Goal: Transaction & Acquisition: Purchase product/service

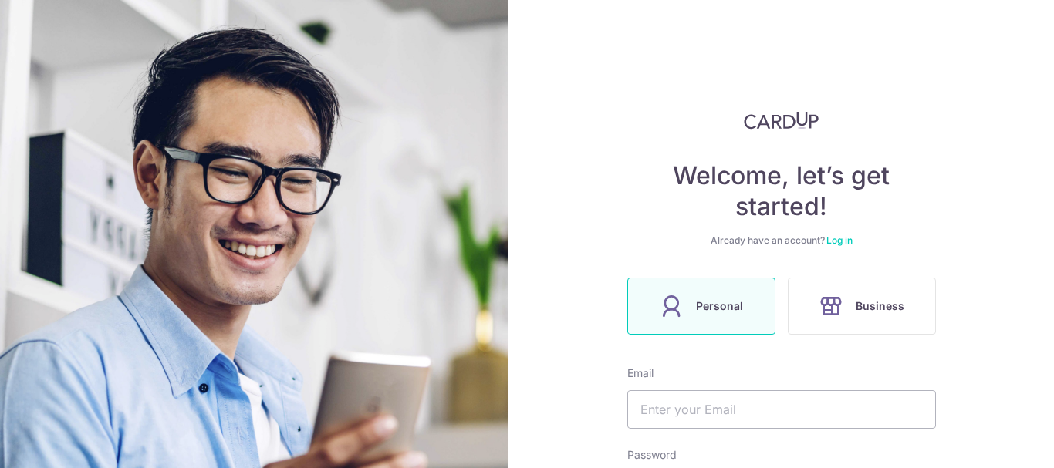
scroll to position [154, 0]
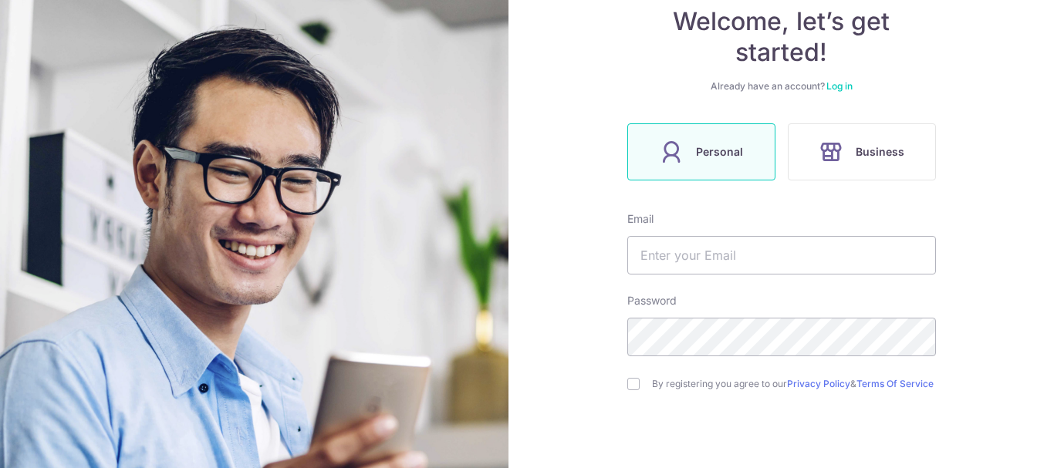
type input "[EMAIL_ADDRESS][DOMAIN_NAME]"
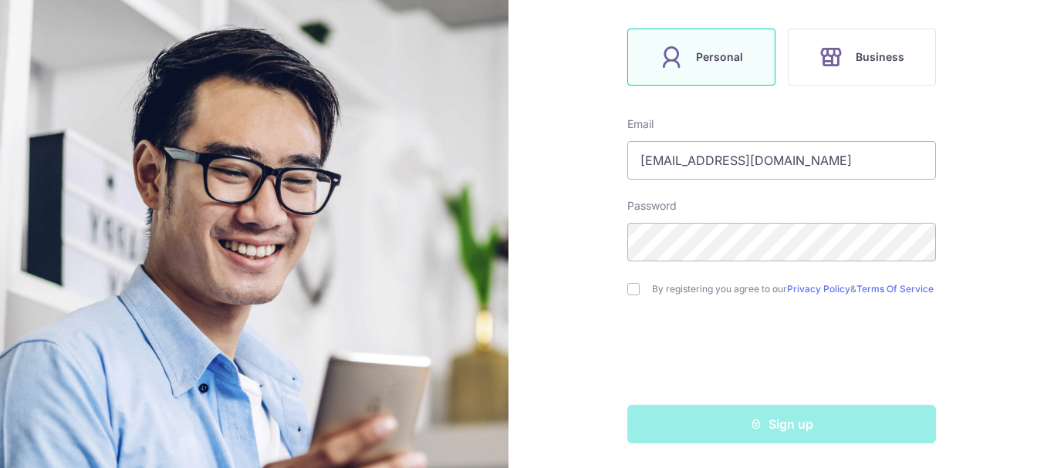
scroll to position [255, 0]
click at [632, 287] on input "checkbox" at bounding box center [633, 289] width 12 height 12
checkbox input "true"
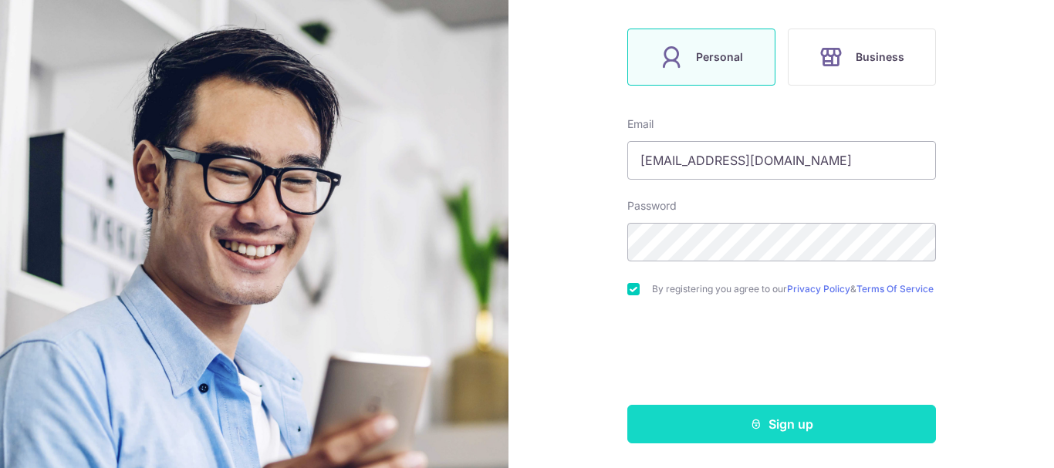
click at [788, 420] on button "Sign up" at bounding box center [781, 424] width 309 height 39
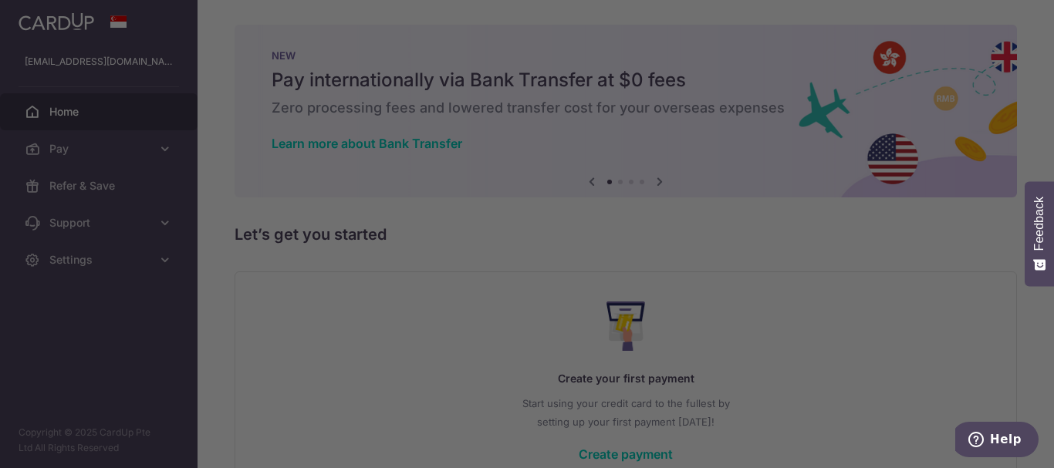
click at [759, 366] on div at bounding box center [532, 236] width 1064 height 473
click at [764, 358] on div at bounding box center [532, 236] width 1064 height 473
drag, startPoint x: 782, startPoint y: 316, endPoint x: 784, endPoint y: 307, distance: 9.5
click at [784, 316] on div at bounding box center [532, 236] width 1064 height 473
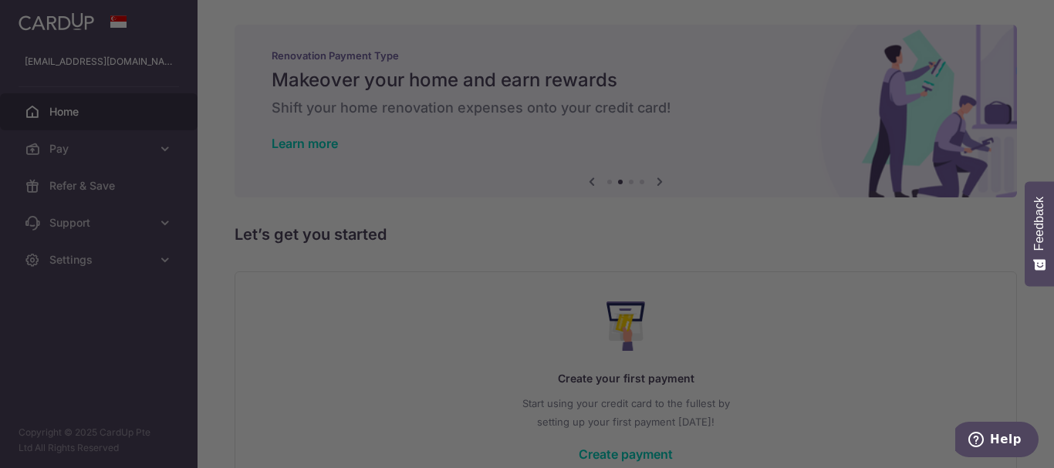
drag, startPoint x: 777, startPoint y: 241, endPoint x: 778, endPoint y: 278, distance: 37.8
click at [778, 271] on div at bounding box center [532, 236] width 1064 height 473
click at [767, 91] on div at bounding box center [532, 236] width 1064 height 473
click at [860, 419] on div at bounding box center [532, 236] width 1064 height 473
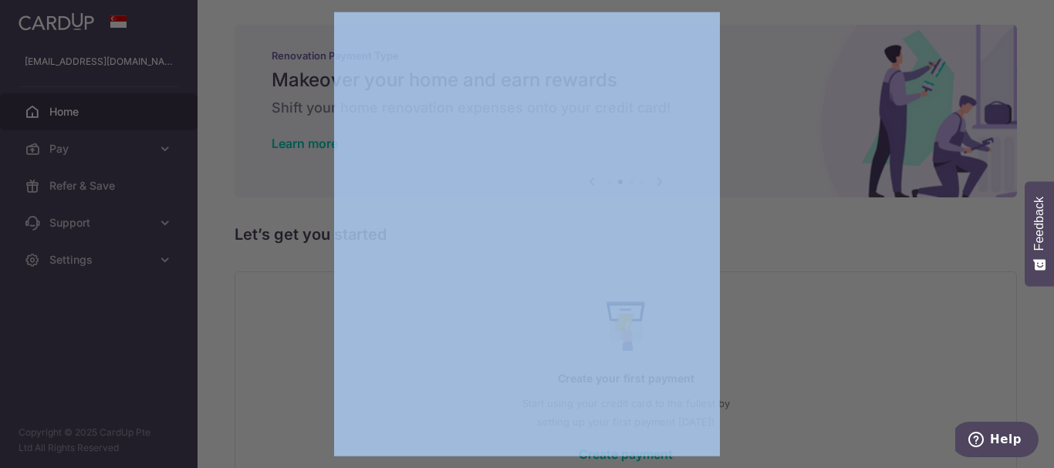
click at [861, 414] on div at bounding box center [532, 236] width 1064 height 473
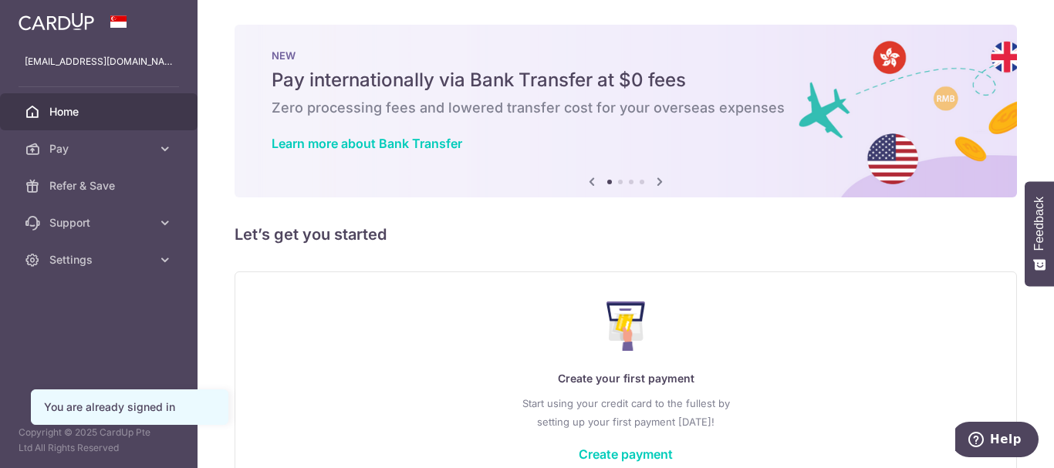
scroll to position [77, 0]
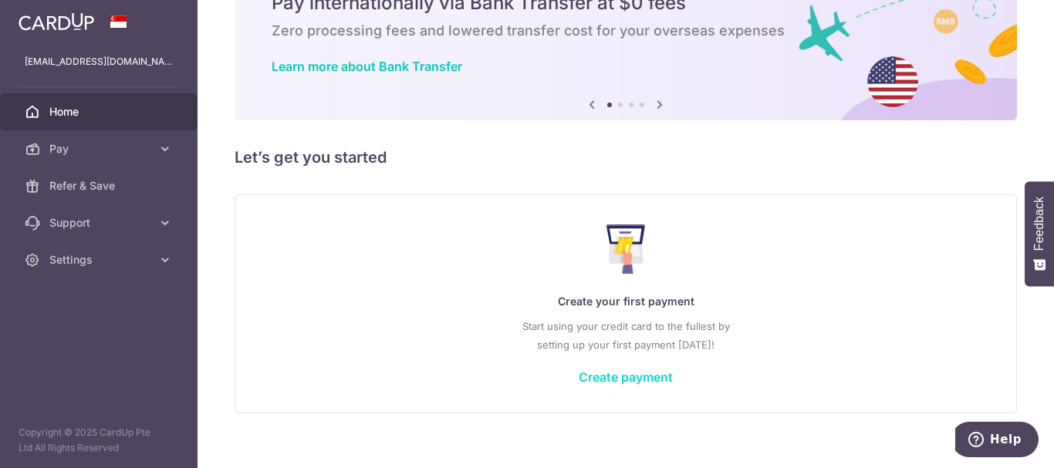
click at [637, 381] on link "Create payment" at bounding box center [625, 376] width 94 height 15
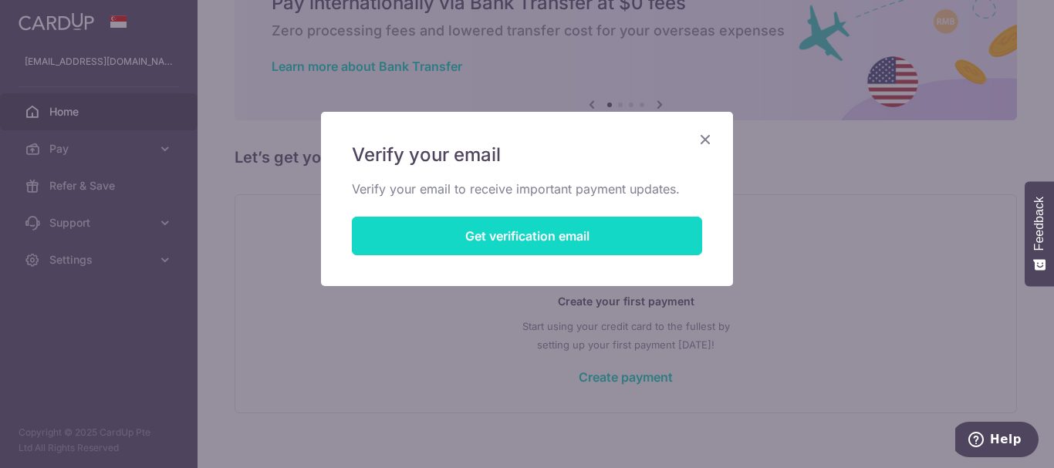
click at [499, 241] on button "Get verification email" at bounding box center [527, 236] width 350 height 39
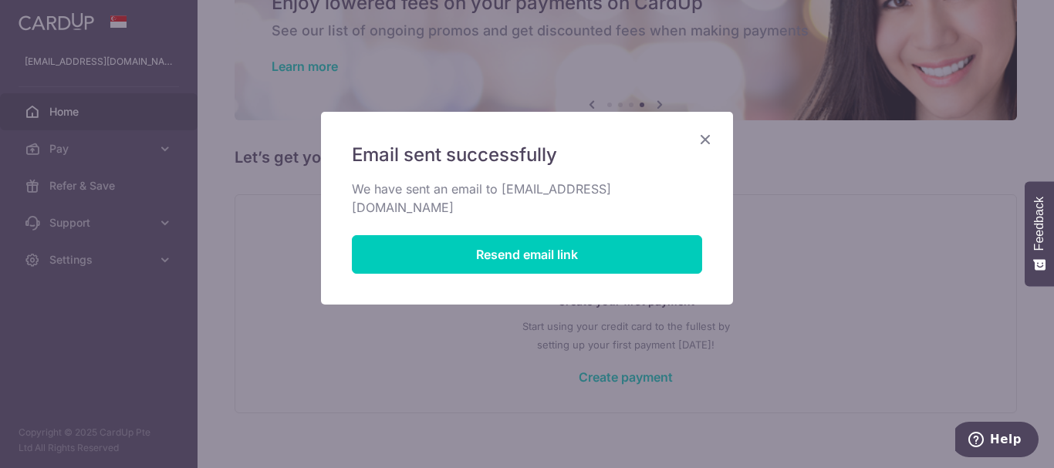
click at [701, 136] on icon "Close" at bounding box center [705, 139] width 19 height 19
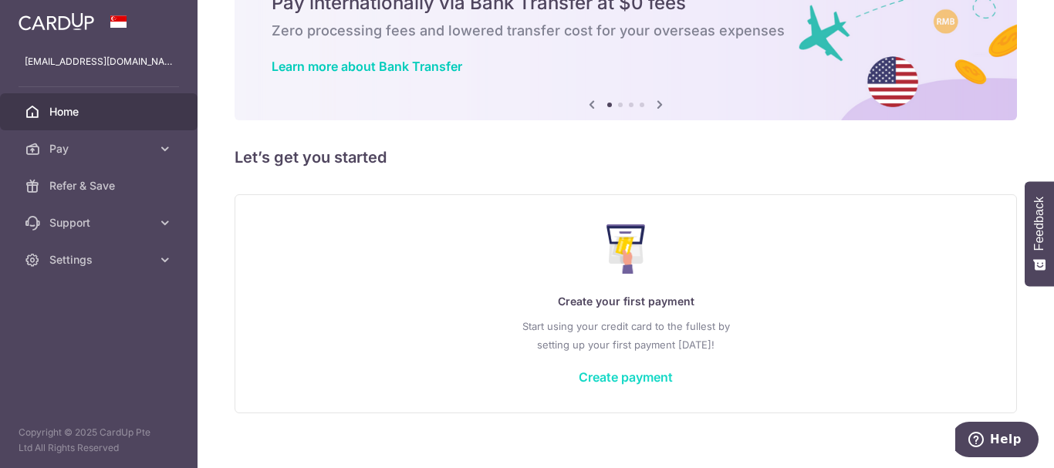
click at [660, 376] on link "Create payment" at bounding box center [625, 376] width 94 height 15
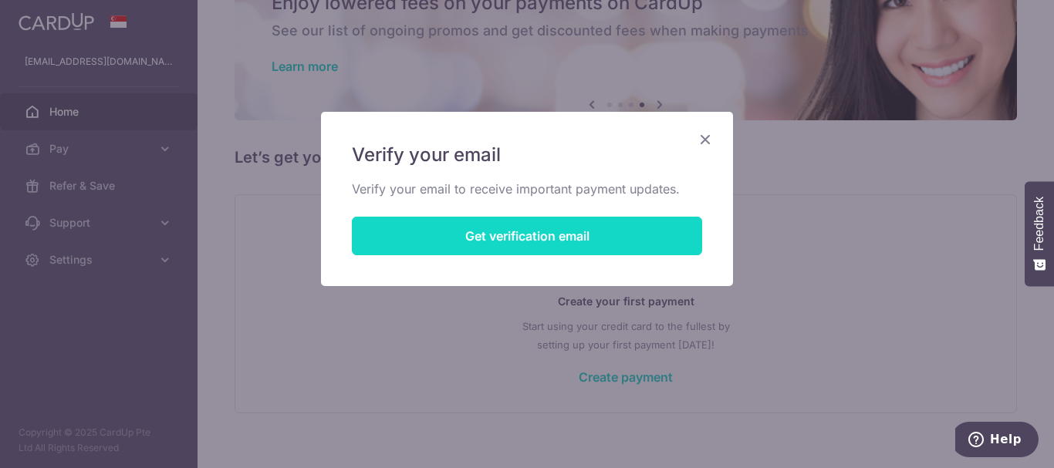
click at [647, 238] on button "Get verification email" at bounding box center [527, 236] width 350 height 39
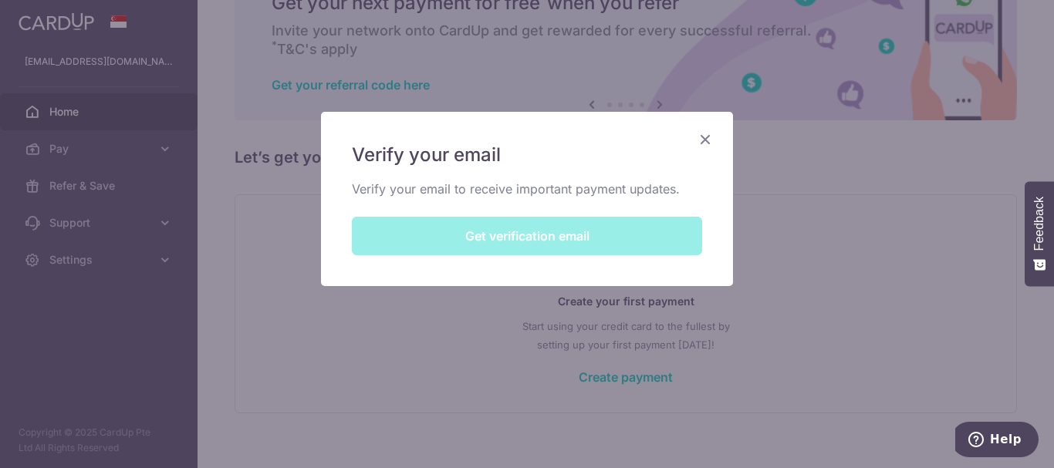
click at [706, 139] on icon "Close" at bounding box center [705, 139] width 19 height 19
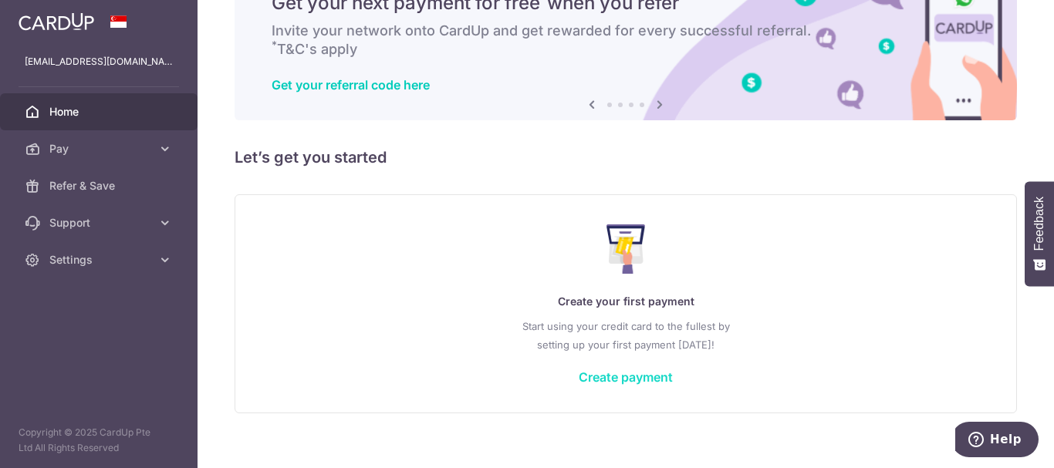
click at [630, 377] on link "Create payment" at bounding box center [625, 376] width 94 height 15
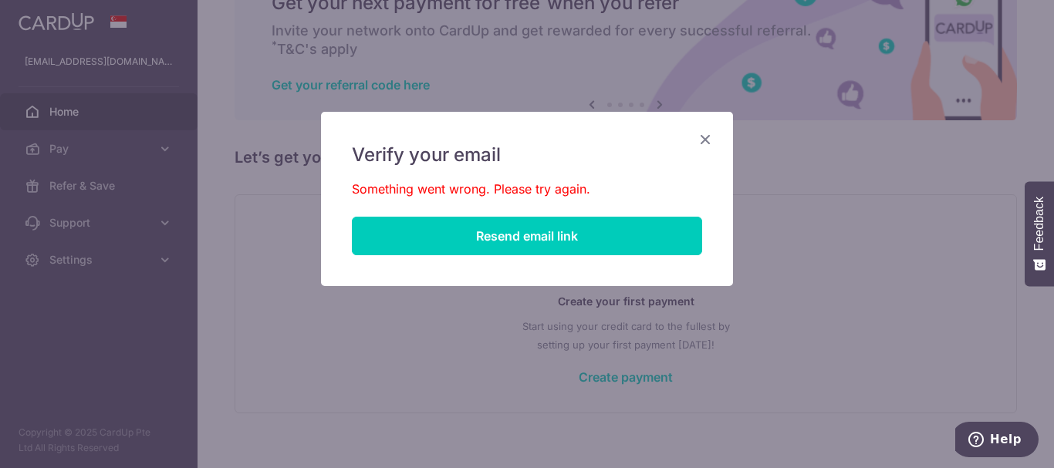
click at [708, 133] on icon "Close" at bounding box center [705, 139] width 19 height 19
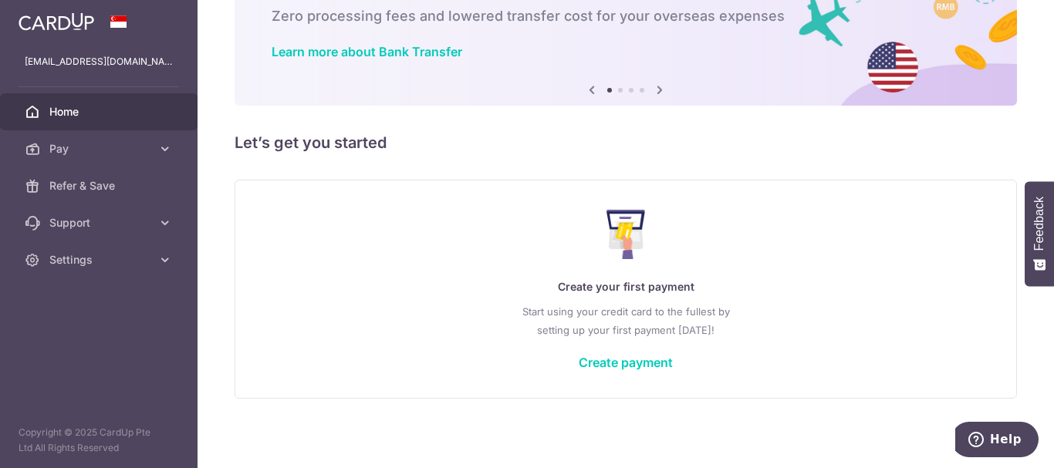
scroll to position [95, 0]
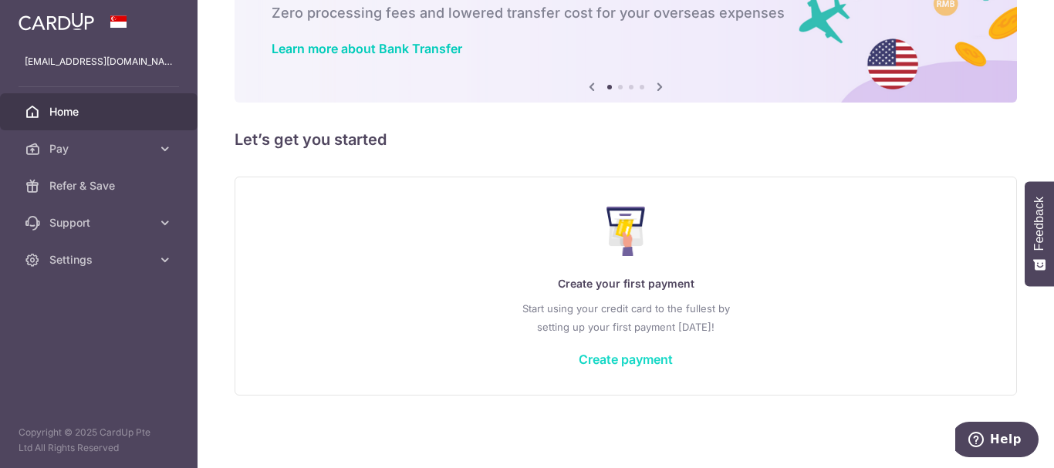
click at [644, 360] on link "Create payment" at bounding box center [625, 359] width 94 height 15
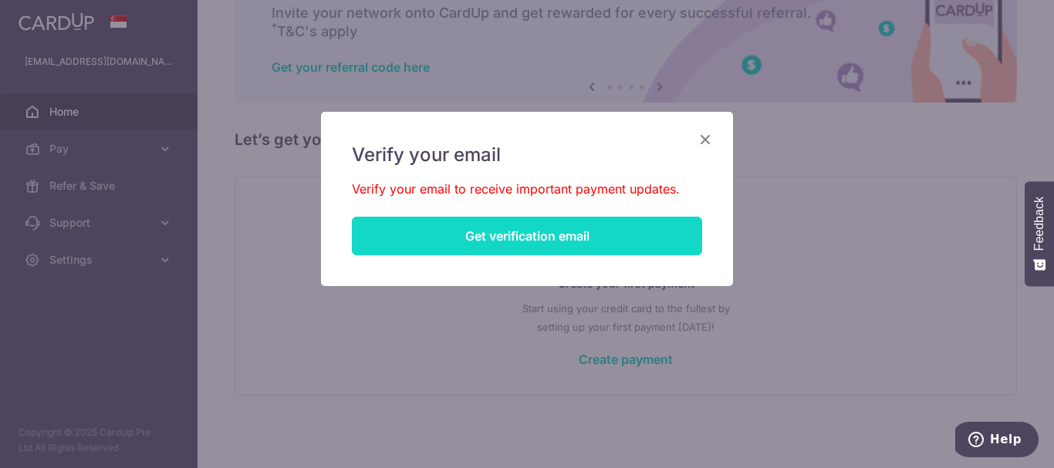
click at [510, 239] on button "Get verification email" at bounding box center [527, 236] width 350 height 39
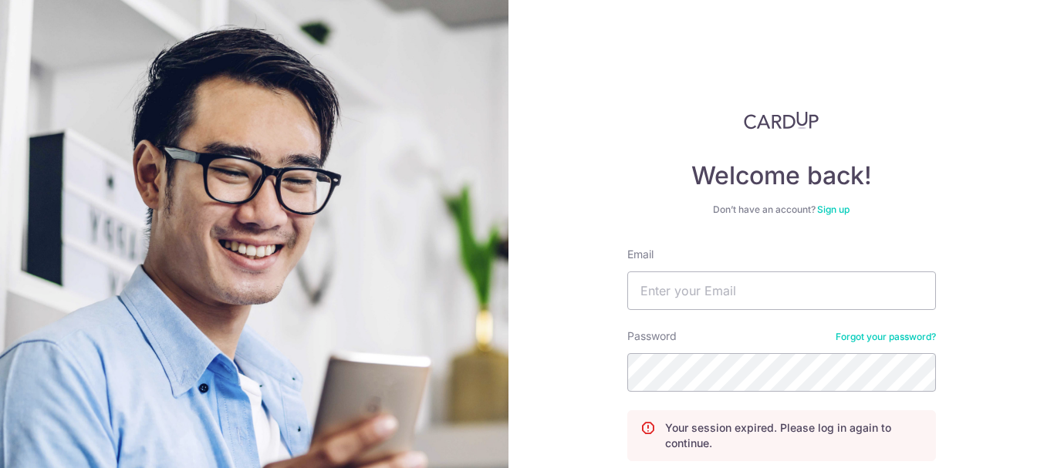
scroll to position [130, 0]
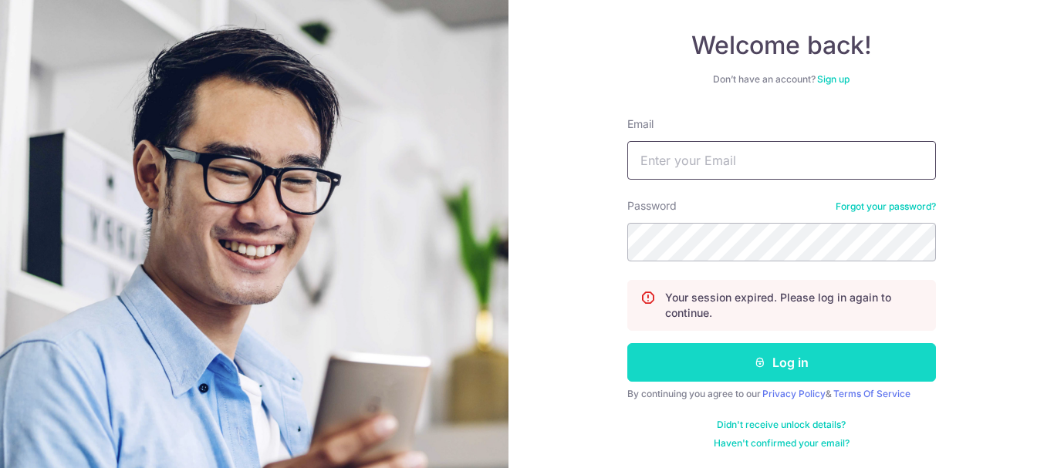
type input "[EMAIL_ADDRESS][DOMAIN_NAME]"
click at [771, 373] on button "Log in" at bounding box center [781, 362] width 309 height 39
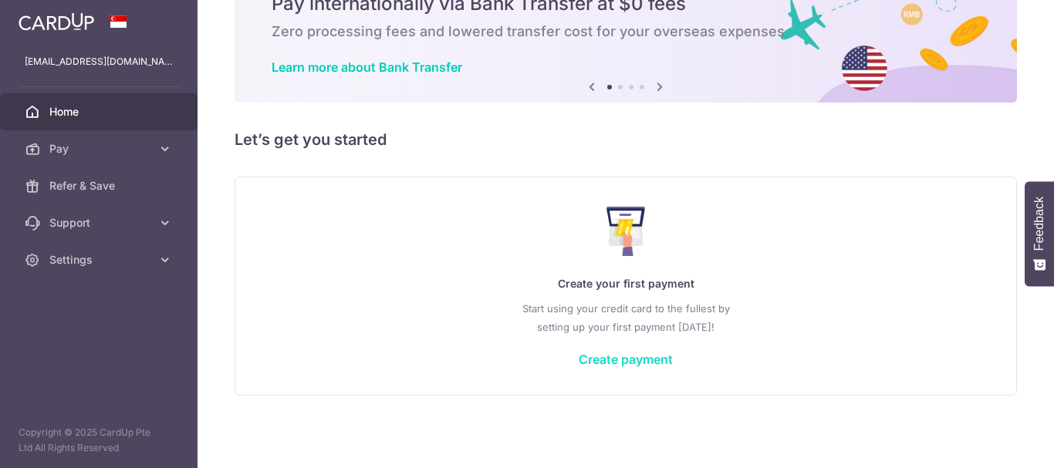
click at [637, 361] on link "Create payment" at bounding box center [625, 359] width 94 height 15
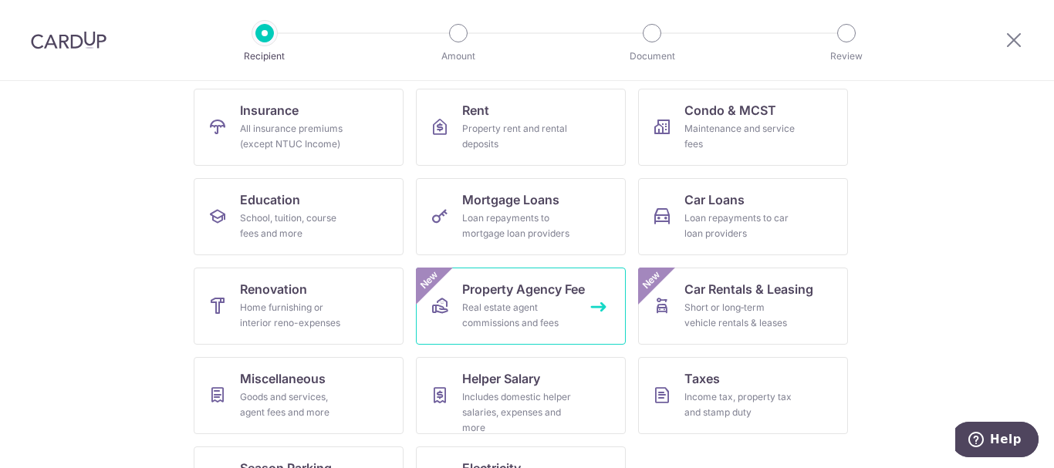
scroll to position [222, 0]
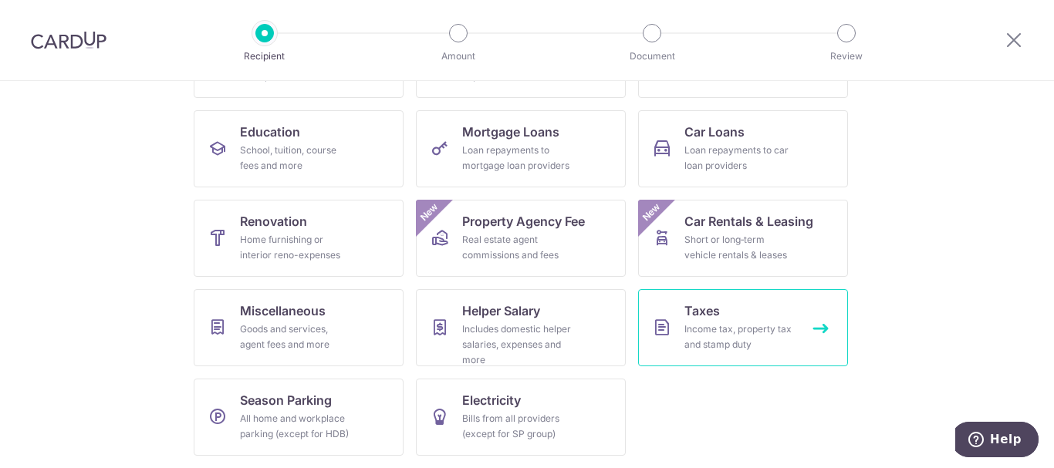
click at [707, 344] on div "Income tax, property tax and stamp duty" at bounding box center [739, 337] width 111 height 31
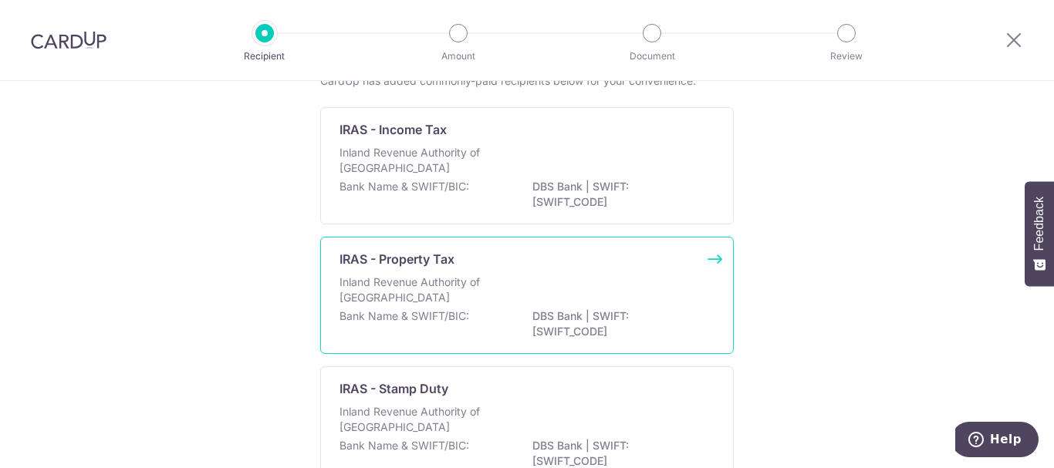
scroll to position [77, 0]
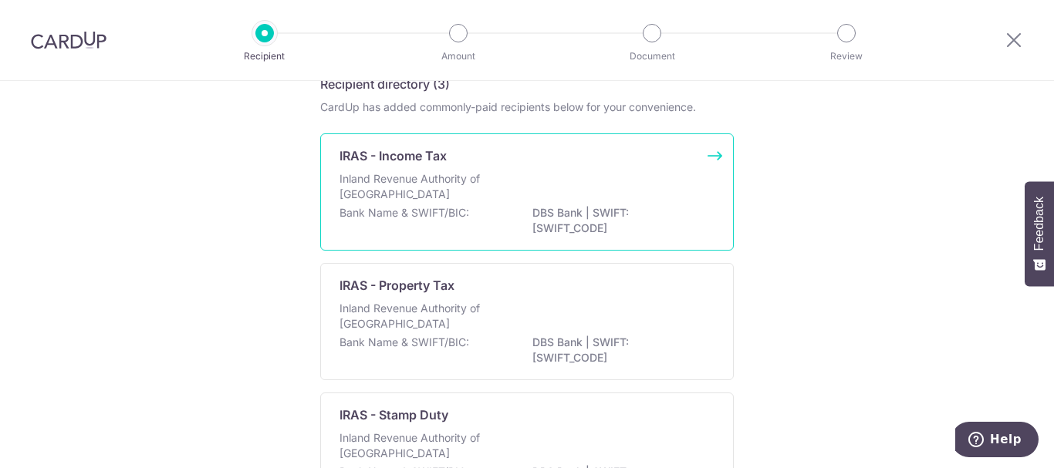
click at [575, 213] on p "DBS Bank | SWIFT: DBSSSGSGXXX" at bounding box center [618, 220] width 173 height 31
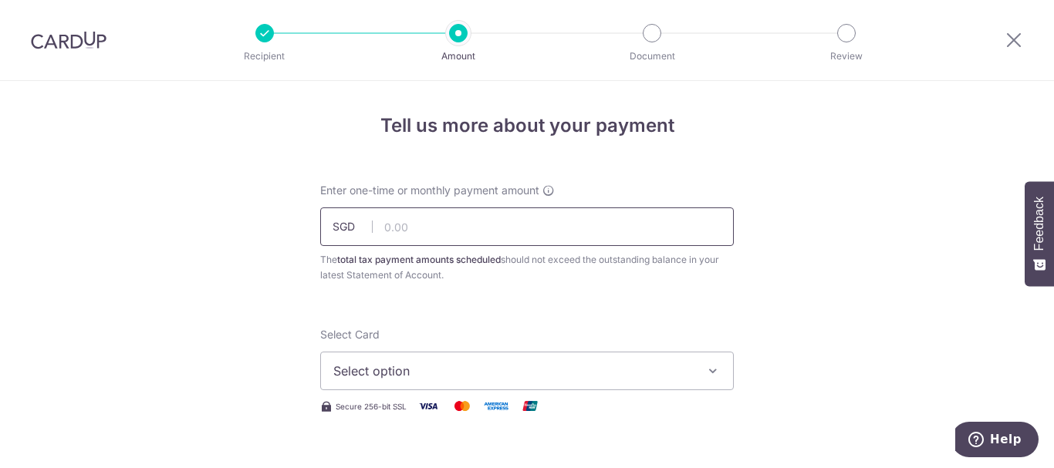
click at [475, 230] on input "text" at bounding box center [526, 226] width 413 height 39
type input "1,368.64"
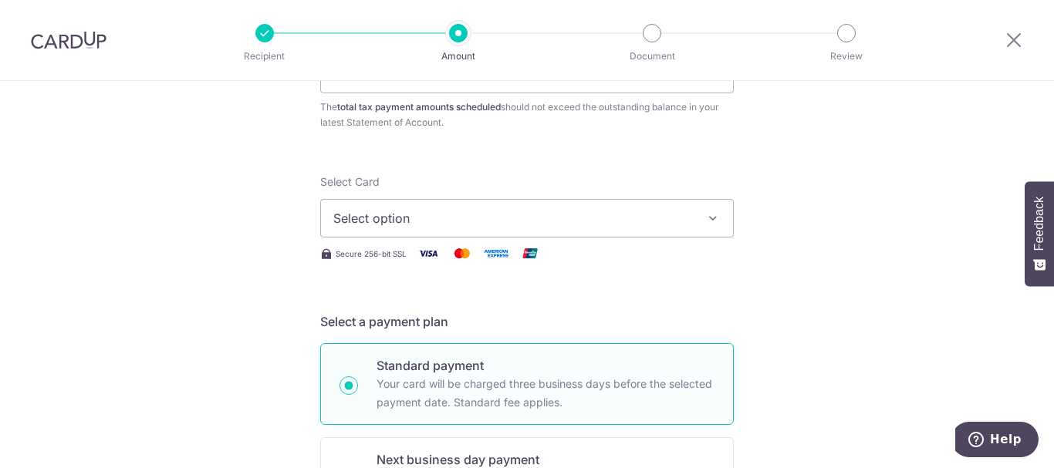
scroll to position [154, 0]
click at [570, 209] on span "Select option" at bounding box center [512, 216] width 359 height 19
click at [517, 262] on span "Add credit card" at bounding box center [540, 259] width 359 height 15
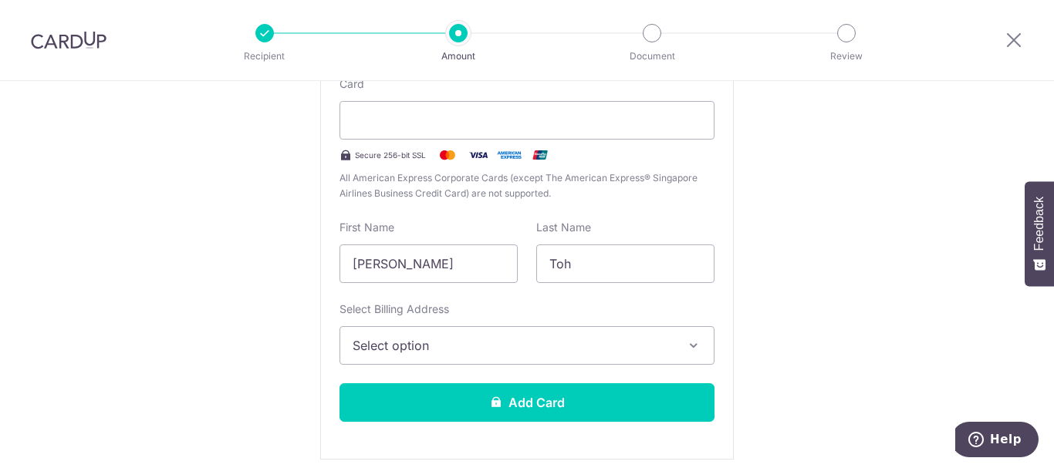
scroll to position [463, 0]
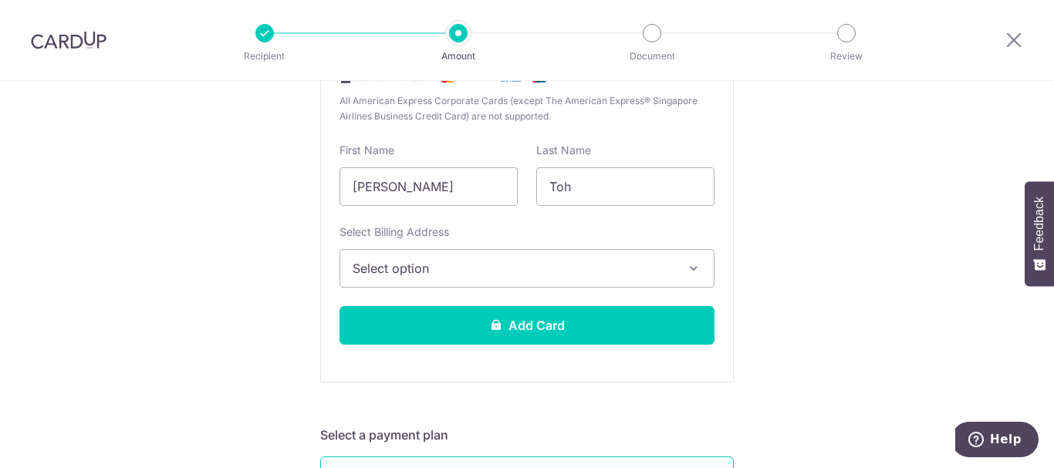
click at [507, 268] on span "Select option" at bounding box center [512, 268] width 321 height 19
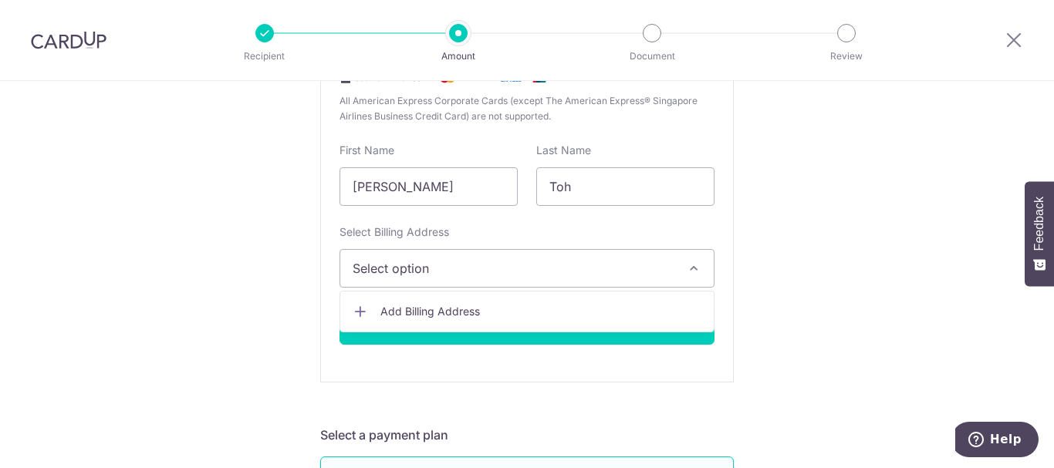
click at [472, 312] on span "Add Billing Address" at bounding box center [540, 311] width 321 height 15
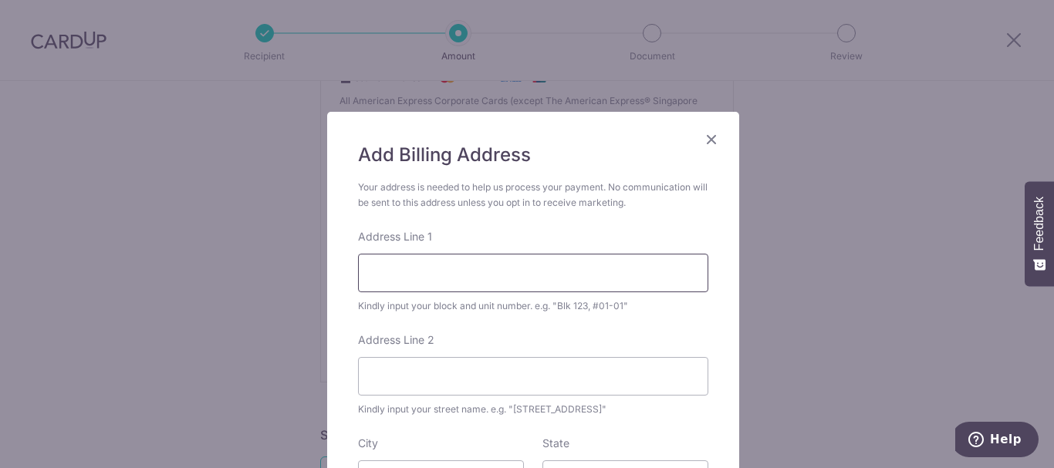
click at [634, 268] on input "Address Line 1" at bounding box center [533, 273] width 350 height 39
type input "7 Bishan Street 15"
type input "#28-05"
type input "573908"
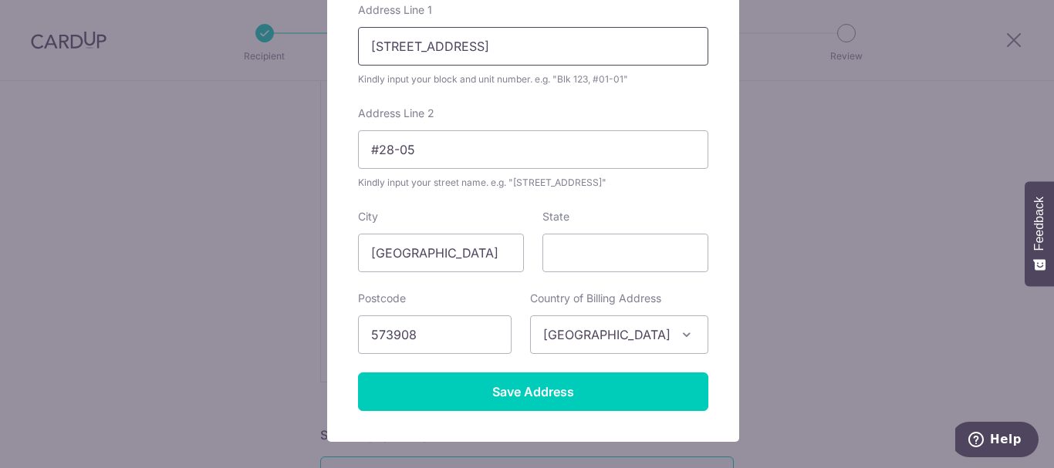
scroll to position [312, 0]
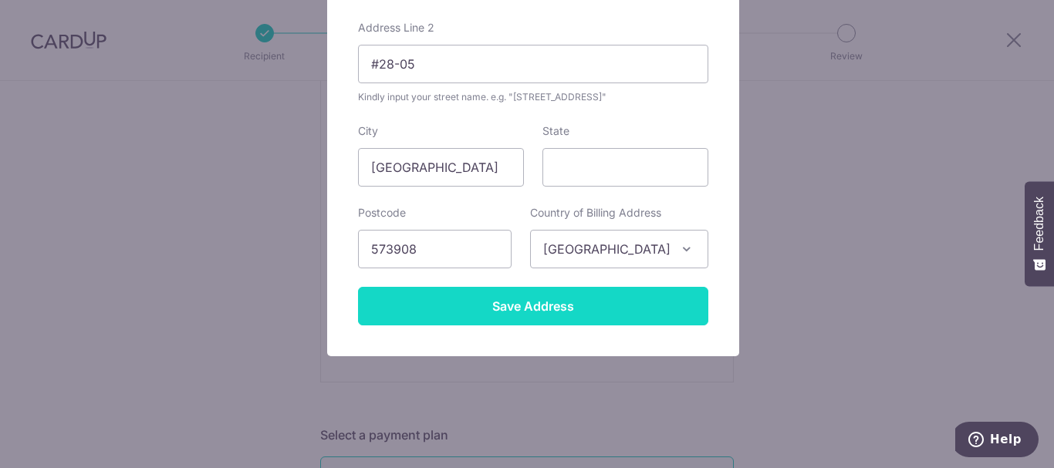
click at [568, 322] on input "Save Address" at bounding box center [533, 306] width 350 height 39
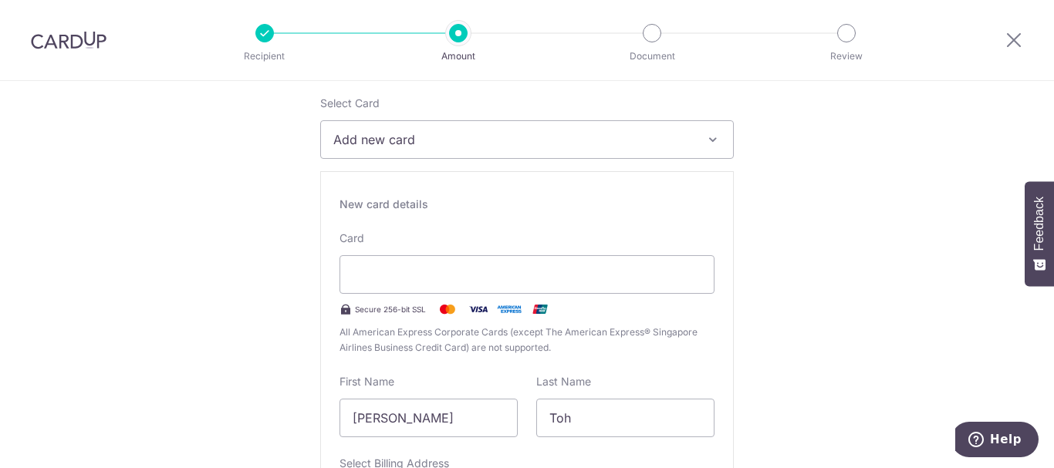
scroll to position [386, 0]
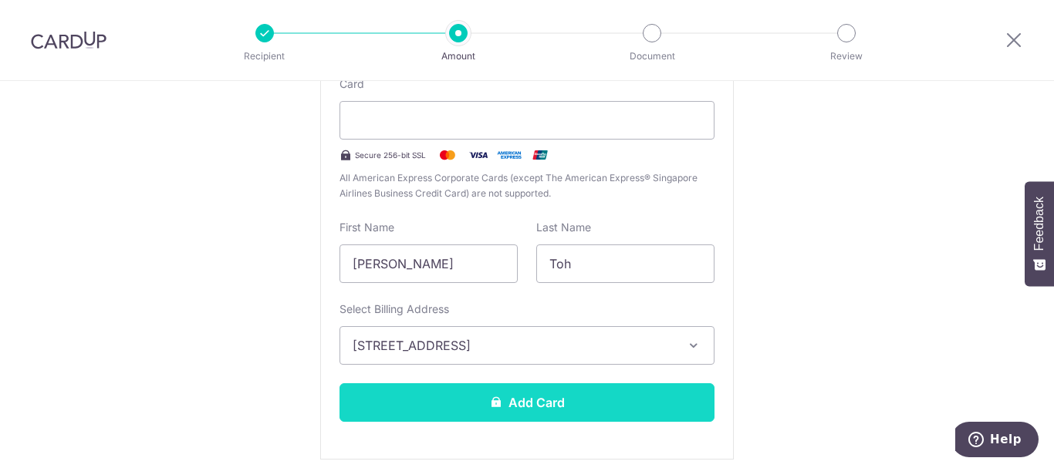
click at [524, 399] on button "Add Card" at bounding box center [526, 402] width 375 height 39
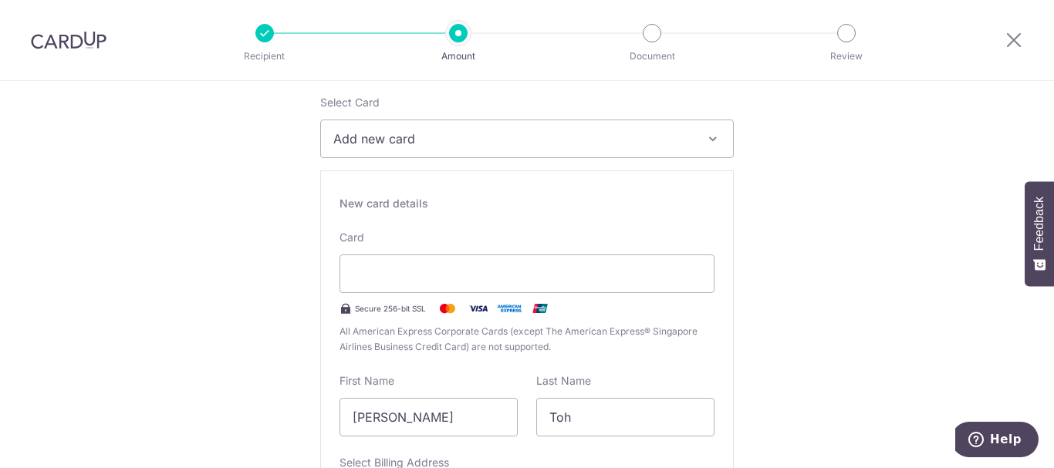
scroll to position [231, 0]
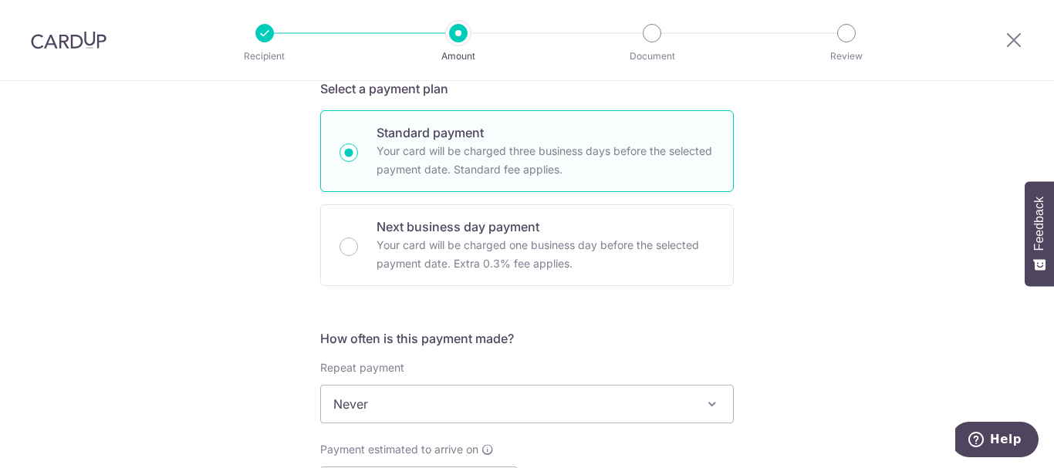
scroll to position [463, 0]
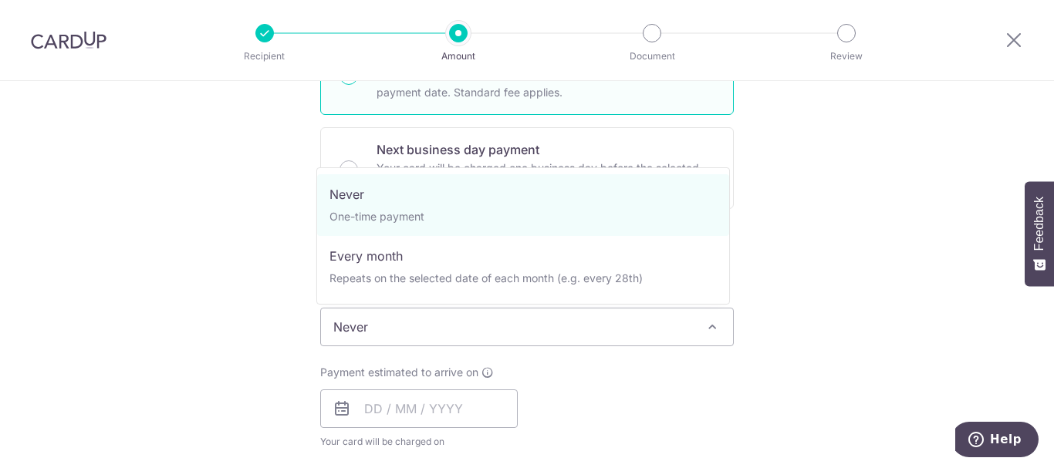
click at [713, 327] on span at bounding box center [712, 327] width 19 height 19
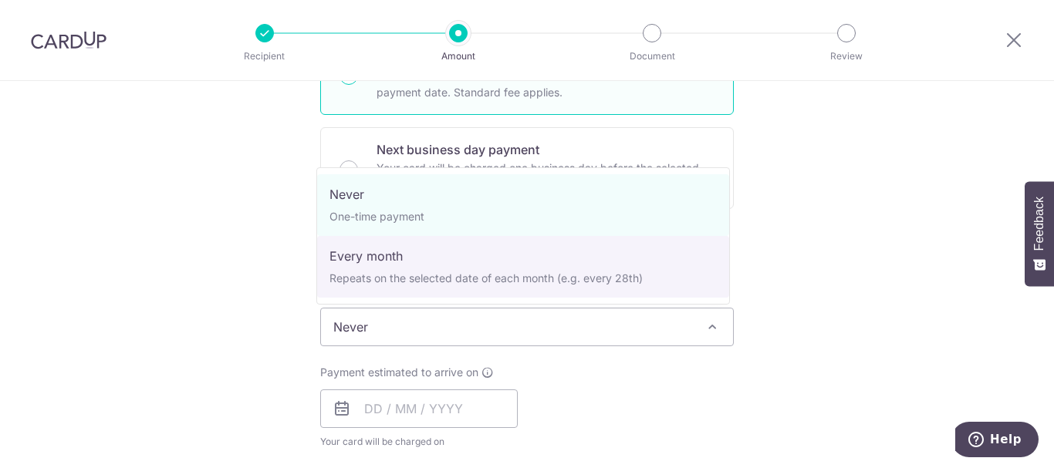
select select "3"
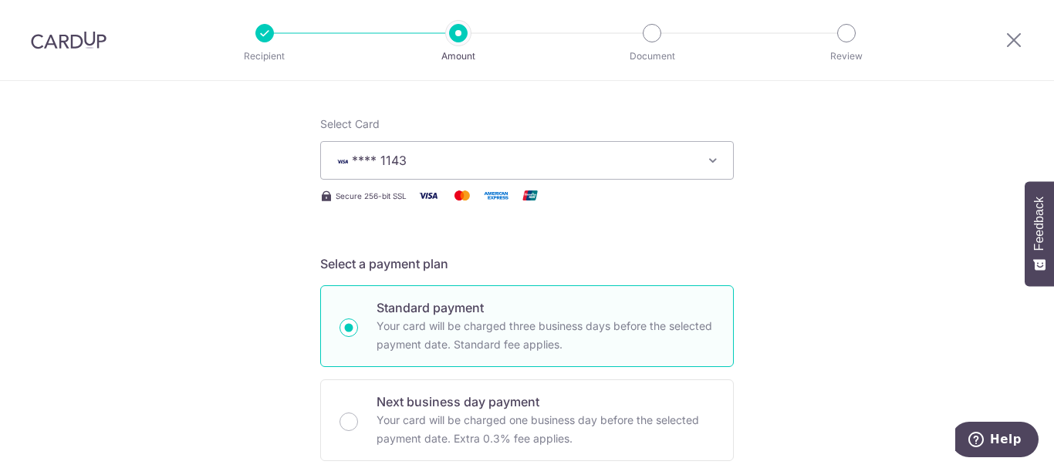
scroll to position [231, 0]
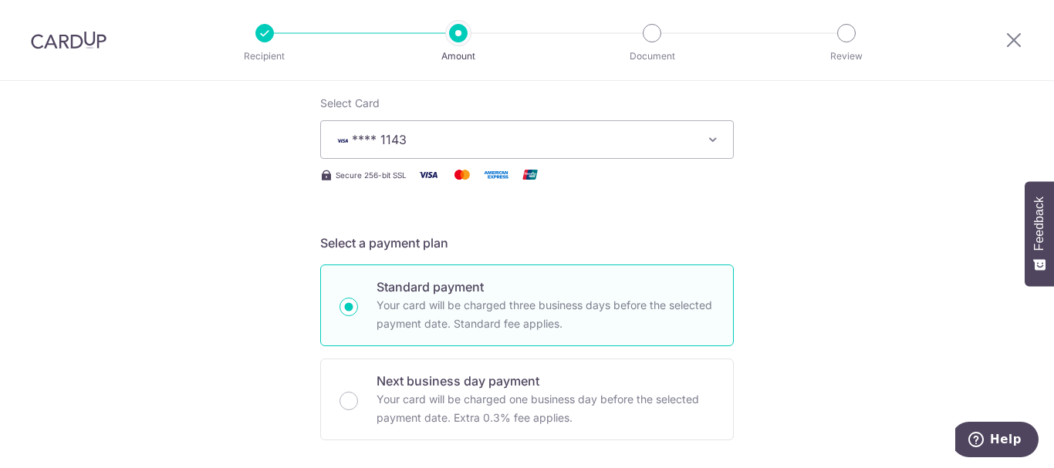
click at [713, 139] on icon "button" at bounding box center [712, 139] width 15 height 15
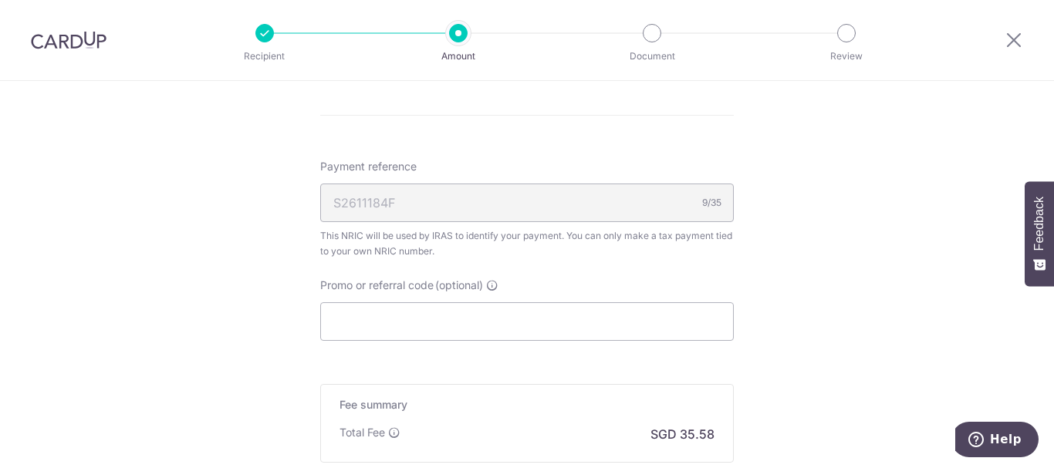
scroll to position [758, 0]
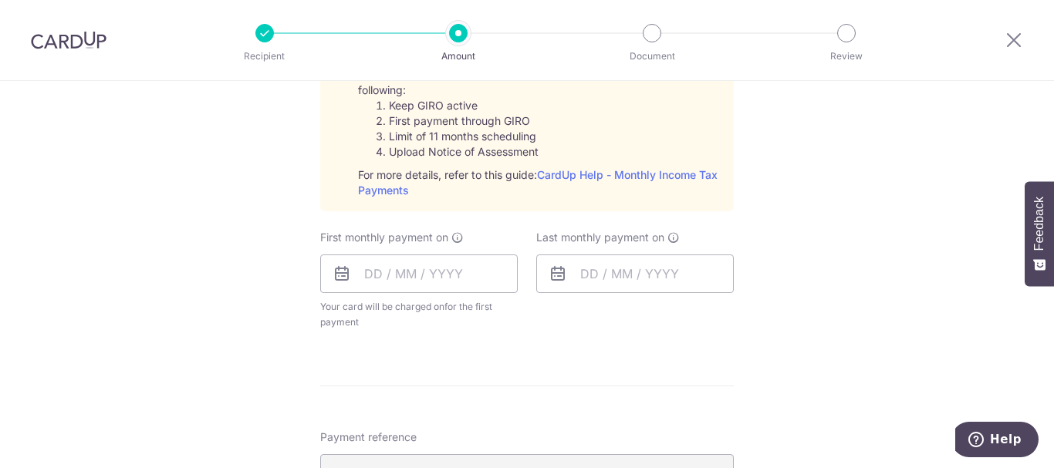
click at [80, 43] on img at bounding box center [69, 40] width 76 height 19
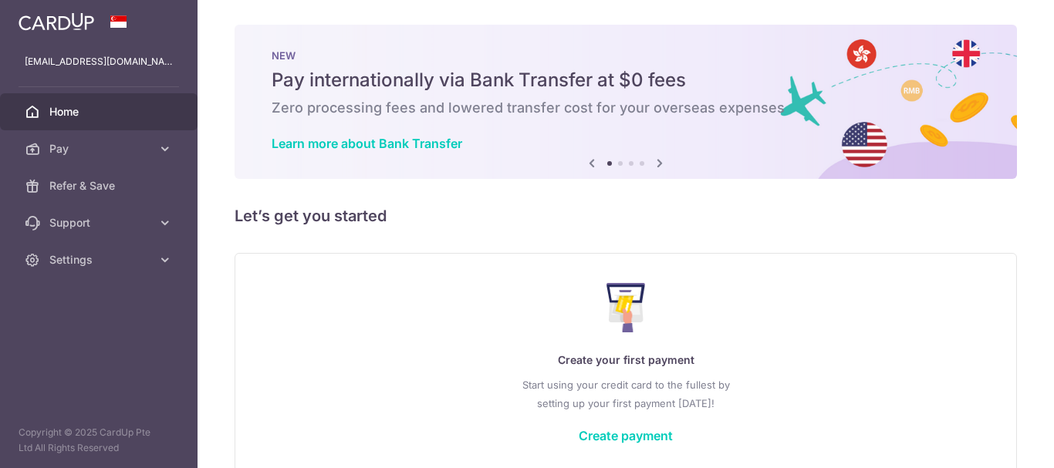
scroll to position [76, 0]
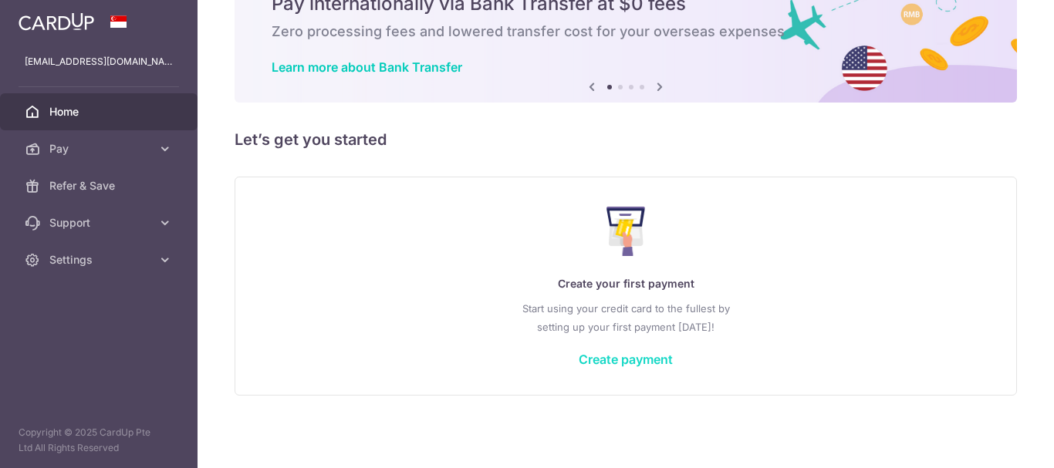
click at [641, 356] on link "Create payment" at bounding box center [625, 359] width 94 height 15
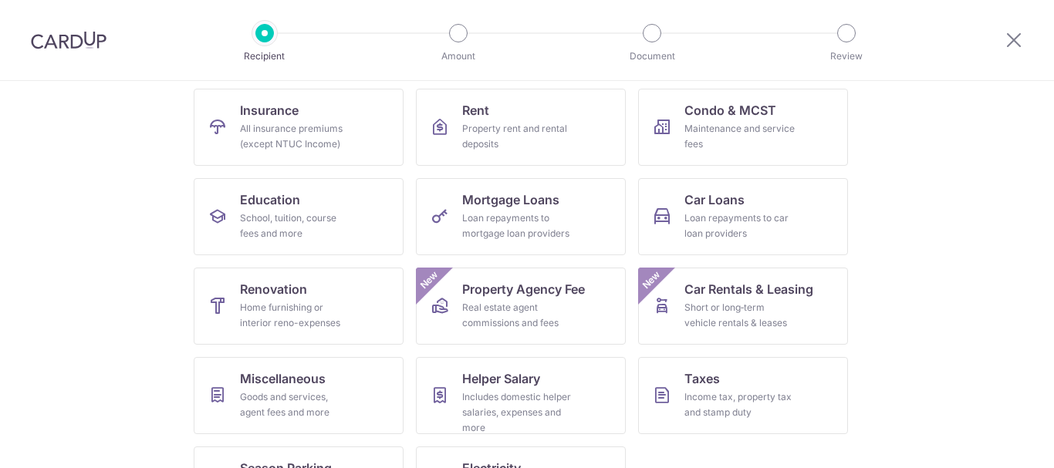
scroll to position [222, 0]
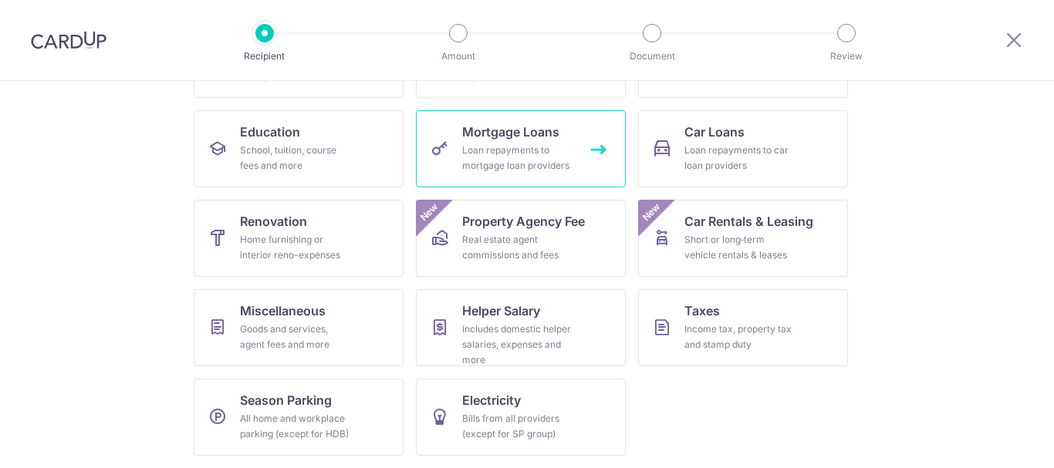
click at [508, 160] on div "Loan repayments to mortgage loan providers" at bounding box center [517, 158] width 111 height 31
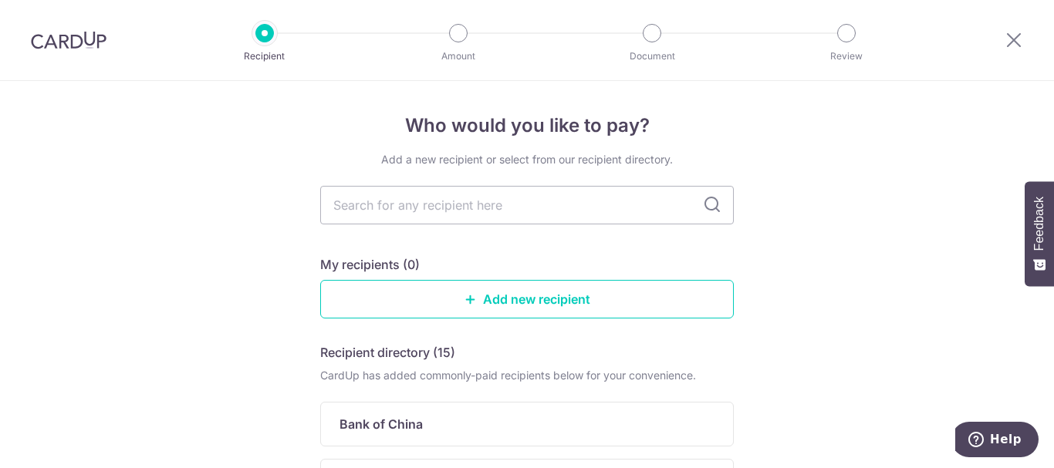
click at [710, 198] on icon at bounding box center [712, 205] width 19 height 19
click at [470, 217] on input "text" at bounding box center [526, 205] width 413 height 39
click at [493, 219] on input "text" at bounding box center [526, 205] width 413 height 39
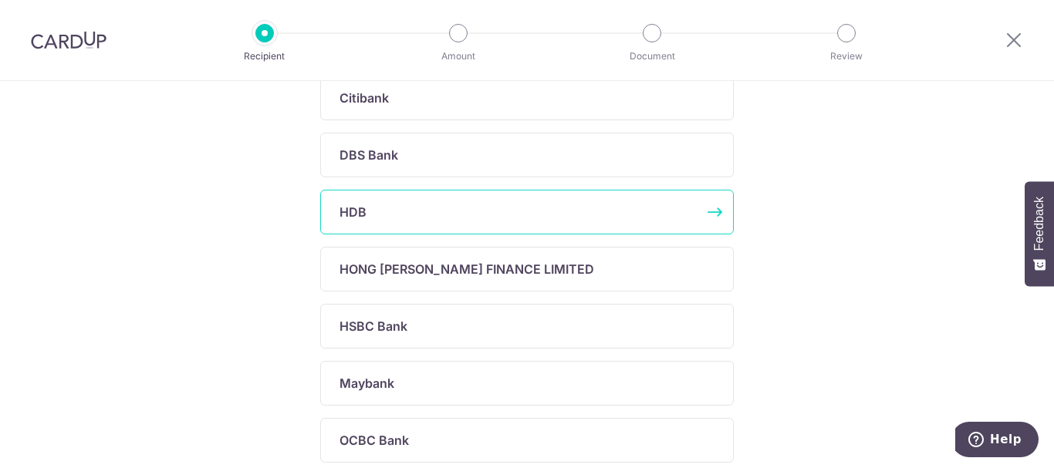
scroll to position [463, 0]
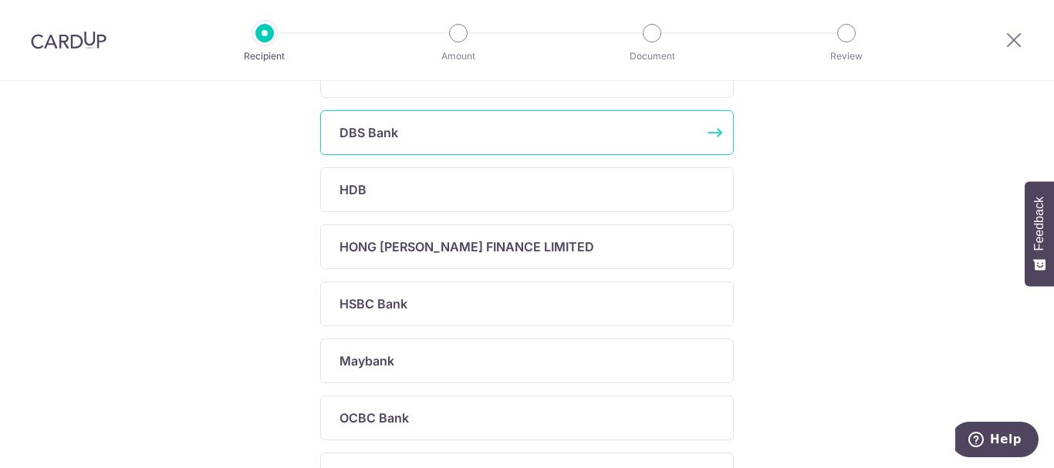
click at [419, 128] on div "DBS Bank" at bounding box center [517, 132] width 356 height 19
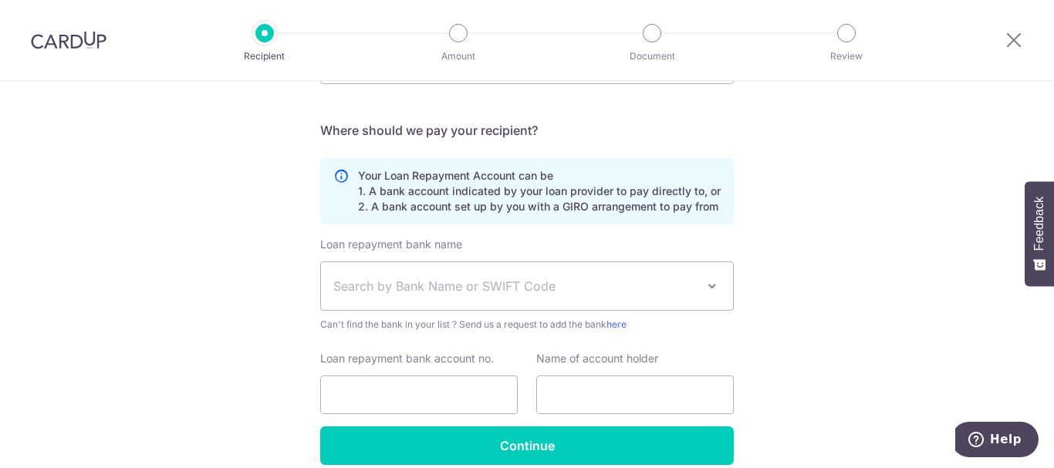
scroll to position [378, 0]
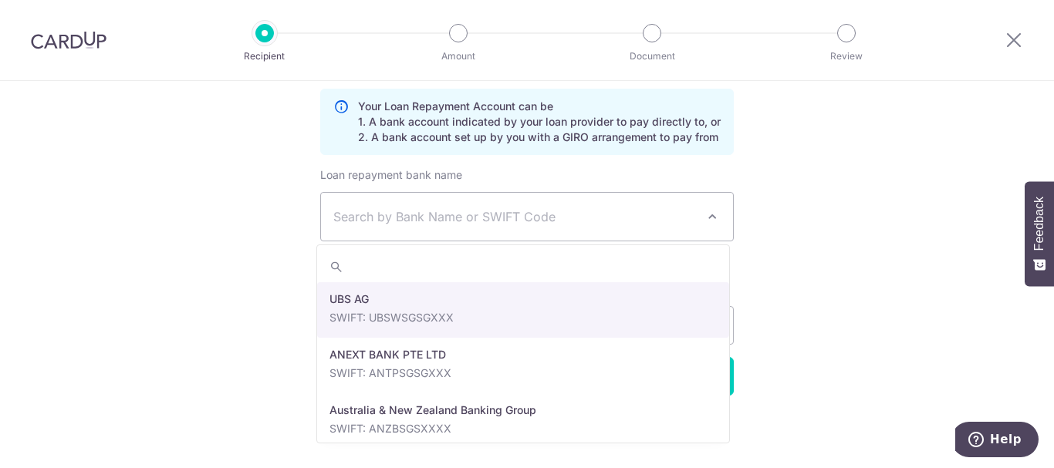
click at [716, 216] on span at bounding box center [712, 216] width 19 height 19
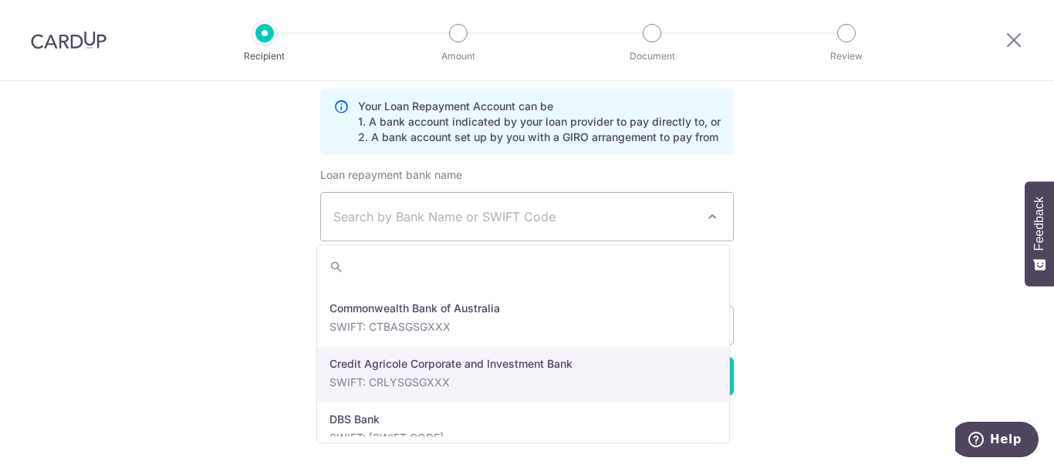
scroll to position [1234, 0]
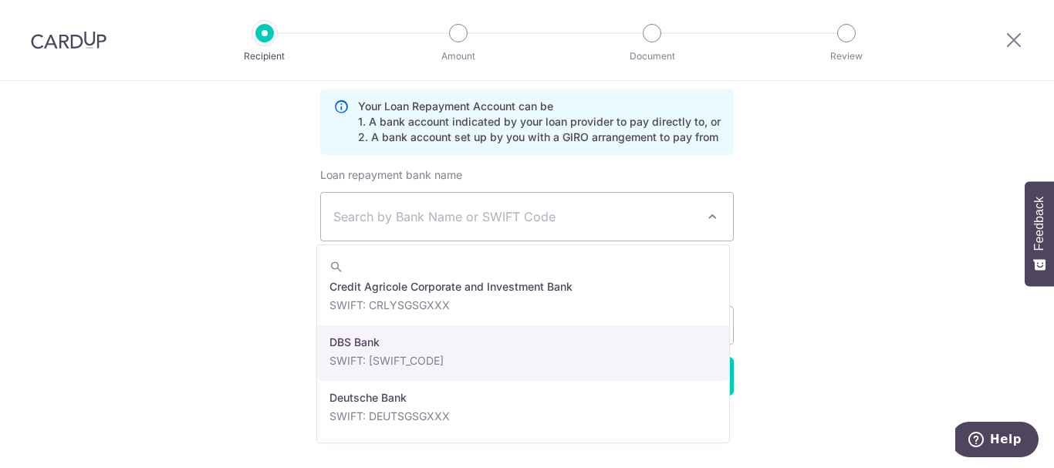
select select "6"
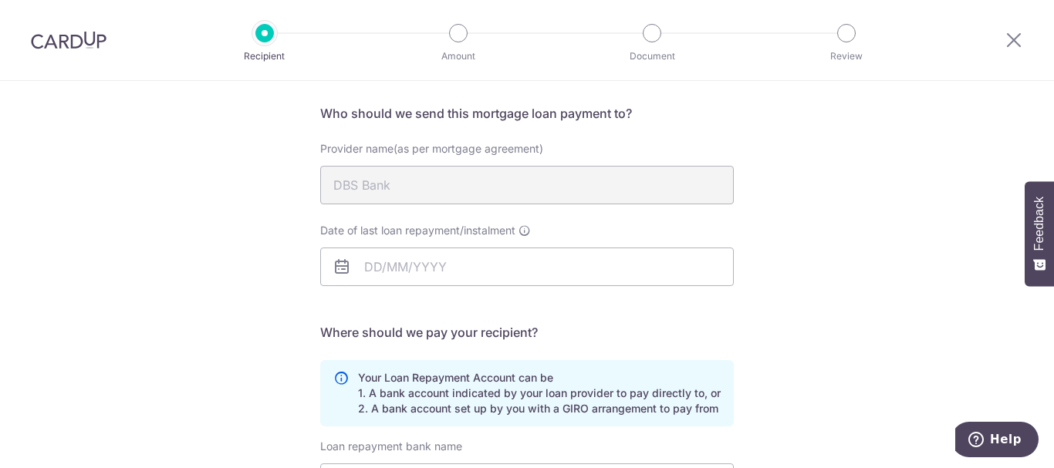
scroll to position [69, 0]
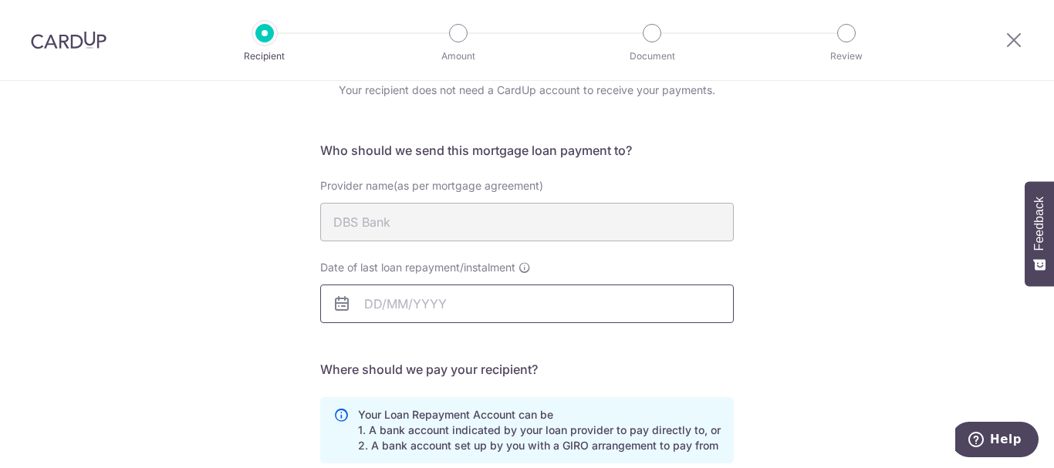
click at [521, 315] on input "Date of last loan repayment/instalment" at bounding box center [526, 304] width 413 height 39
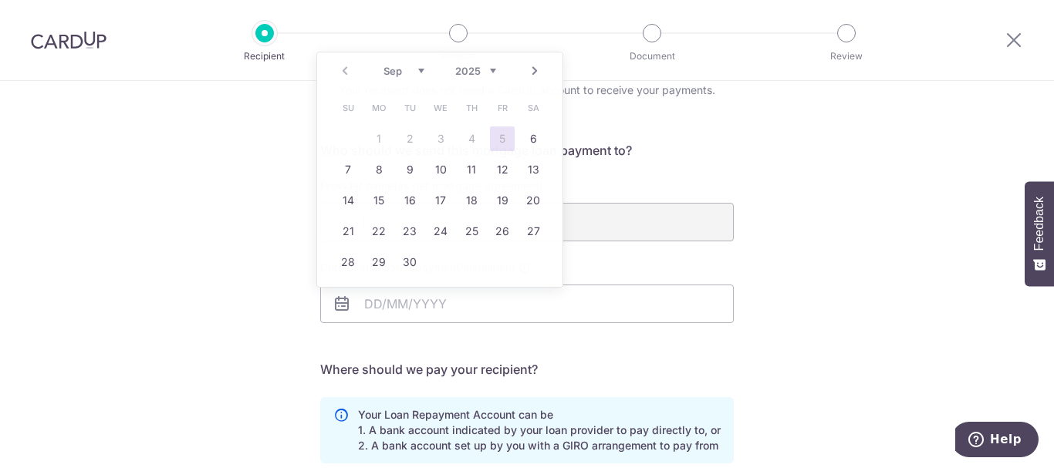
click at [686, 146] on h5 "Who should we send this mortgage loan payment to?" at bounding box center [526, 150] width 413 height 19
drag, startPoint x: 440, startPoint y: 315, endPoint x: 448, endPoint y: 325, distance: 12.0
click at [448, 325] on div "Date of last loan repayment/instalment" at bounding box center [527, 301] width 432 height 82
click at [381, 138] on table "Su Mo Tu We Th Fr Sa 1 2 3 4 5 6 7 8 9 10 11 12 13 14 15 16 17 18 19 20 21 22 2…" at bounding box center [440, 185] width 216 height 185
drag, startPoint x: 381, startPoint y: 138, endPoint x: 383, endPoint y: 146, distance: 8.1
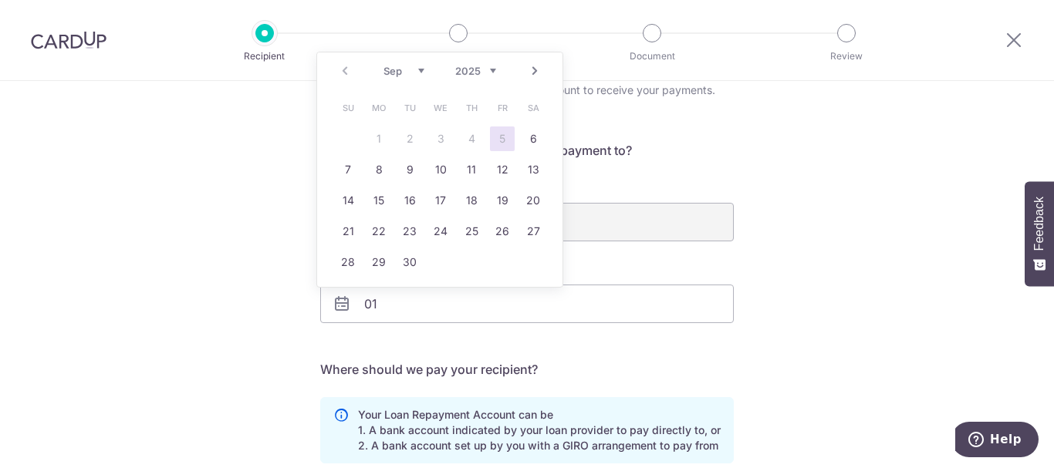
click at [381, 140] on table "Su Mo Tu We Th Fr Sa 1 2 3 4 5 6 7 8 9 10 11 12 13 14 15 16 17 18 19 20 21 22 2…" at bounding box center [440, 185] width 216 height 185
click at [683, 167] on form "Who should we send this mortgage loan payment to? Provider name(as per mortgage…" at bounding box center [526, 422] width 413 height 563
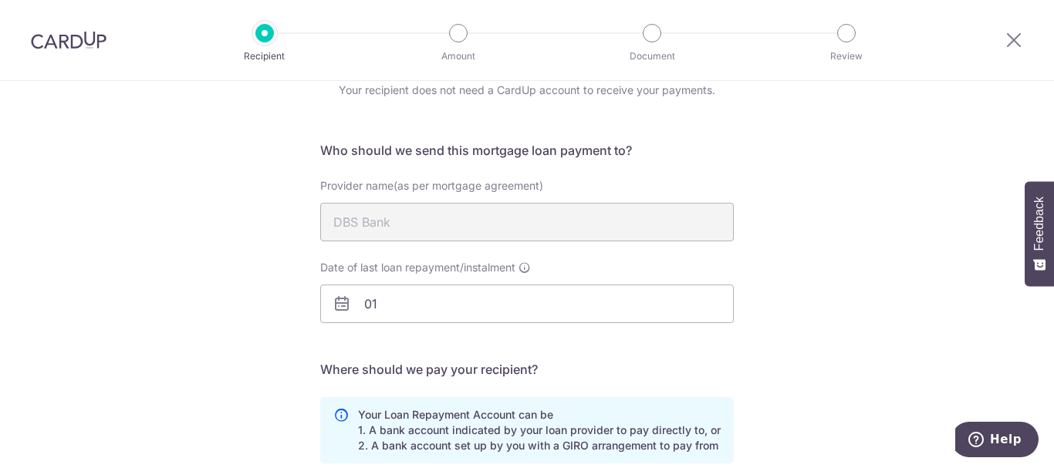
click at [340, 305] on icon at bounding box center [341, 304] width 19 height 19
click at [389, 312] on input "01" at bounding box center [526, 304] width 413 height 39
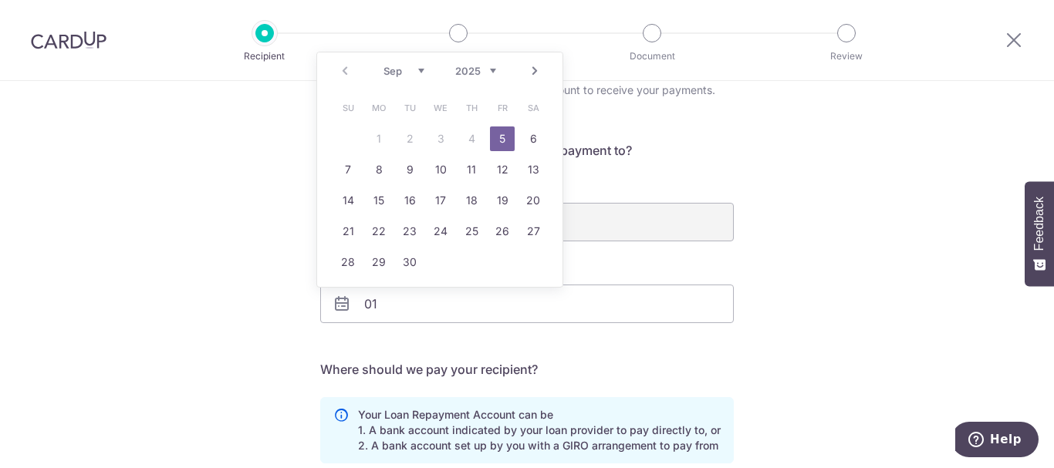
click at [502, 140] on link "5" at bounding box center [502, 138] width 25 height 25
type input "[DATE]"
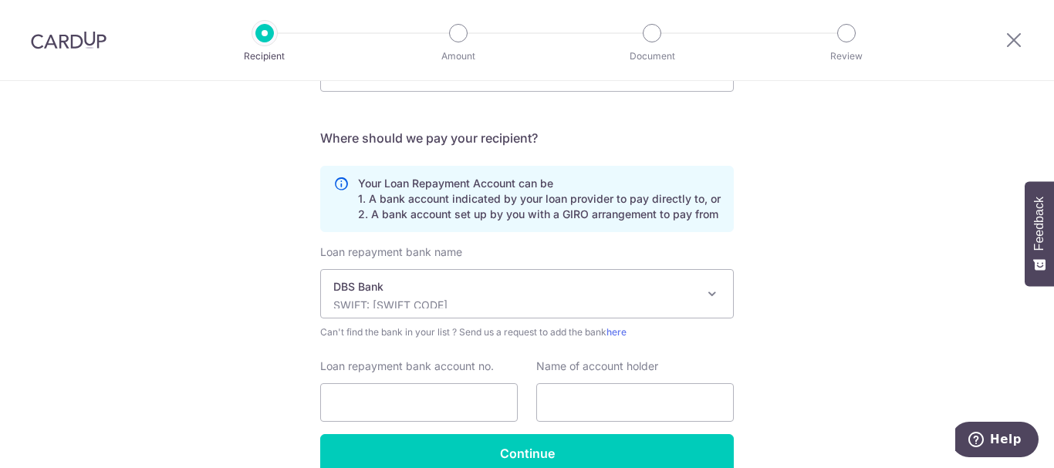
scroll to position [378, 0]
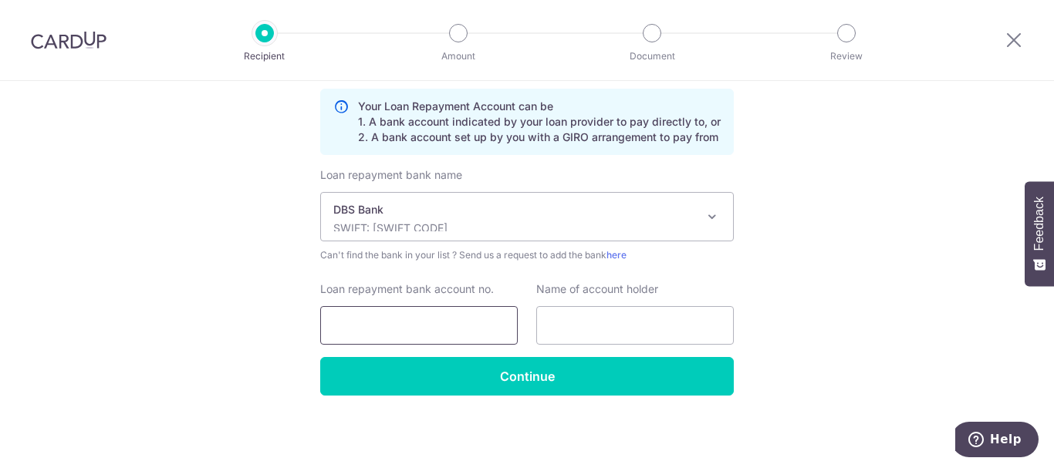
click at [494, 328] on input "Loan repayment bank account no." at bounding box center [418, 325] width 197 height 39
type input "0470126657"
click at [556, 320] on input "text" at bounding box center [634, 325] width 197 height 39
type input "toh wee jin"
drag, startPoint x: 798, startPoint y: 299, endPoint x: 811, endPoint y: 295, distance: 13.2
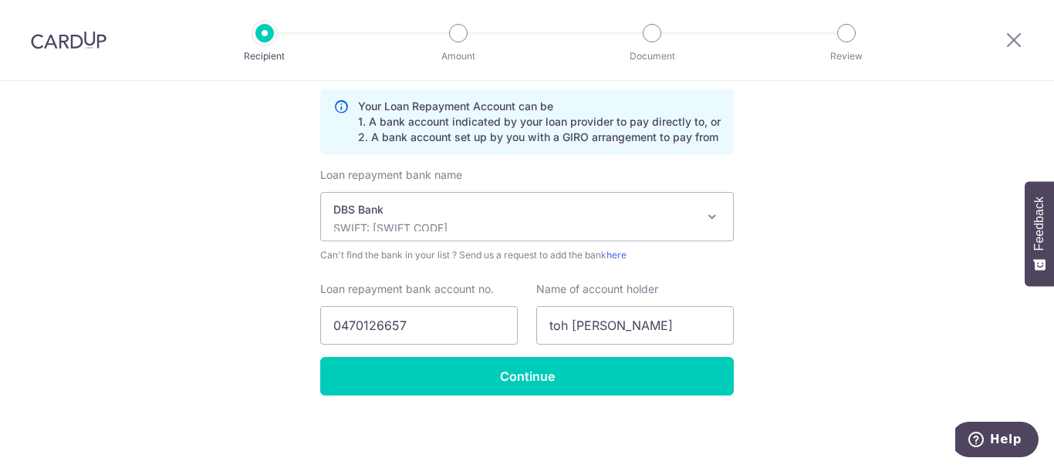
click at [799, 299] on div "Who would you like to pay? Your recipient does not need a CardUp account to rec…" at bounding box center [527, 85] width 1054 height 765
click at [602, 390] on input "Continue" at bounding box center [526, 376] width 413 height 39
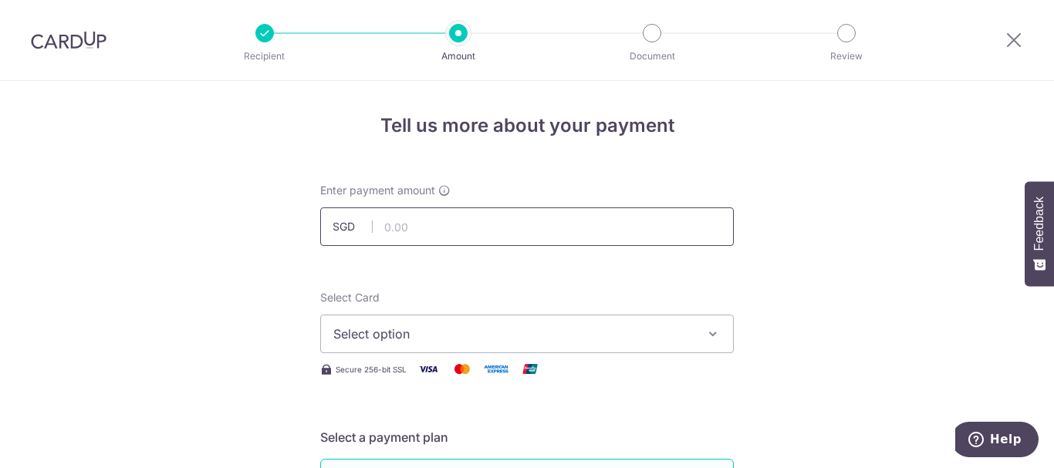
click at [494, 237] on input "text" at bounding box center [526, 226] width 413 height 39
type input "6,705.00"
click at [593, 327] on span "Select option" at bounding box center [512, 334] width 359 height 19
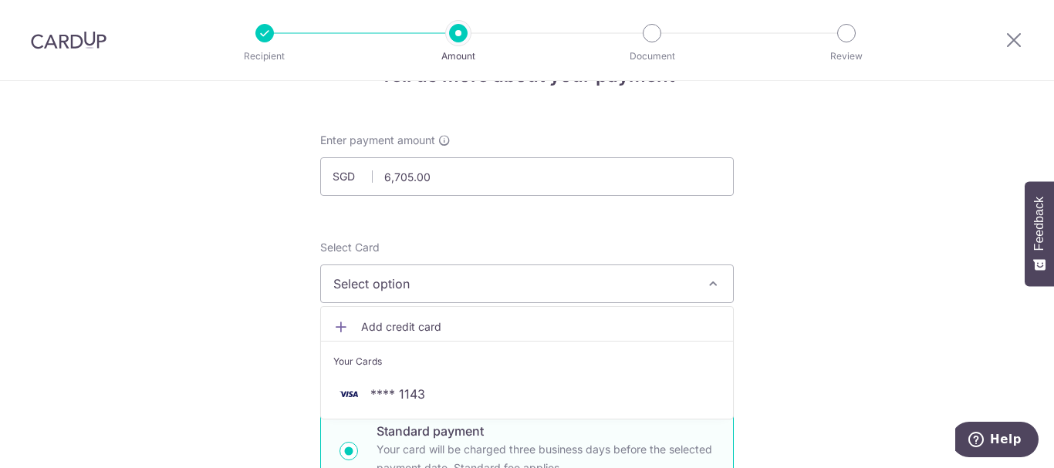
scroll to position [77, 0]
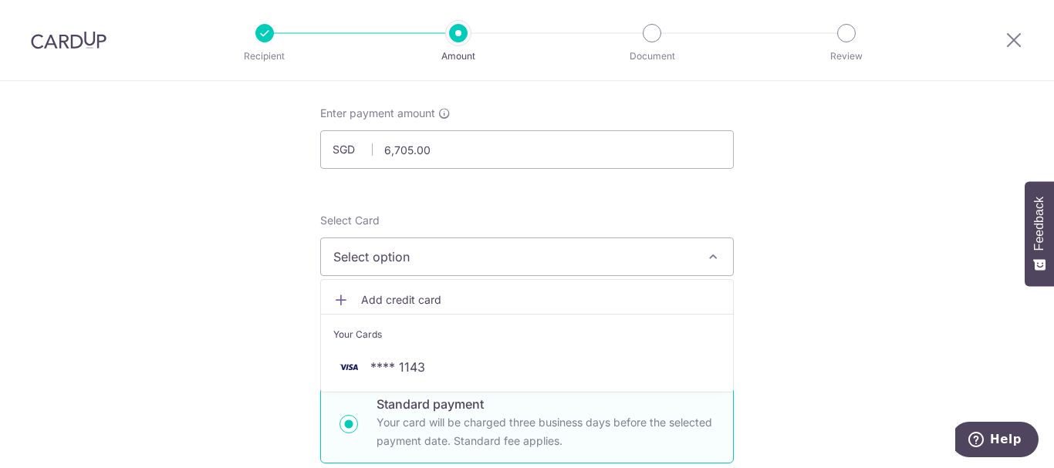
click at [380, 349] on ul "Add credit card Your Cards **** 1143" at bounding box center [526, 335] width 413 height 113
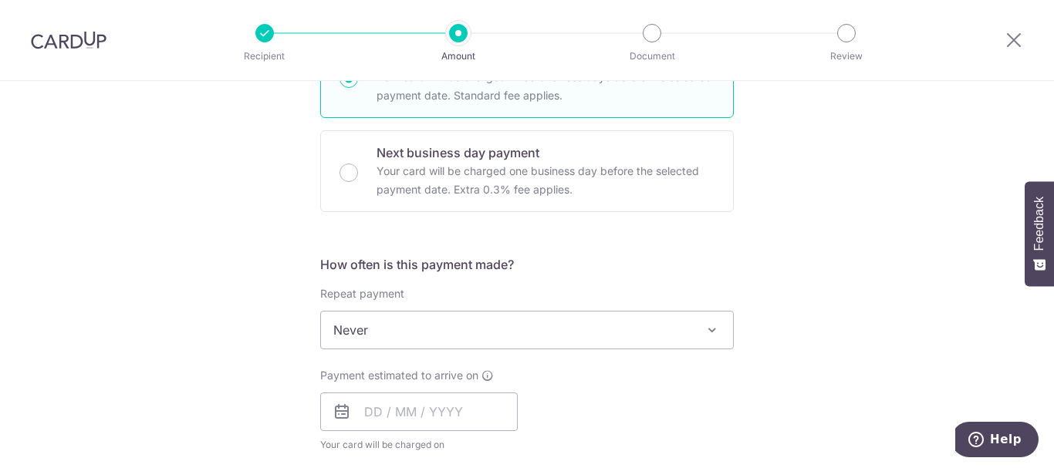
scroll to position [463, 0]
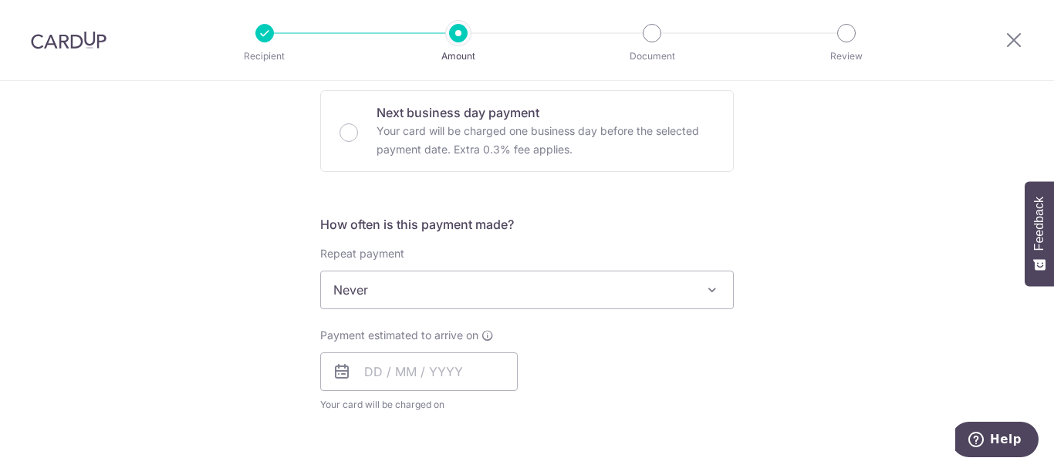
click at [707, 289] on span at bounding box center [712, 290] width 19 height 19
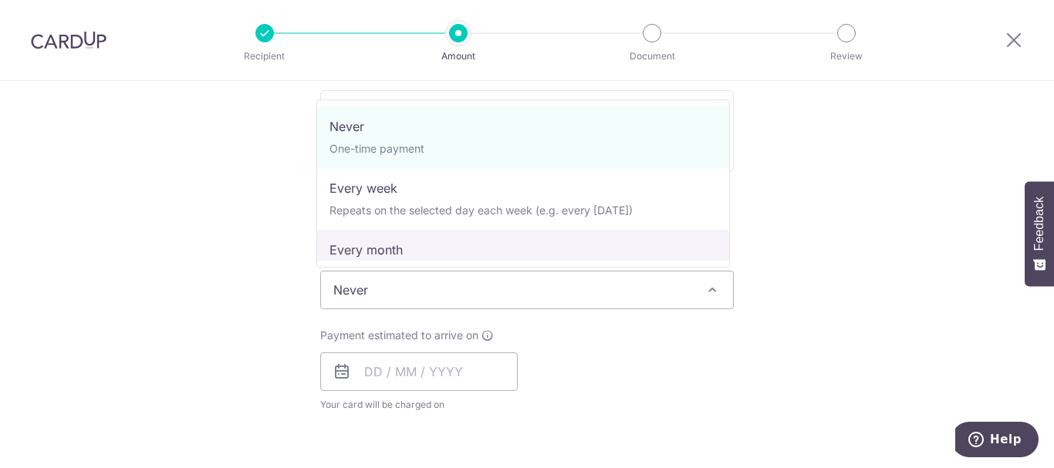
select select "3"
type input "10/09/2025"
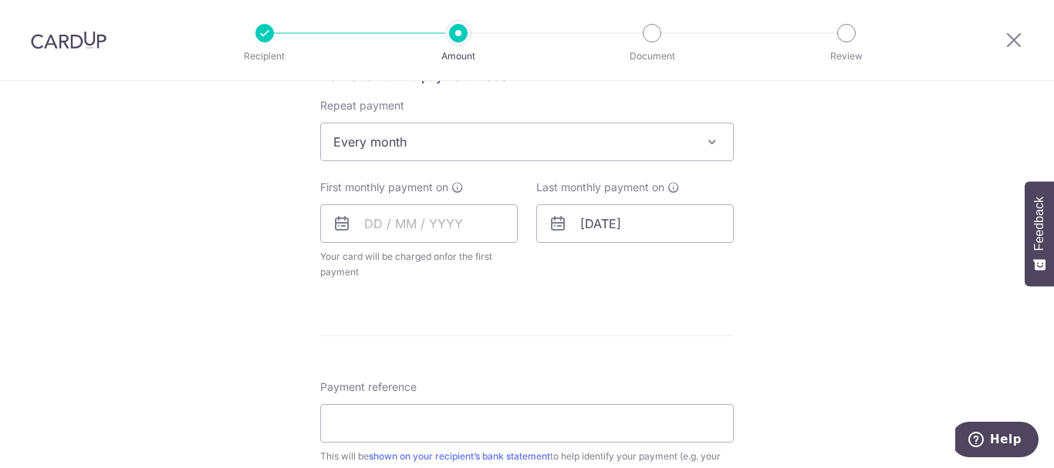
scroll to position [617, 0]
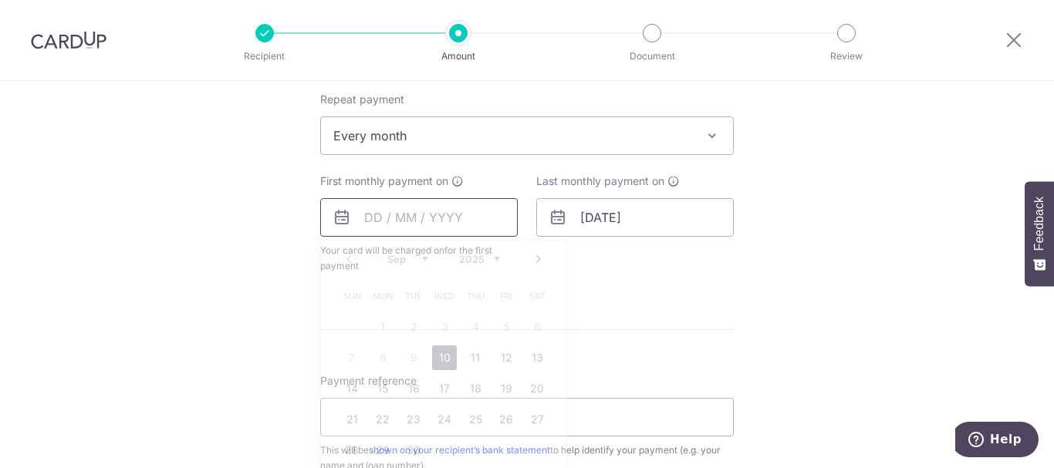
click at [464, 214] on input "text" at bounding box center [418, 217] width 197 height 39
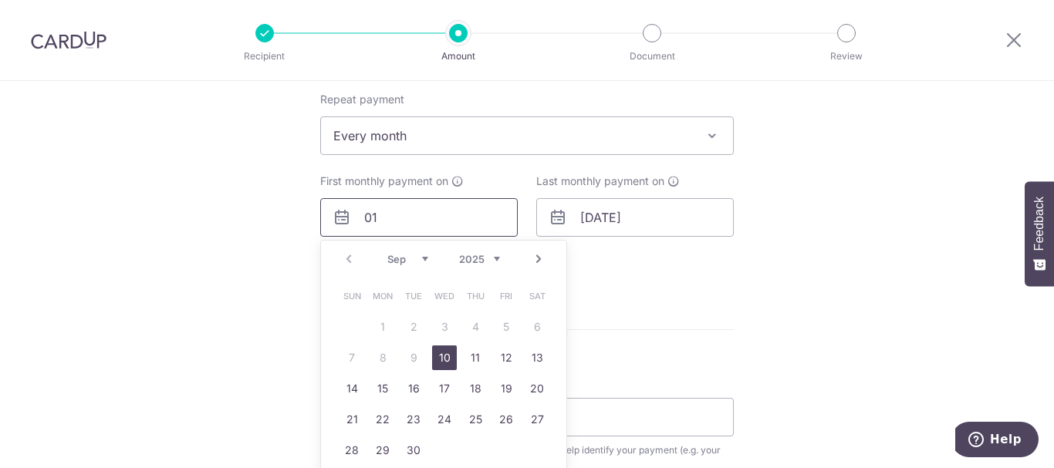
click at [339, 228] on input "01" at bounding box center [418, 217] width 197 height 39
type input "01"
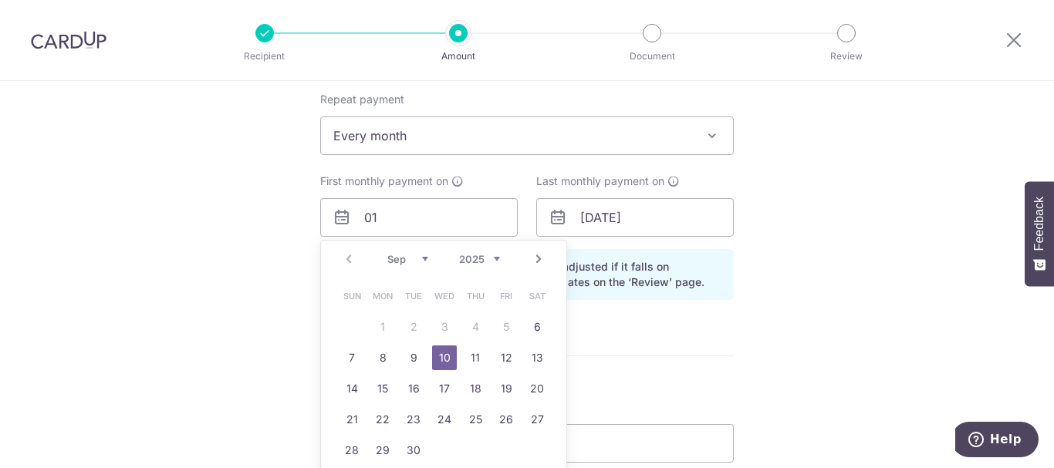
click at [537, 259] on link "Next" at bounding box center [538, 259] width 19 height 19
click at [443, 326] on link "1" at bounding box center [444, 327] width 25 height 25
type input "[DATE]"
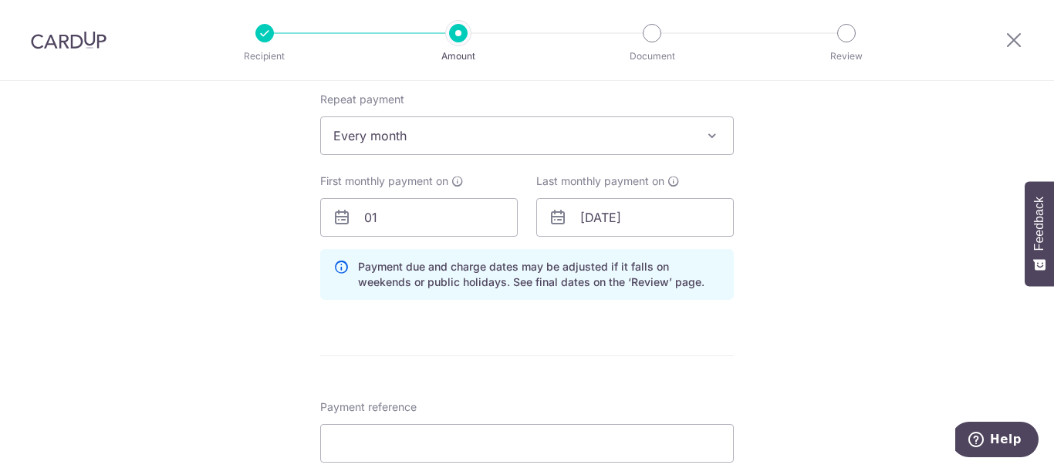
click at [836, 255] on div "Tell us more about your payment Enter payment amount SGD 6,705.00 6705.00 Recip…" at bounding box center [527, 182] width 1054 height 1437
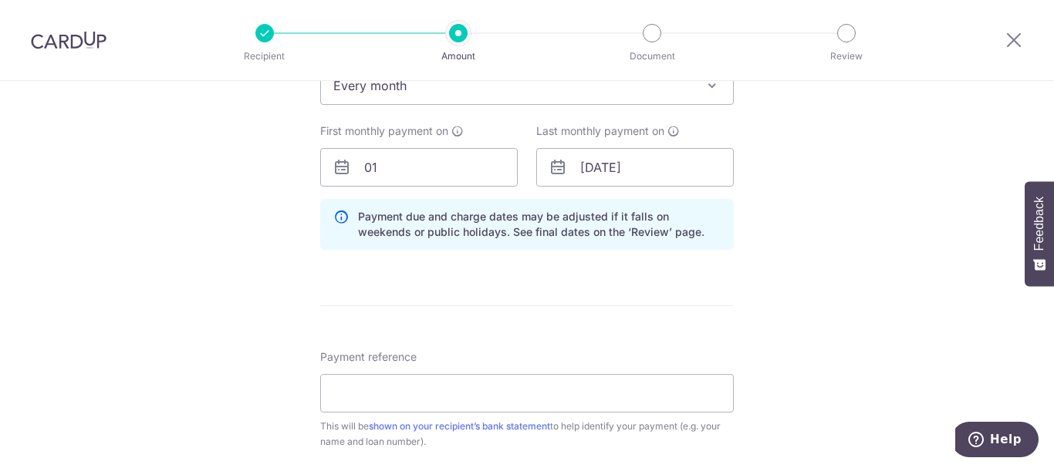
scroll to position [694, 0]
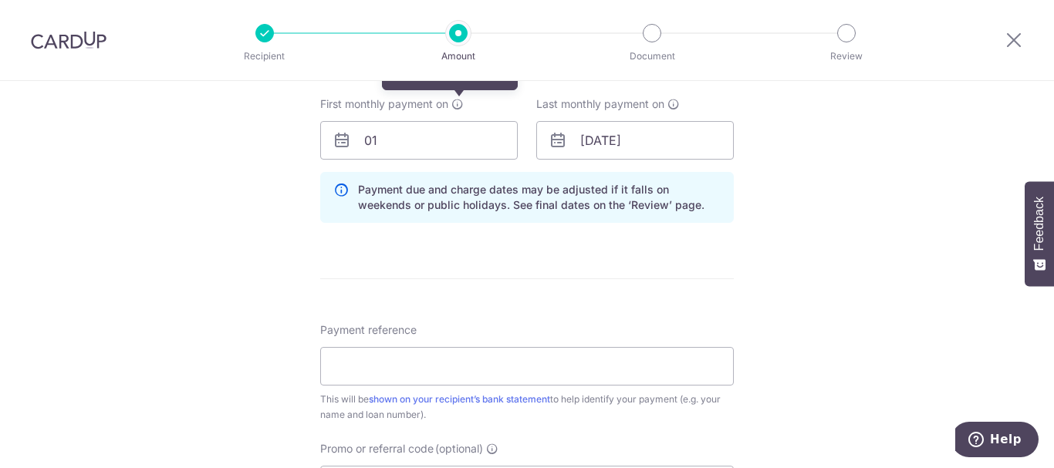
click at [456, 105] on icon at bounding box center [457, 104] width 12 height 12
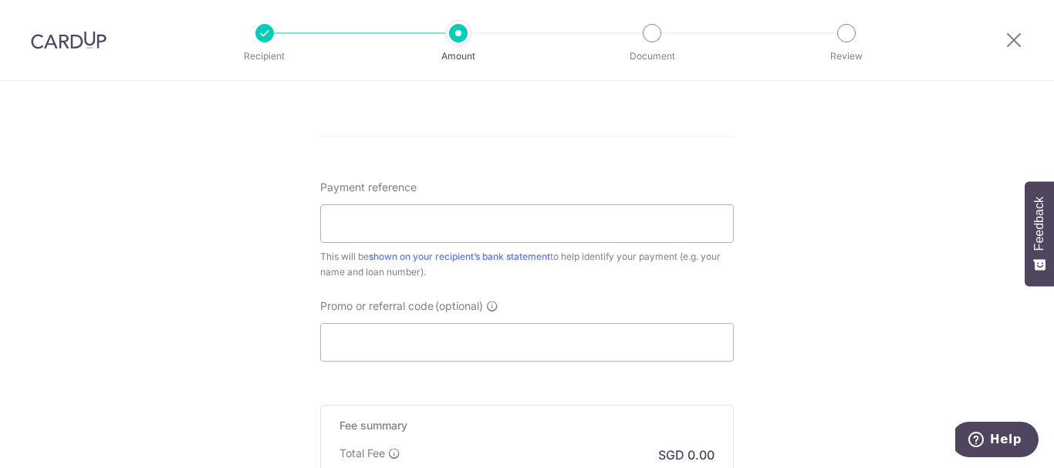
scroll to position [848, 0]
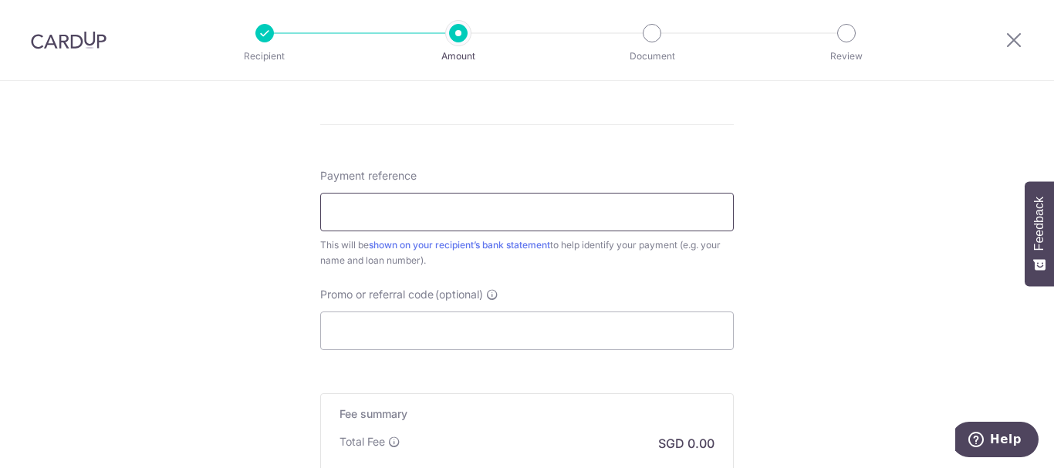
click at [480, 216] on input "Payment reference" at bounding box center [526, 212] width 413 height 39
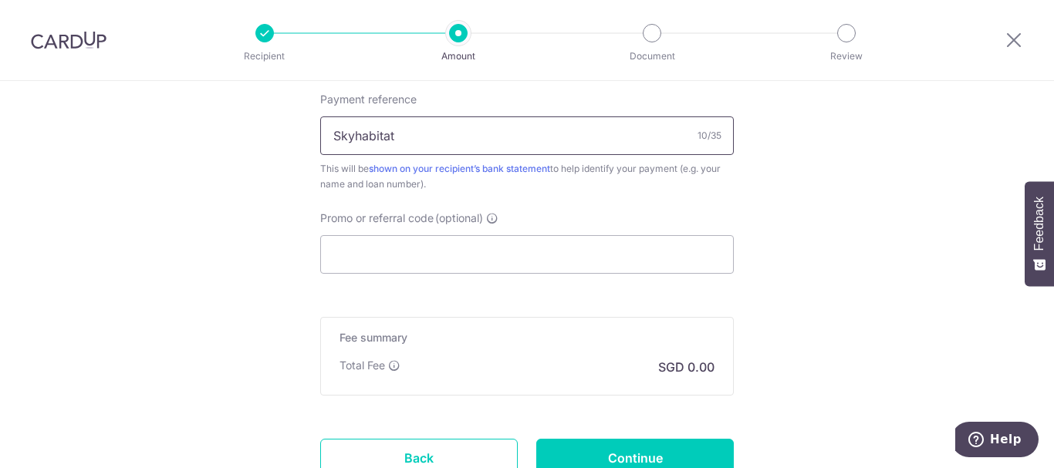
scroll to position [926, 0]
type input "Skyhabitat"
click at [533, 265] on input "Promo or referral code (optional)" at bounding box center [526, 253] width 413 height 39
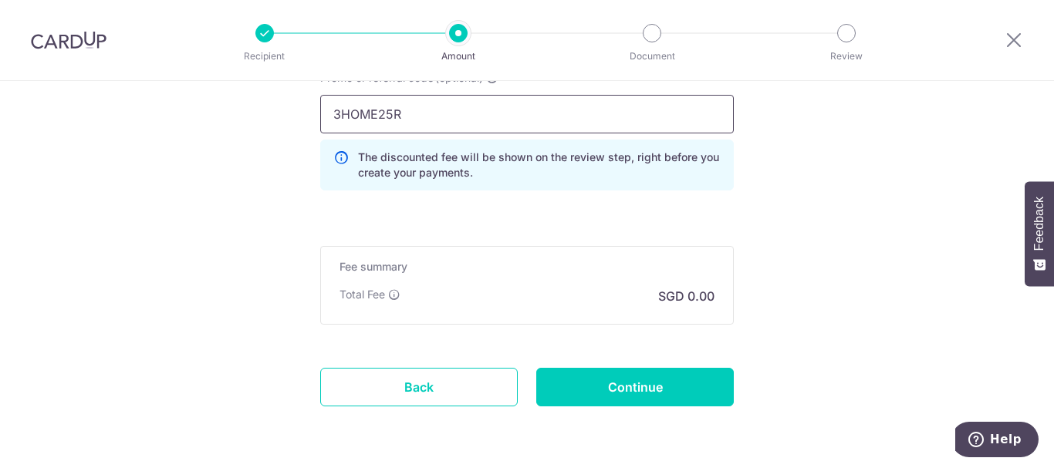
scroll to position [1080, 0]
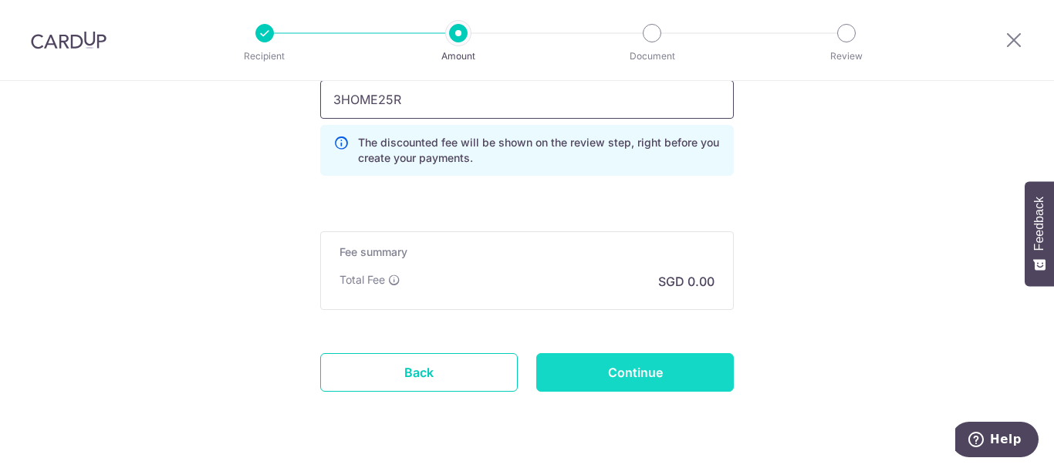
type input "3HOME25R"
click at [646, 369] on input "Continue" at bounding box center [634, 372] width 197 height 39
type input "Create Schedule"
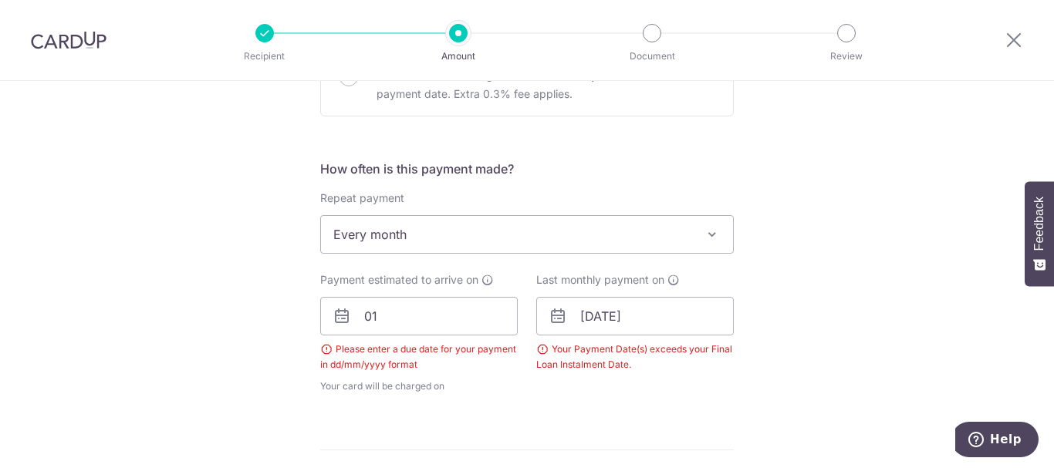
scroll to position [535, 0]
click at [386, 319] on input "01" at bounding box center [418, 314] width 197 height 39
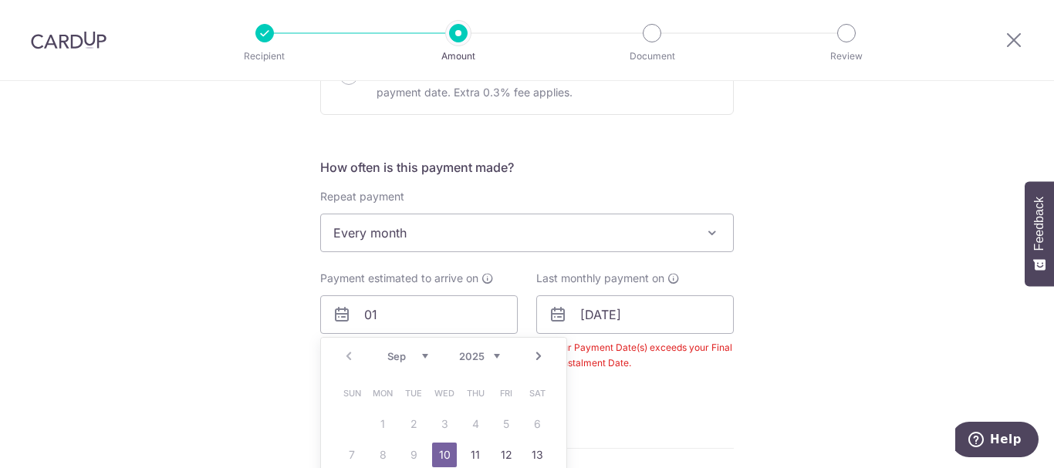
click at [536, 352] on link "Next" at bounding box center [538, 356] width 19 height 19
click at [439, 421] on link "1" at bounding box center [444, 424] width 25 height 25
type input "01/10/2025"
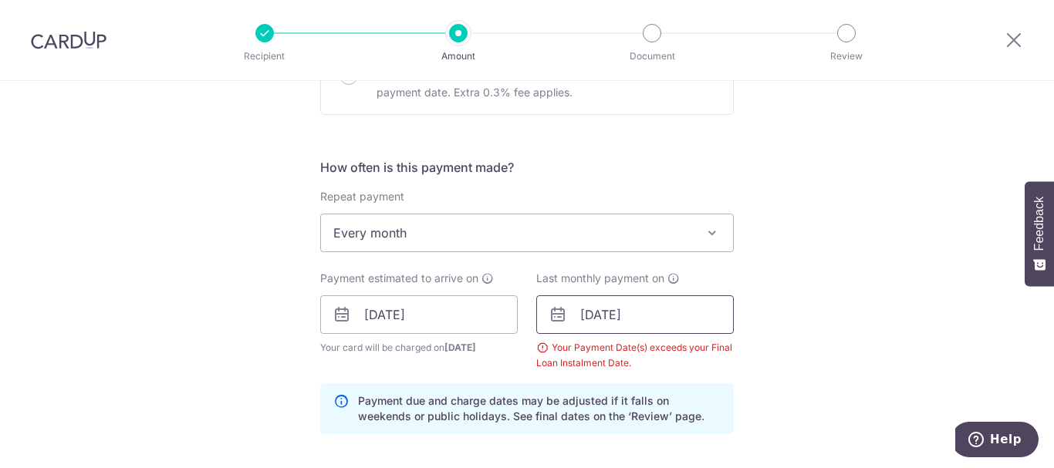
click at [670, 315] on input "[DATE]" at bounding box center [634, 314] width 197 height 39
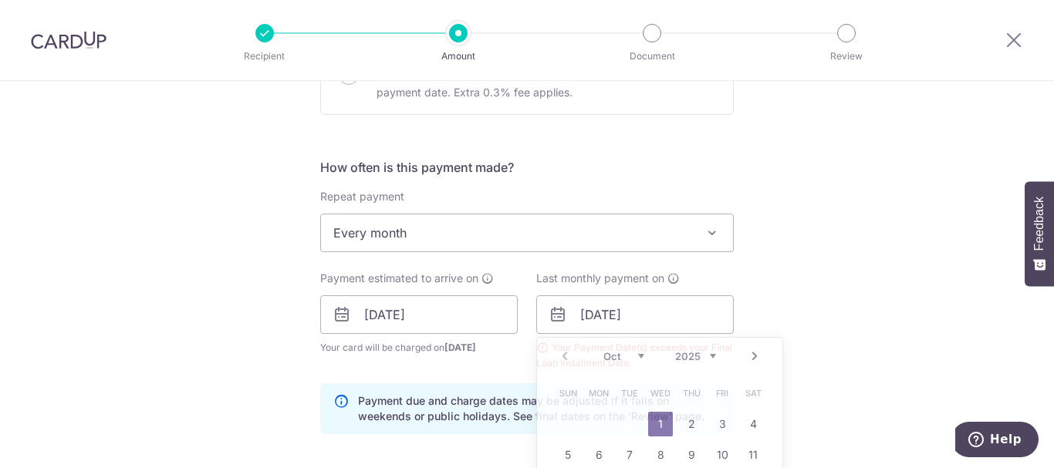
click at [548, 312] on icon at bounding box center [557, 314] width 19 height 19
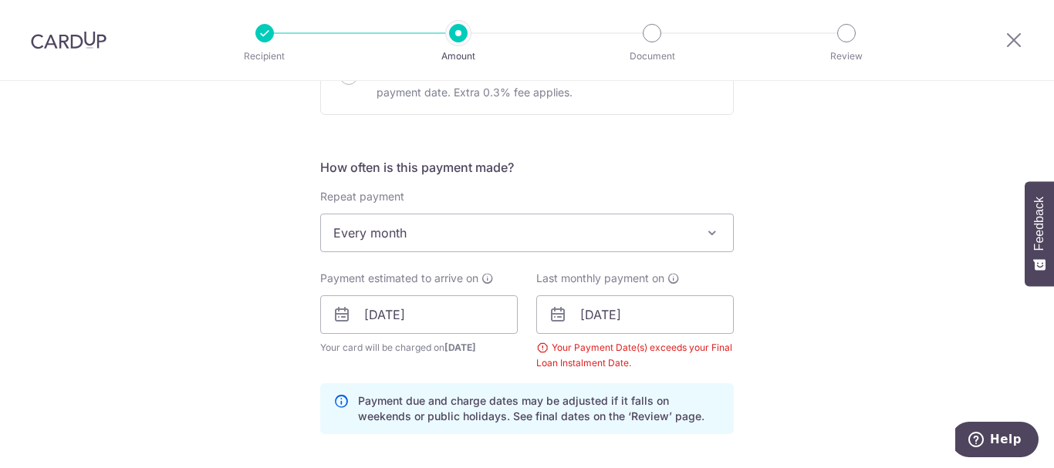
click at [555, 319] on icon at bounding box center [557, 314] width 19 height 19
click at [554, 314] on icon at bounding box center [557, 314] width 19 height 19
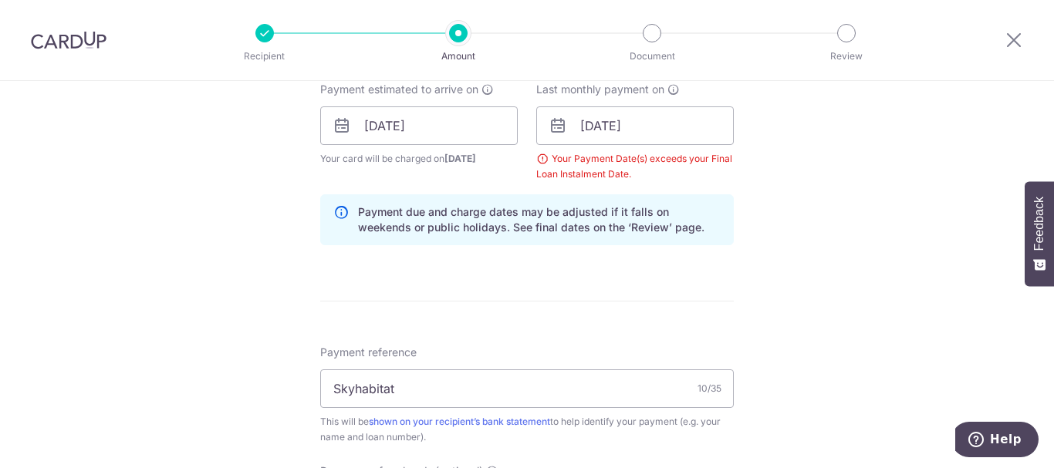
scroll to position [690, 0]
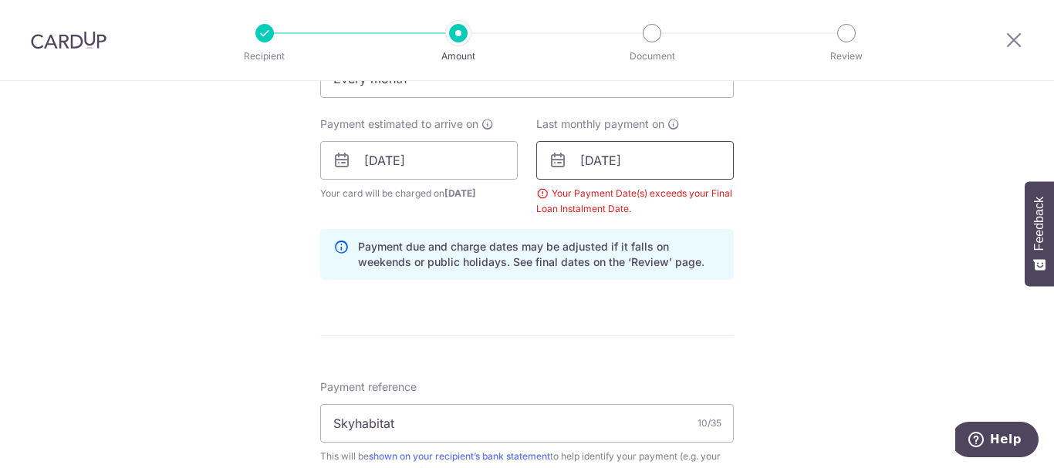
click at [663, 160] on input "[DATE]" at bounding box center [634, 160] width 197 height 39
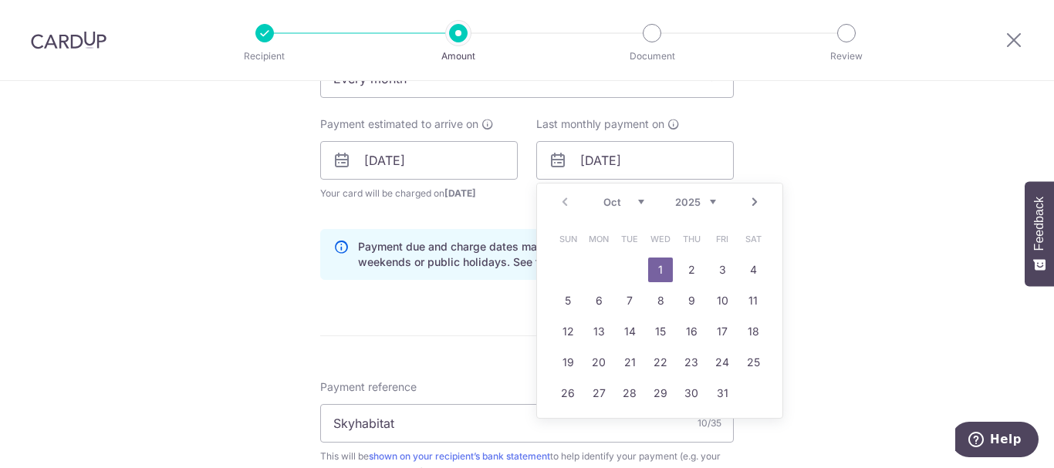
click at [562, 201] on div "Prev Next Oct Nov Dec 2025 2026 2027 2028 2029 2030 2031 2032 2033 2034 2035" at bounding box center [659, 202] width 245 height 37
click at [638, 205] on select "Oct Nov Dec" at bounding box center [623, 202] width 41 height 12
click at [749, 196] on link "Next" at bounding box center [754, 202] width 19 height 19
click at [561, 206] on link "Prev" at bounding box center [564, 202] width 19 height 19
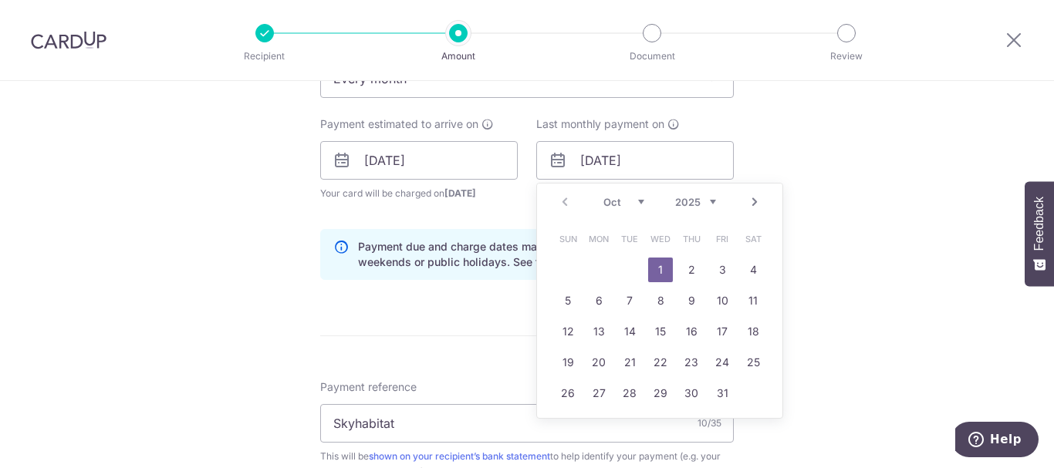
click at [561, 206] on div "Prev Next Oct Nov Dec 2025 2026 2027 2028 2029 2030 2031 2032 2033 2034 2035" at bounding box center [659, 202] width 245 height 37
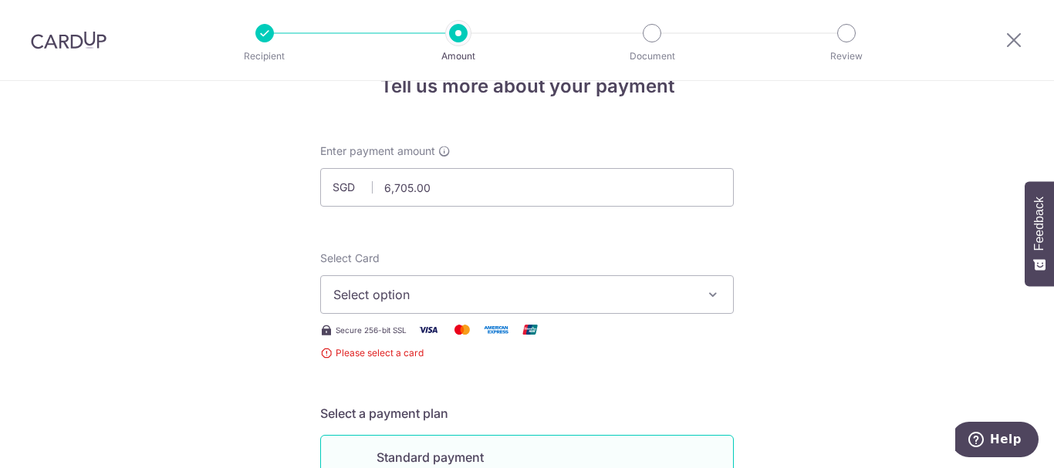
scroll to position [77, 0]
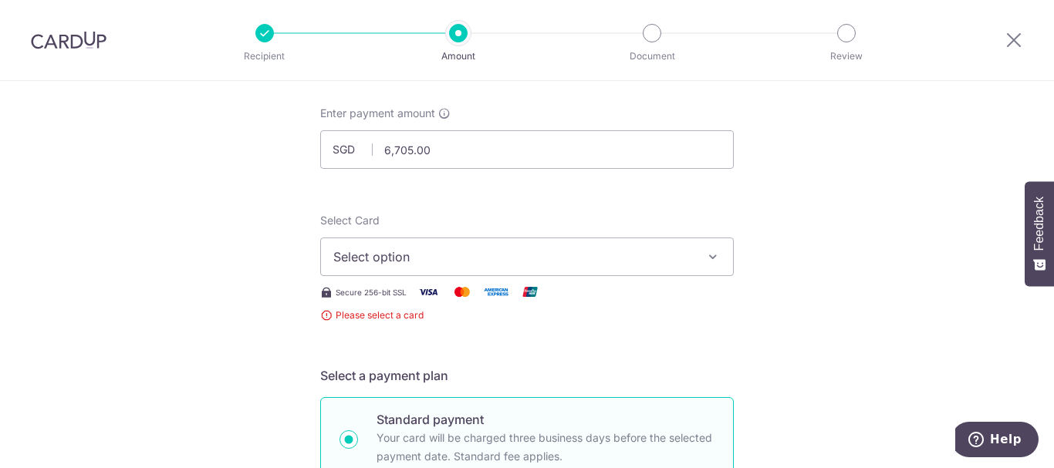
click at [545, 258] on span "Select option" at bounding box center [512, 257] width 359 height 19
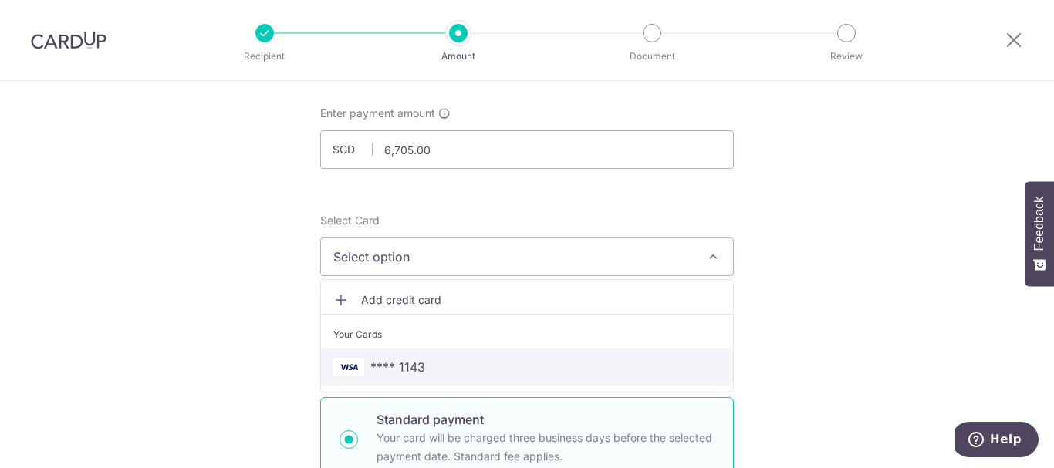
click at [447, 364] on span "**** 1143" at bounding box center [526, 367] width 387 height 19
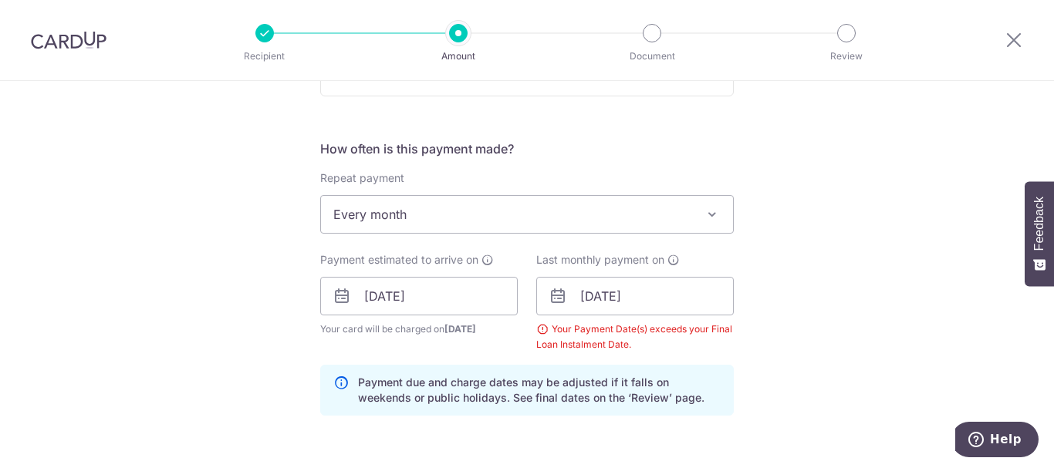
scroll to position [540, 0]
click at [575, 298] on input "01/10/2025" at bounding box center [634, 294] width 197 height 39
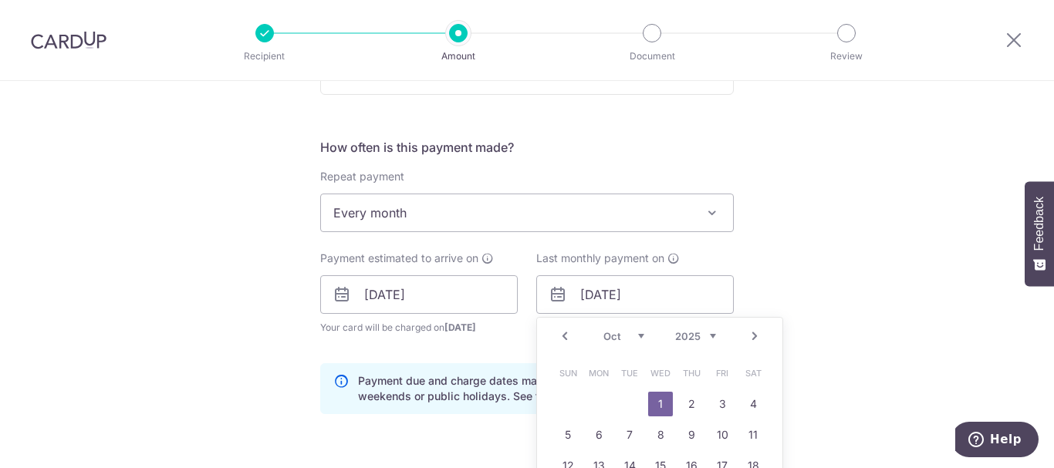
click at [656, 404] on link "1" at bounding box center [660, 404] width 25 height 25
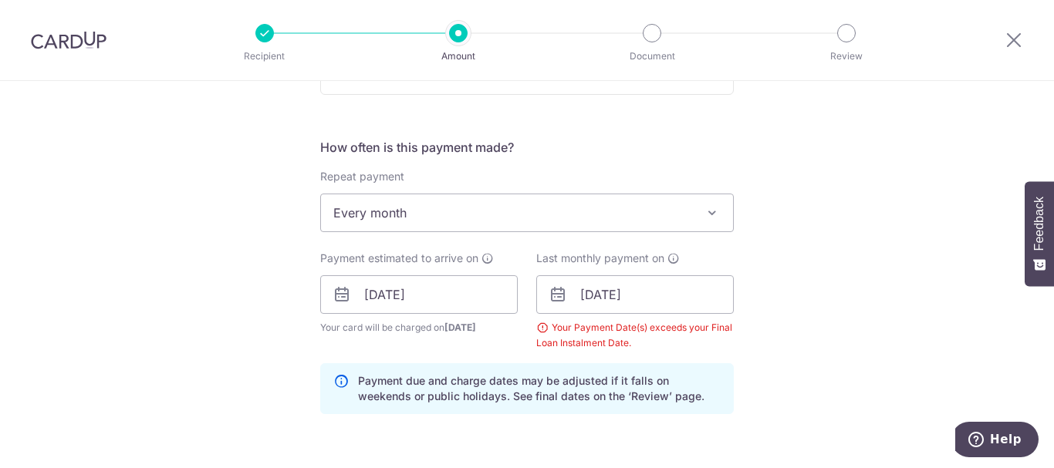
click at [558, 293] on icon at bounding box center [557, 294] width 19 height 19
click at [551, 296] on icon at bounding box center [557, 294] width 19 height 19
click at [629, 288] on input "01/10/2025" at bounding box center [634, 294] width 197 height 39
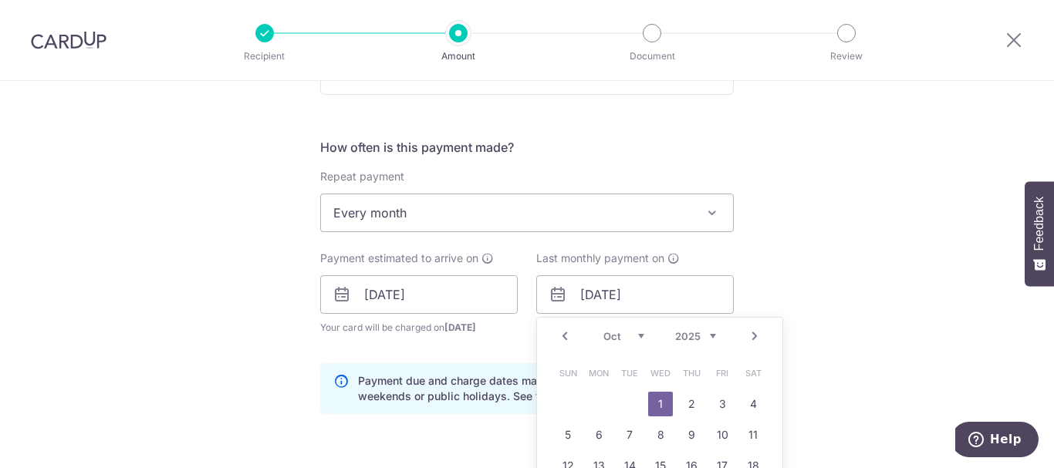
click at [747, 341] on link "Next" at bounding box center [754, 336] width 19 height 19
click at [703, 337] on select "2024 2025 2026 2027 2028 2029 2030 2031 2032 2033 2034 2035" at bounding box center [695, 336] width 41 height 12
click at [708, 337] on select "2024 2025 2026 2027 2028 2029 2030 2031 2032 2033 2034 2035" at bounding box center [695, 336] width 41 height 12
click at [562, 406] on link "1" at bounding box center [567, 404] width 25 height 25
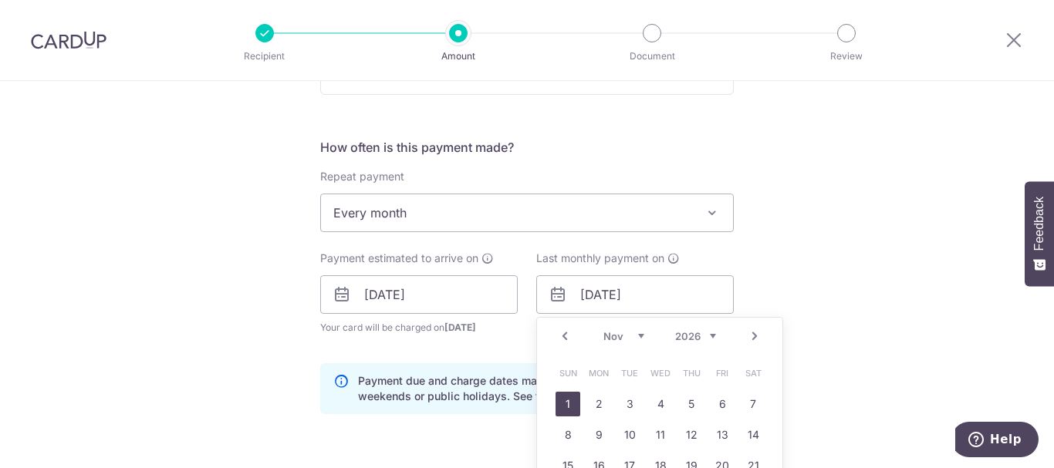
type input "01/11/2026"
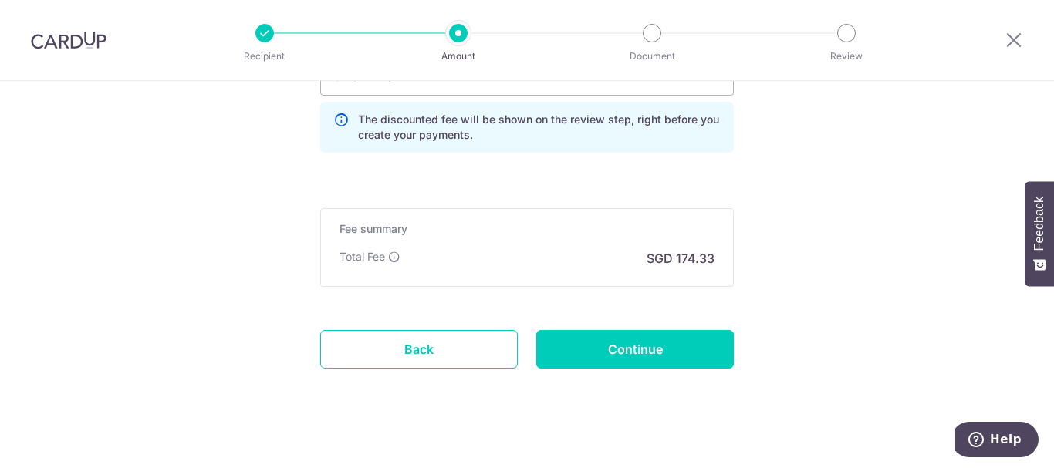
scroll to position [1156, 0]
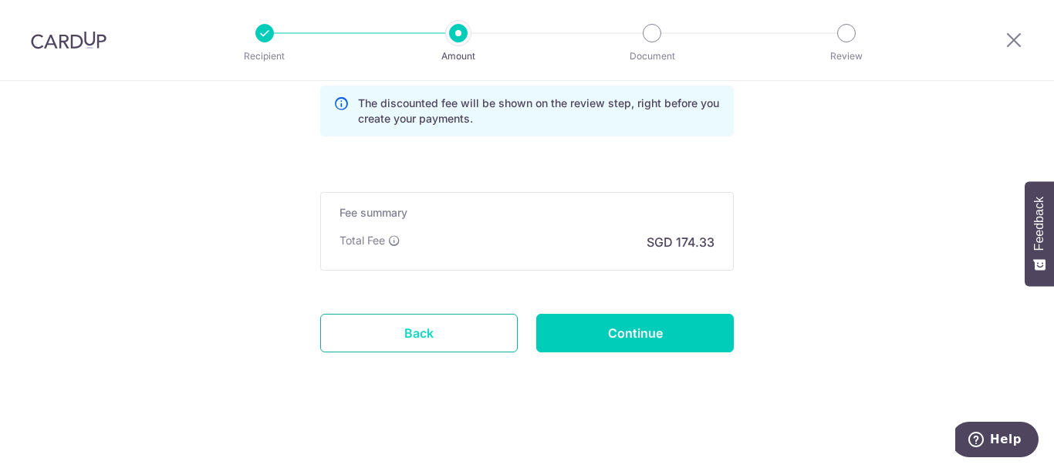
click at [410, 335] on link "Back" at bounding box center [418, 333] width 197 height 39
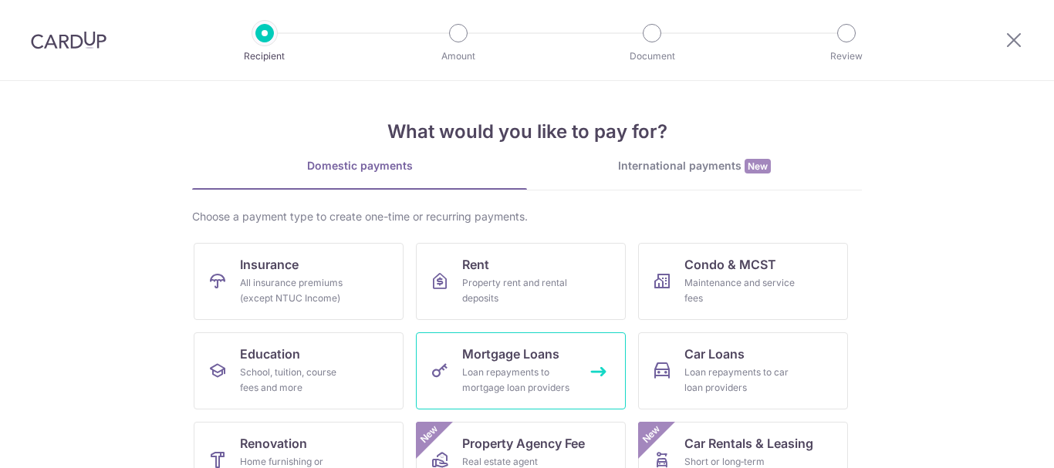
click at [480, 385] on div "Loan repayments to mortgage loan providers" at bounding box center [517, 380] width 111 height 31
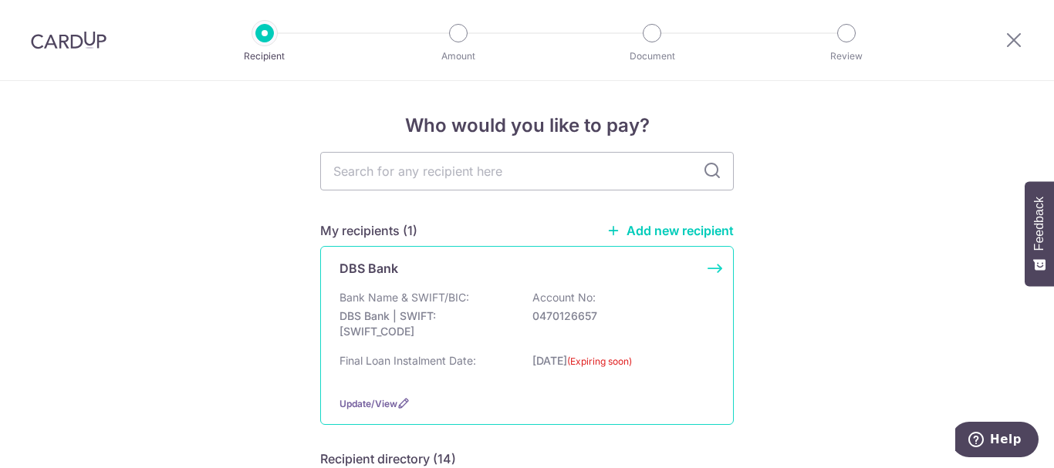
click at [369, 309] on p "DBS Bank | SWIFT: [SWIFT_CODE]" at bounding box center [425, 324] width 173 height 31
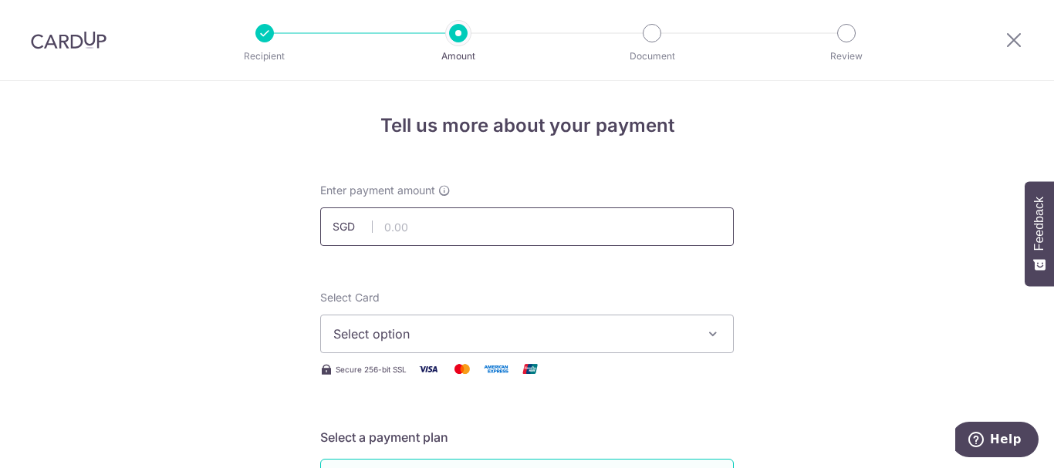
click at [491, 235] on input "text" at bounding box center [526, 226] width 413 height 39
type input "6,705.00"
click at [555, 336] on span "Select option" at bounding box center [512, 334] width 359 height 19
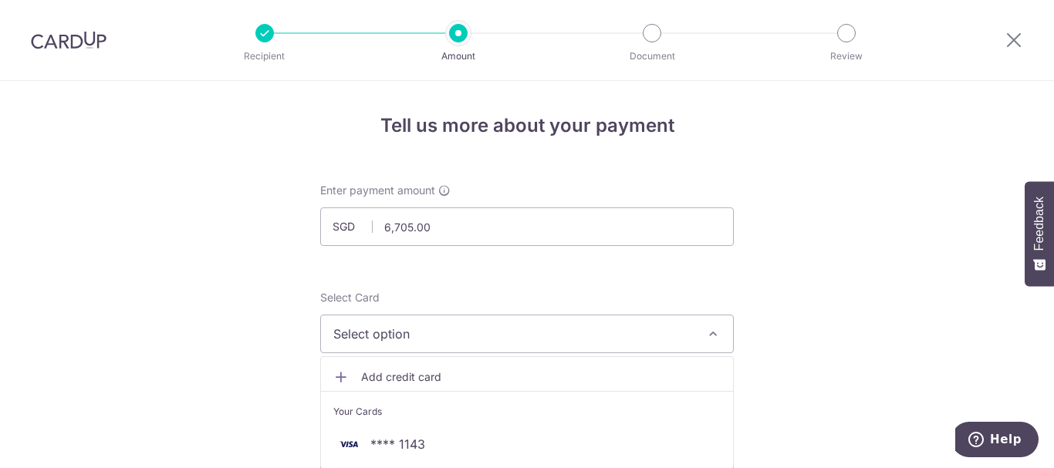
scroll to position [77, 0]
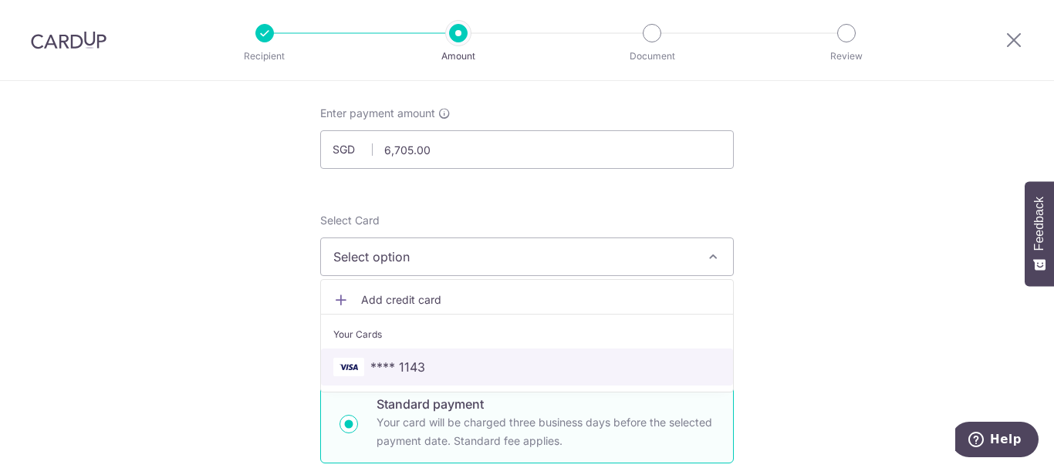
click at [361, 370] on span "**** 1143" at bounding box center [526, 367] width 387 height 19
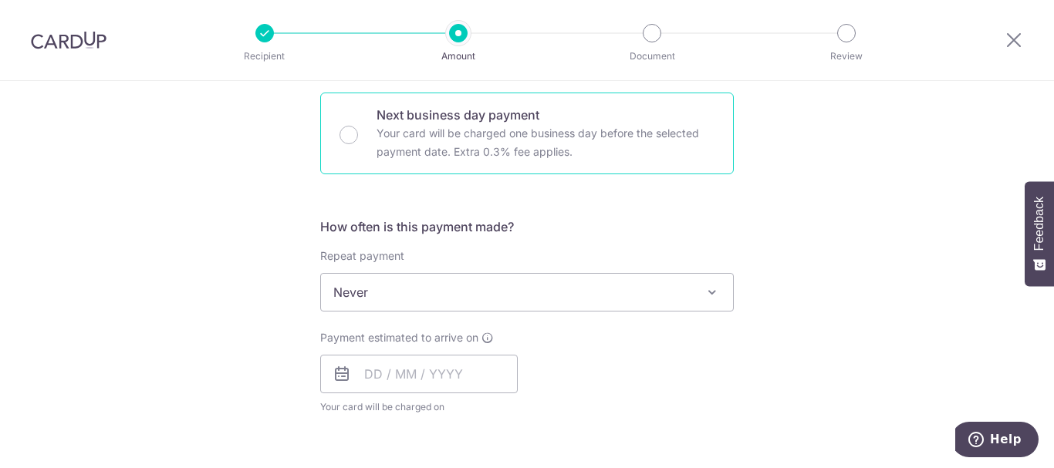
scroll to position [540, 0]
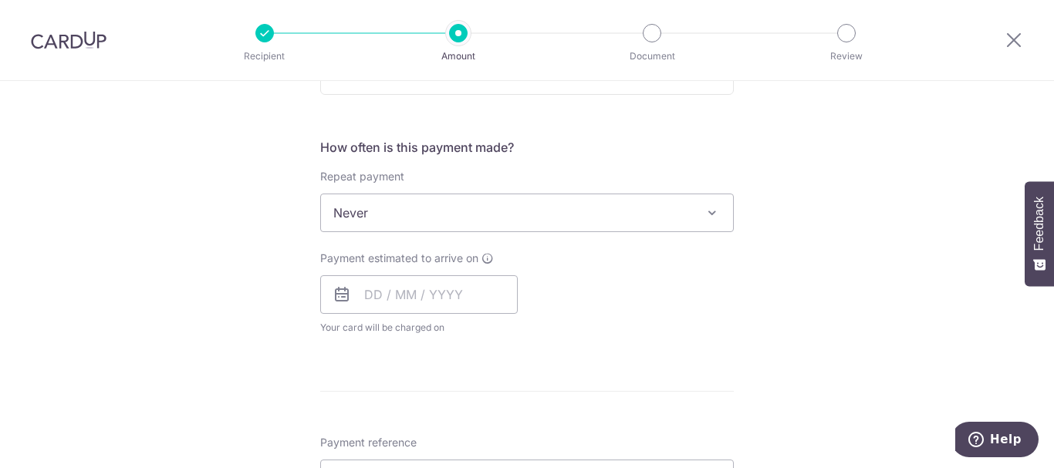
click at [601, 230] on span "Never" at bounding box center [527, 212] width 412 height 37
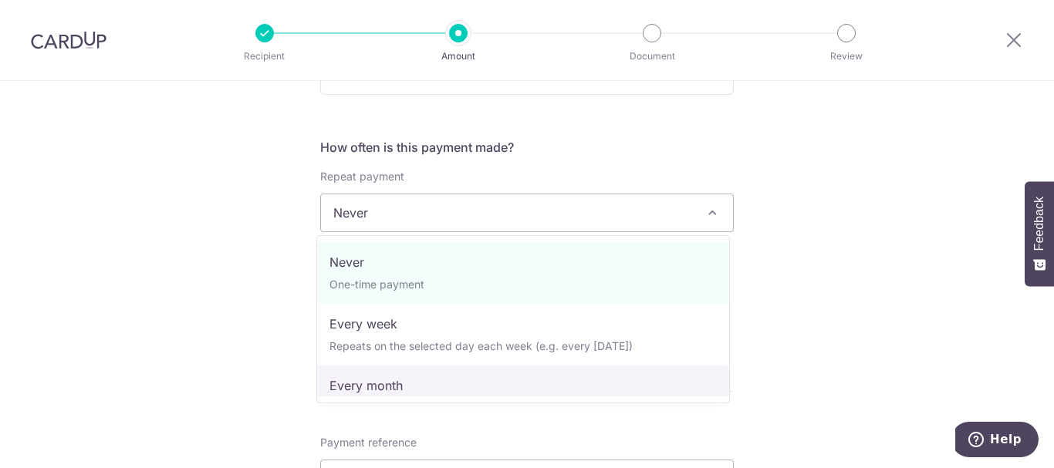
select select "3"
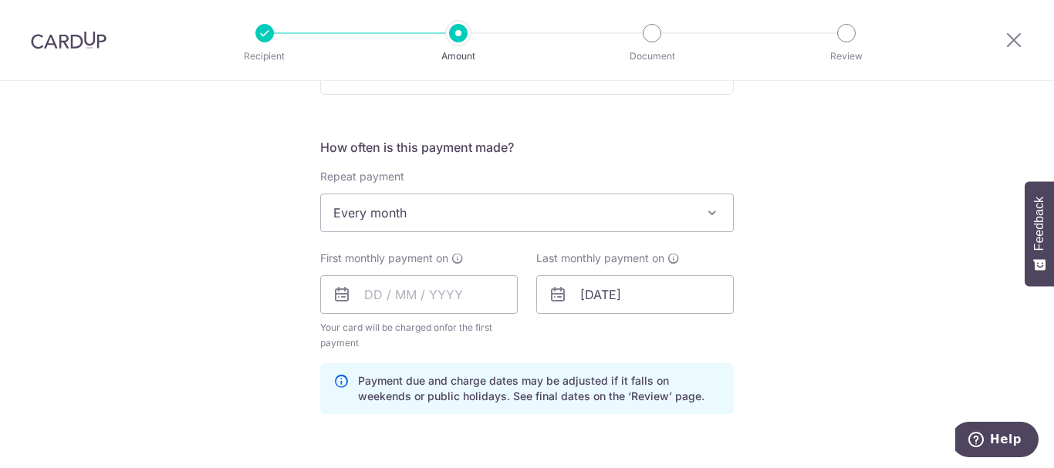
scroll to position [617, 0]
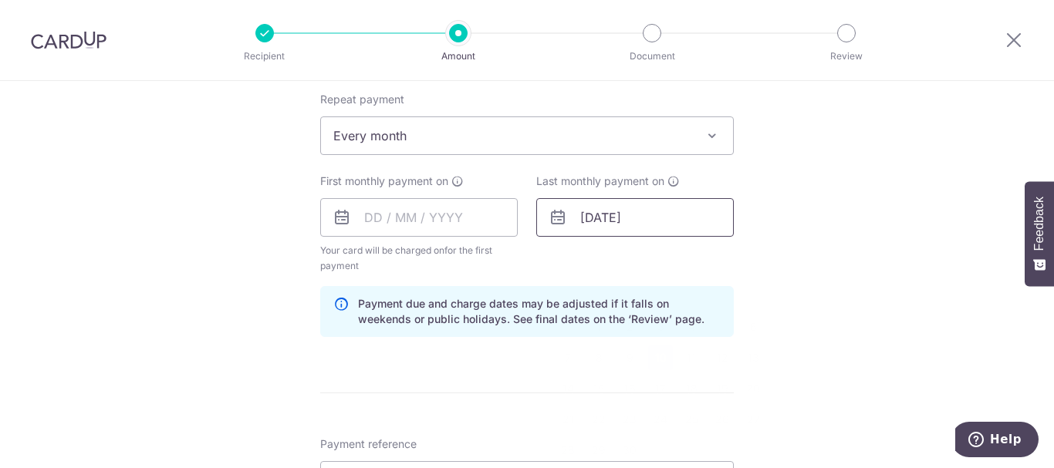
click at [650, 221] on input "10/09/2025" at bounding box center [634, 217] width 197 height 39
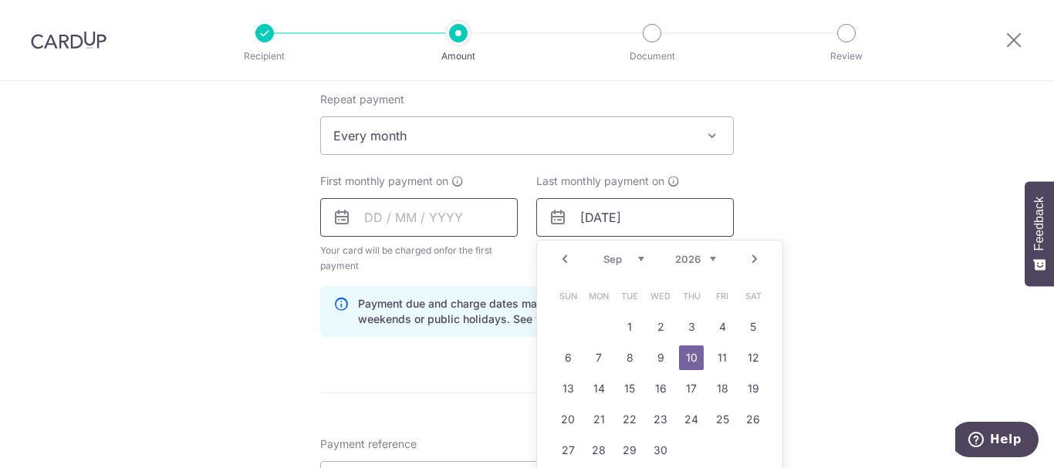
type input "10/09/2026"
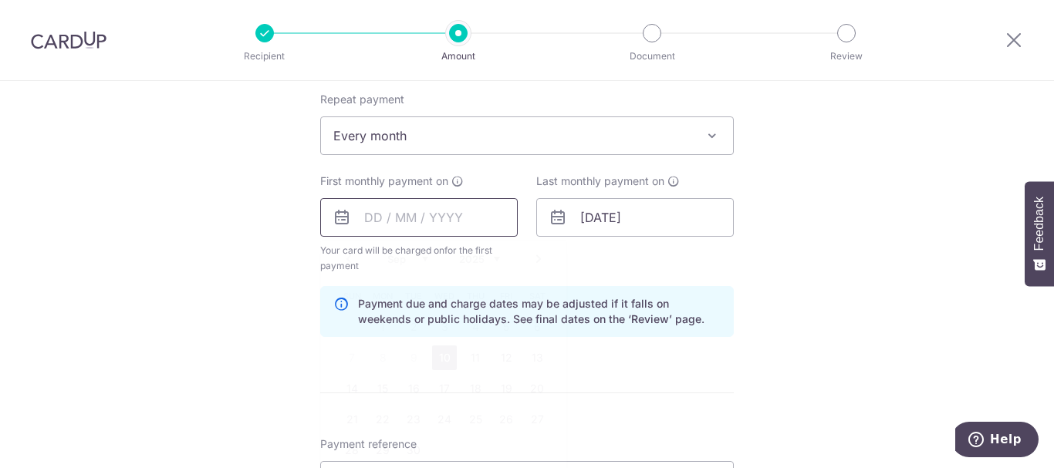
click at [427, 231] on input "text" at bounding box center [418, 217] width 197 height 39
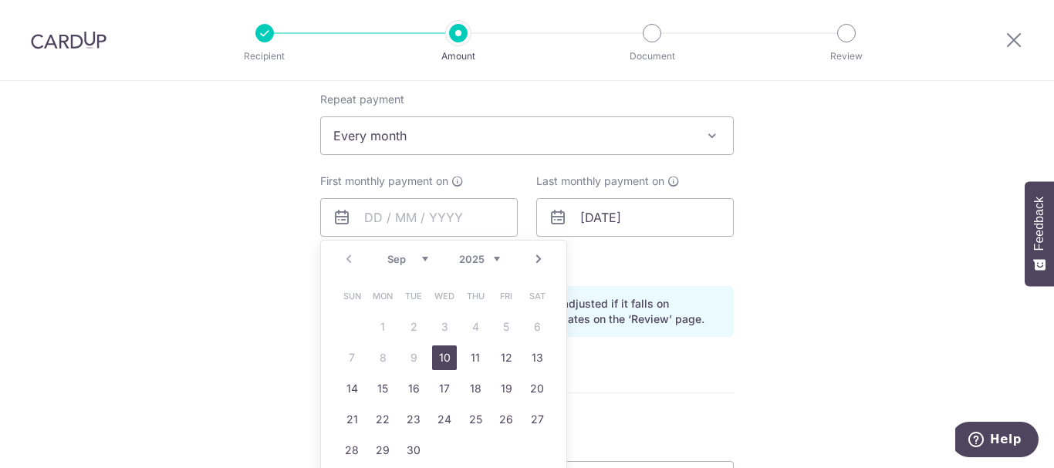
click at [531, 255] on link "Next" at bounding box center [538, 259] width 19 height 19
click at [442, 335] on link "1" at bounding box center [444, 327] width 25 height 25
type input "01/10/2025"
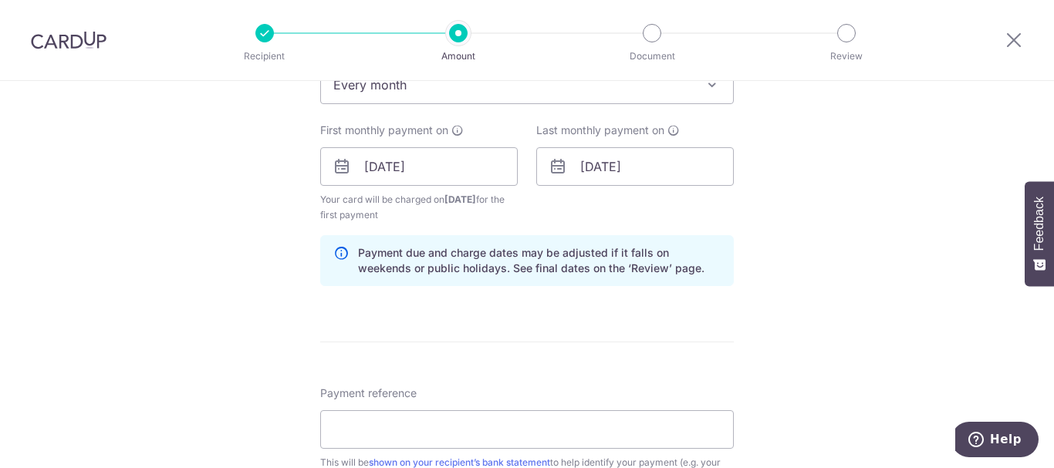
scroll to position [771, 0]
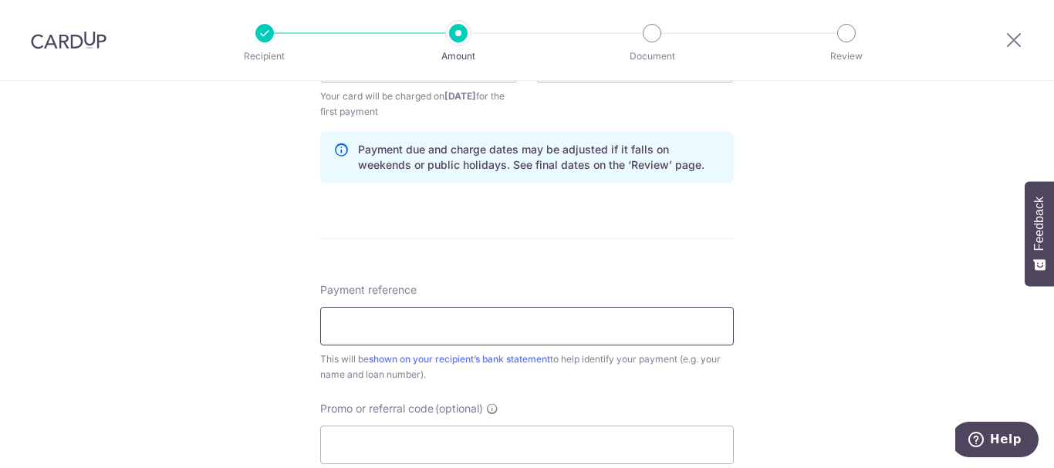
click at [528, 322] on input "Payment reference" at bounding box center [526, 326] width 413 height 39
type input "Skyhabitat"
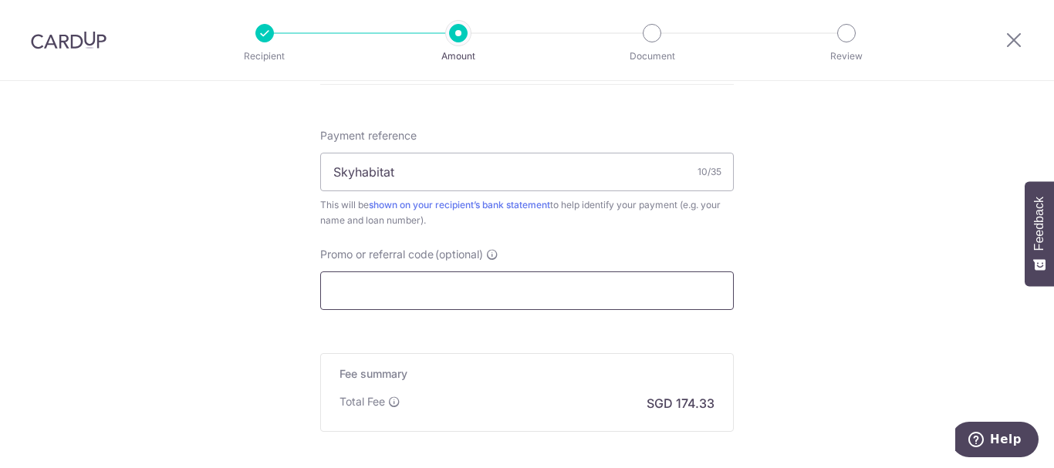
click at [602, 301] on input "Promo or referral code (optional)" at bounding box center [526, 290] width 413 height 39
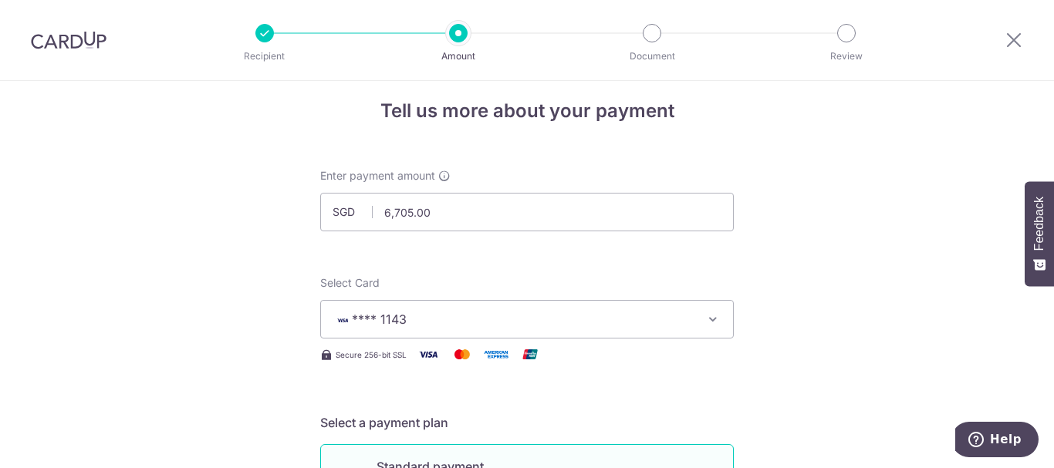
scroll to position [0, 0]
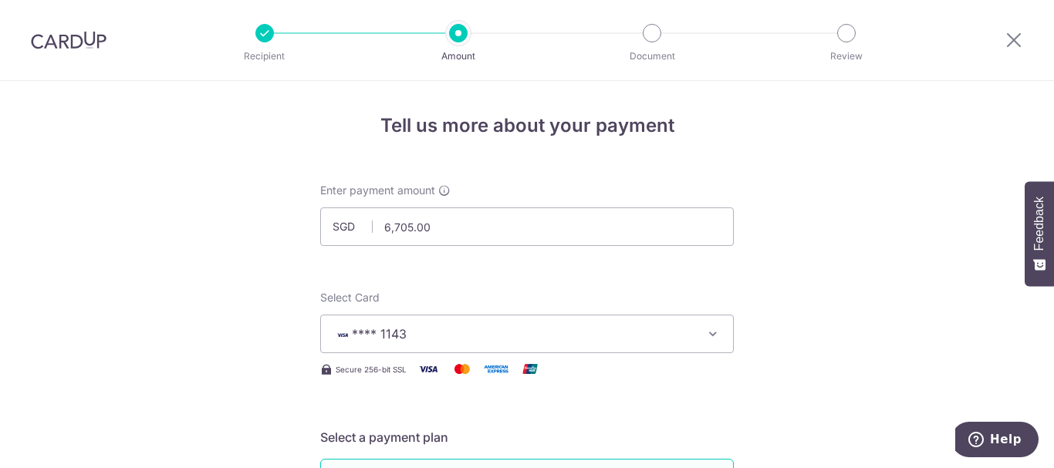
type input "3HOME25R"
drag, startPoint x: 596, startPoint y: 329, endPoint x: 560, endPoint y: 342, distance: 38.8
click at [560, 342] on button "**** 1143" at bounding box center [526, 334] width 413 height 39
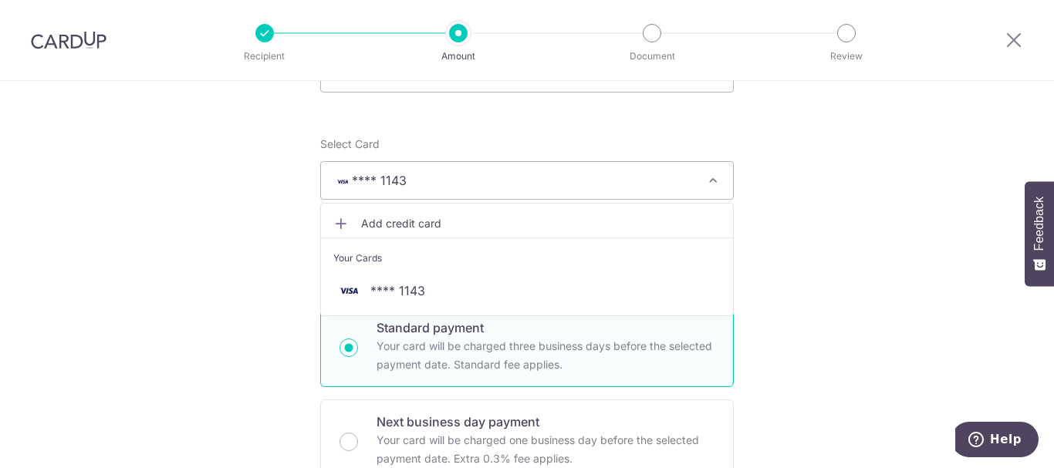
scroll to position [154, 0]
drag, startPoint x: 416, startPoint y: 288, endPoint x: 804, endPoint y: 263, distance: 388.8
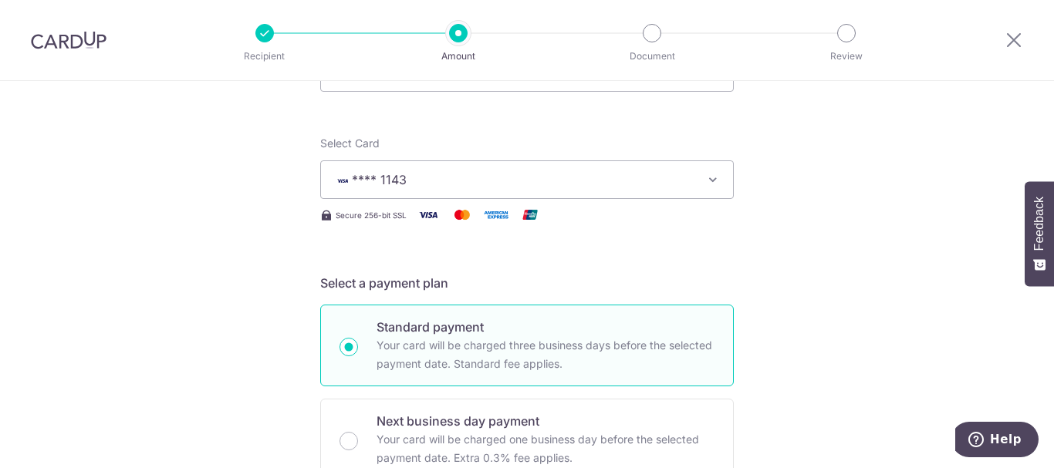
click at [545, 220] on div "Secure 256-bit SSL" at bounding box center [526, 214] width 413 height 19
click at [394, 221] on span "Secure 256-bit SSL" at bounding box center [371, 215] width 71 height 12
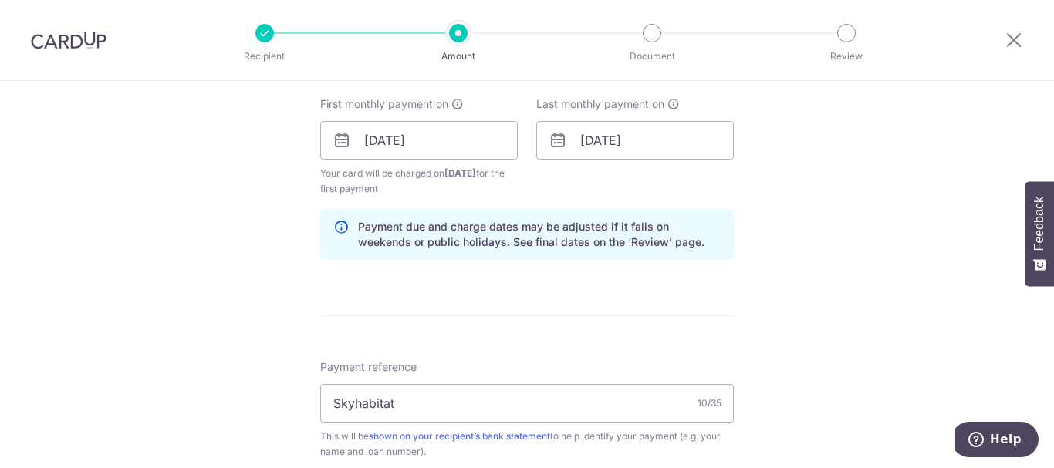
scroll to position [77, 0]
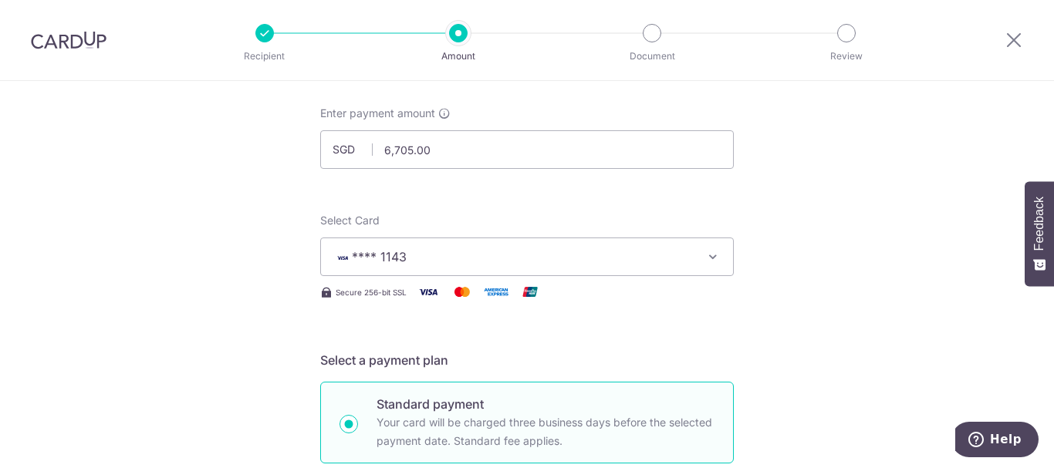
click at [369, 257] on span "**** 1143" at bounding box center [379, 256] width 55 height 15
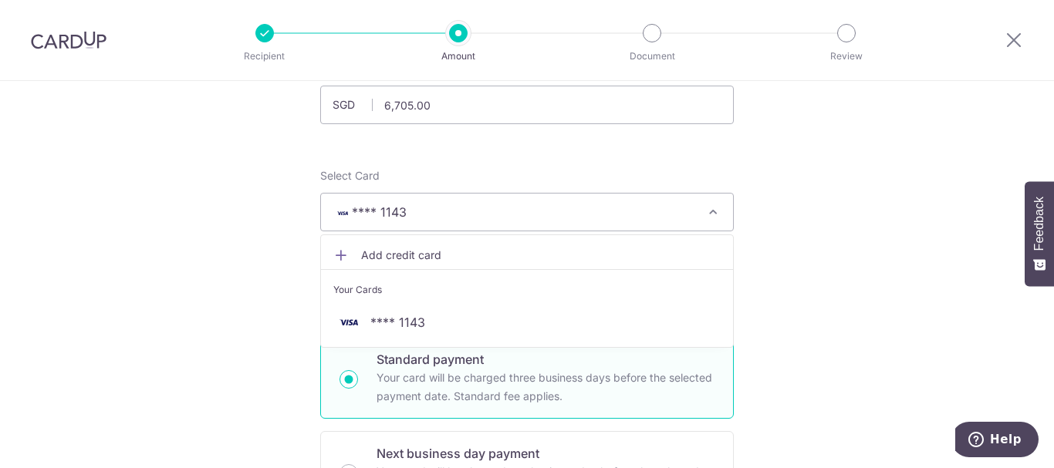
scroll to position [0, 0]
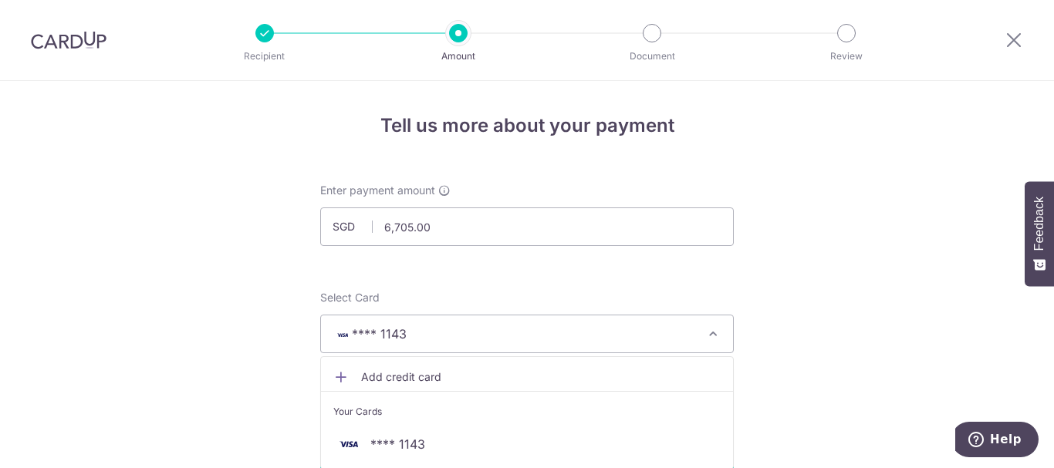
drag, startPoint x: 369, startPoint y: 349, endPoint x: 853, endPoint y: 248, distance: 493.9
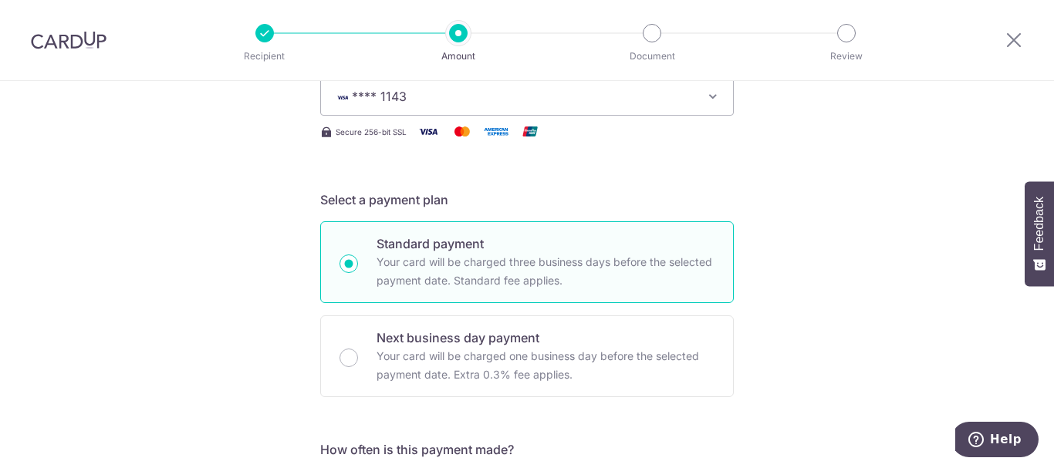
scroll to position [154, 0]
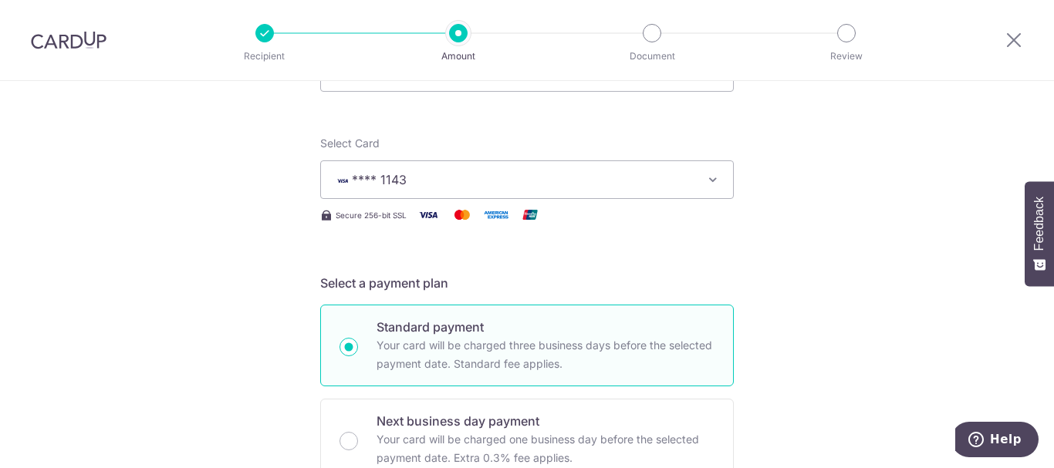
click at [707, 184] on icon "button" at bounding box center [712, 179] width 15 height 15
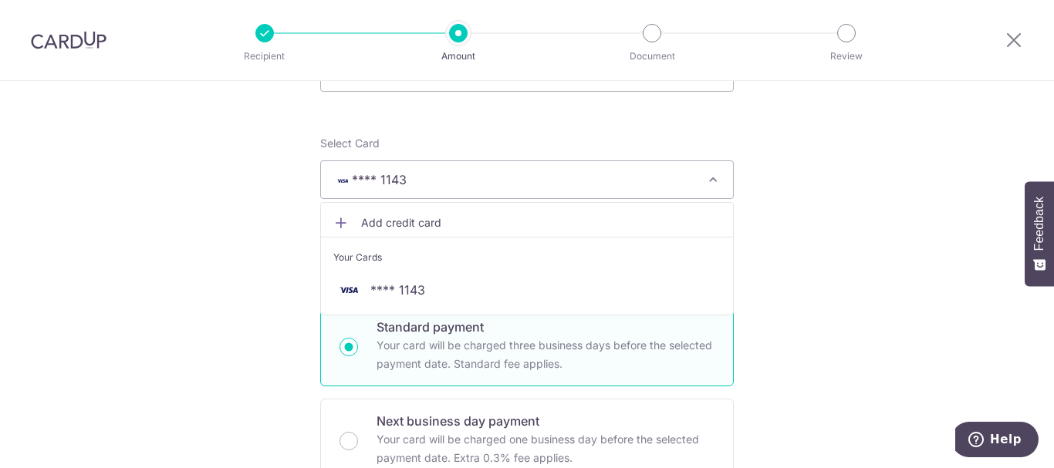
click at [376, 225] on span "Add credit card" at bounding box center [540, 222] width 359 height 15
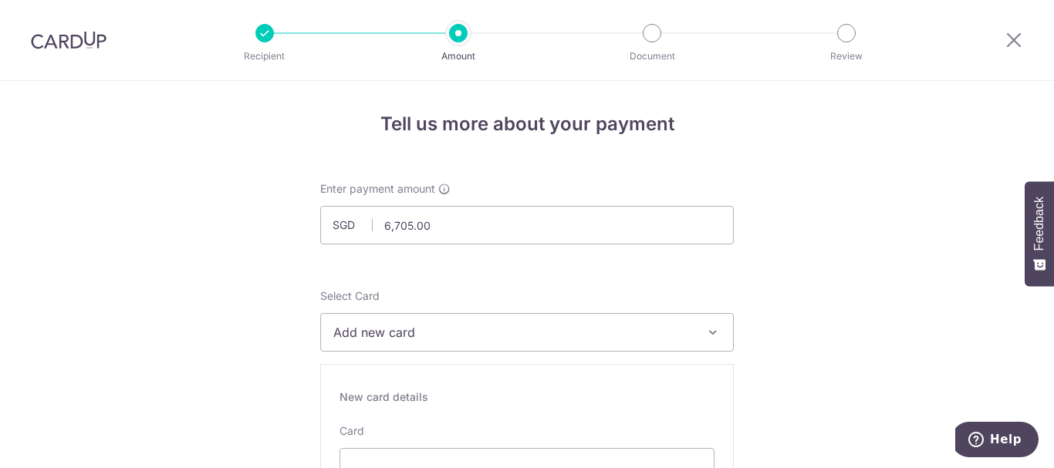
scroll to position [0, 0]
click at [490, 339] on span "Add new card" at bounding box center [512, 334] width 359 height 19
click at [74, 33] on img at bounding box center [69, 40] width 76 height 19
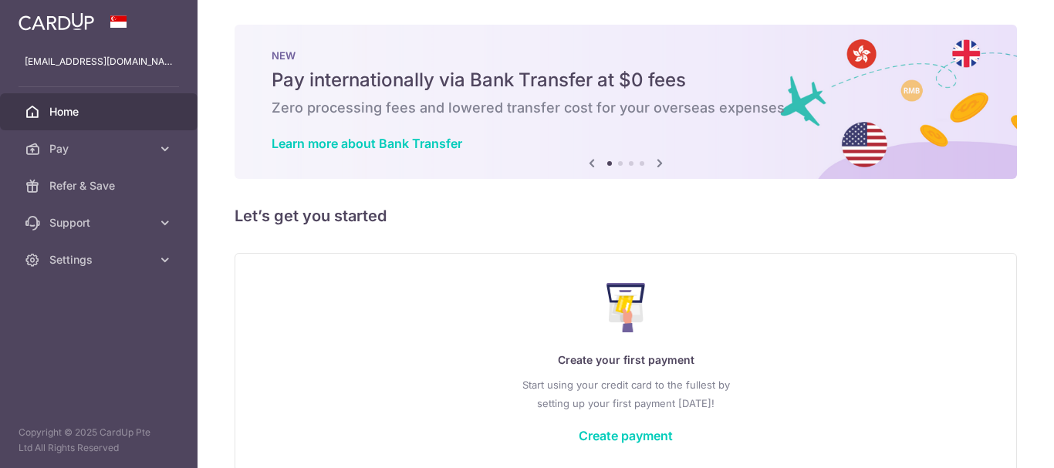
drag, startPoint x: 86, startPoint y: 67, endPoint x: 477, endPoint y: 175, distance: 404.9
click at [481, 177] on div "NEW Pay internationally via Bank Transfer at $0 fees Zero processing fees and l…" at bounding box center [625, 102] width 782 height 154
click at [118, 159] on link "Pay" at bounding box center [98, 148] width 197 height 37
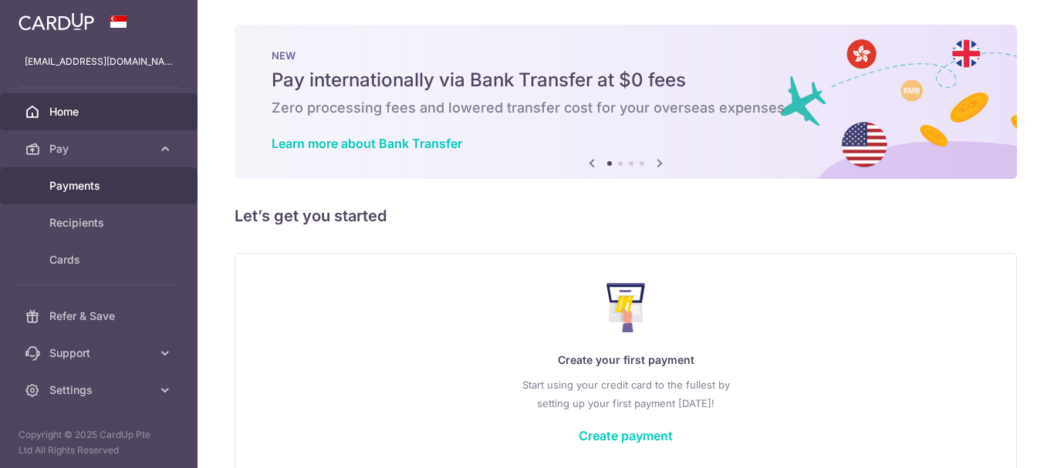
click at [103, 177] on link "Payments" at bounding box center [98, 185] width 197 height 37
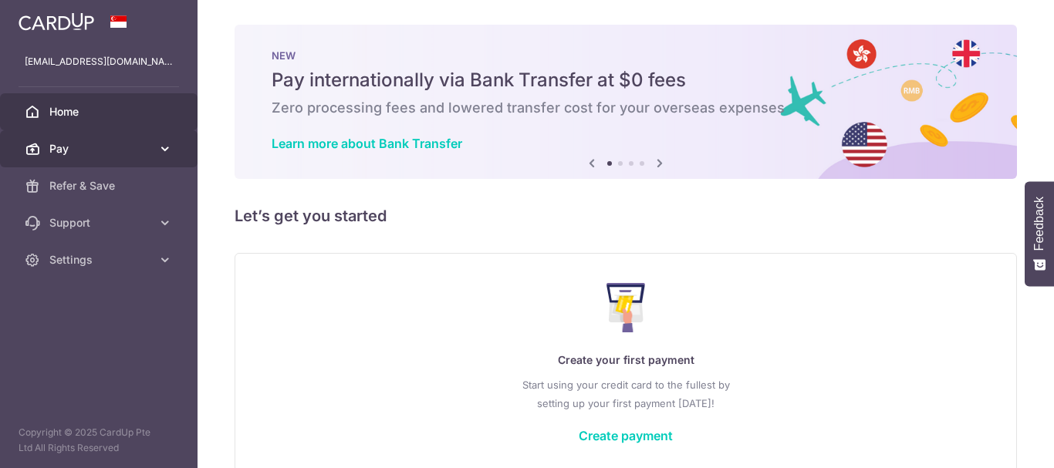
click at [80, 144] on span "Pay" at bounding box center [100, 148] width 102 height 15
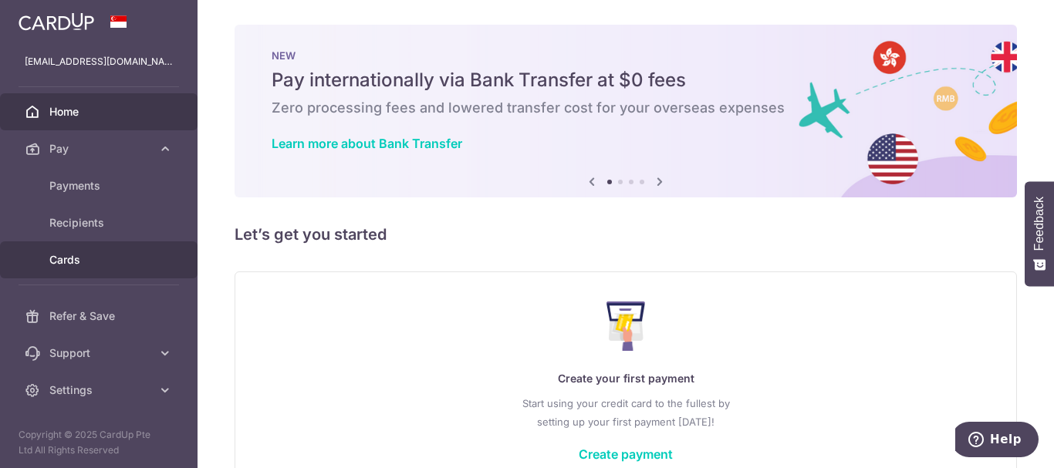
click at [58, 266] on span "Cards" at bounding box center [100, 259] width 102 height 15
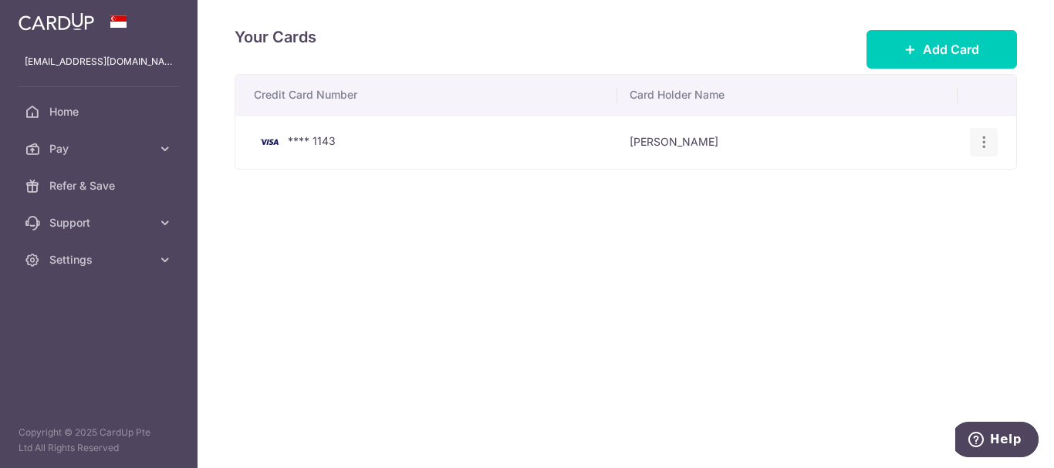
click at [983, 147] on icon "button" at bounding box center [984, 142] width 16 height 16
click at [940, 221] on span "Delete" at bounding box center [931, 222] width 105 height 19
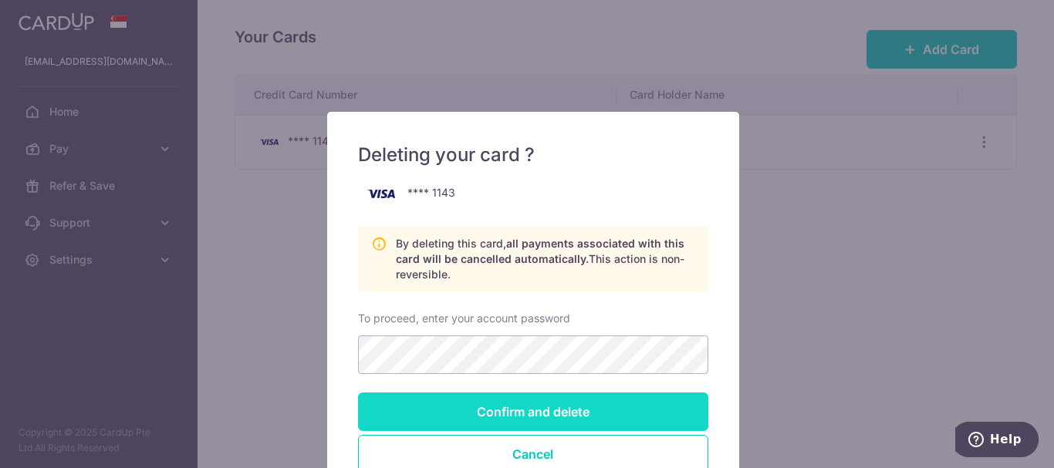
click at [556, 420] on input "Confirm and delete" at bounding box center [533, 412] width 350 height 39
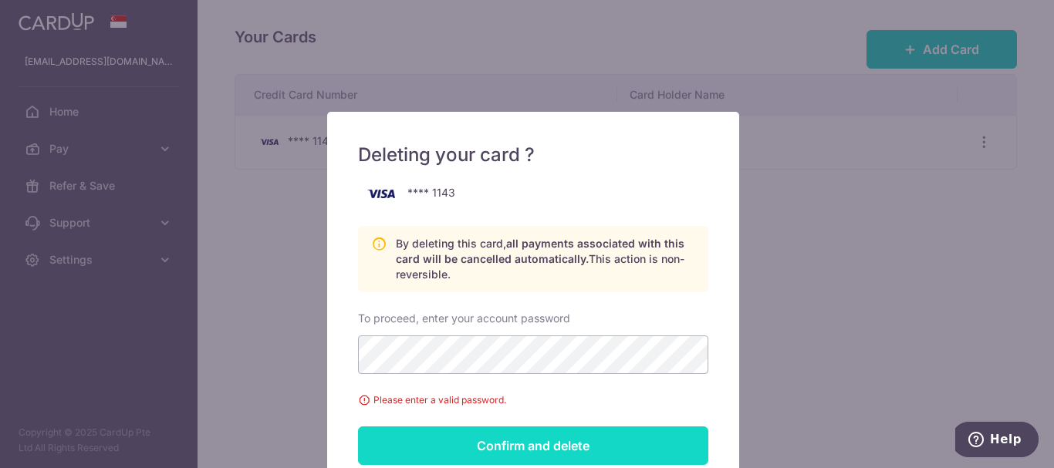
click at [555, 444] on input "Confirm and delete" at bounding box center [533, 446] width 350 height 39
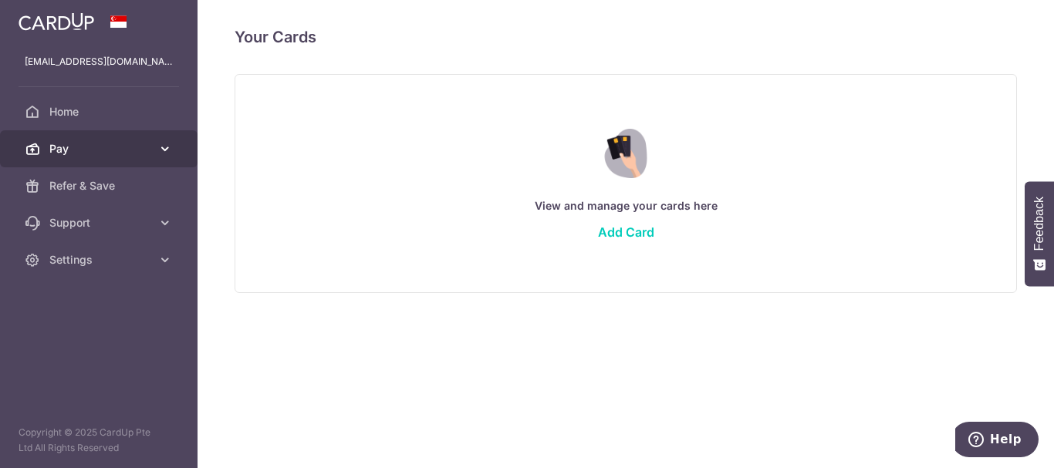
click at [79, 147] on span "Pay" at bounding box center [100, 148] width 102 height 15
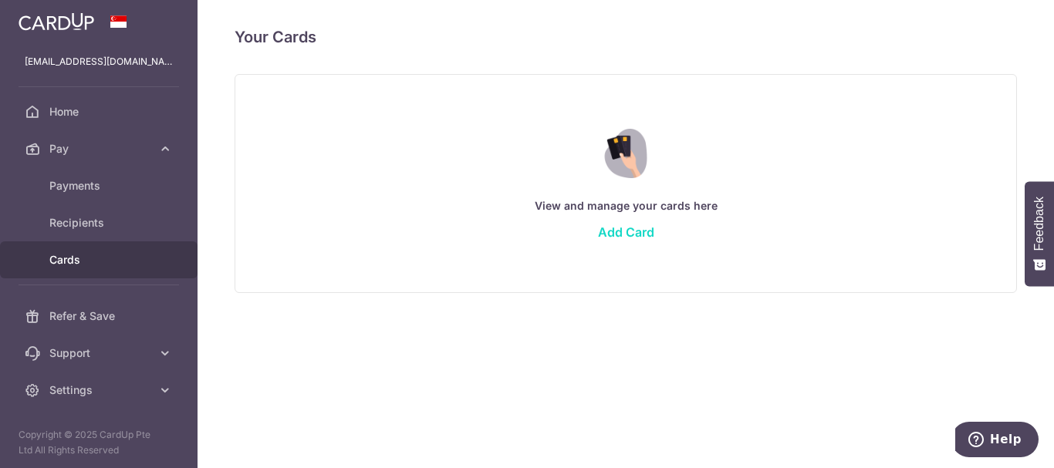
click at [634, 234] on link "Add Card" at bounding box center [626, 231] width 56 height 15
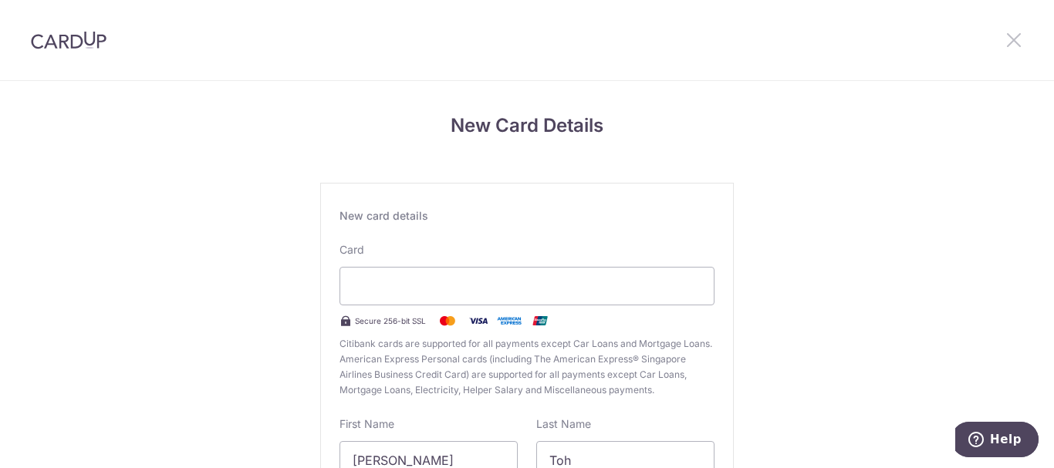
click at [1011, 46] on icon at bounding box center [1013, 39] width 19 height 19
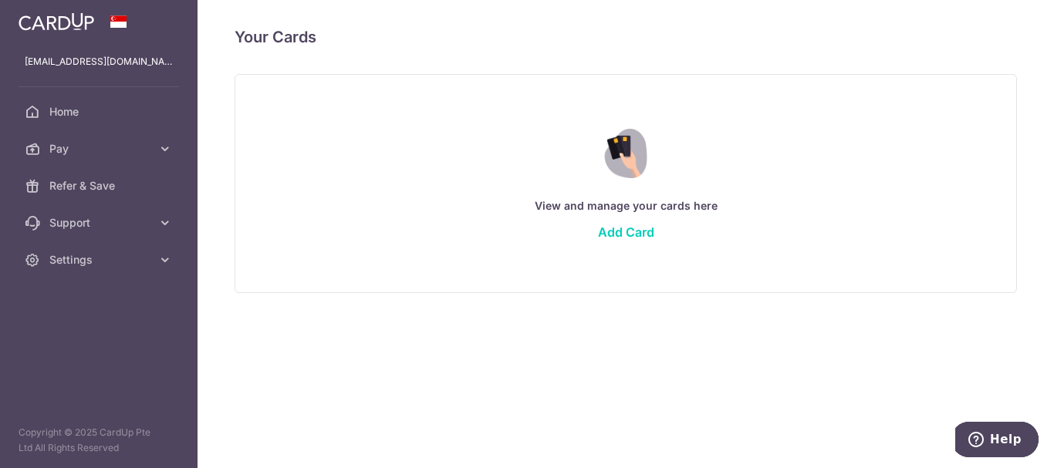
click at [78, 23] on img at bounding box center [57, 21] width 76 height 19
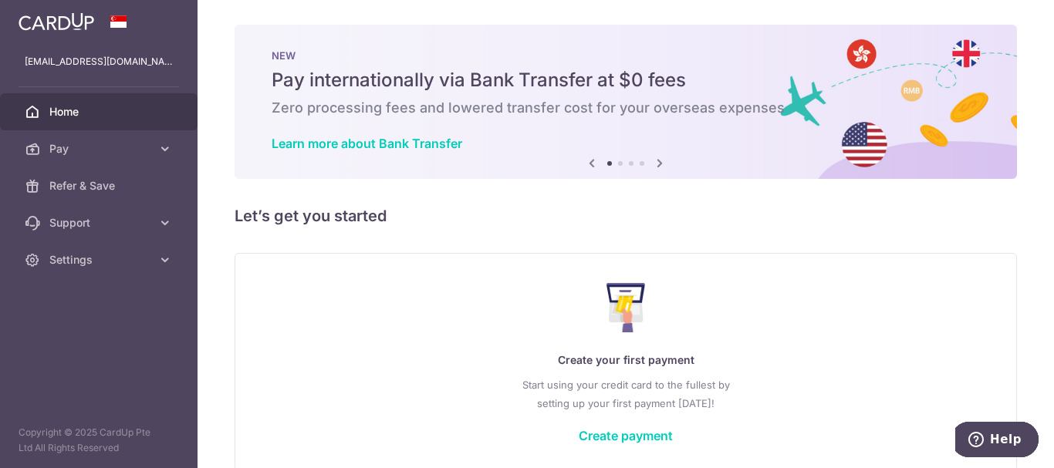
scroll to position [76, 0]
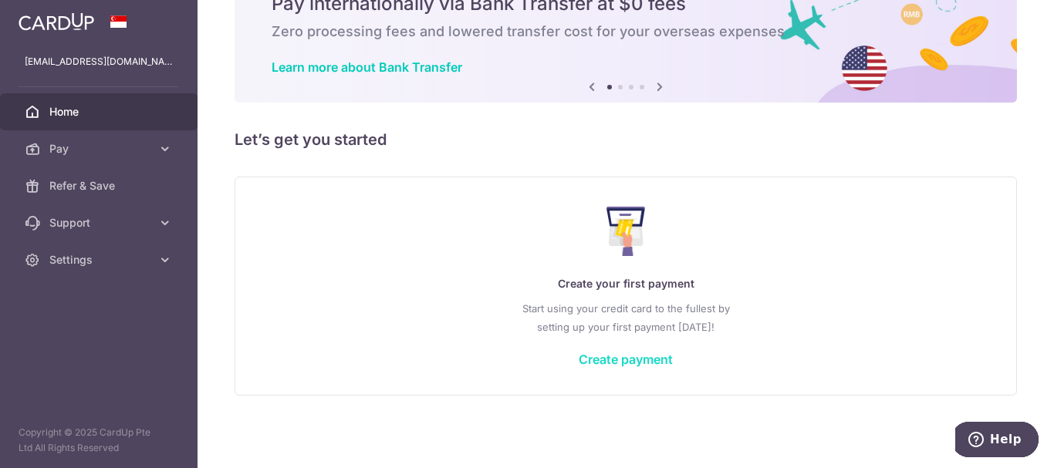
click at [656, 364] on link "Create payment" at bounding box center [625, 359] width 94 height 15
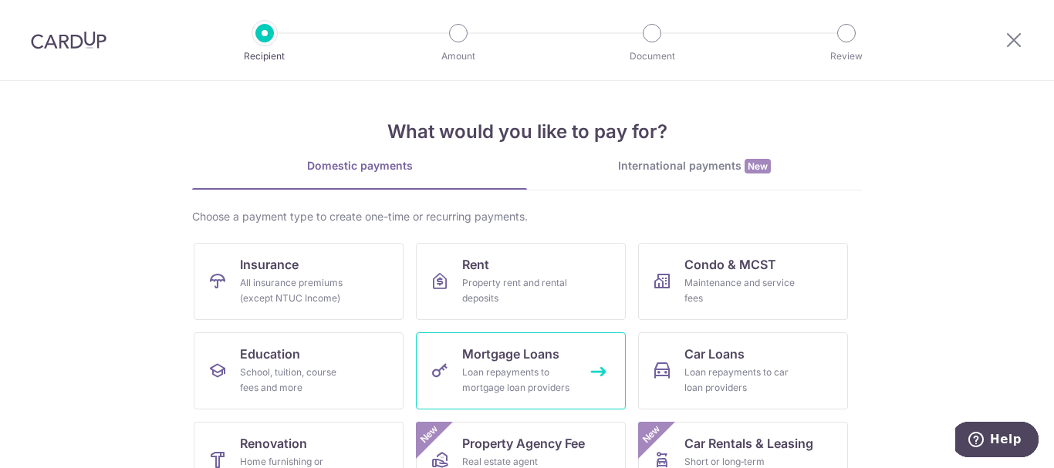
click at [540, 376] on div "Loan repayments to mortgage loan providers" at bounding box center [517, 380] width 111 height 31
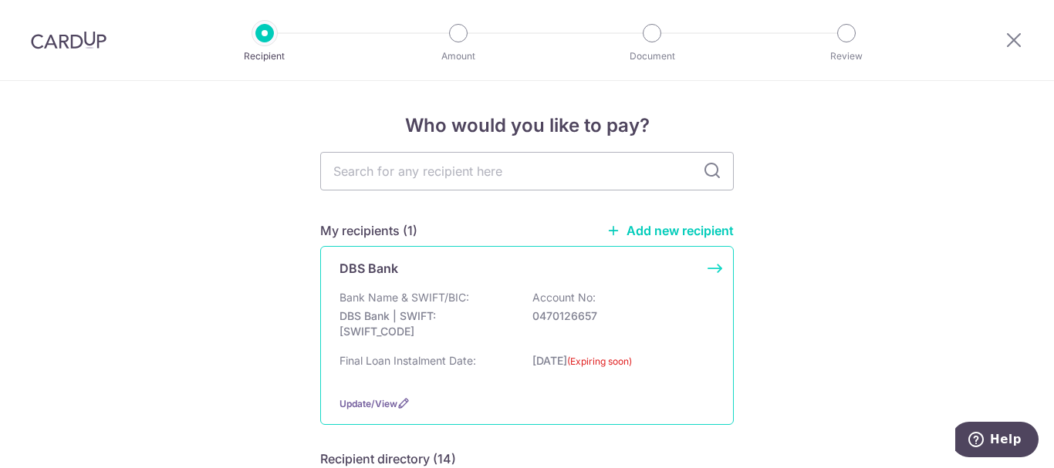
click at [394, 317] on p "DBS Bank | SWIFT: [SWIFT_CODE]" at bounding box center [425, 324] width 173 height 31
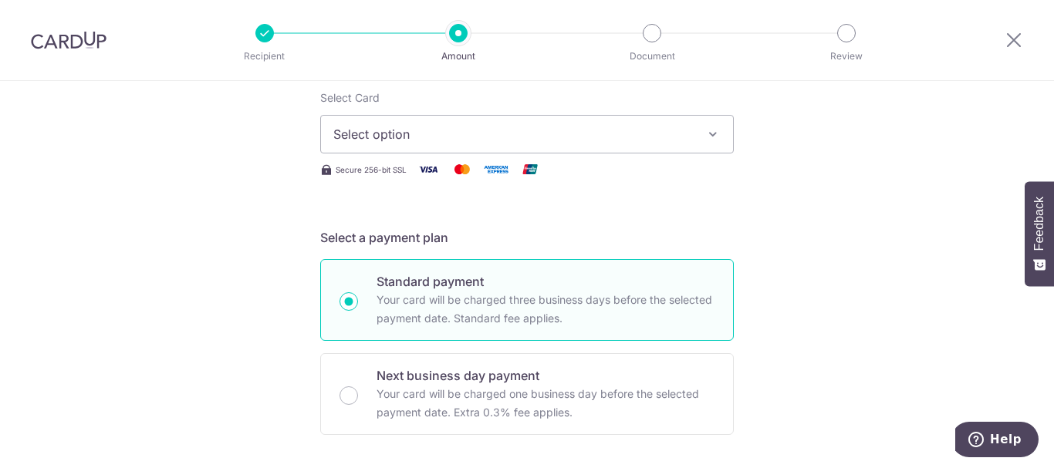
scroll to position [77, 0]
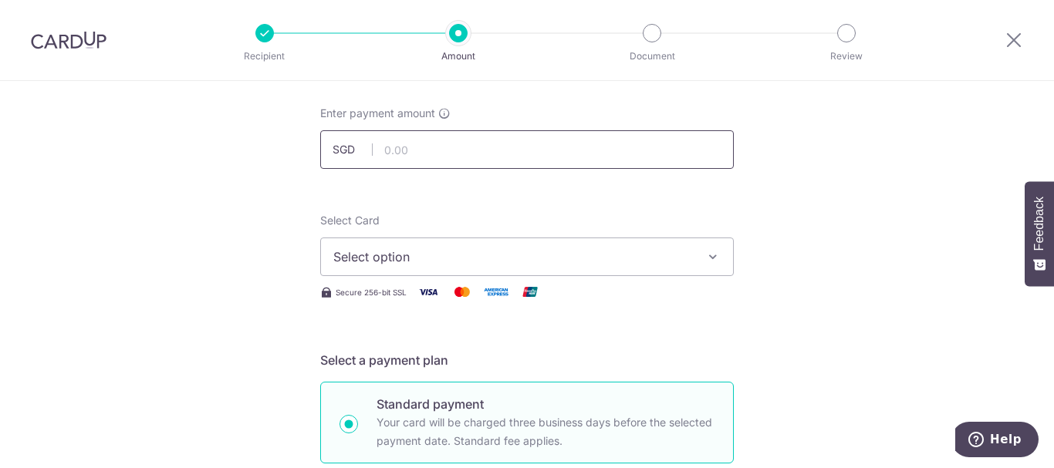
click at [609, 155] on input "text" at bounding box center [526, 149] width 413 height 39
type input "6,705.00"
click at [523, 271] on button "Select option" at bounding box center [526, 257] width 413 height 39
click at [447, 306] on span "Add credit card" at bounding box center [540, 299] width 359 height 15
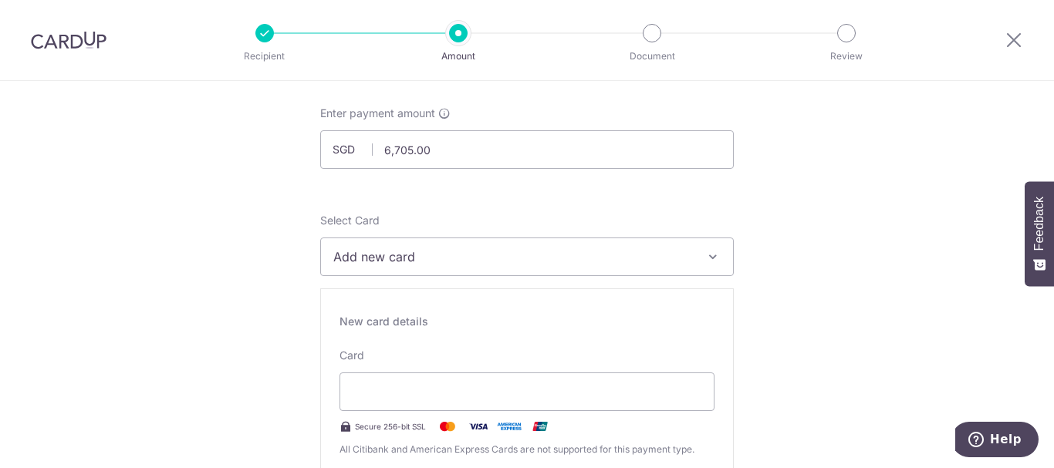
scroll to position [154, 0]
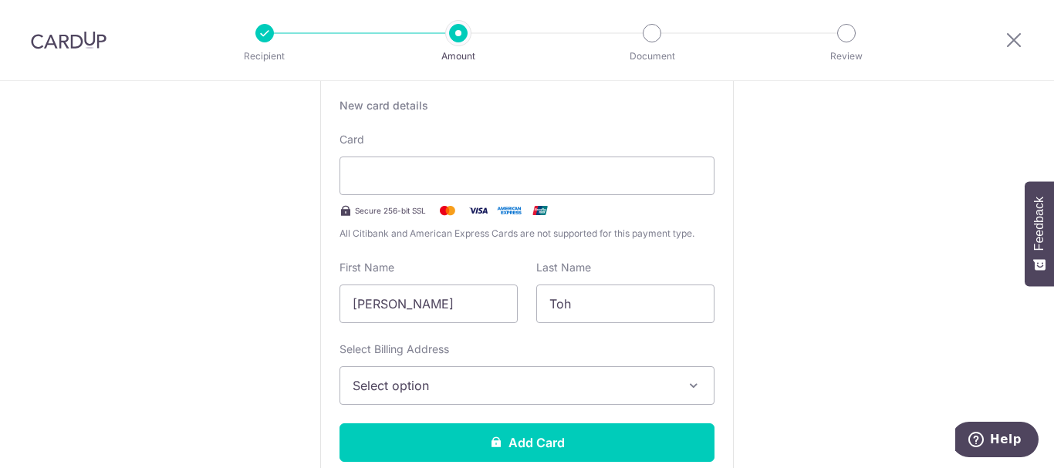
scroll to position [386, 0]
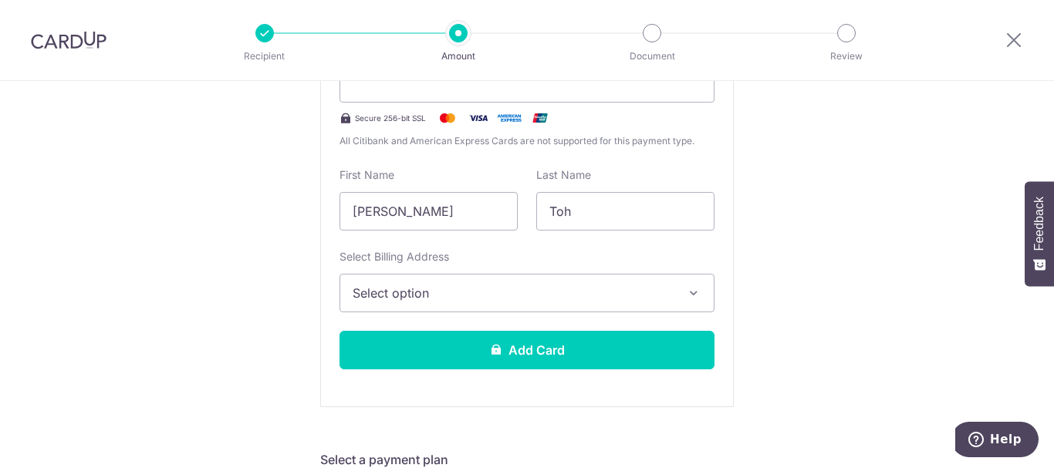
click at [558, 298] on span "Select option" at bounding box center [512, 293] width 321 height 19
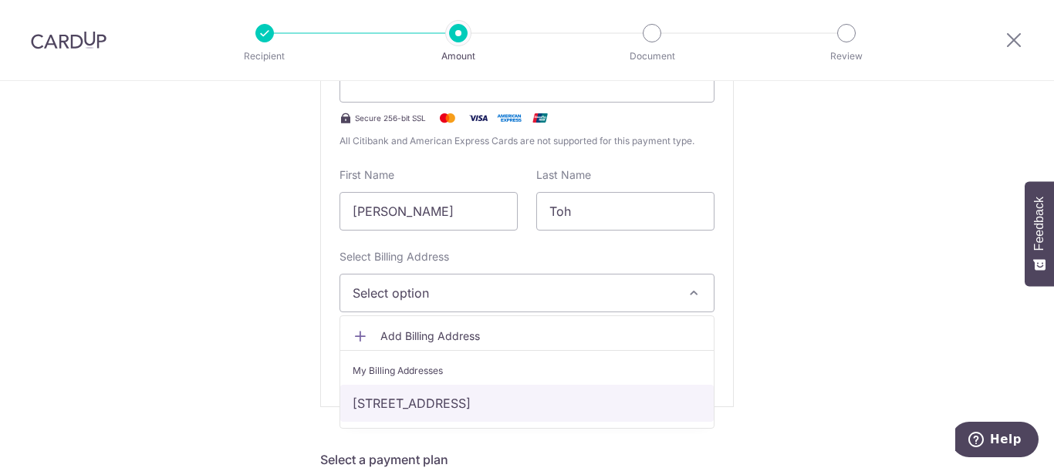
click at [490, 405] on link "7 Bishan Street 15, #28-05, Singapore, Singapore-573908" at bounding box center [526, 403] width 373 height 37
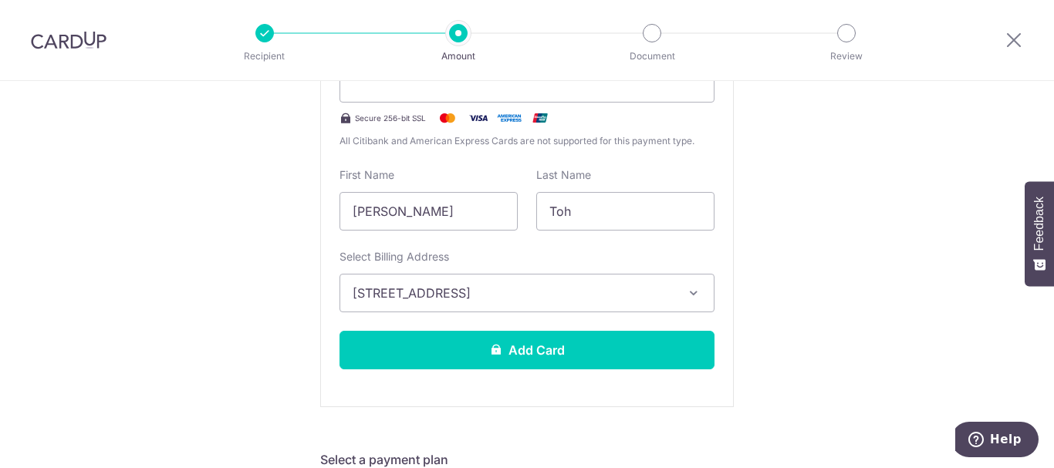
scroll to position [309, 0]
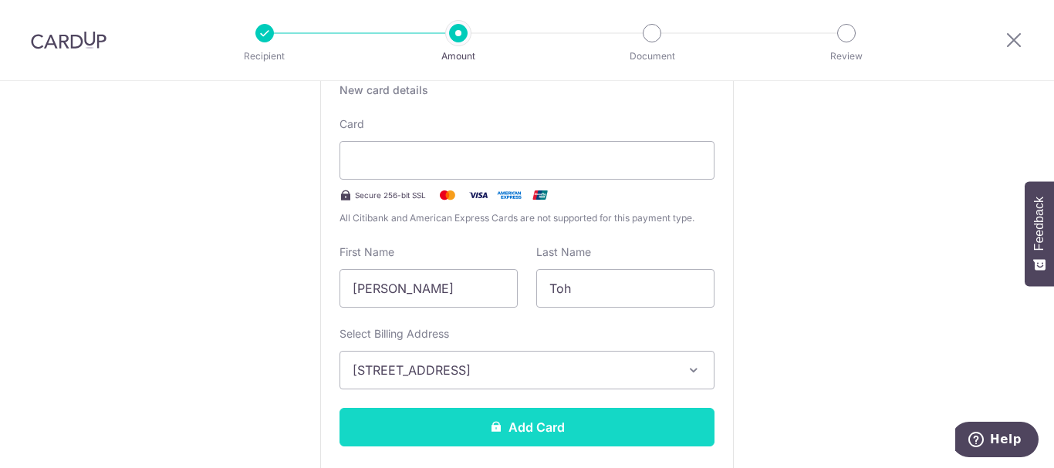
click at [527, 424] on button "Add Card" at bounding box center [526, 427] width 375 height 39
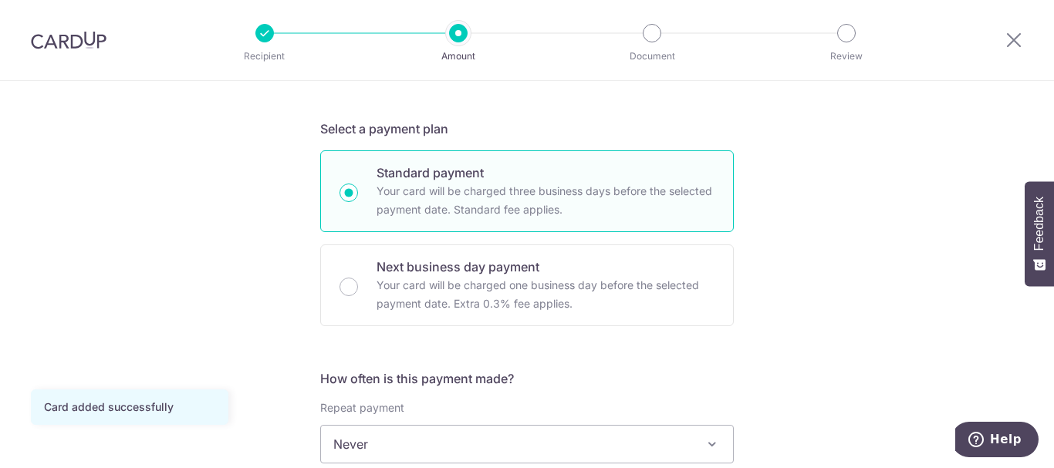
scroll to position [463, 0]
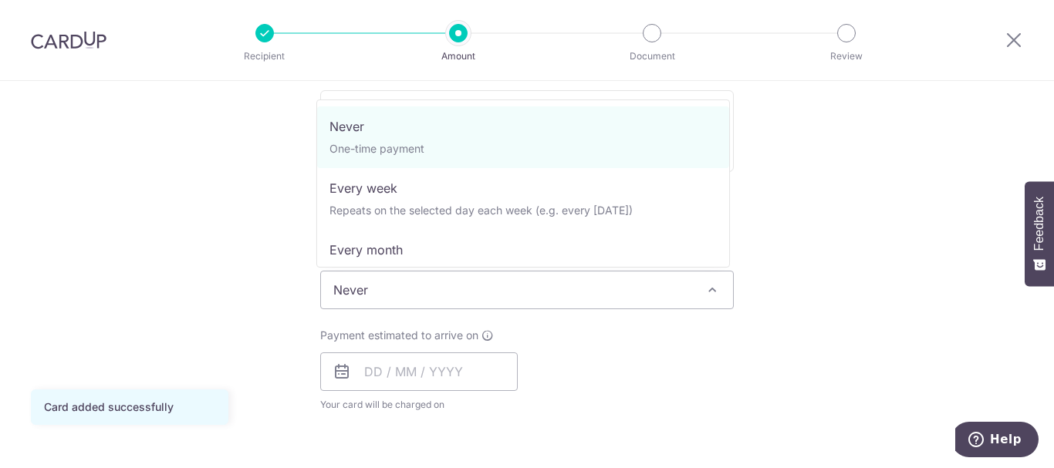
click at [540, 293] on span "Never" at bounding box center [527, 289] width 412 height 37
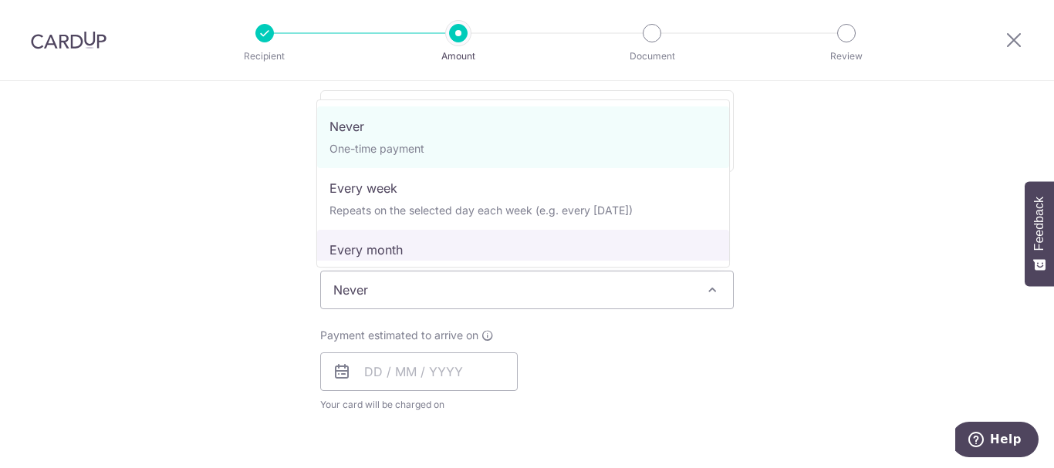
select select "3"
type input "[DATE]"
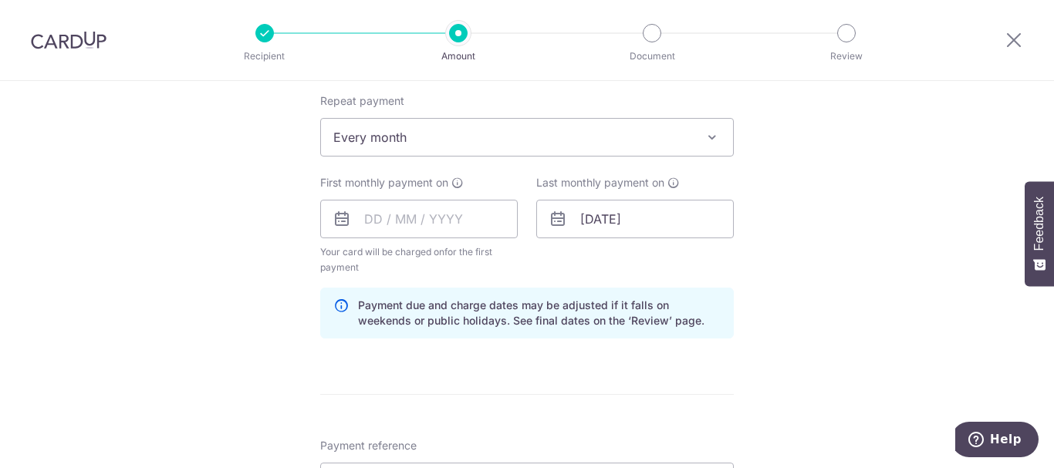
scroll to position [617, 0]
click at [386, 220] on input "text" at bounding box center [418, 217] width 197 height 39
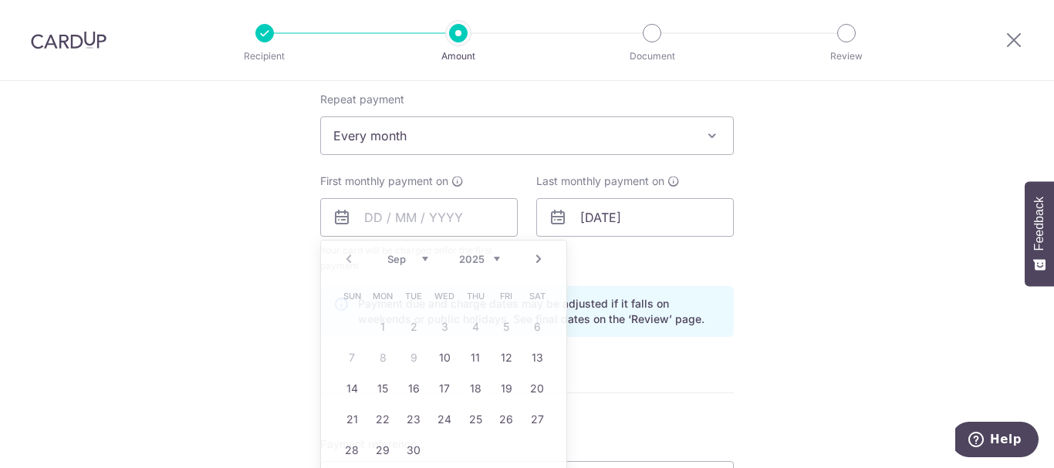
click at [706, 383] on form "Enter payment amount SGD 6,705.00 6705.00 Card added successfully Select Card *…" at bounding box center [526, 216] width 413 height 1300
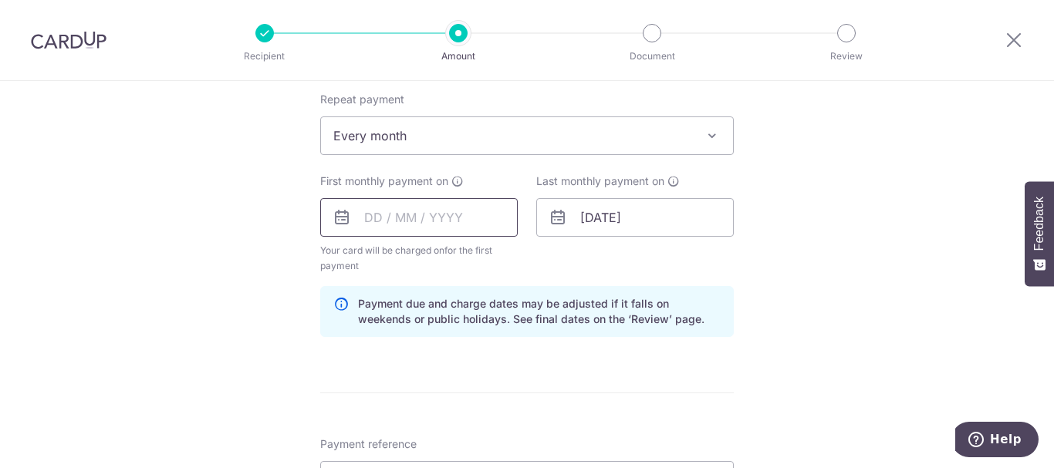
click at [454, 214] on input "text" at bounding box center [418, 217] width 197 height 39
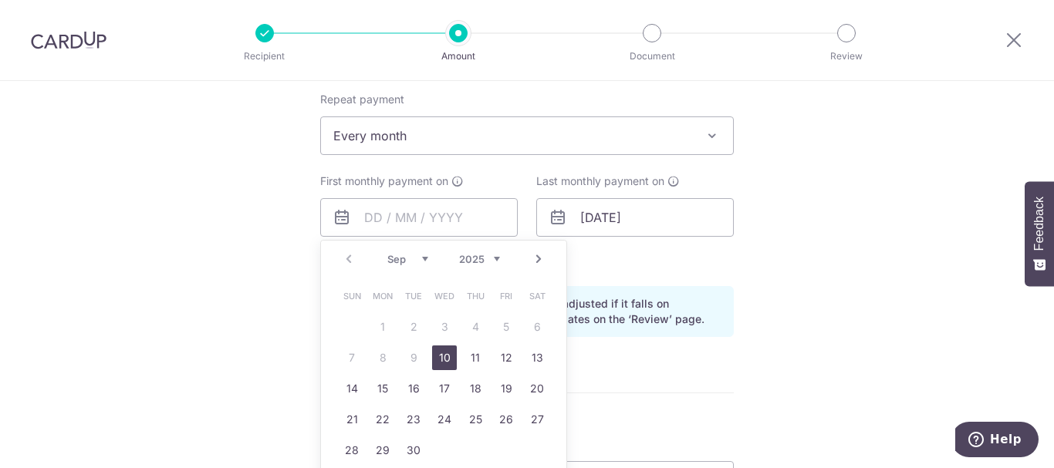
click at [531, 261] on link "Next" at bounding box center [538, 259] width 19 height 19
click at [447, 325] on link "1" at bounding box center [444, 327] width 25 height 25
type input "[DATE]"
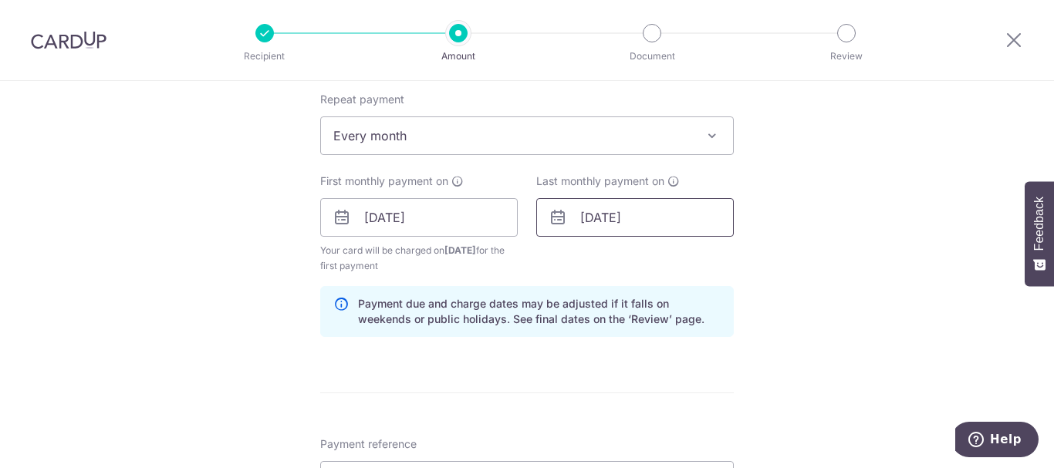
click at [649, 219] on input "[DATE]" at bounding box center [634, 217] width 197 height 39
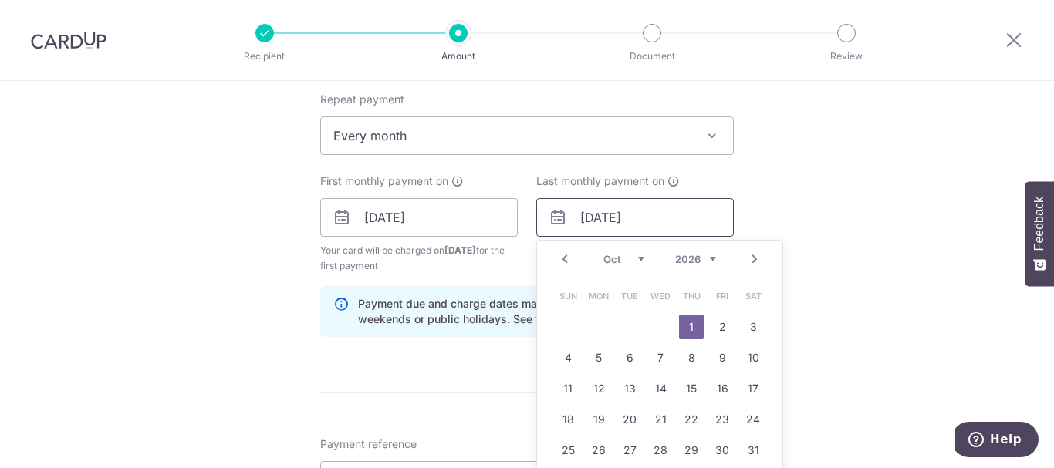
type input "[DATE]"
click at [849, 224] on div "Tell us more about your payment Enter payment amount SGD 6,705.00 6705.00 Card …" at bounding box center [527, 201] width 1054 height 1474
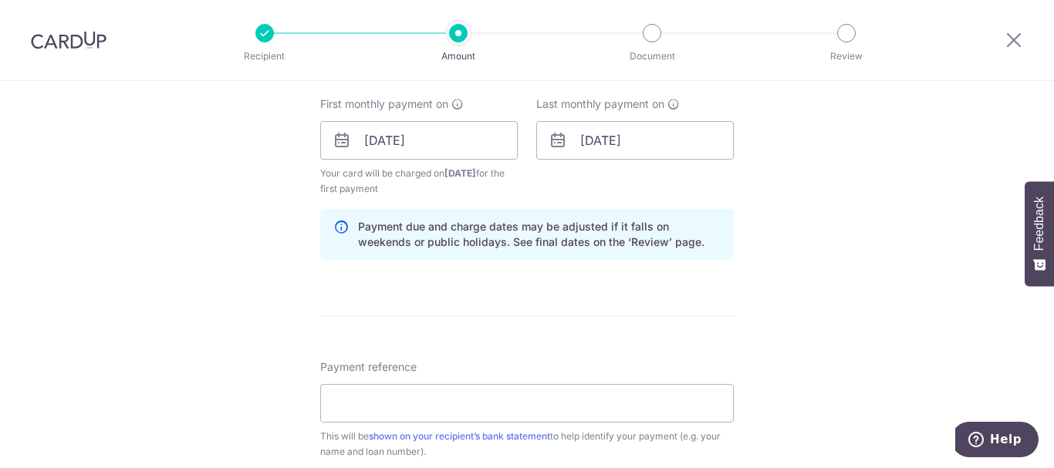
scroll to position [771, 0]
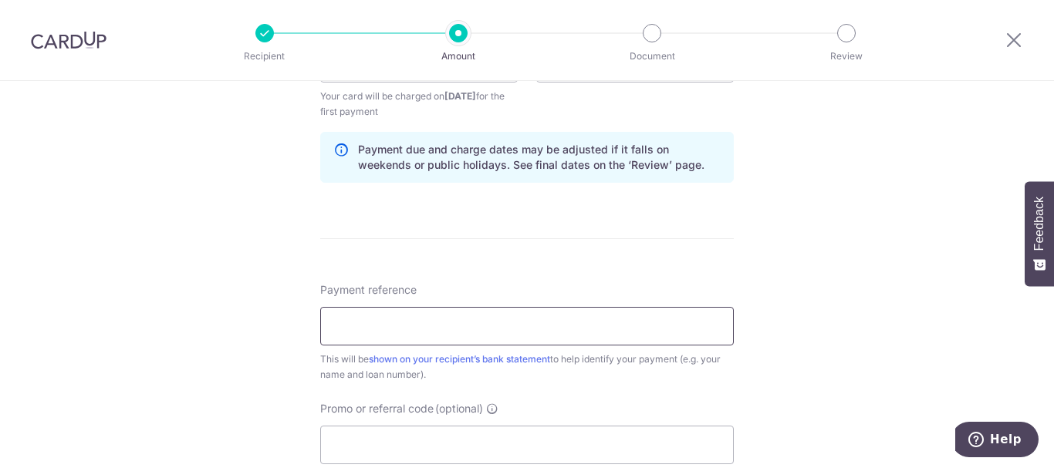
click at [527, 327] on input "Payment reference" at bounding box center [526, 326] width 413 height 39
type input "Skyhabitat"
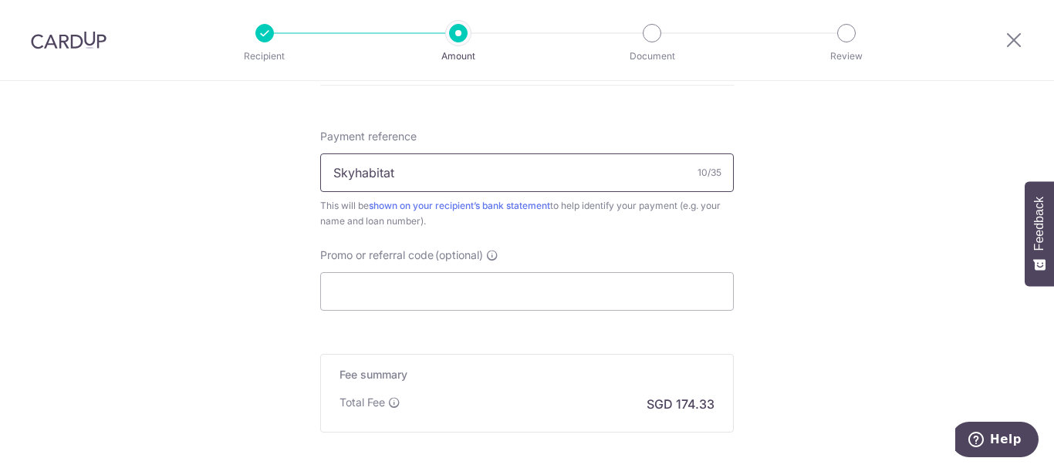
scroll to position [926, 0]
click at [479, 295] on input "Promo or referral code (optional)" at bounding box center [526, 290] width 413 height 39
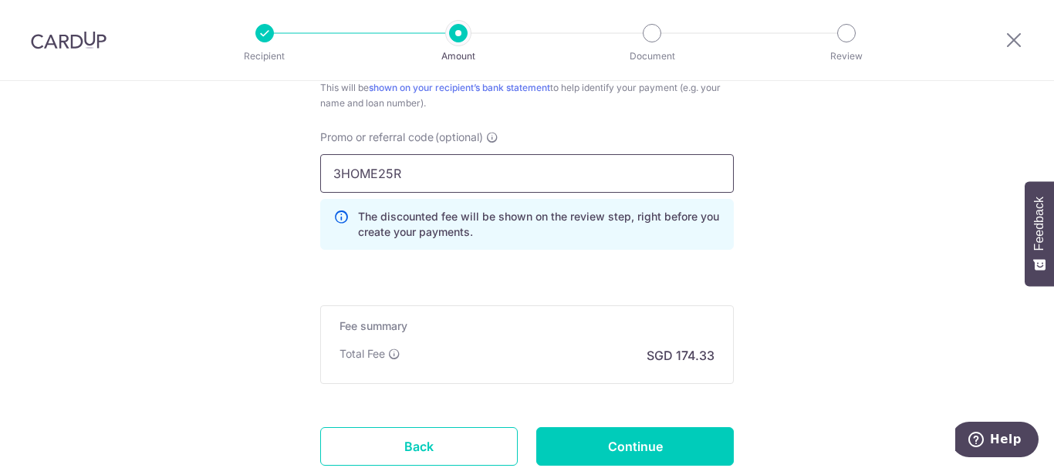
scroll to position [1080, 0]
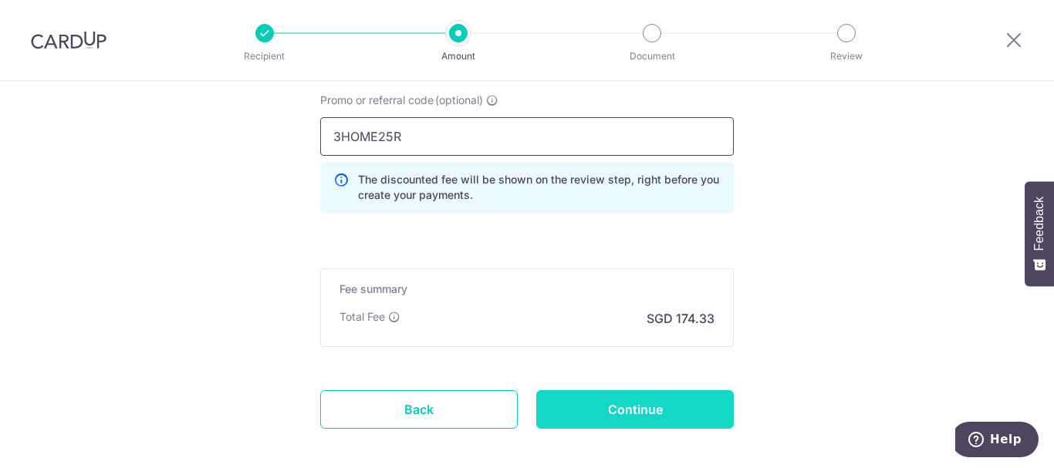
type input "3HOME25R"
click at [575, 419] on input "Continue" at bounding box center [634, 409] width 197 height 39
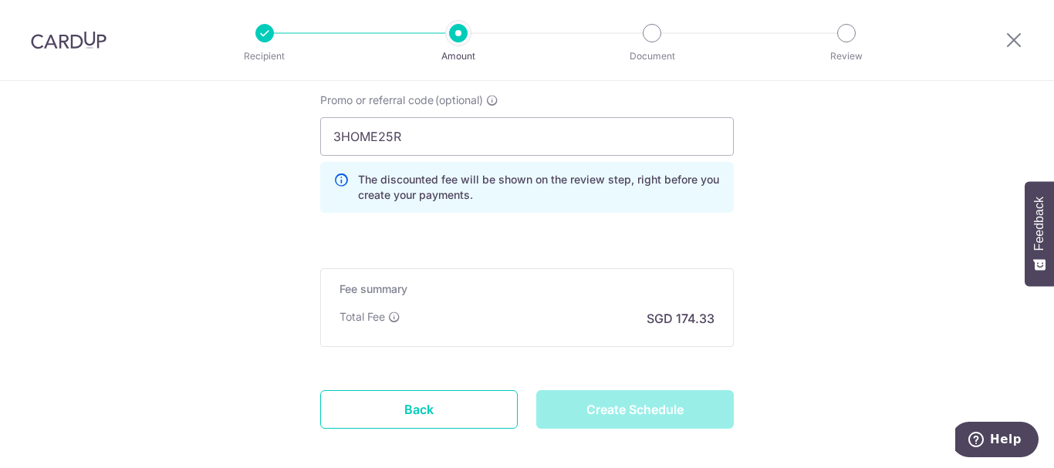
type input "Create Schedule"
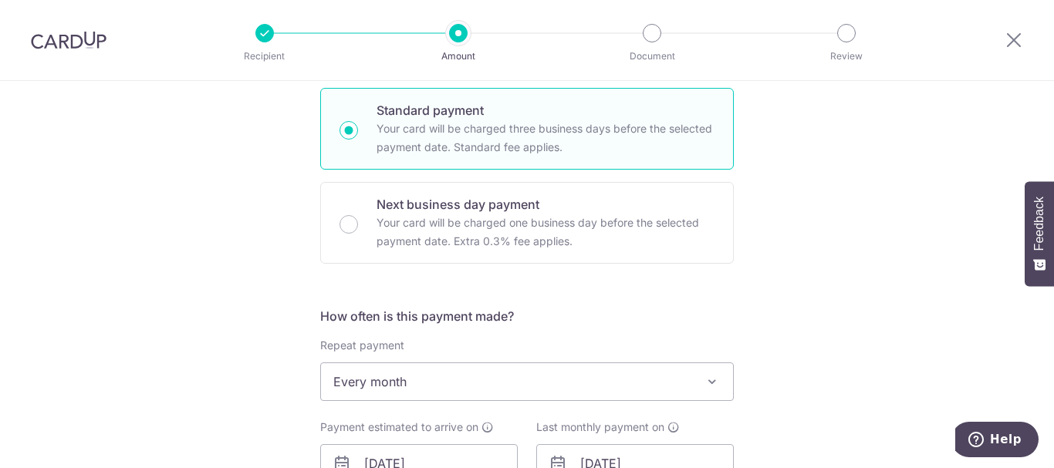
scroll to position [470, 0]
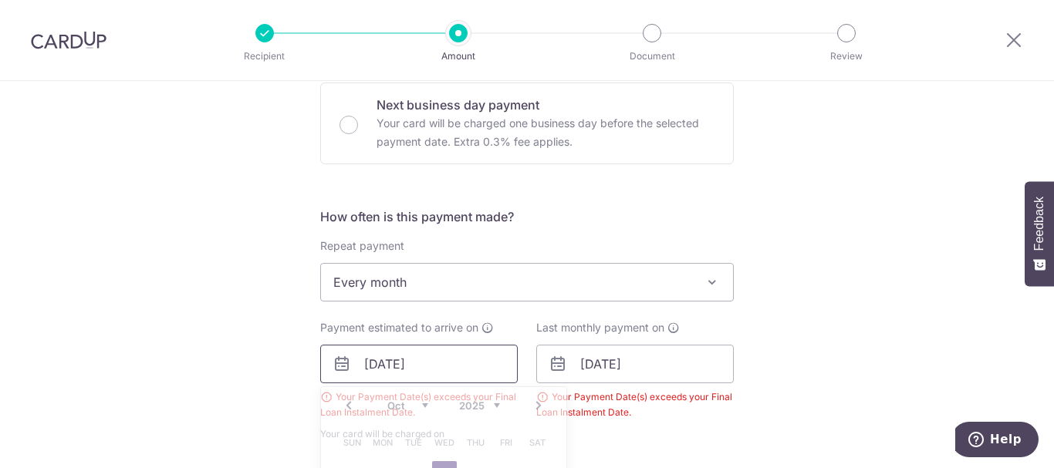
click at [379, 366] on input "[DATE]" at bounding box center [418, 364] width 197 height 39
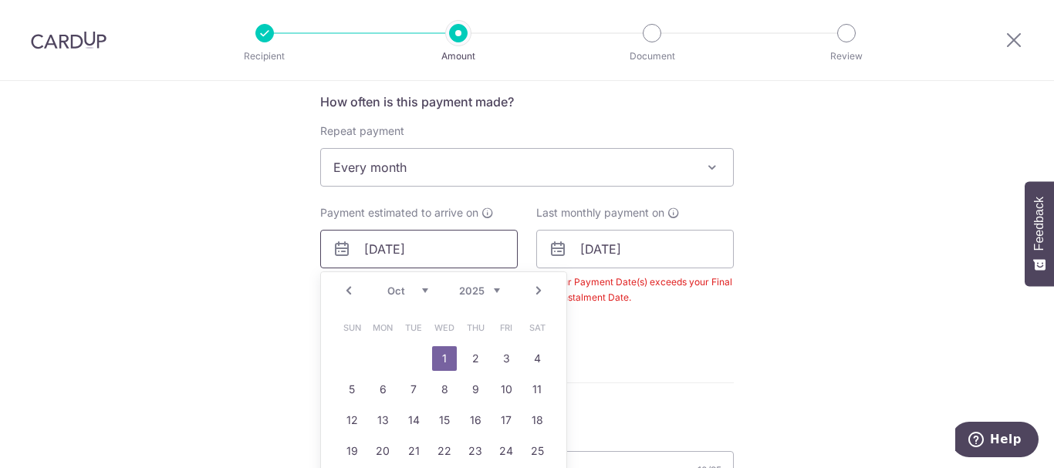
scroll to position [625, 0]
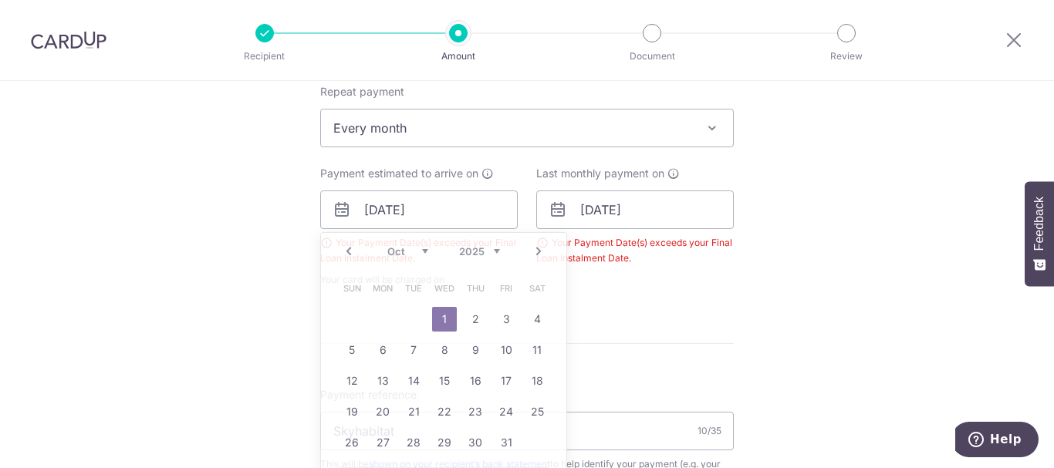
click at [568, 351] on form "Enter payment amount SGD 6,705.00 6705.00 Select Card **** 0138 Add credit card…" at bounding box center [526, 221] width 413 height 1327
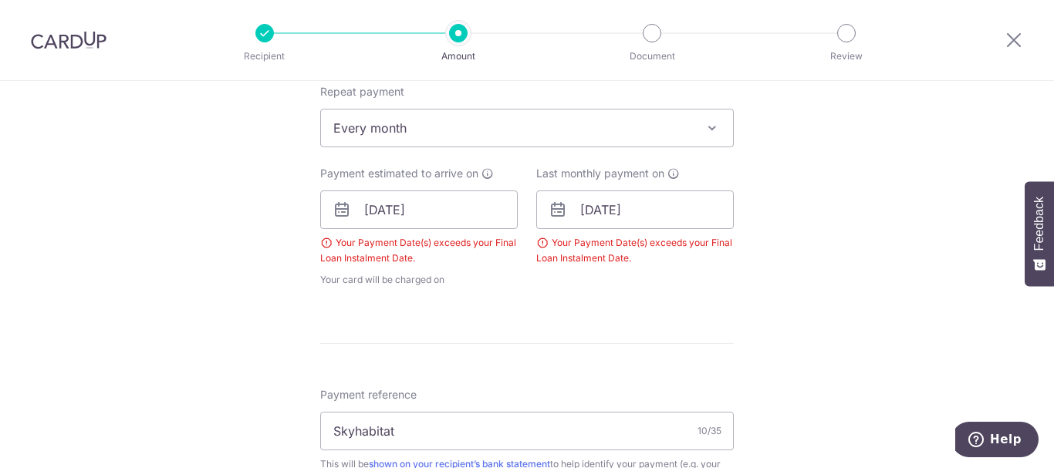
click at [551, 211] on icon at bounding box center [557, 210] width 19 height 19
click at [578, 211] on input "01/10/2026" at bounding box center [634, 210] width 197 height 39
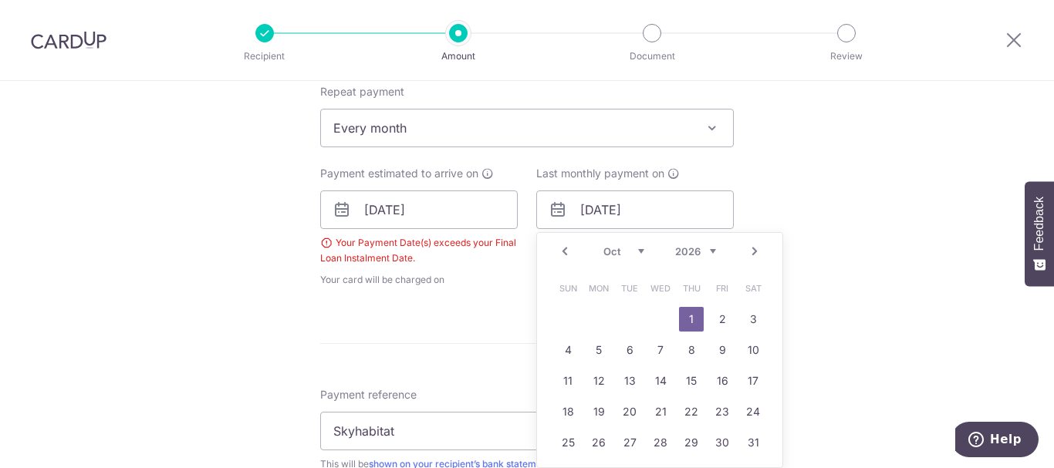
click at [751, 251] on link "Next" at bounding box center [754, 251] width 19 height 19
click at [571, 324] on link "1" at bounding box center [567, 319] width 25 height 25
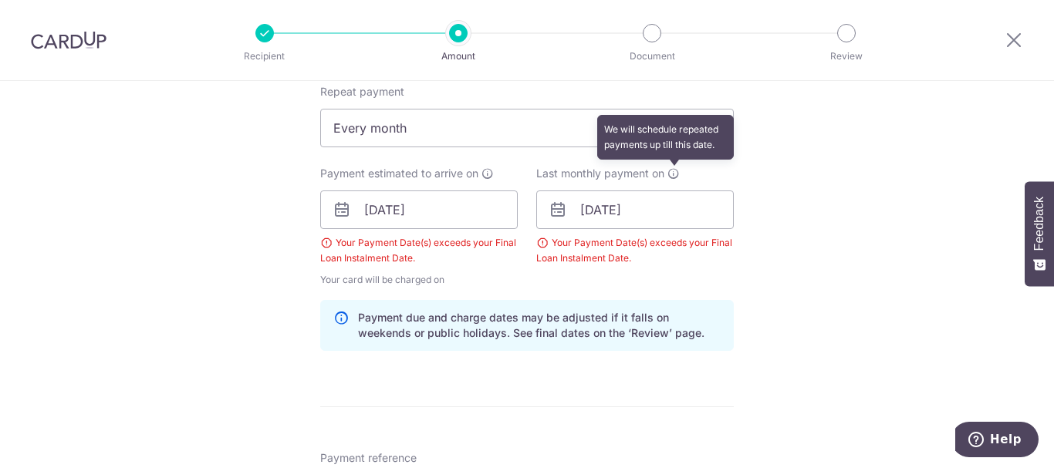
click at [672, 177] on icon at bounding box center [673, 173] width 12 height 12
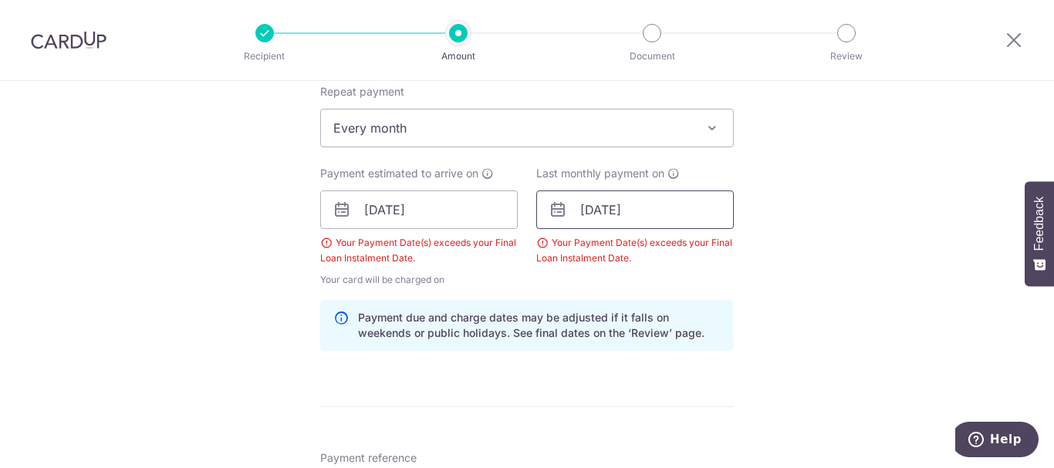
click at [656, 215] on input "01/11/2026" at bounding box center [634, 210] width 197 height 39
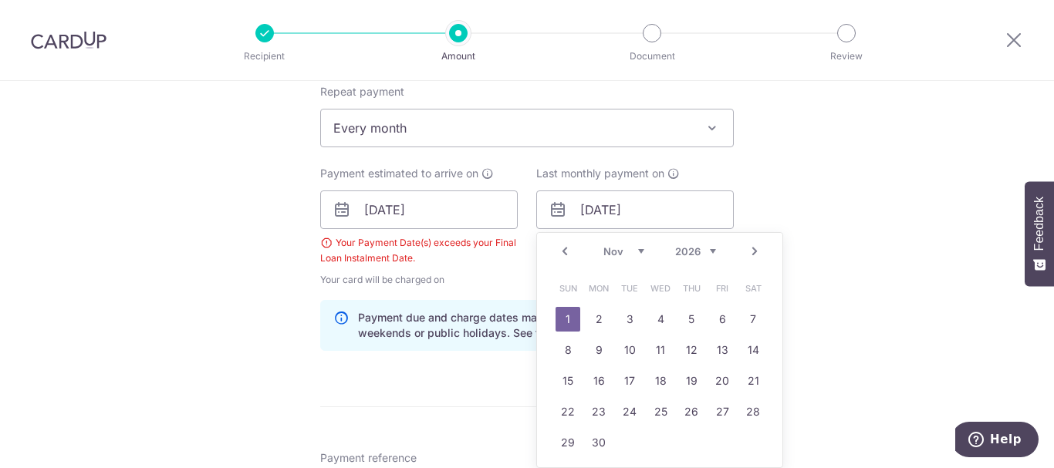
click at [559, 251] on link "Prev" at bounding box center [564, 251] width 19 height 19
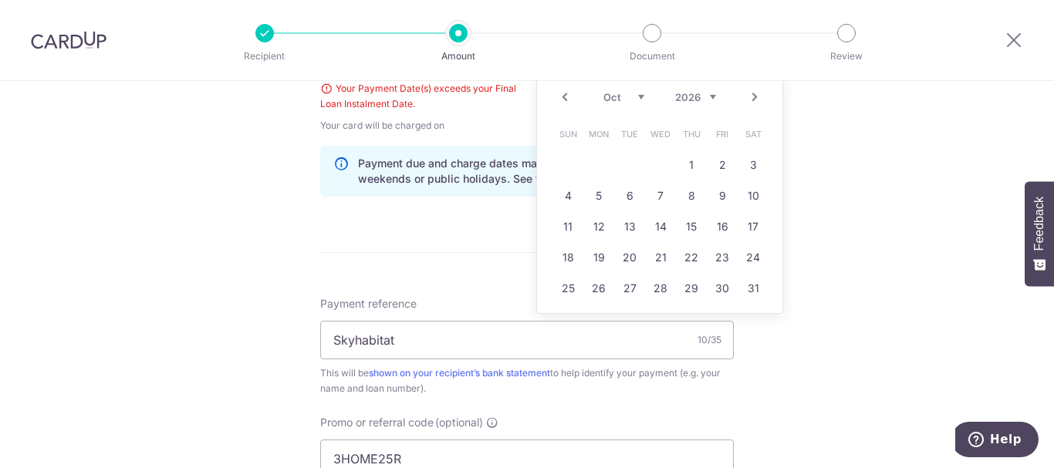
scroll to position [702, 0]
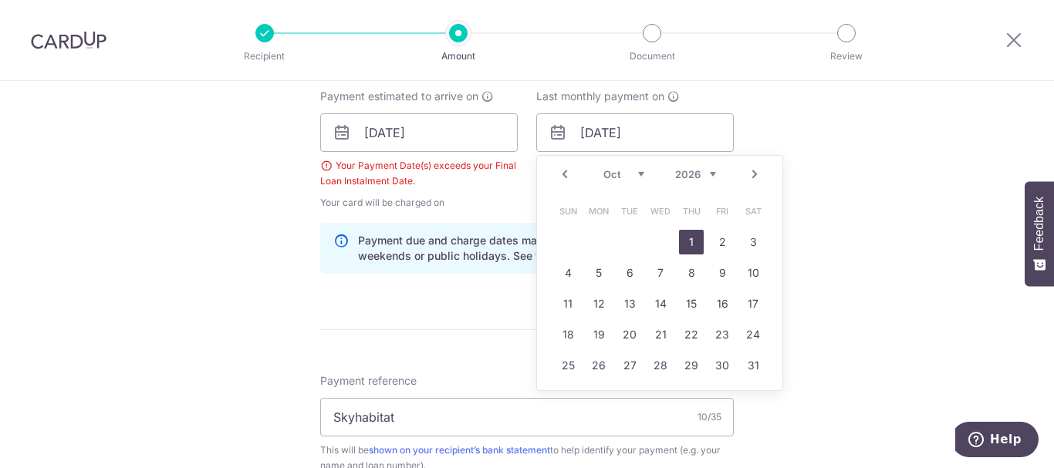
click at [695, 236] on link "1" at bounding box center [691, 242] width 25 height 25
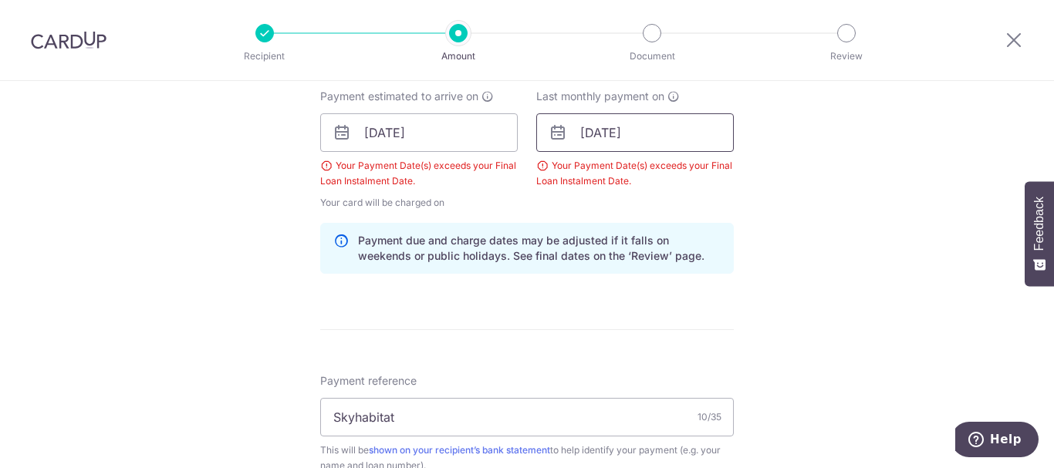
click at [657, 133] on input "01/10/2026" at bounding box center [634, 132] width 197 height 39
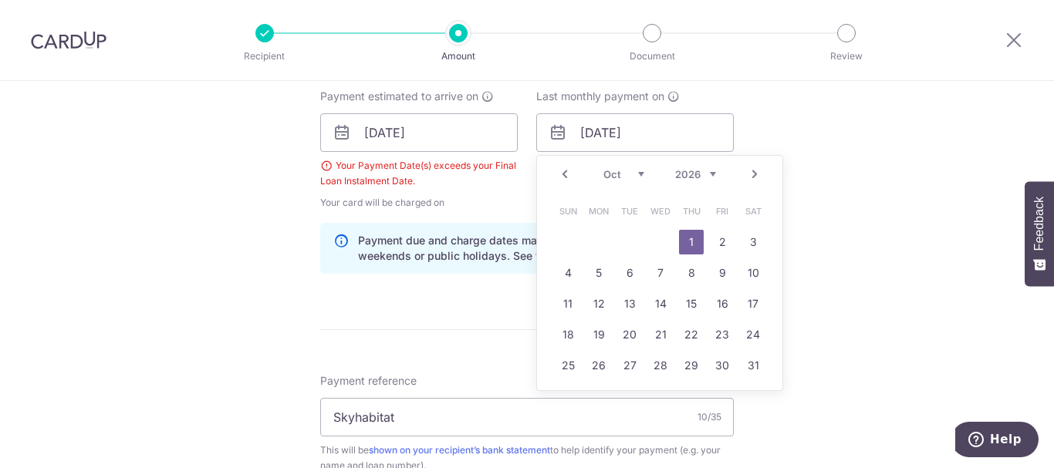
click at [711, 170] on select "2025 2026 2027 2028 2029 2030 2031 2032 2033 2034 2035" at bounding box center [695, 174] width 41 height 12
drag, startPoint x: 871, startPoint y: 268, endPoint x: 873, endPoint y: 255, distance: 14.1
click at [873, 255] on div "Tell us more about your payment Enter payment amount SGD 6,705.00 6705.00 Selec…" at bounding box center [527, 161] width 1054 height 1565
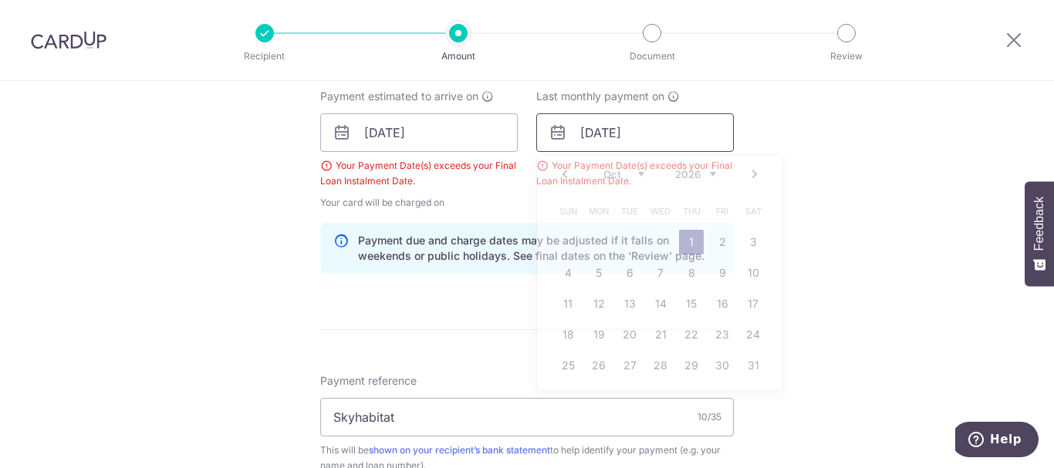
click at [648, 139] on input "01/10/2026" at bounding box center [634, 132] width 197 height 39
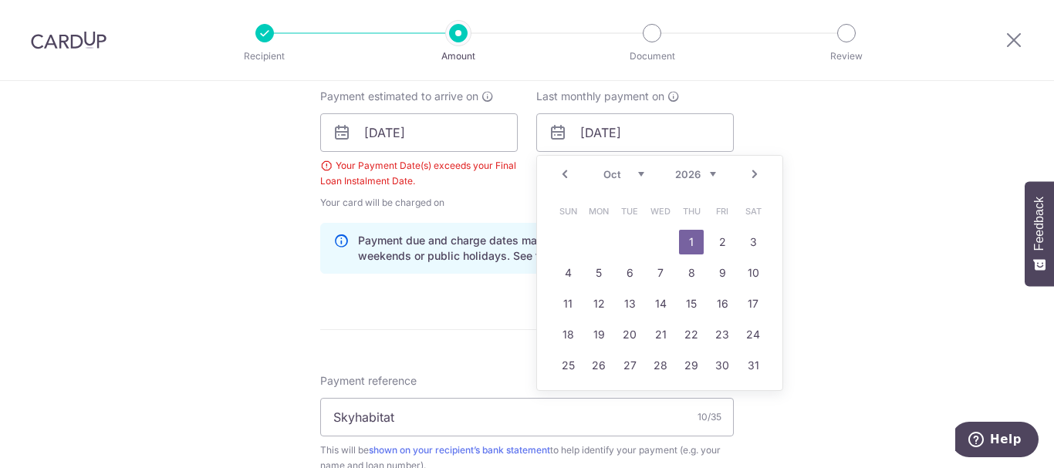
click at [708, 169] on select "2025 2026 2027 2028 2029 2030 2031 2032 2033 2034 2035" at bounding box center [695, 174] width 41 height 12
click at [794, 134] on div "Tell us more about your payment Enter payment amount SGD 6,705.00 6705.00 Selec…" at bounding box center [527, 161] width 1054 height 1565
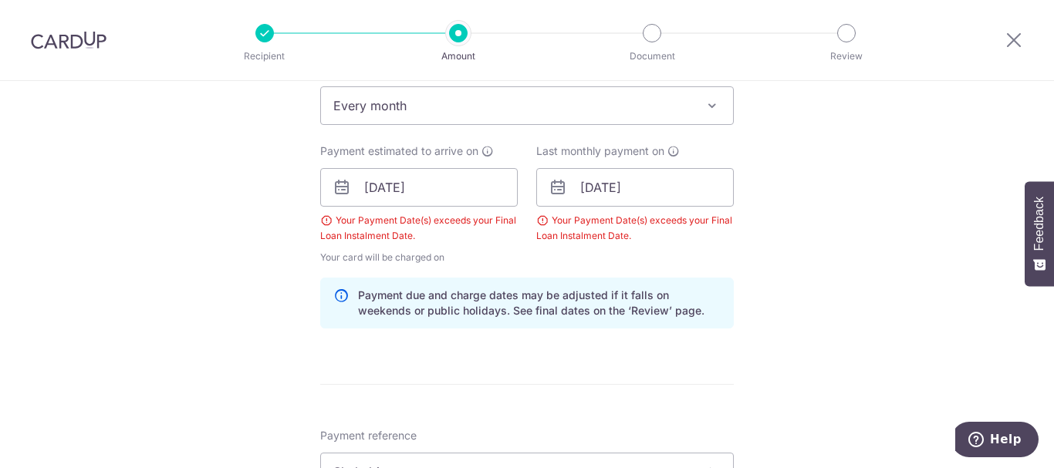
scroll to position [625, 0]
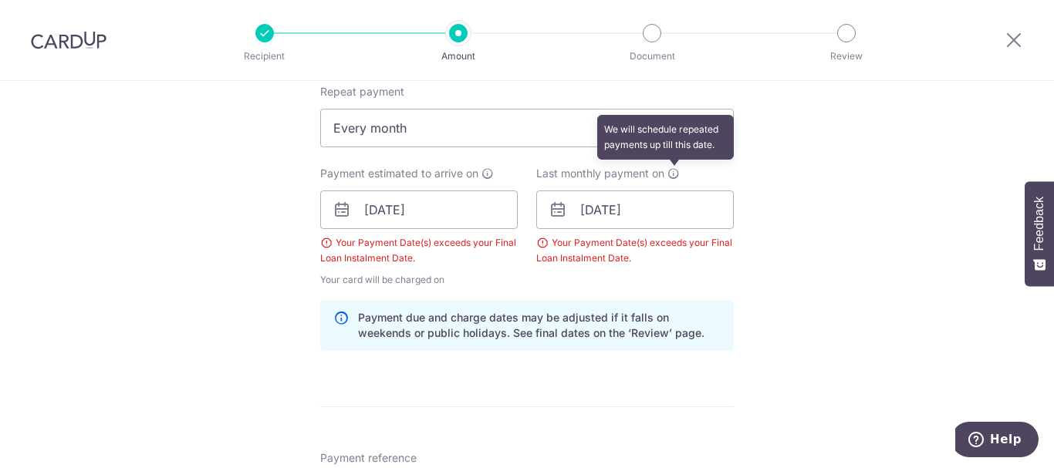
click at [669, 175] on icon at bounding box center [673, 173] width 12 height 12
click at [676, 172] on icon at bounding box center [673, 173] width 12 height 12
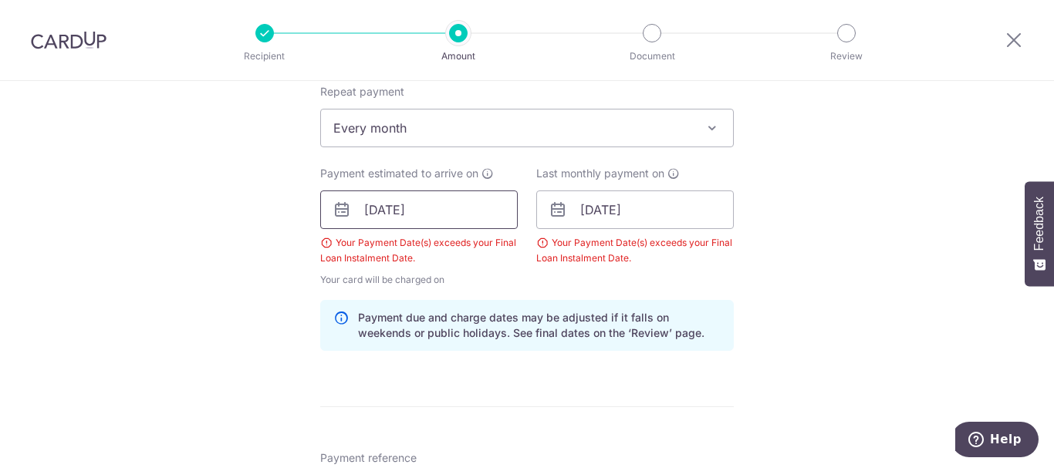
click at [435, 211] on input "[DATE]" at bounding box center [418, 210] width 197 height 39
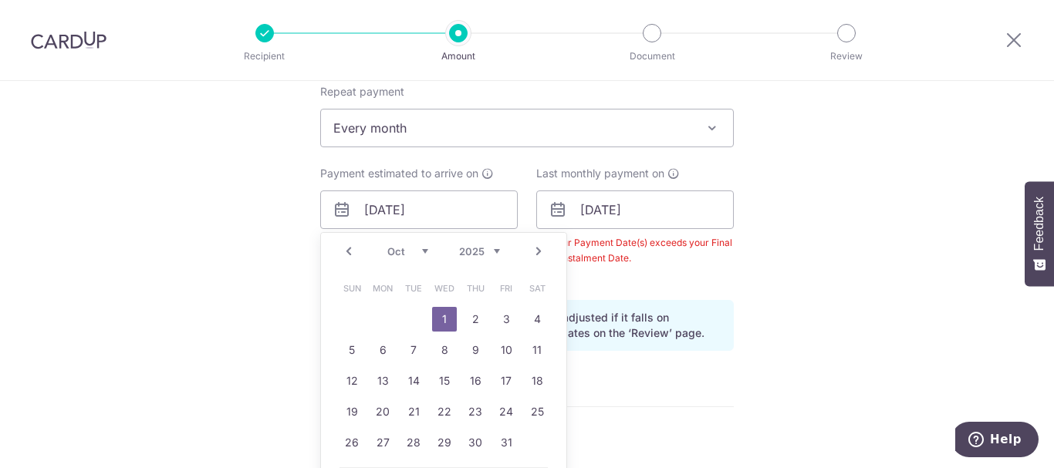
click at [348, 247] on link "Prev" at bounding box center [348, 251] width 19 height 19
click at [536, 248] on link "Next" at bounding box center [538, 251] width 19 height 19
click at [440, 317] on link "1" at bounding box center [444, 319] width 25 height 25
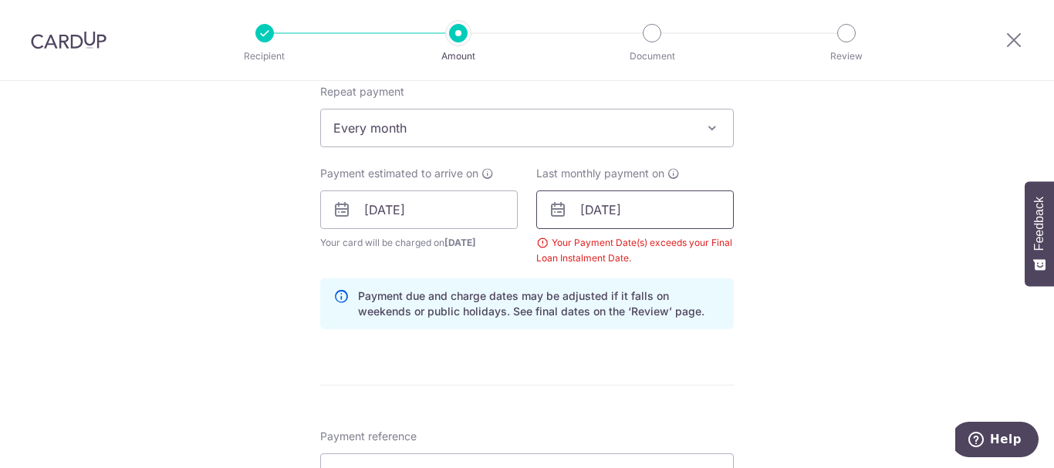
click at [629, 214] on input "01/10/2026" at bounding box center [634, 210] width 197 height 39
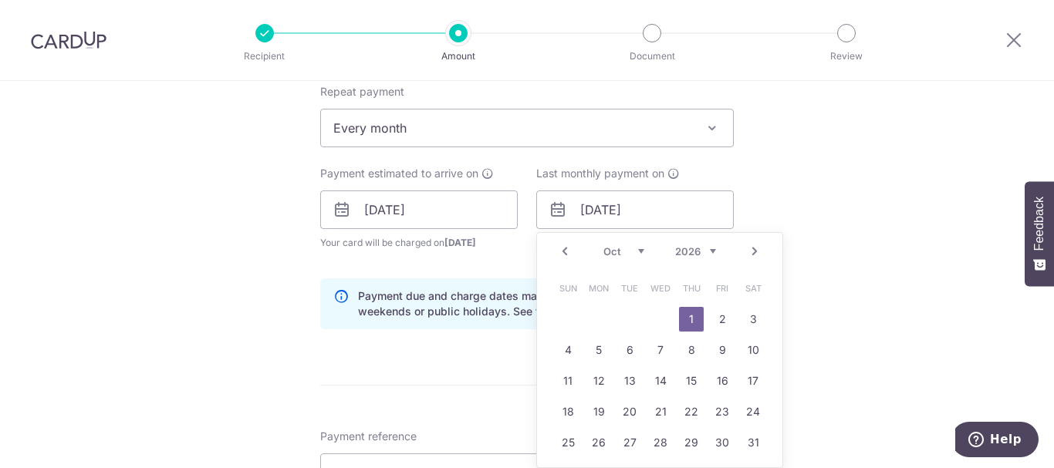
click at [560, 253] on link "Prev" at bounding box center [564, 251] width 19 height 19
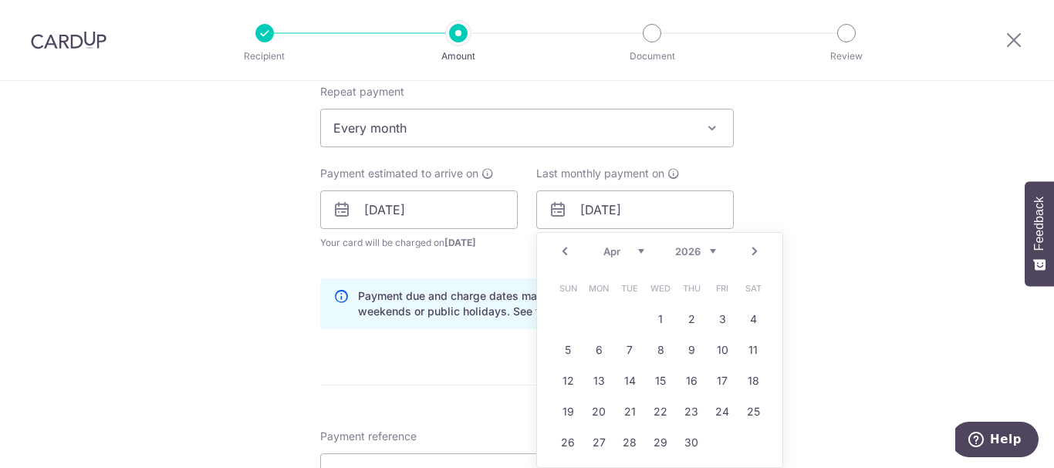
click at [560, 253] on link "Prev" at bounding box center [564, 251] width 19 height 19
click at [752, 251] on link "Next" at bounding box center [754, 251] width 19 height 19
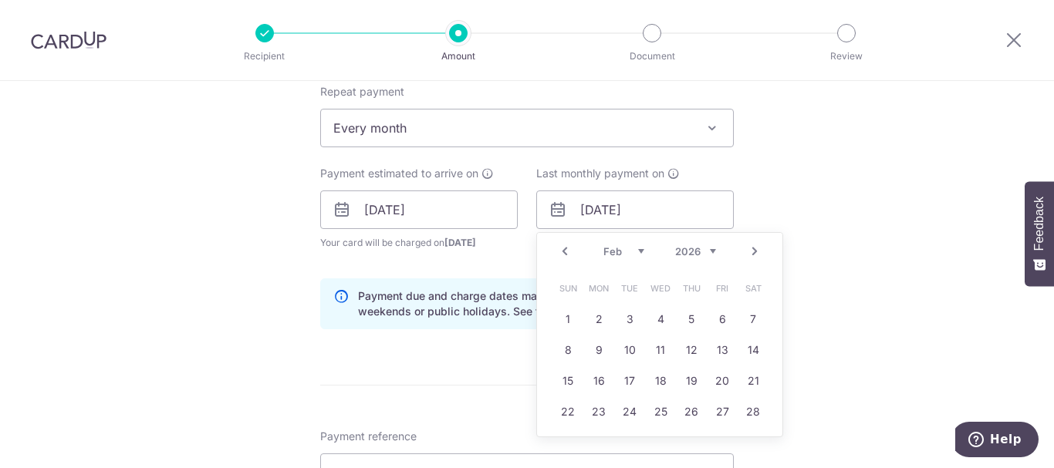
click at [752, 251] on link "Next" at bounding box center [754, 251] width 19 height 19
click at [721, 314] on link "1" at bounding box center [722, 319] width 25 height 25
type input "01/05/2026"
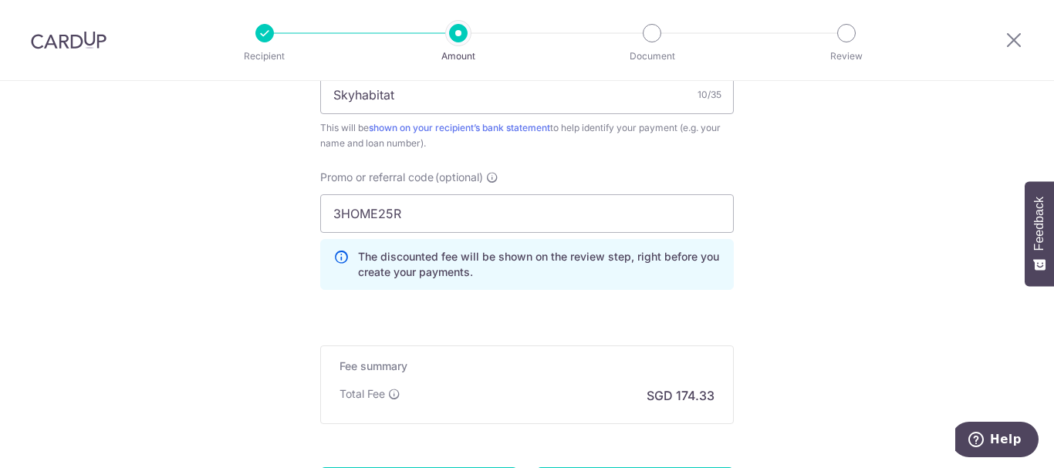
scroll to position [1156, 0]
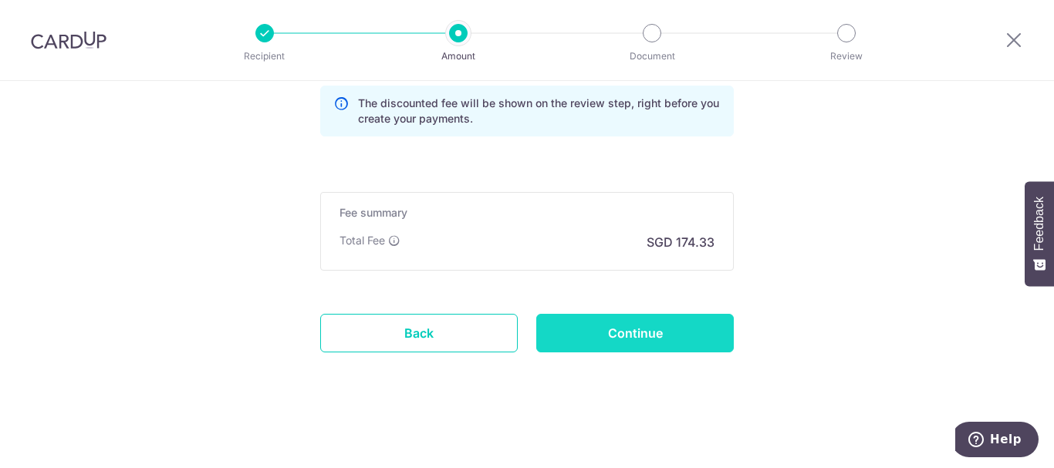
click at [627, 343] on input "Continue" at bounding box center [634, 333] width 197 height 39
type input "Create Schedule"
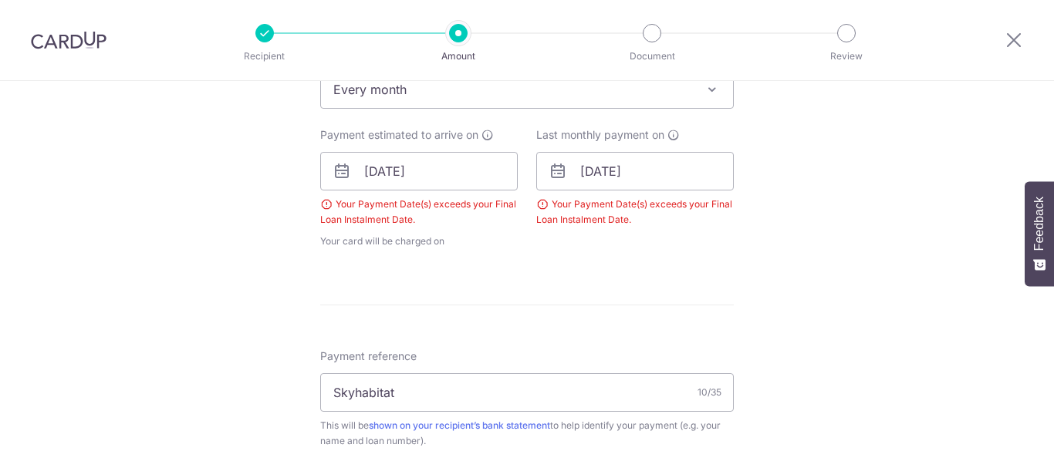
scroll to position [548, 0]
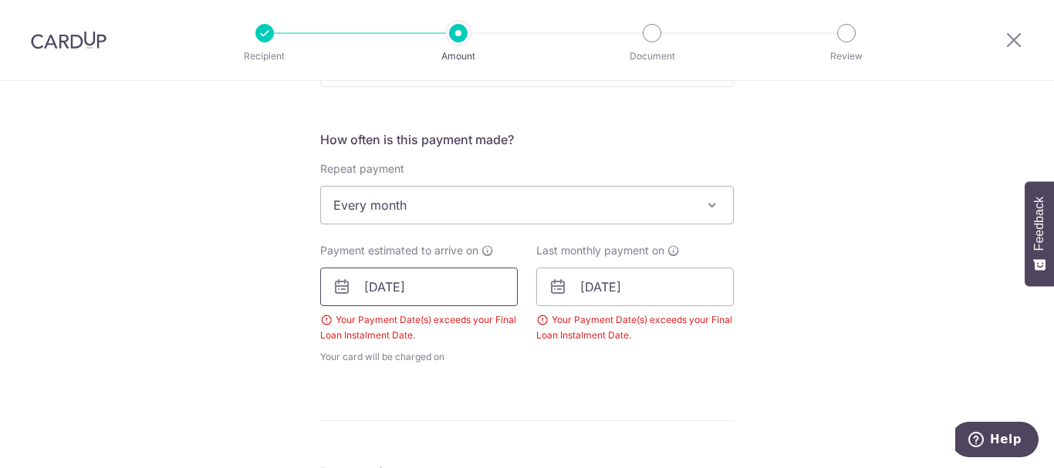
click at [438, 290] on input "[DATE]" at bounding box center [418, 287] width 197 height 39
click at [663, 292] on input "[DATE]" at bounding box center [634, 287] width 197 height 39
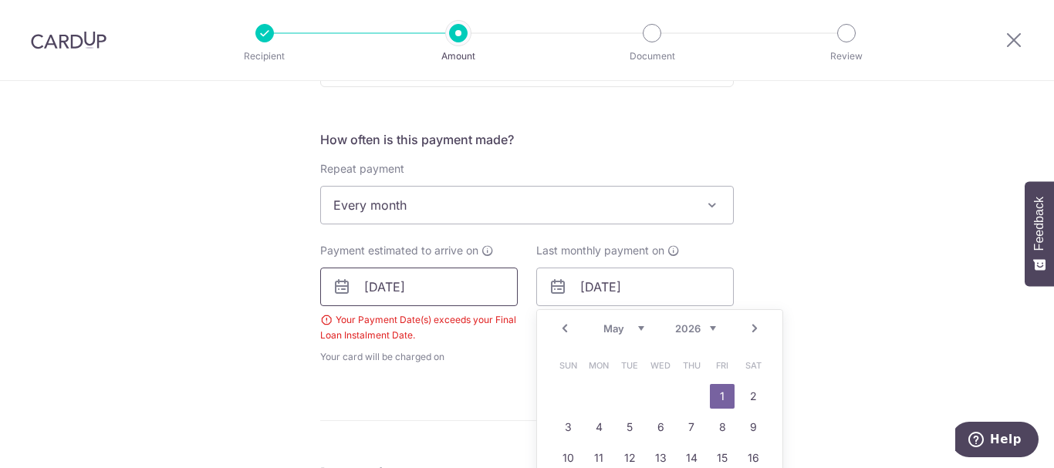
click at [470, 289] on input "[DATE]" at bounding box center [418, 287] width 197 height 39
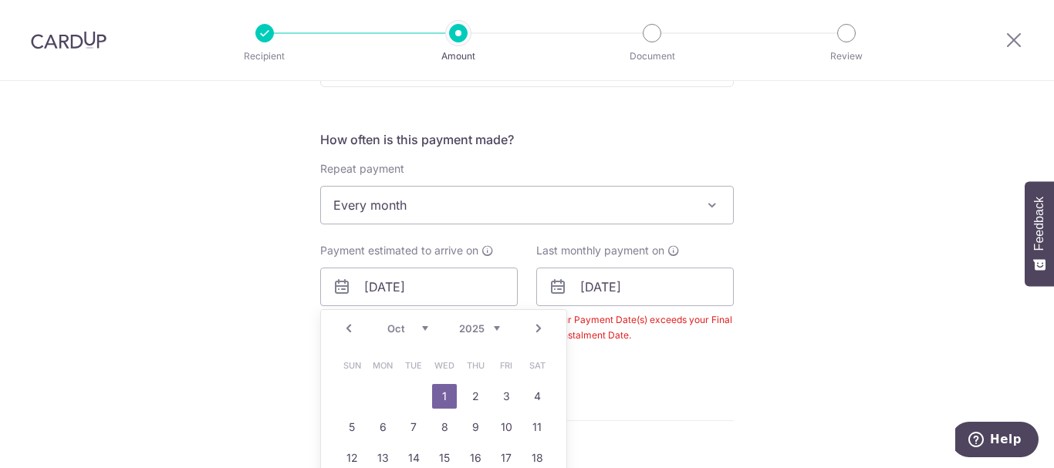
click at [437, 394] on link "1" at bounding box center [444, 396] width 25 height 25
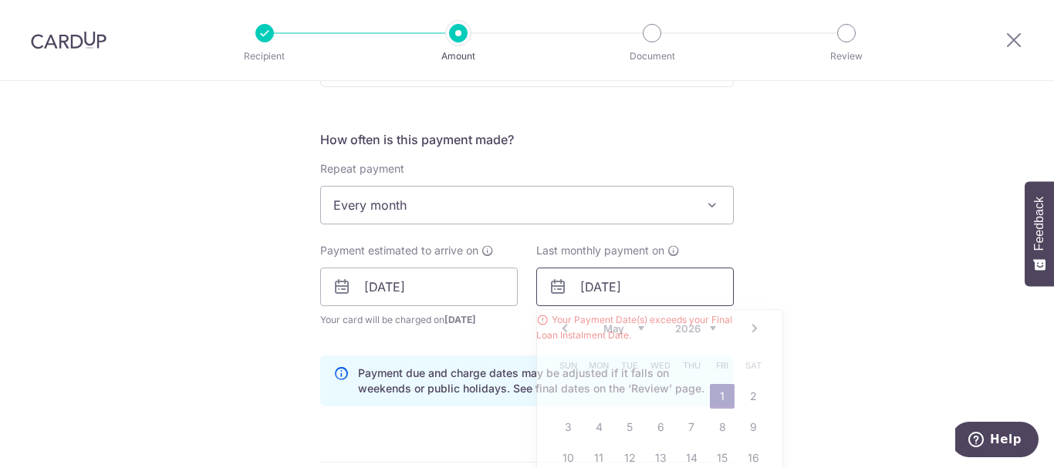
click at [648, 282] on input "[DATE]" at bounding box center [634, 287] width 197 height 39
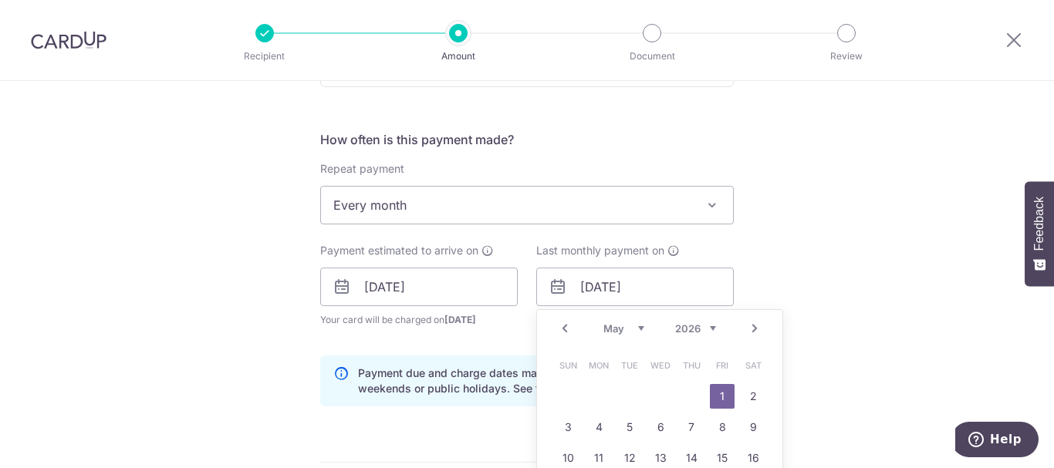
click at [707, 332] on select "2024 2025 2026 2027 2028 2029 2030 2031 2032 2033 2034 2035" at bounding box center [695, 328] width 41 height 12
click at [560, 328] on link "Prev" at bounding box center [564, 328] width 19 height 19
click at [837, 280] on div "Tell us more about your payment Enter payment amount SGD 6,705.00 6705.00 Selec…" at bounding box center [527, 304] width 1054 height 1543
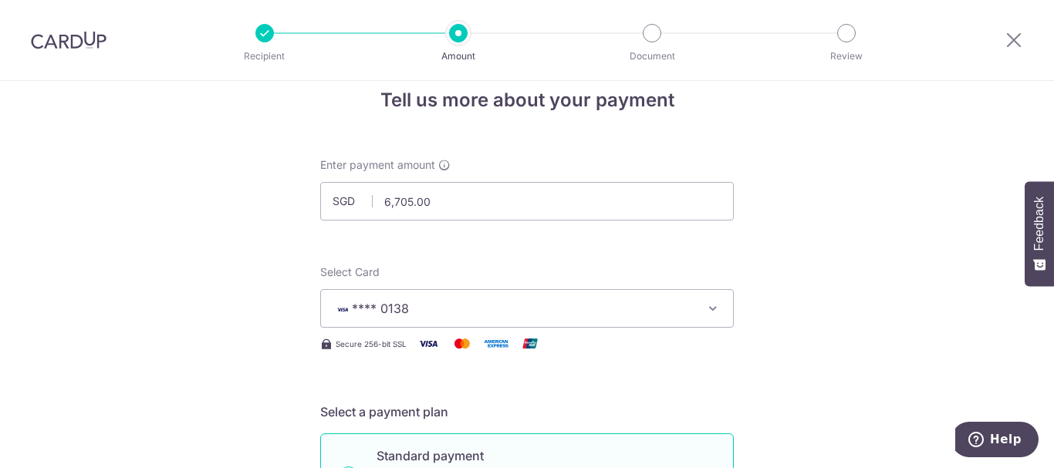
scroll to position [0, 0]
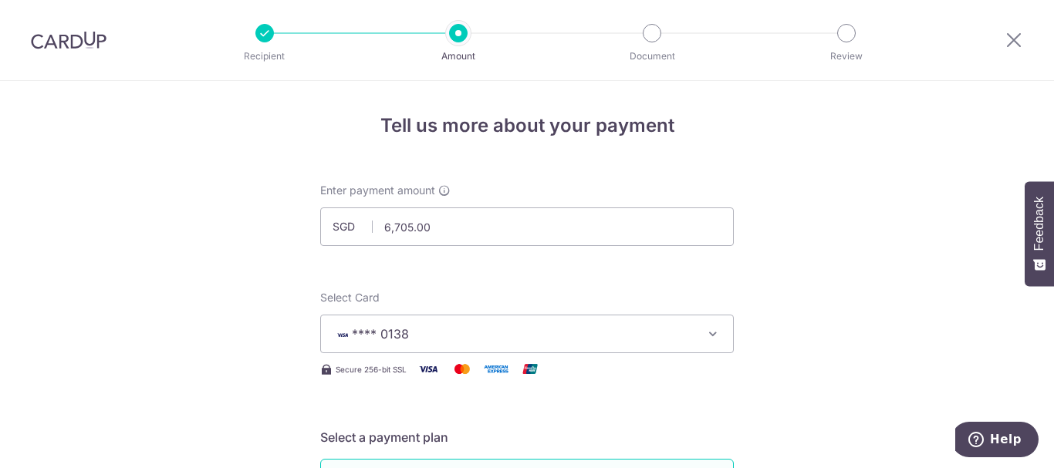
click at [261, 36] on div at bounding box center [264, 33] width 19 height 19
click at [264, 37] on div at bounding box center [264, 33] width 19 height 19
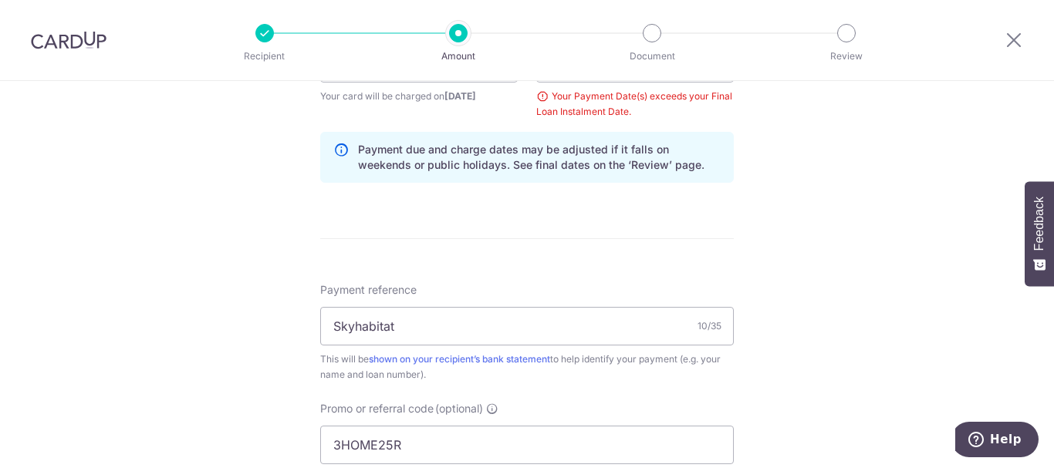
scroll to position [771, 0]
click at [66, 46] on img at bounding box center [69, 40] width 76 height 19
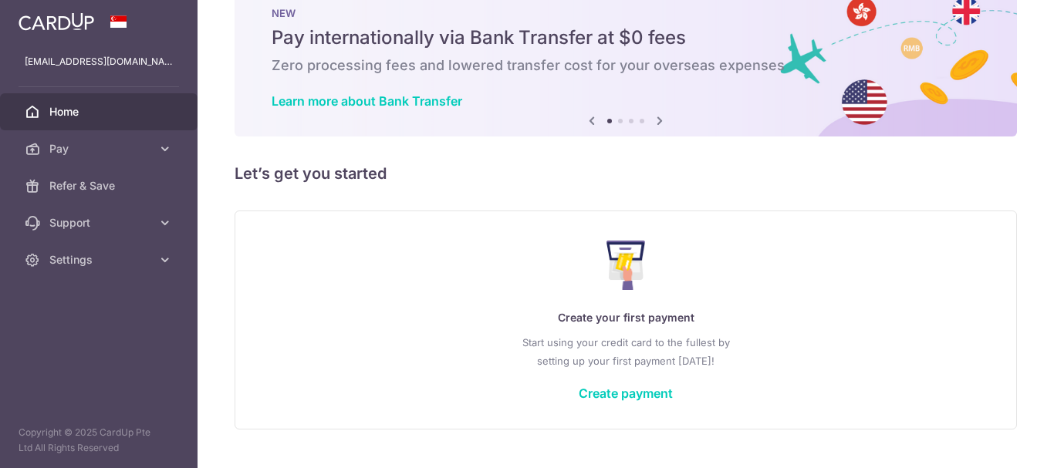
scroll to position [76, 0]
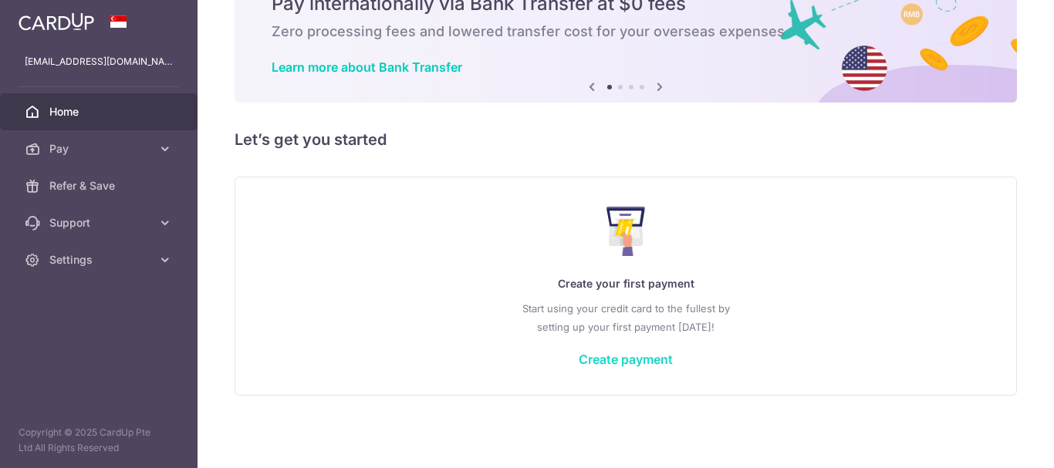
click at [639, 363] on link "Create payment" at bounding box center [625, 359] width 94 height 15
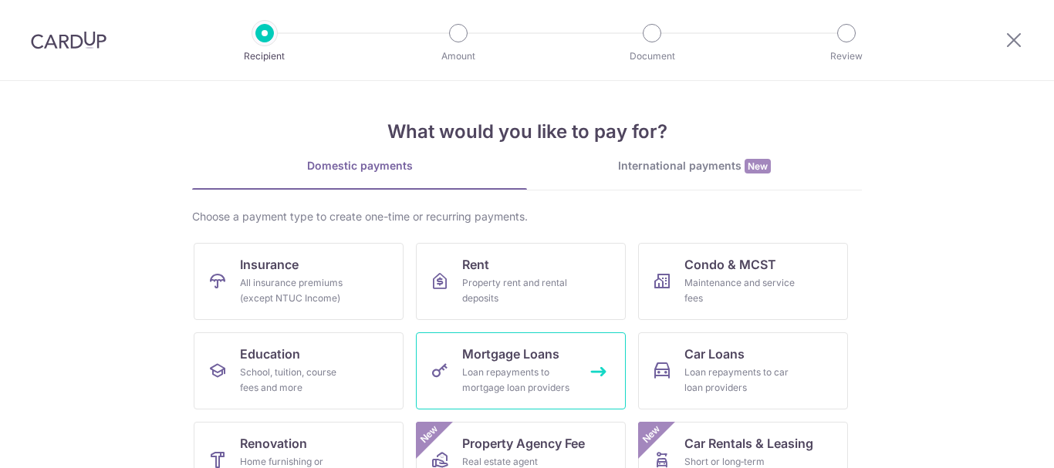
click at [548, 383] on div "Loan repayments to mortgage loan providers" at bounding box center [517, 380] width 111 height 31
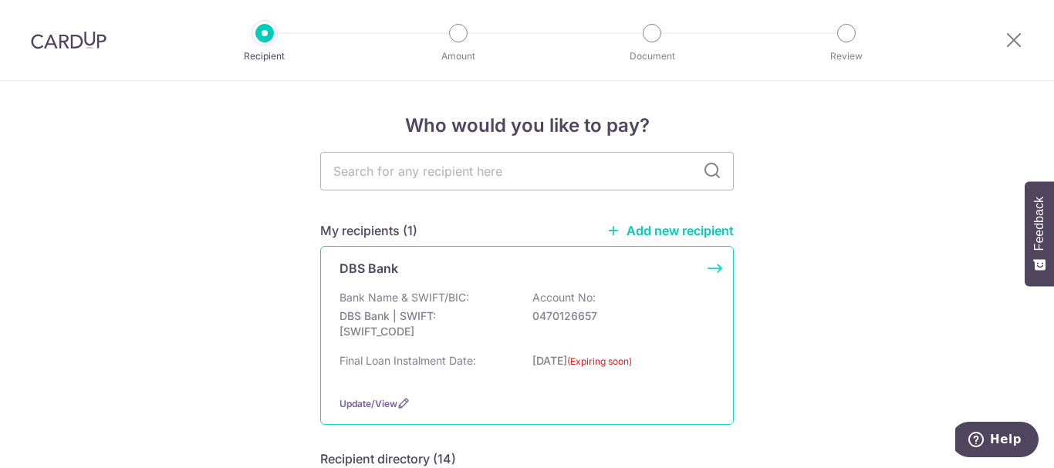
click at [394, 325] on p "DBS Bank | SWIFT: [SWIFT_CODE]" at bounding box center [425, 324] width 173 height 31
click at [632, 360] on label "(Expiring soon)" at bounding box center [599, 361] width 65 height 15
click at [632, 363] on label "(Expiring soon)" at bounding box center [599, 361] width 65 height 15
click at [710, 266] on div "DBS Bank Bank Name & SWIFT/BIC: DBS Bank | SWIFT: DBSSSGSGXXX Account No: 04701…" at bounding box center [526, 335] width 413 height 179
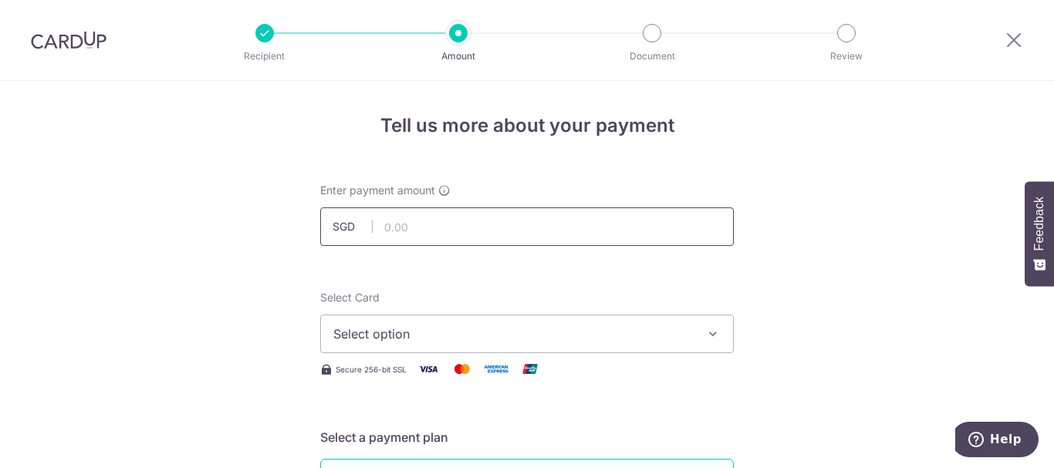
click at [504, 233] on input "text" at bounding box center [526, 226] width 413 height 39
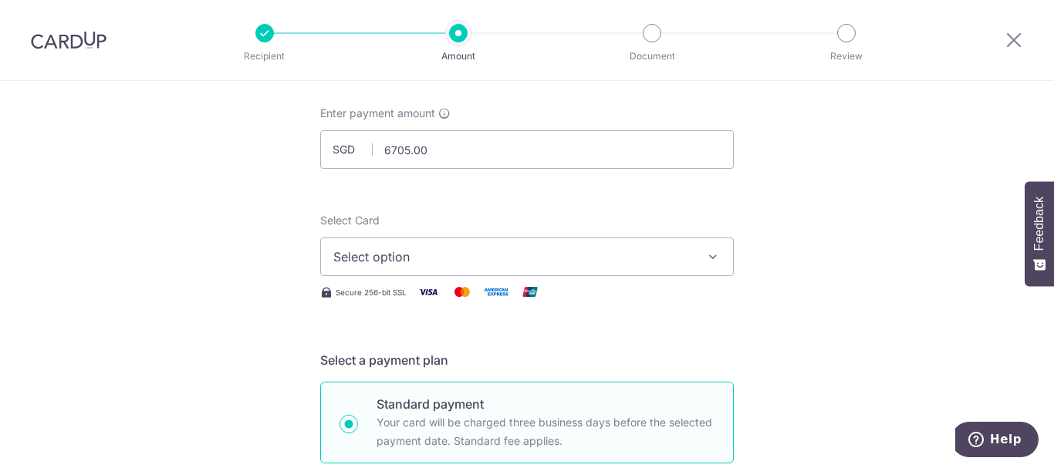
type input "6,705.00"
click at [267, 36] on div at bounding box center [264, 33] width 19 height 19
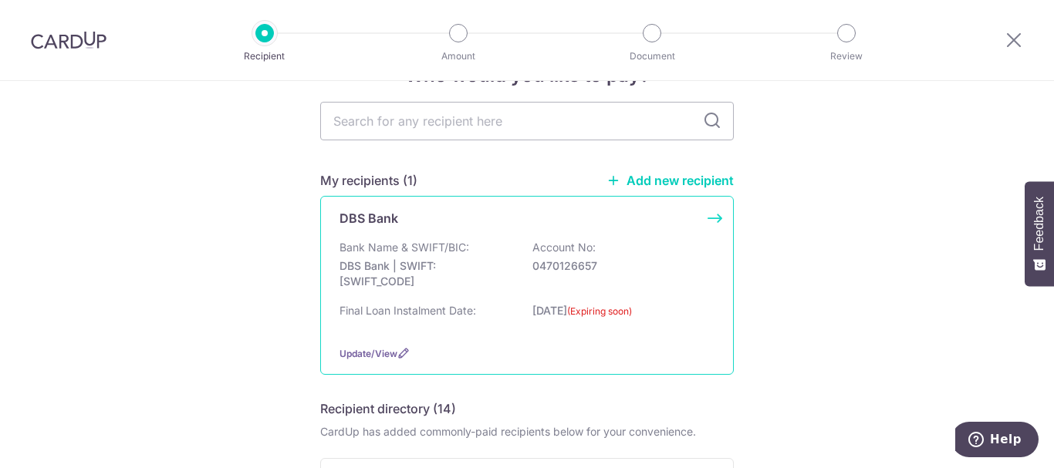
scroll to position [77, 0]
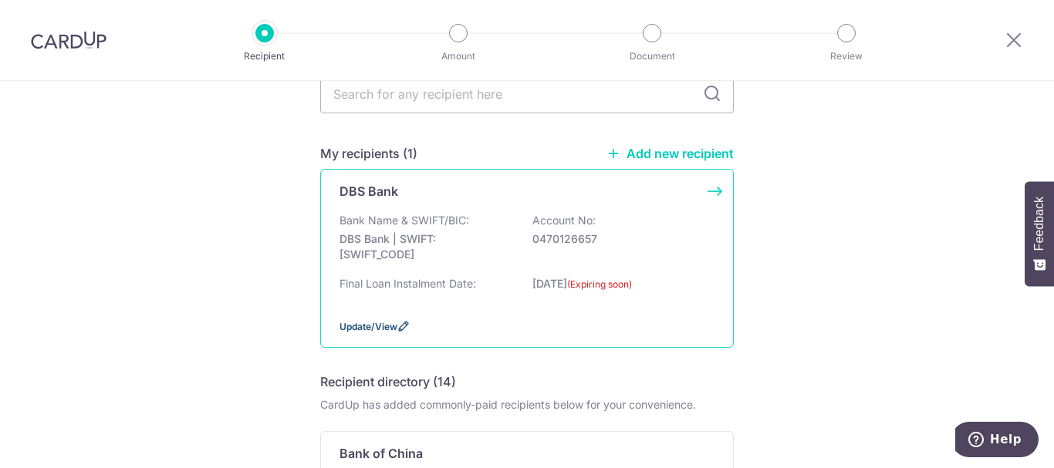
click at [366, 328] on span "Update/View" at bounding box center [368, 327] width 58 height 12
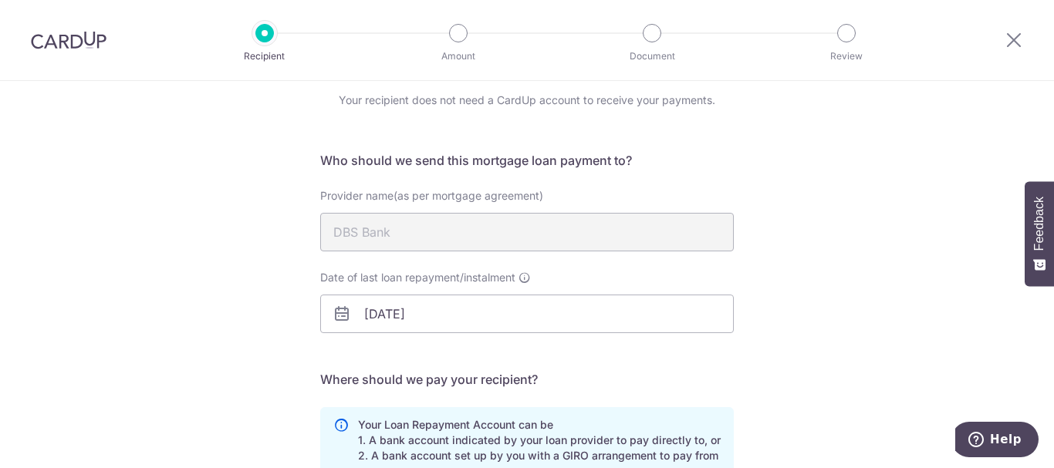
scroll to position [154, 0]
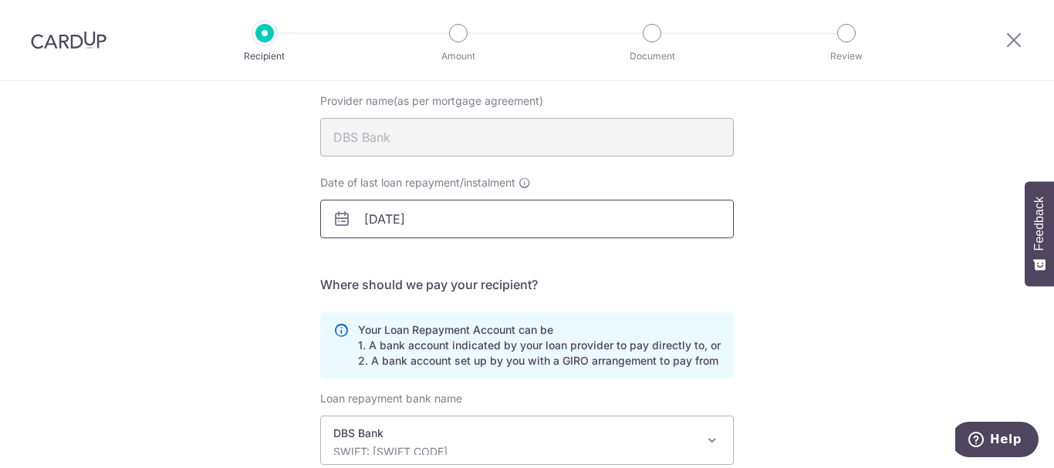
click at [443, 231] on body "Recipient Amount Document Review Recipient Details Your recipient does not need…" at bounding box center [527, 234] width 1054 height 468
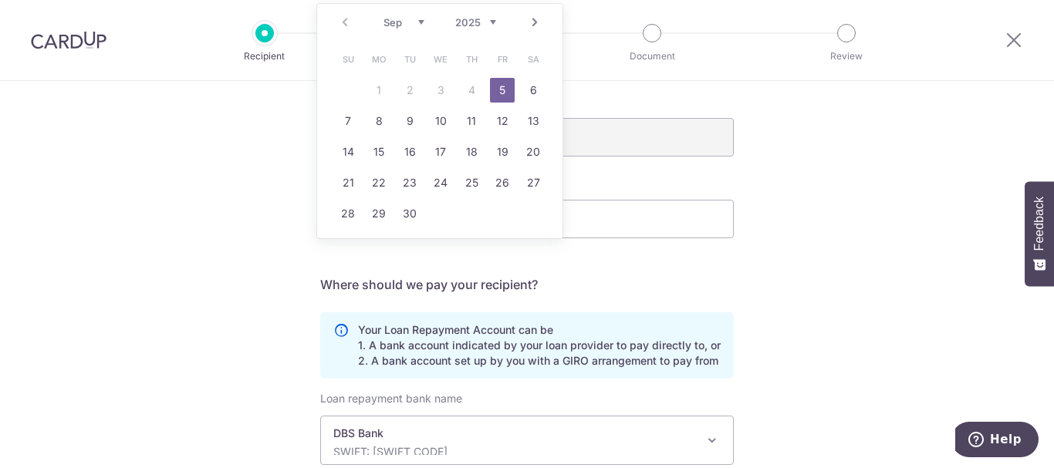
click at [493, 25] on select "2025 2026 2027 2028 2029 2030 2031 2032 2033 2034 2035" at bounding box center [475, 22] width 41 height 12
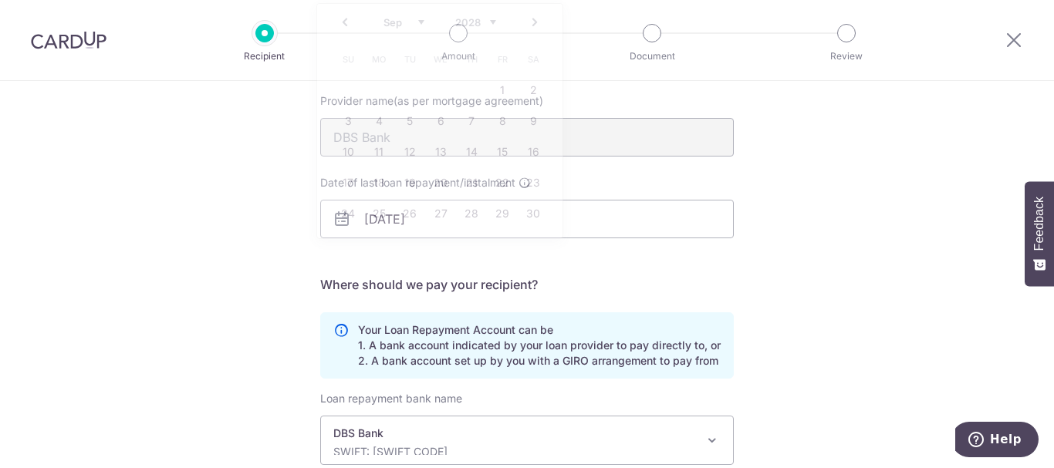
click at [880, 174] on div "Recipient Details Your recipient does not need a CardUp account to receive your…" at bounding box center [527, 299] width 1054 height 744
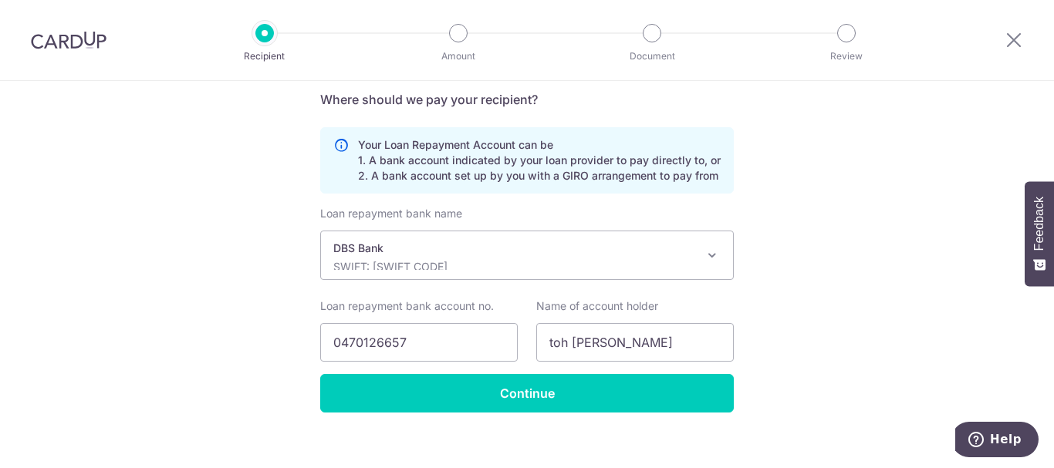
scroll to position [356, 0]
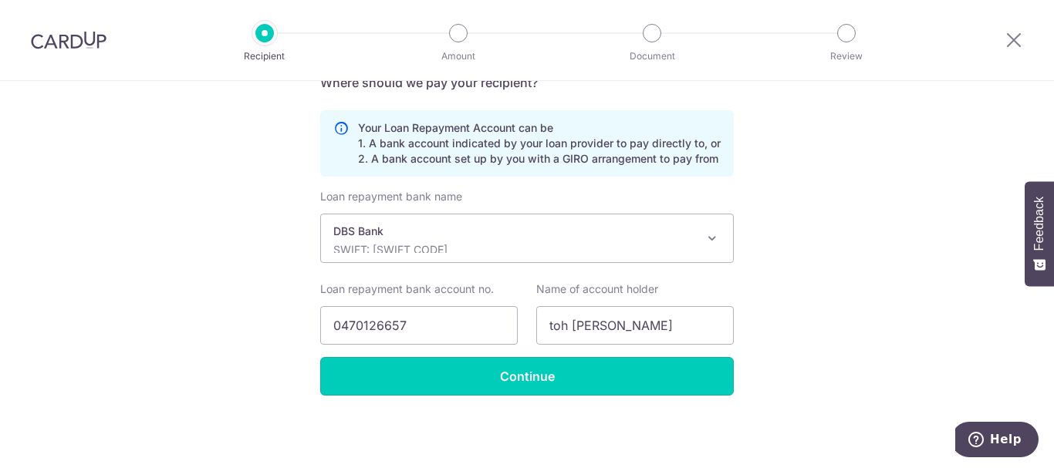
click at [564, 375] on input "Continue" at bounding box center [526, 376] width 413 height 39
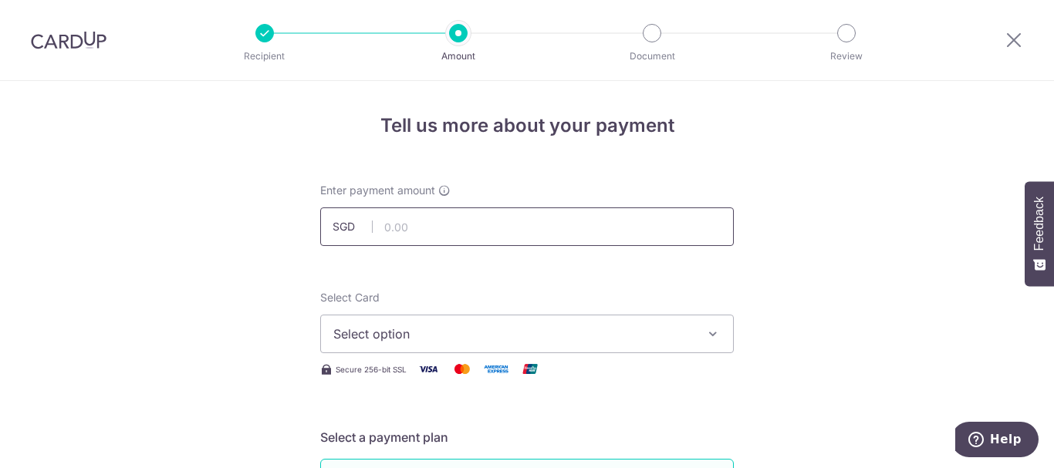
click at [573, 231] on input "text" at bounding box center [526, 226] width 413 height 39
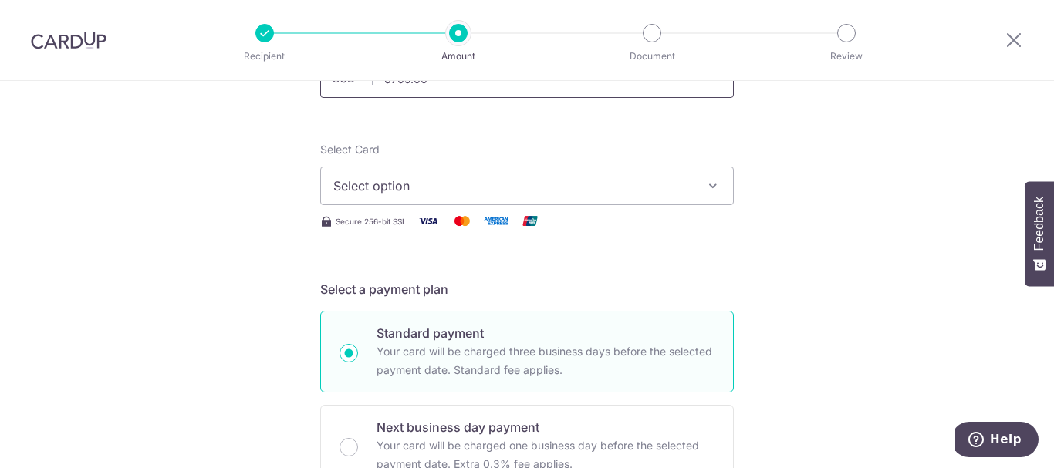
scroll to position [154, 0]
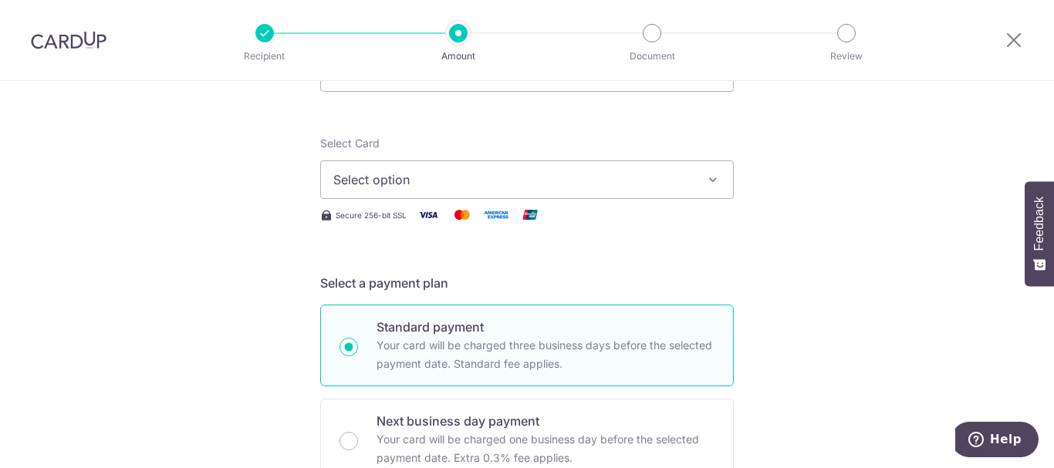
type input "6,705.00"
click at [605, 186] on span "Select option" at bounding box center [512, 179] width 359 height 19
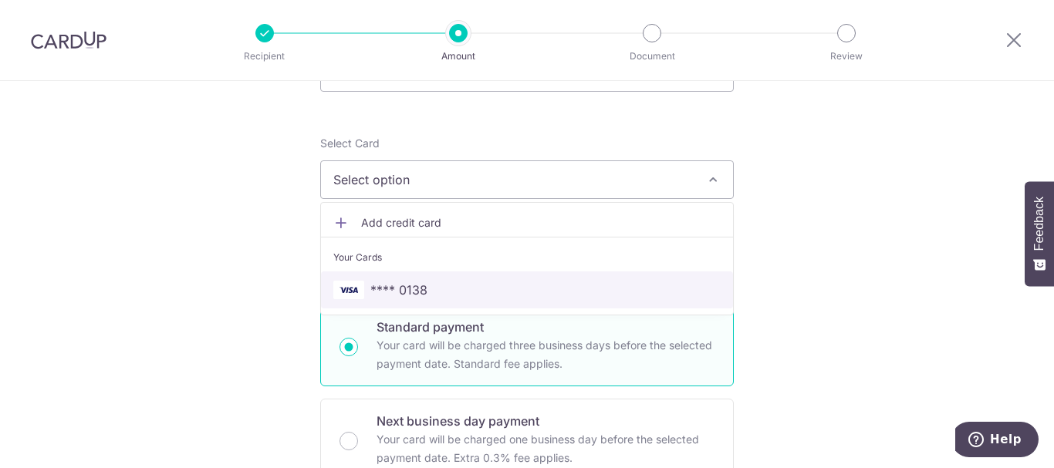
click at [448, 294] on span "**** 0138" at bounding box center [526, 290] width 387 height 19
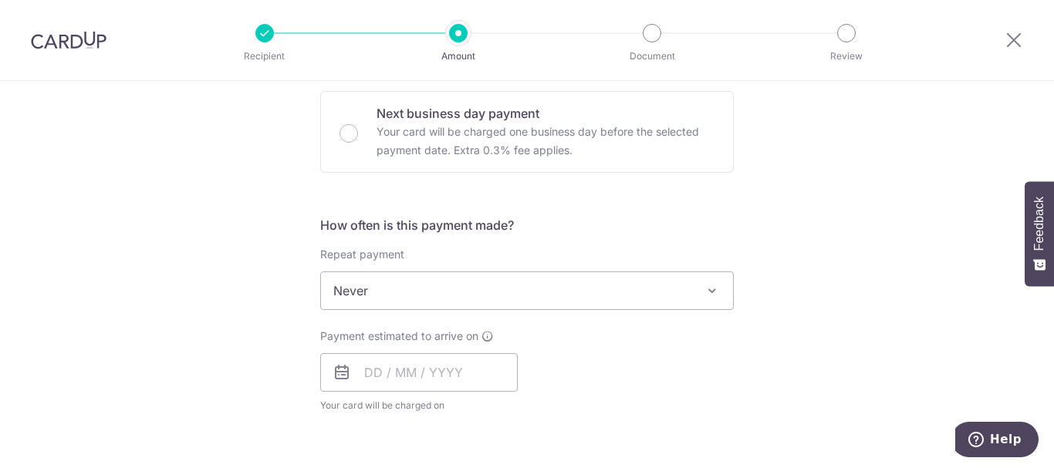
scroll to position [463, 0]
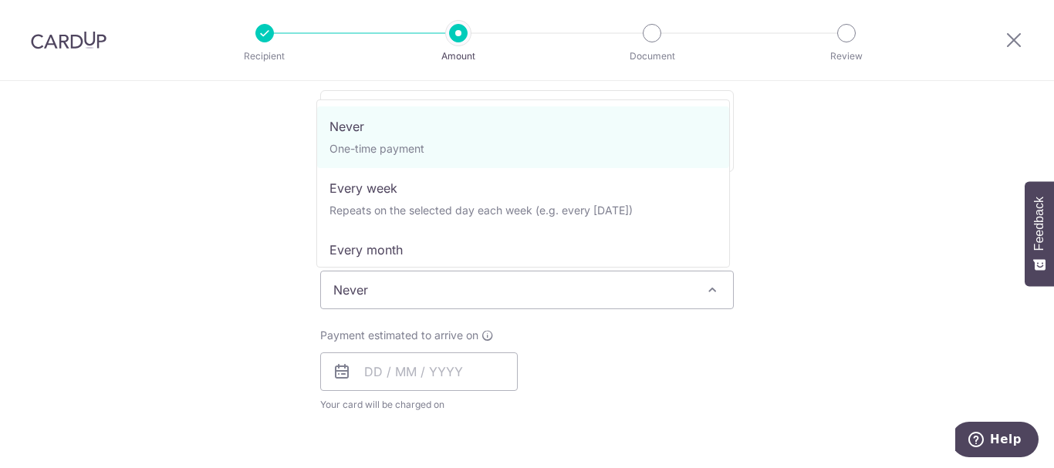
click at [639, 295] on span "Never" at bounding box center [527, 289] width 412 height 37
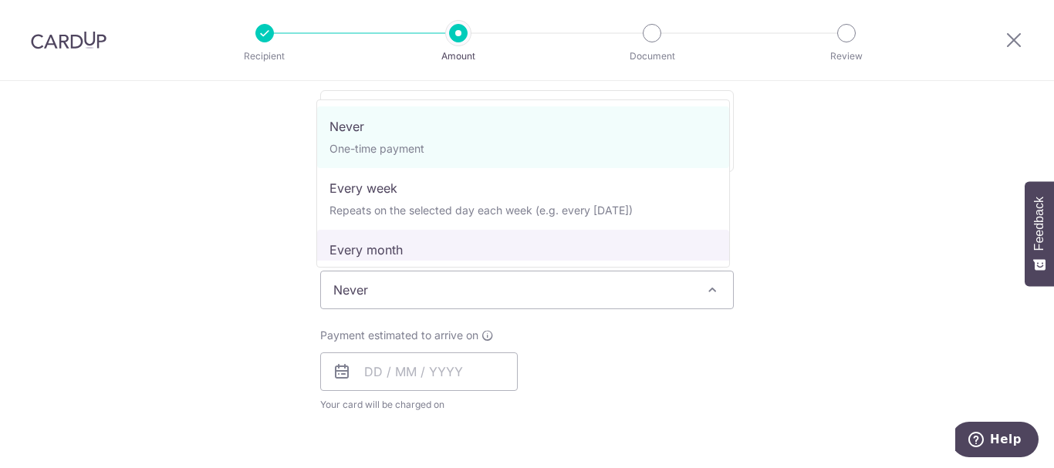
select select "3"
type input "10/09/2025"
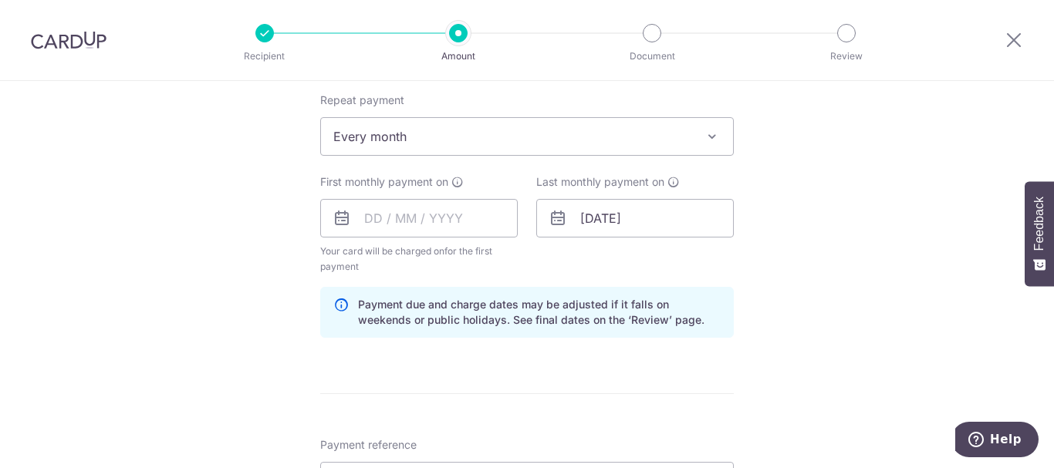
scroll to position [617, 0]
click at [435, 218] on input "text" at bounding box center [418, 217] width 197 height 39
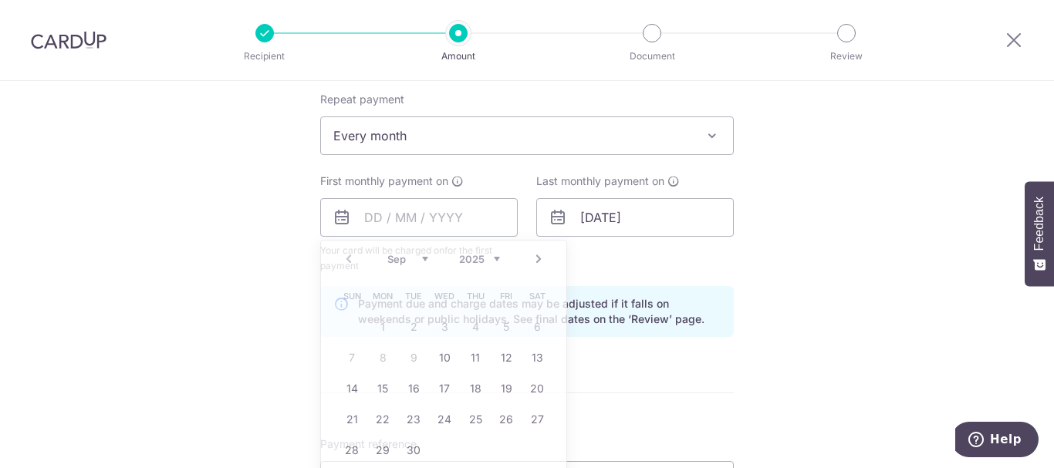
click at [290, 319] on div "Tell us more about your payment Enter payment amount SGD 6,705.00 6705.00 Selec…" at bounding box center [527, 201] width 1054 height 1474
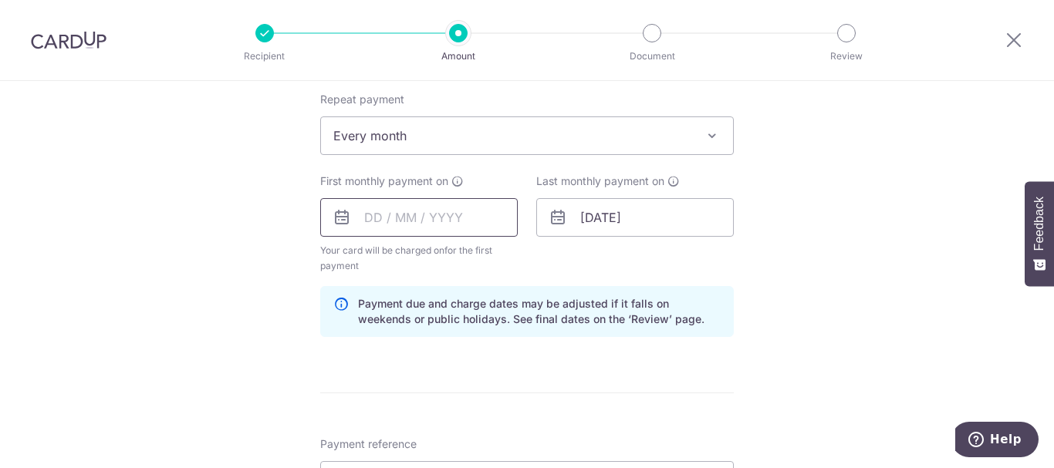
click at [440, 216] on input "text" at bounding box center [418, 217] width 197 height 39
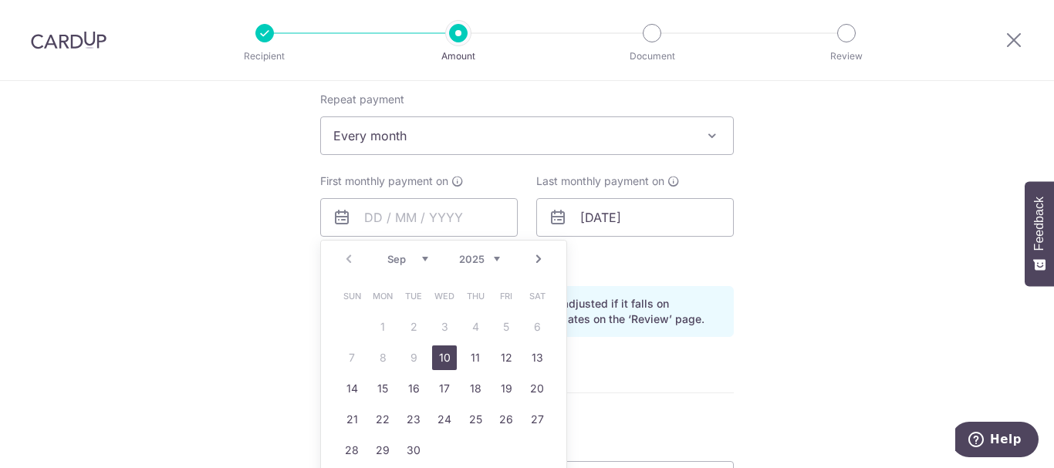
click at [535, 253] on link "Next" at bounding box center [538, 259] width 19 height 19
click at [446, 326] on link "1" at bounding box center [444, 327] width 25 height 25
type input "[DATE]"
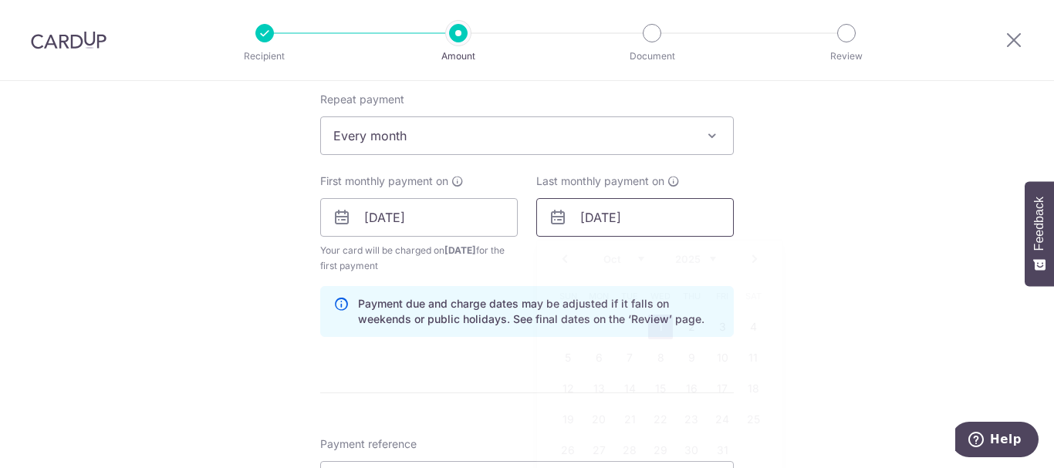
click at [661, 223] on input "[DATE]" at bounding box center [634, 217] width 197 height 39
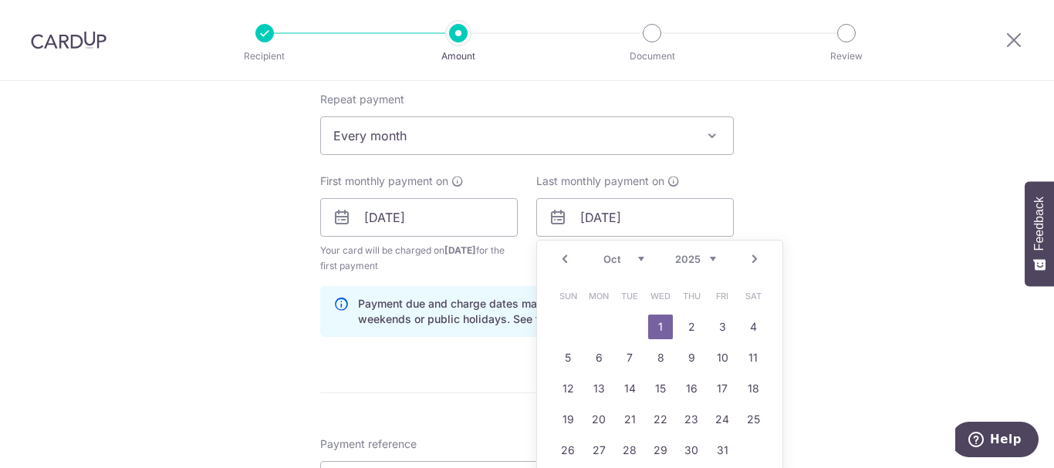
click at [707, 261] on select "2024 2025 2026 2027 2028 2029 2030 2031 2032 2033 2034 2035" at bounding box center [695, 259] width 41 height 12
click at [818, 249] on div "Tell us more about your payment Enter payment amount SGD 6,705.00 6705.00 Selec…" at bounding box center [527, 201] width 1054 height 1474
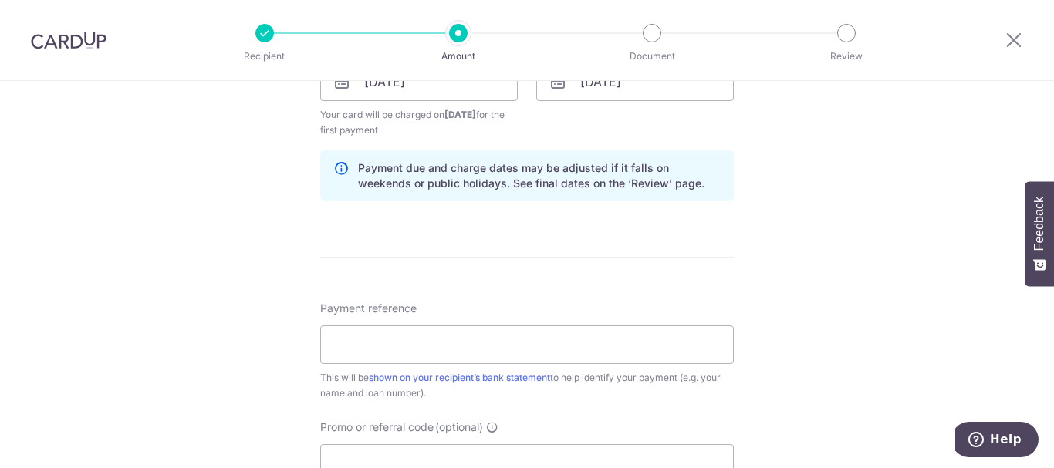
scroll to position [771, 0]
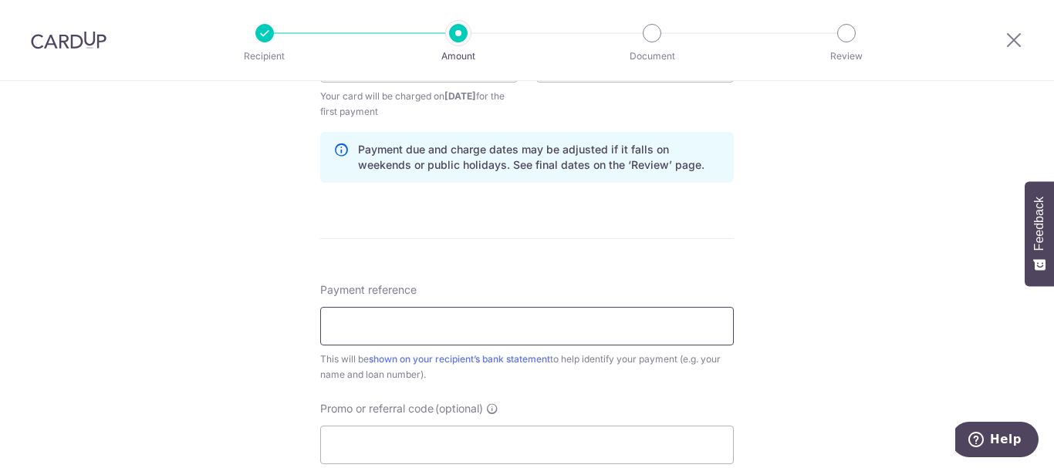
click at [473, 330] on input "Payment reference" at bounding box center [526, 326] width 413 height 39
type input "Skyhabitat"
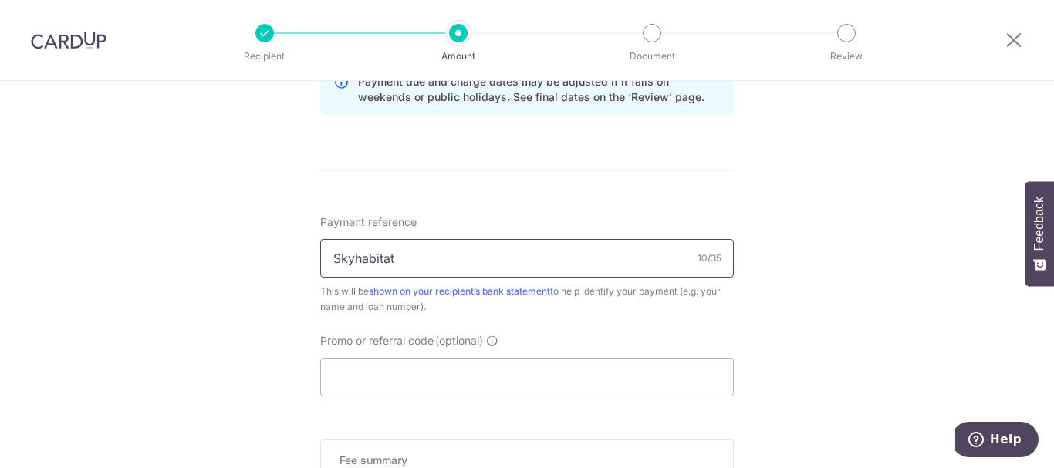
scroll to position [926, 0]
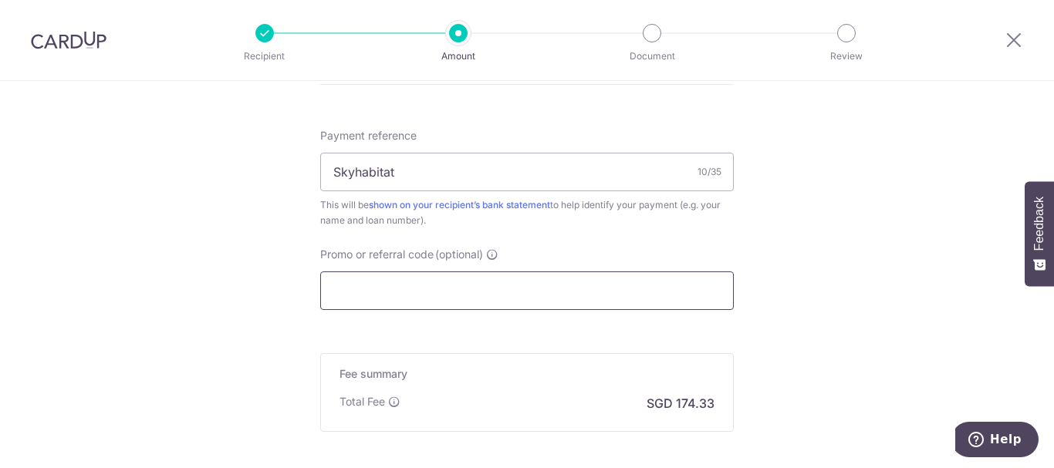
click at [477, 296] on input "Promo or referral code (optional)" at bounding box center [526, 290] width 413 height 39
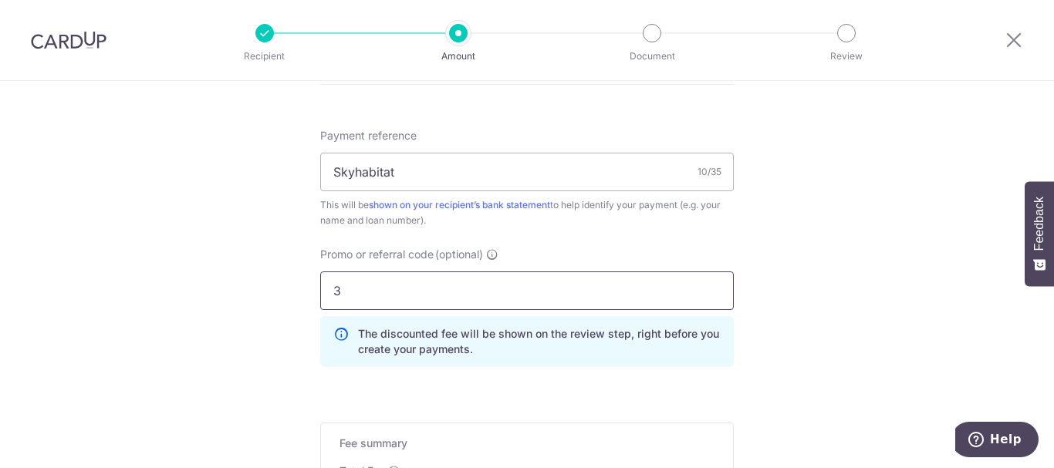
type input "3"
type input "OCBC15"
drag, startPoint x: 860, startPoint y: 268, endPoint x: 854, endPoint y: 275, distance: 9.3
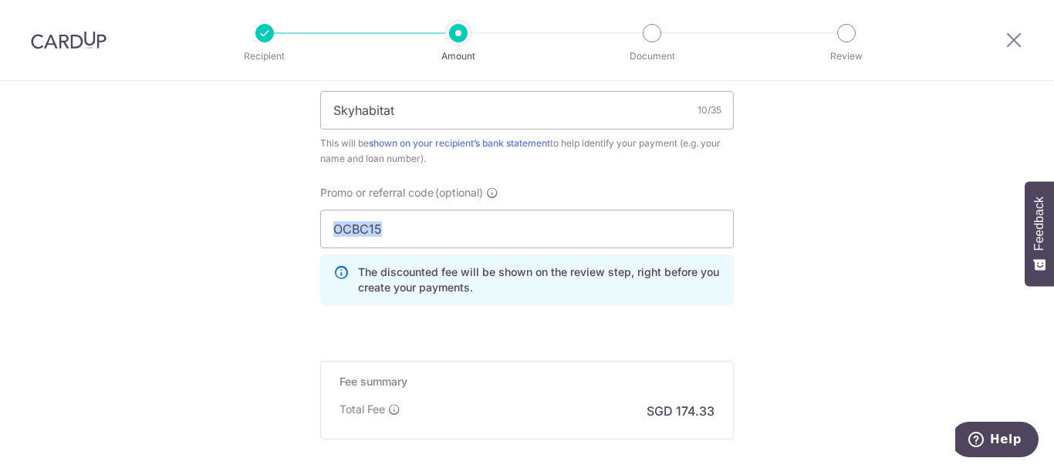
scroll to position [1080, 0]
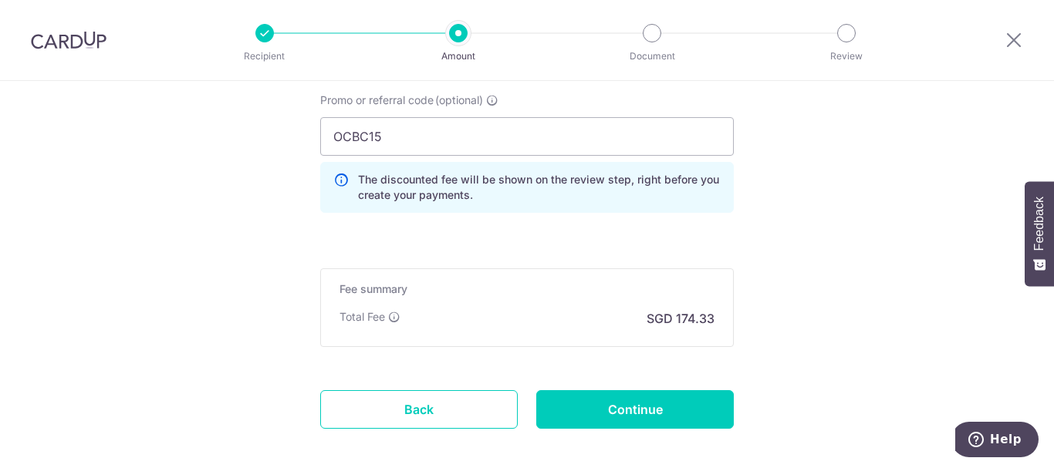
click at [605, 411] on input "Continue" at bounding box center [634, 409] width 197 height 39
type input "Create Schedule"
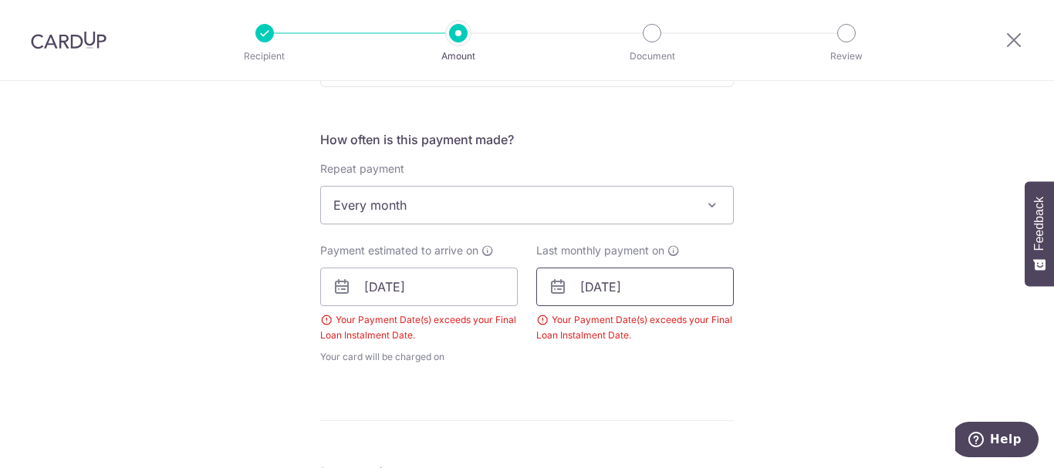
click at [643, 294] on input "[DATE]" at bounding box center [634, 287] width 197 height 39
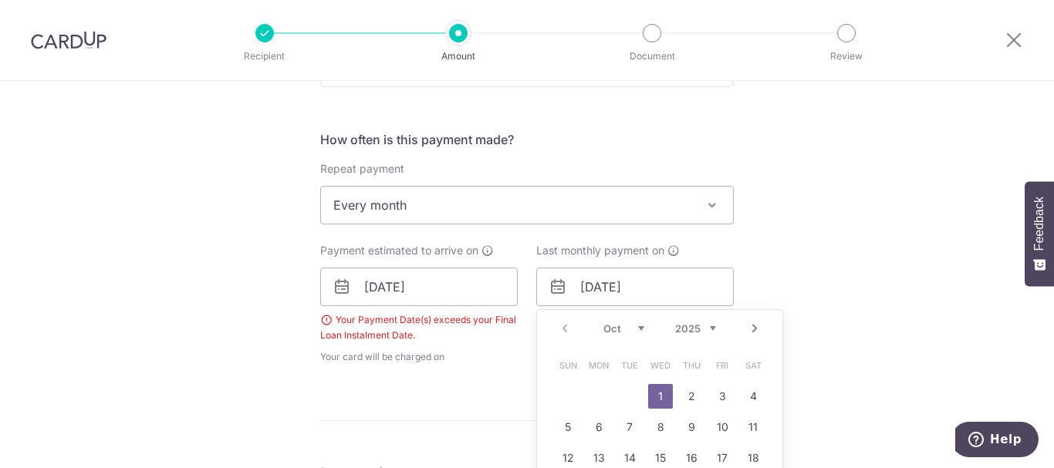
click at [706, 332] on select "2025 2026 2027 2028 2029 2030 2031 2032 2033 2034 2035" at bounding box center [695, 328] width 41 height 12
click at [819, 255] on div "Tell us more about your payment Enter payment amount SGD 6,705.00 6705.00 Selec…" at bounding box center [527, 294] width 1054 height 1523
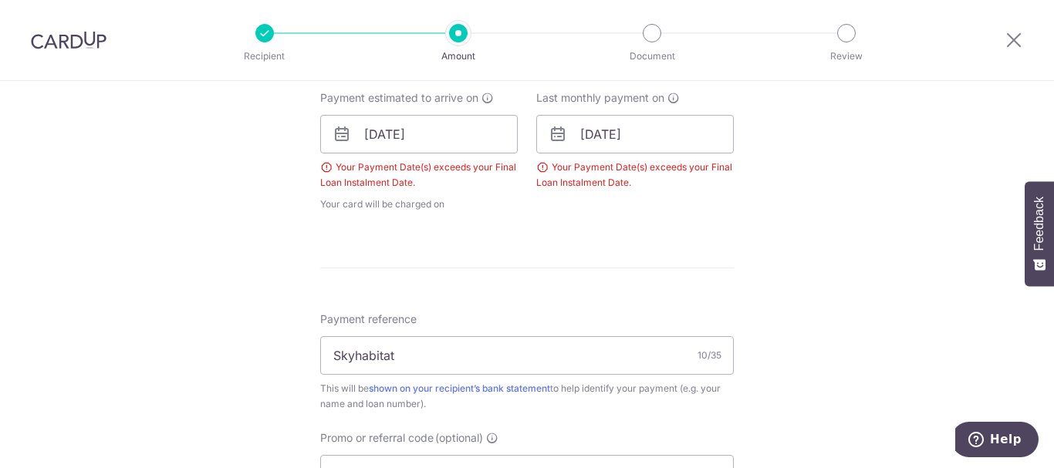
scroll to position [702, 0]
click at [818, 237] on div "Tell us more about your payment Enter payment amount SGD 6,705.00 6705.00 Selec…" at bounding box center [527, 140] width 1054 height 1523
click at [642, 129] on input "[DATE]" at bounding box center [634, 132] width 197 height 39
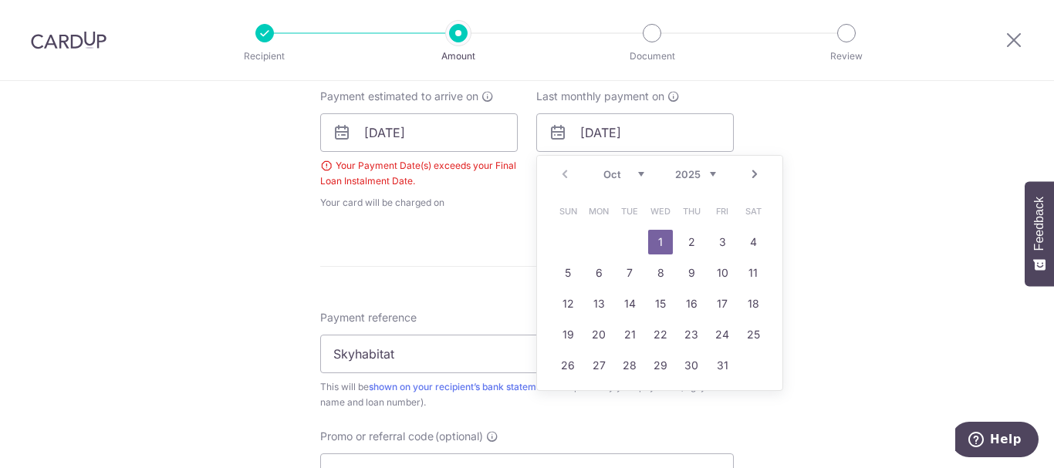
click at [710, 169] on select "2025 2026 2027 2028 2029 2030 2031 2032 2033 2034 2035" at bounding box center [695, 174] width 41 height 12
click at [693, 243] on link "1" at bounding box center [691, 242] width 25 height 25
type input "[DATE]"
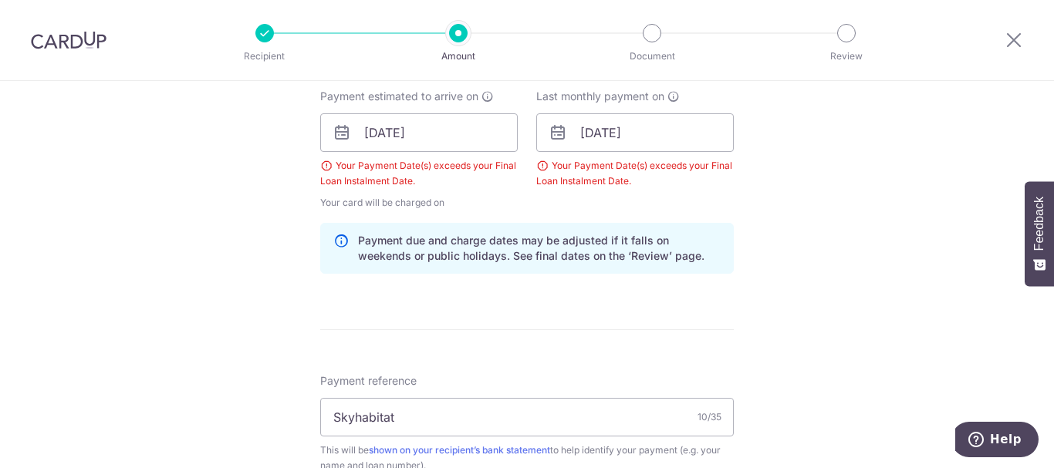
click at [771, 234] on div "Tell us more about your payment Enter payment amount SGD 6,705.00 6705.00 Selec…" at bounding box center [527, 172] width 1054 height 1587
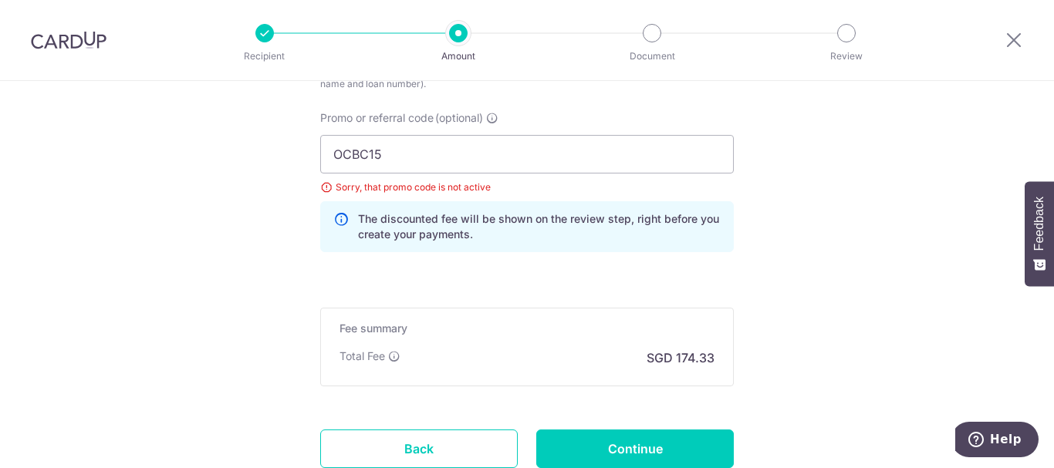
scroll to position [1088, 0]
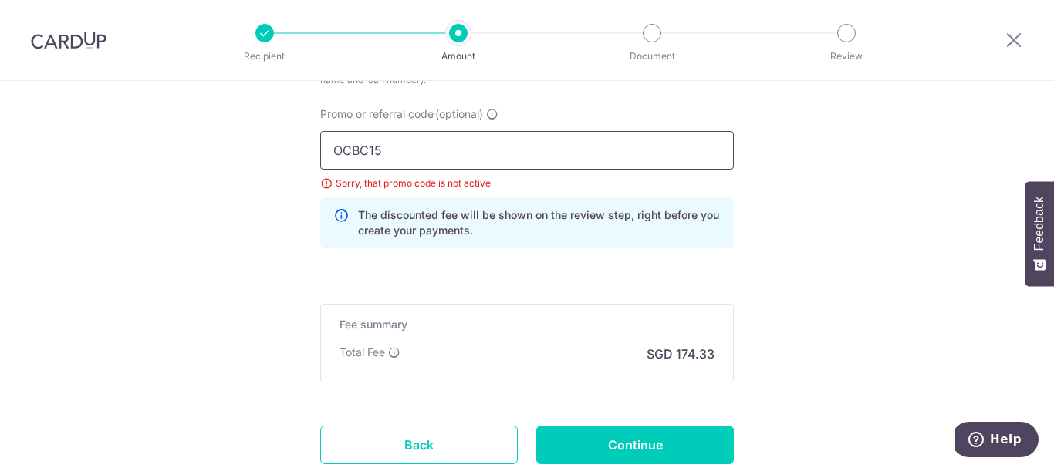
click at [397, 158] on input "OCBC15" at bounding box center [526, 150] width 413 height 39
type input "O"
type input "3HOME25R"
click at [723, 305] on div "Fee summary Base fee $ 174.33 Extend fee Next-day fee Total Fee SGD 174.33" at bounding box center [526, 343] width 413 height 79
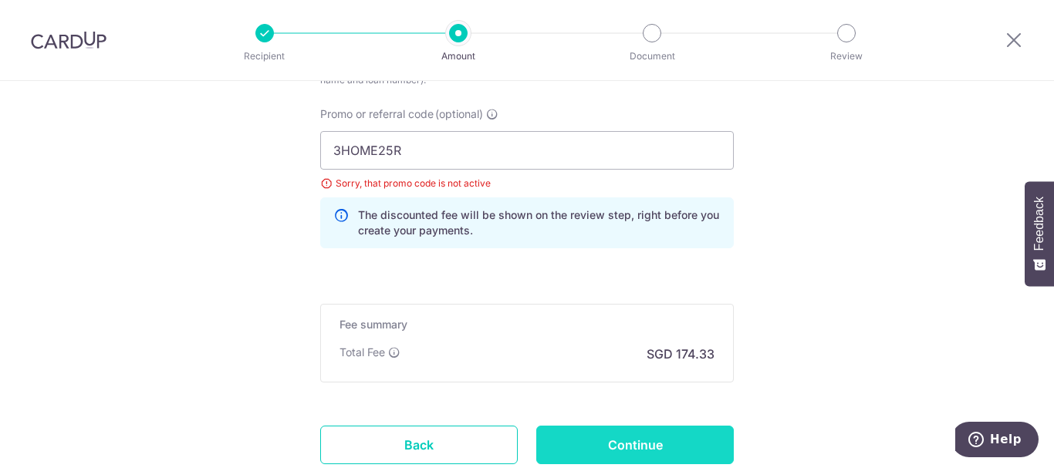
click at [623, 441] on input "Continue" at bounding box center [634, 445] width 197 height 39
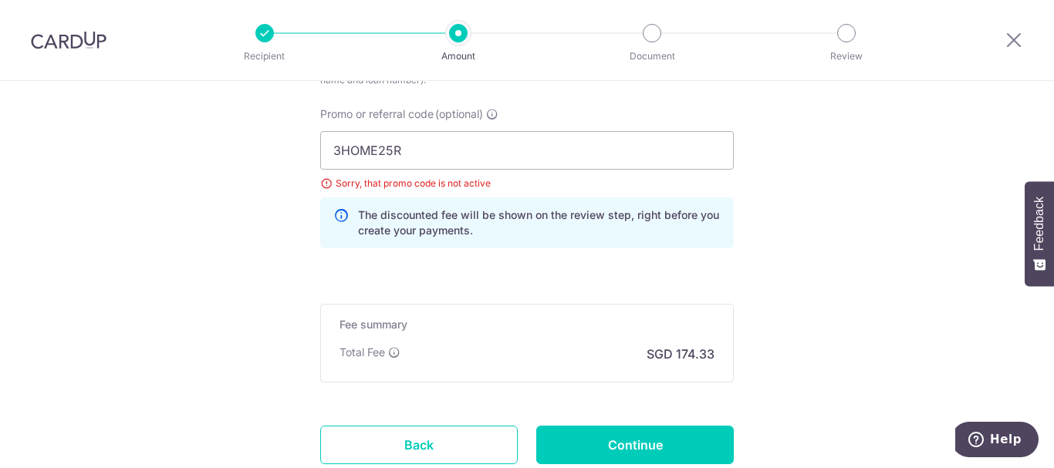
type input "Create Schedule"
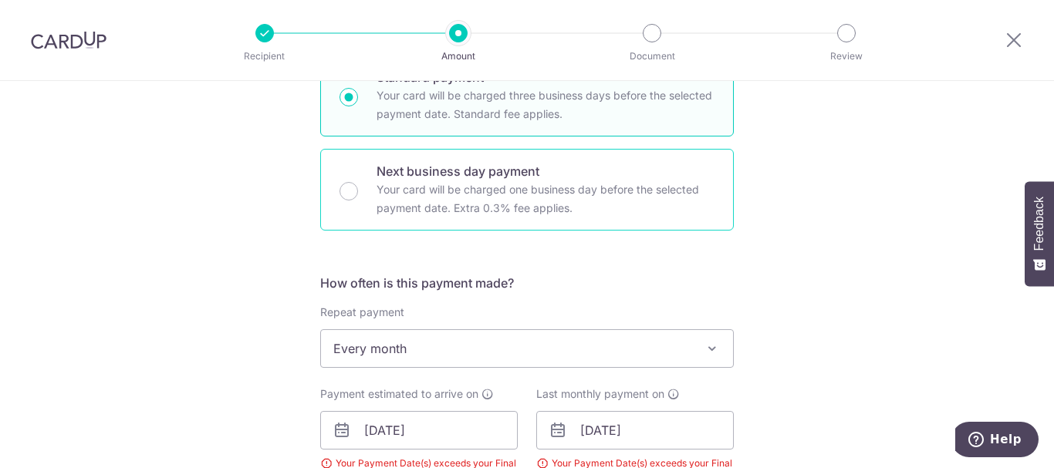
scroll to position [316, 0]
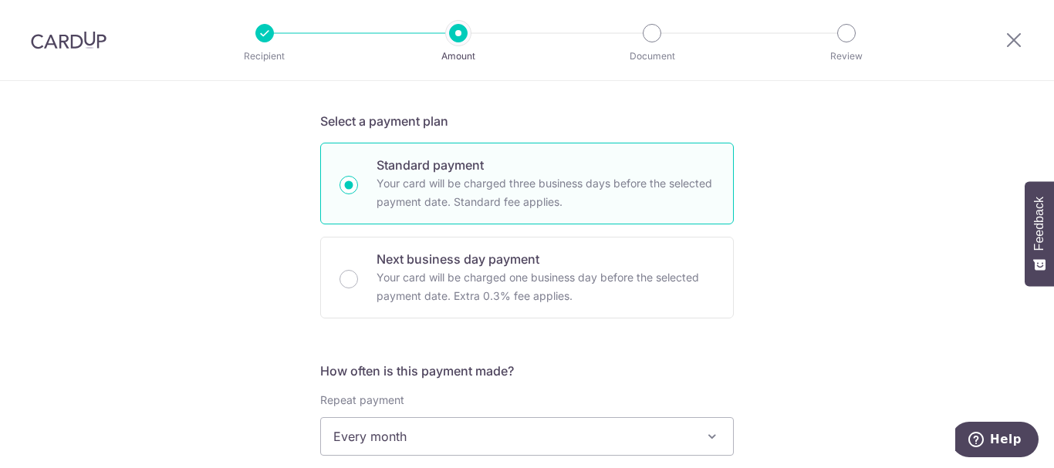
click at [69, 48] on img at bounding box center [69, 40] width 76 height 19
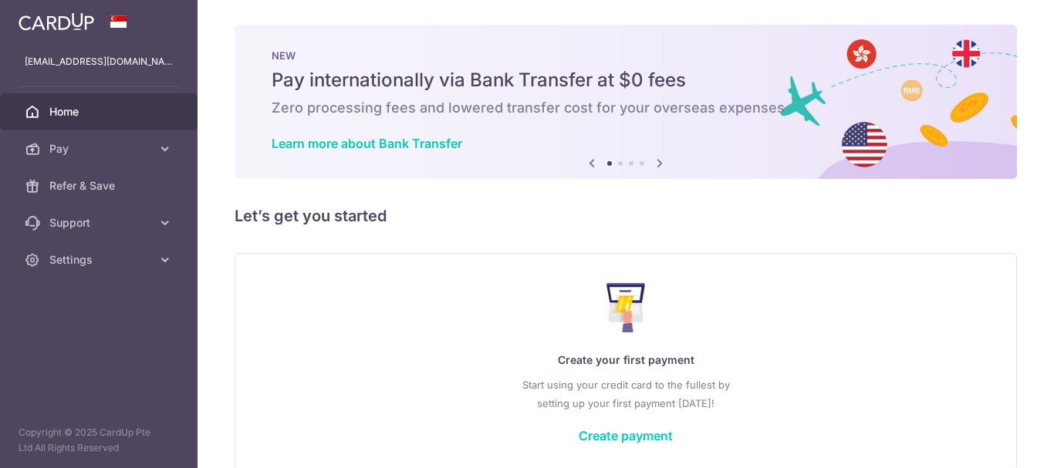
scroll to position [76, 0]
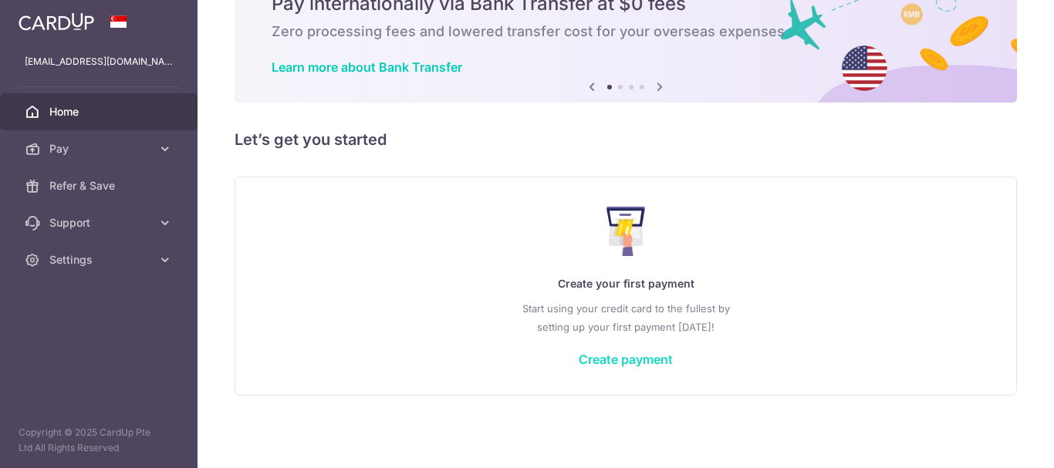
click at [617, 363] on link "Create payment" at bounding box center [625, 359] width 94 height 15
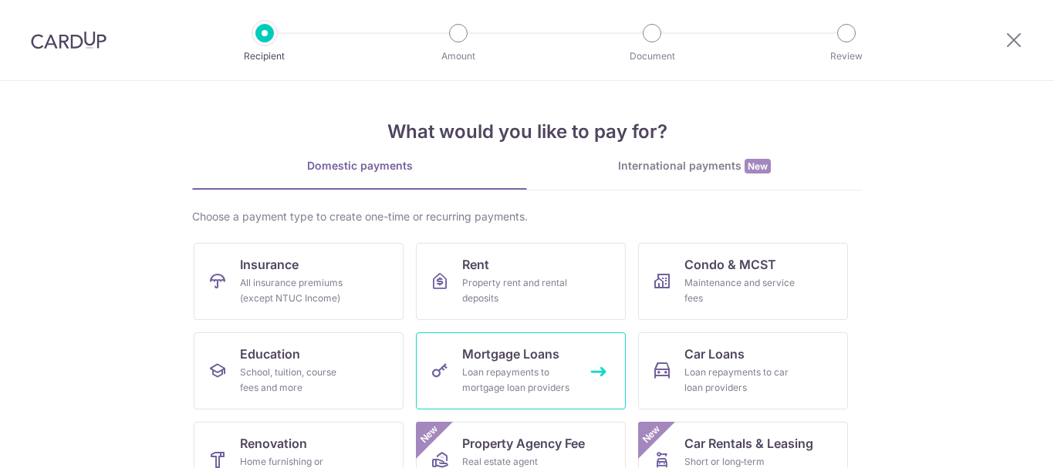
click at [483, 369] on div "Loan repayments to mortgage loan providers" at bounding box center [517, 380] width 111 height 31
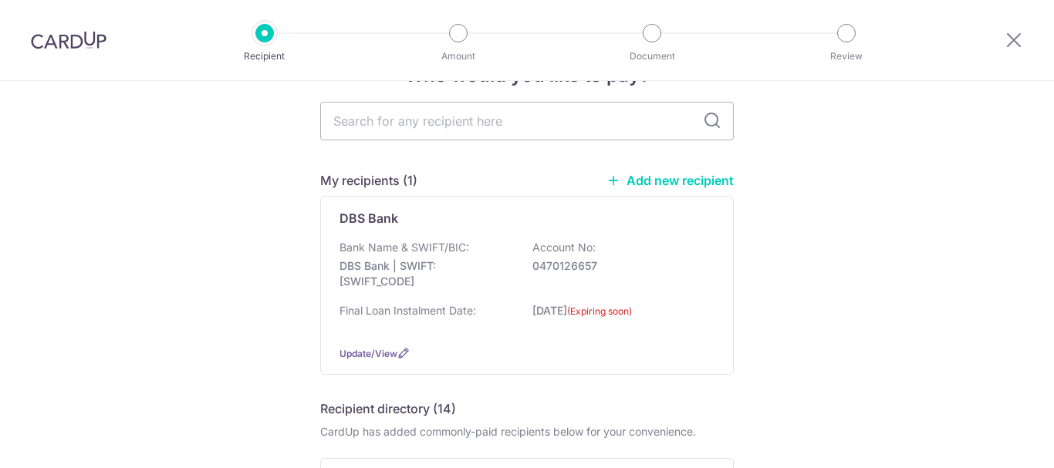
scroll to position [77, 0]
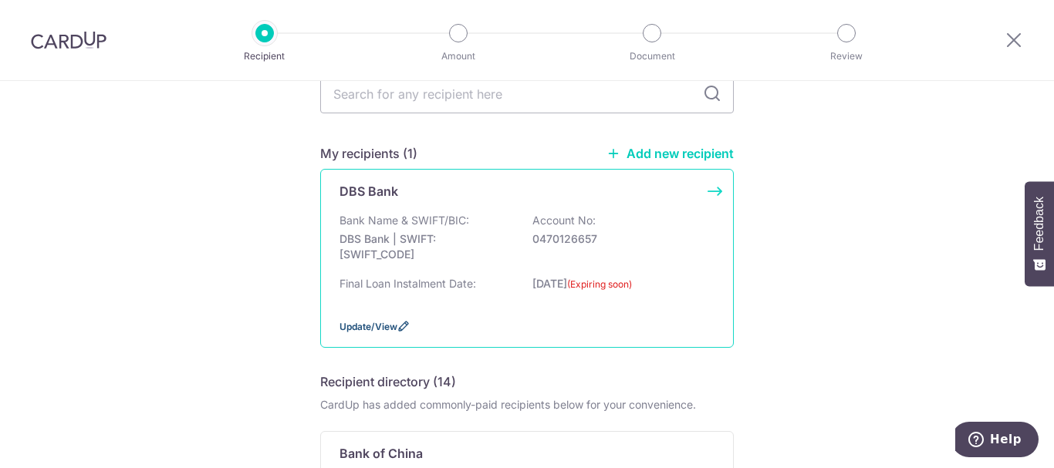
click at [342, 326] on span "Update/View" at bounding box center [368, 327] width 58 height 12
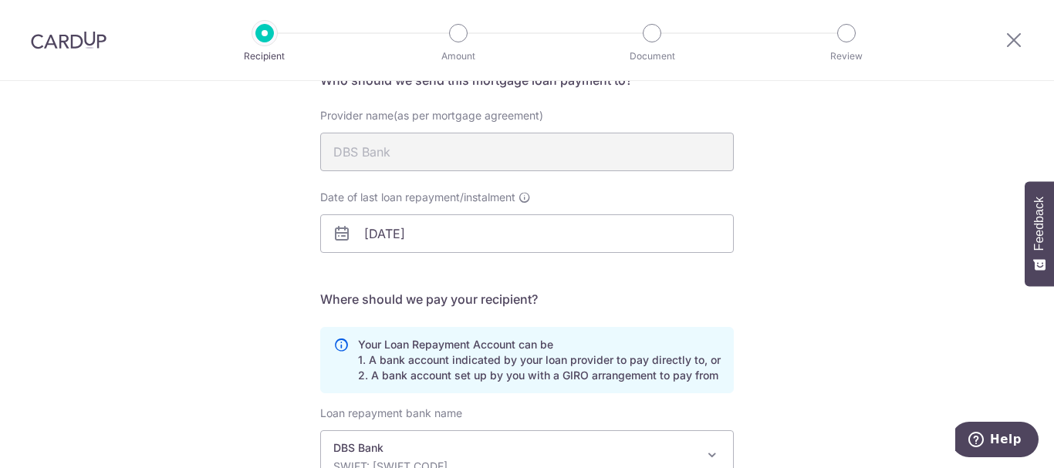
scroll to position [154, 0]
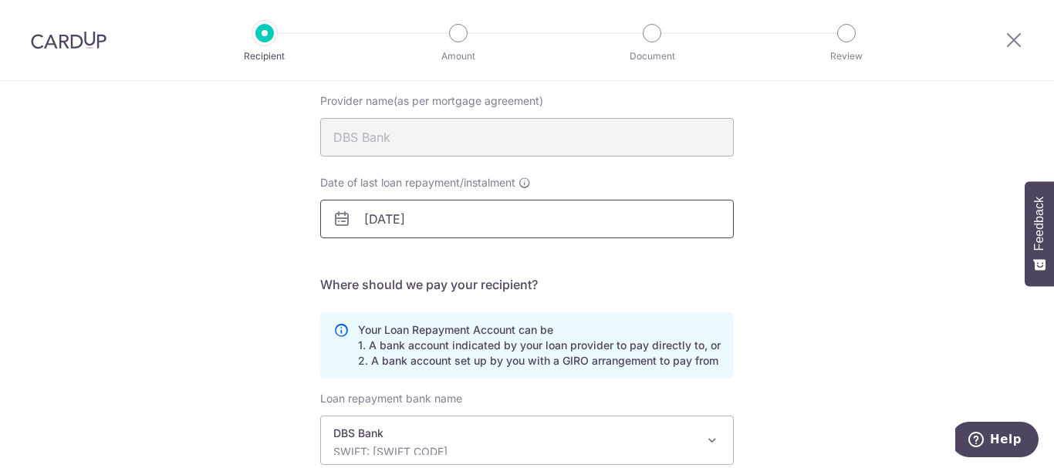
click at [473, 213] on body "Recipient Amount Document Review Recipient Details Your recipient does not need…" at bounding box center [527, 234] width 1054 height 468
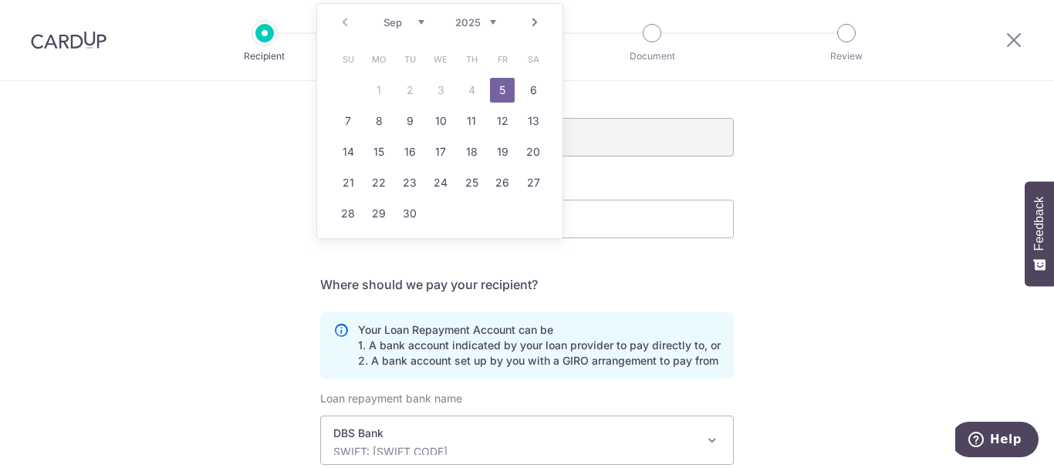
click at [492, 19] on select "2025 2026 2027 2028 2029 2030 2031 2032 2033 2034 2035" at bounding box center [475, 22] width 41 height 12
click at [409, 96] on link "1" at bounding box center [409, 90] width 25 height 25
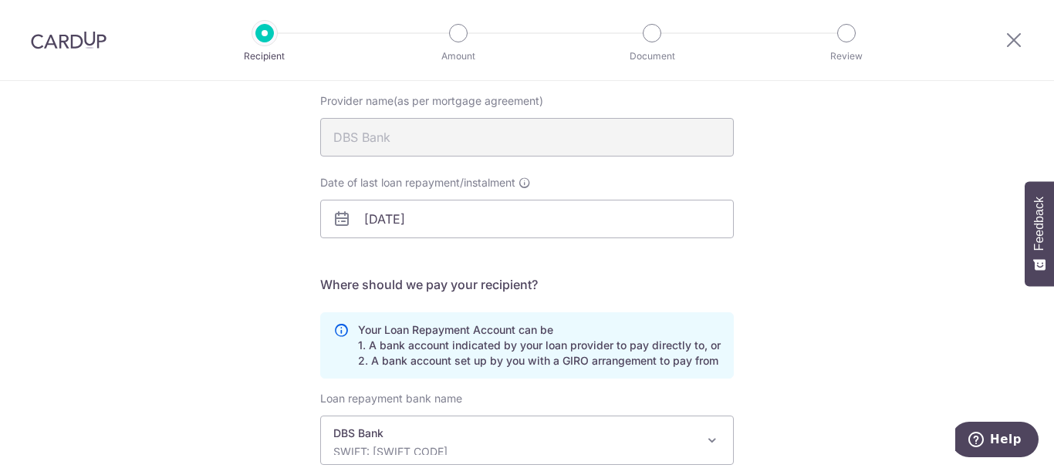
click at [794, 246] on div "Recipient Details Your recipient does not need a CardUp account to receive your…" at bounding box center [527, 299] width 1054 height 744
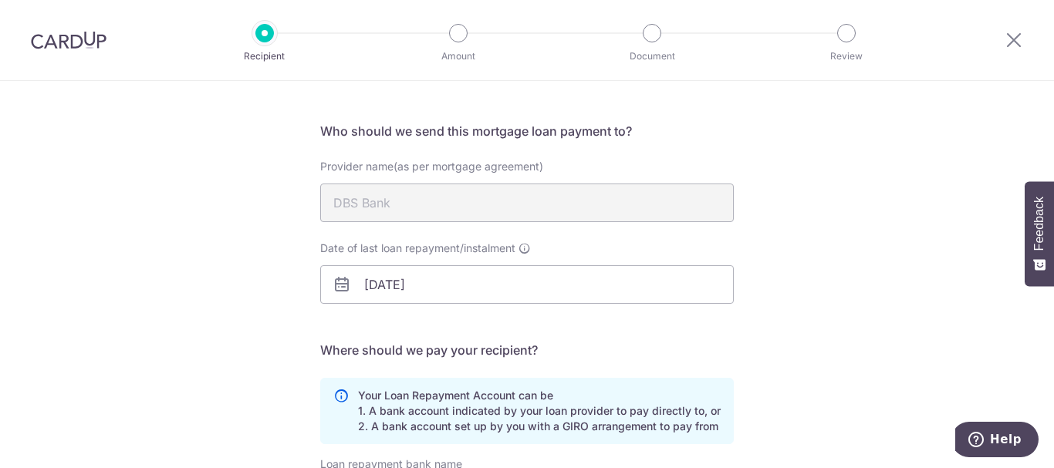
scroll to position [77, 0]
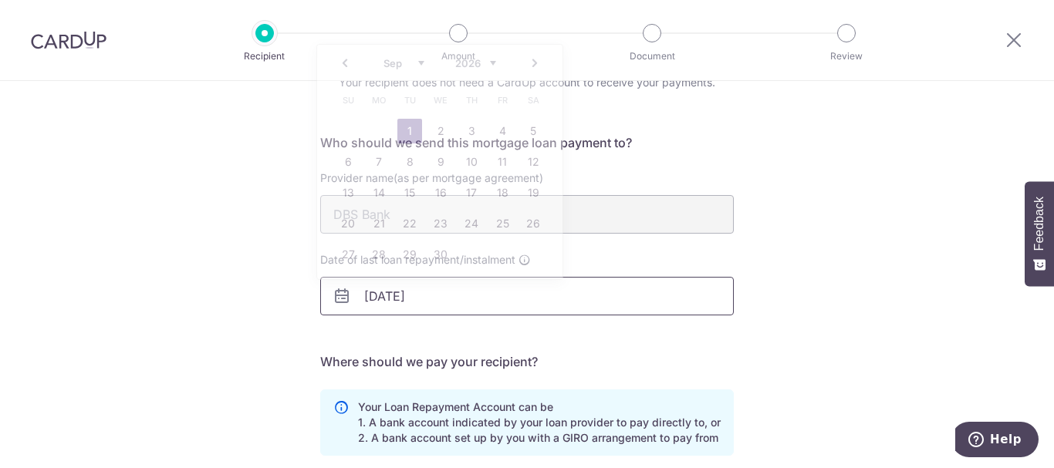
click at [455, 297] on input "01/09/2026" at bounding box center [526, 296] width 413 height 39
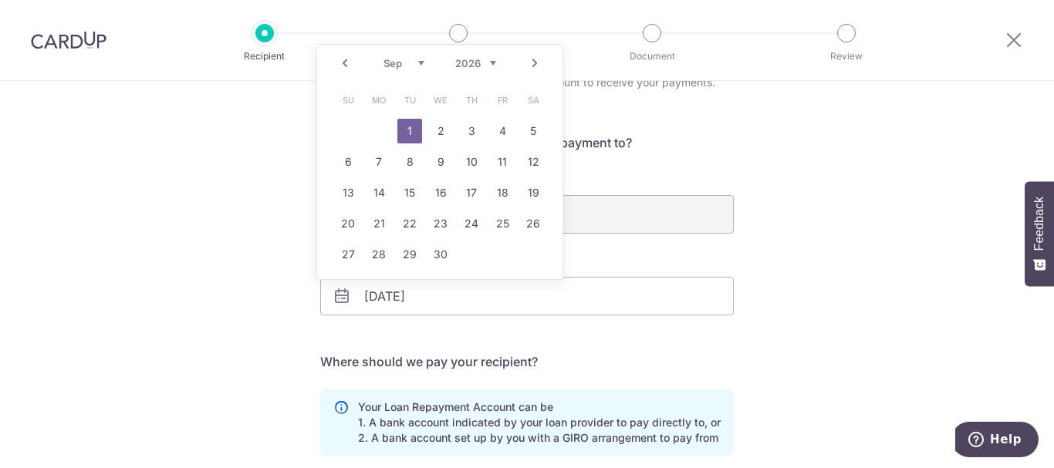
click at [496, 59] on div "Prev Next Jan Feb Mar Apr May Jun Jul Aug Sep Oct Nov Dec 2025 2026 2027 2028 2…" at bounding box center [439, 63] width 245 height 37
click at [491, 64] on select "2025 2026 2027 2028 2029 2030 2031 2032 2033 2034 2035 2036" at bounding box center [475, 63] width 41 height 12
click at [420, 68] on select "Jan Feb Mar Apr May Jun Jul Aug Sep Oct Nov Dec" at bounding box center [403, 63] width 41 height 12
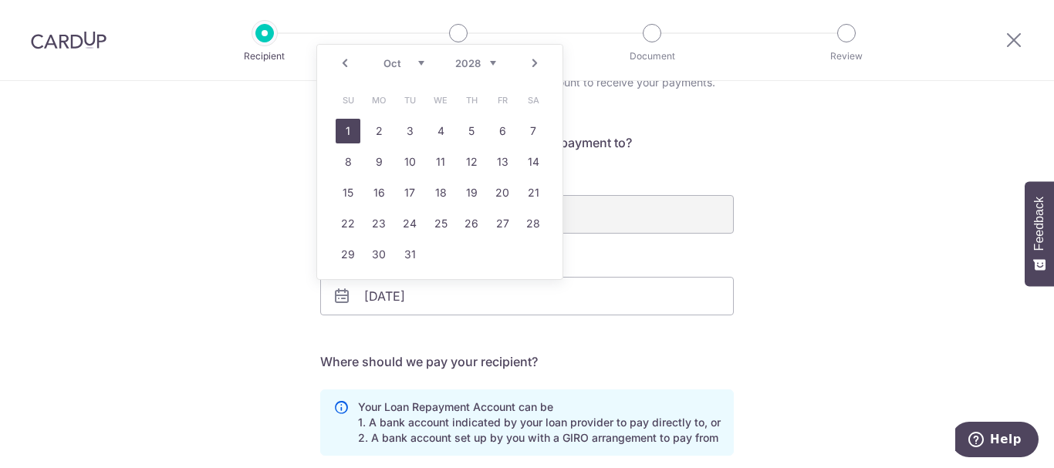
click at [349, 130] on link "1" at bounding box center [348, 131] width 25 height 25
type input "[DATE]"
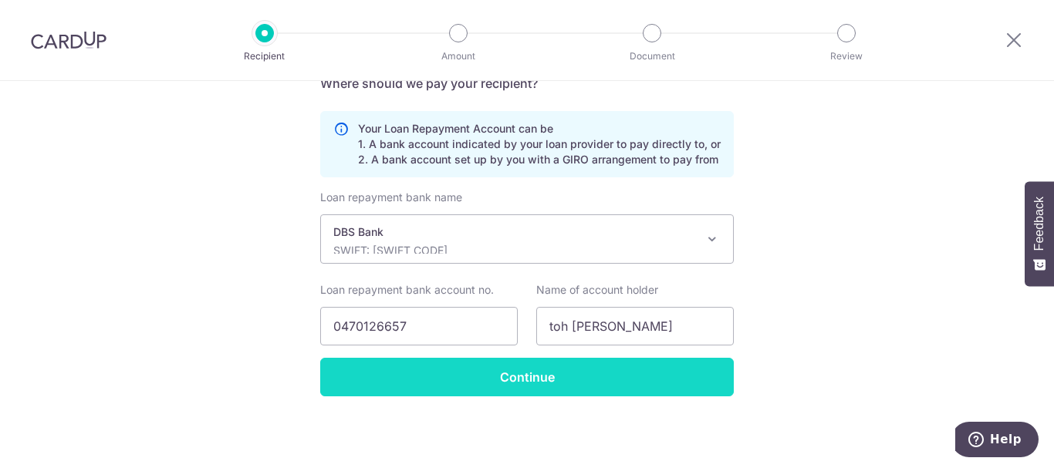
scroll to position [356, 0]
click at [524, 390] on input "Continue" at bounding box center [526, 376] width 413 height 39
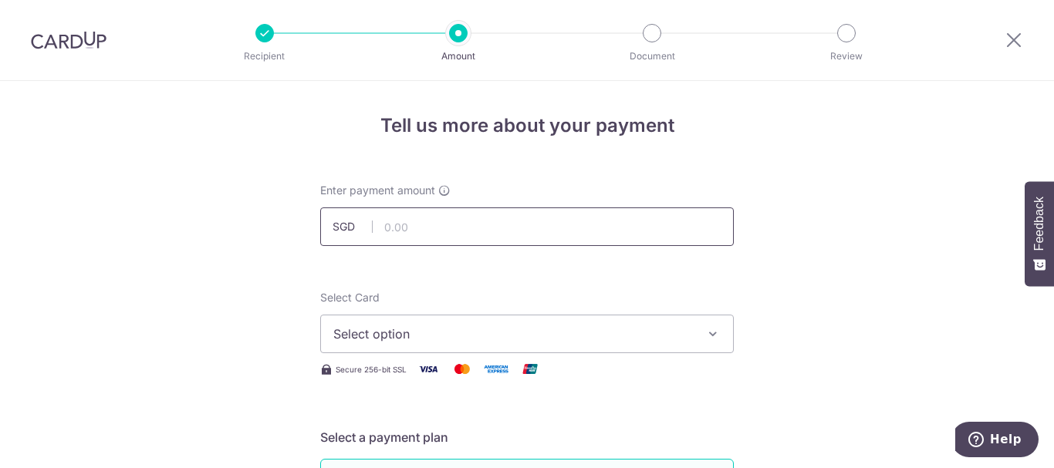
click at [441, 244] on input "text" at bounding box center [526, 226] width 413 height 39
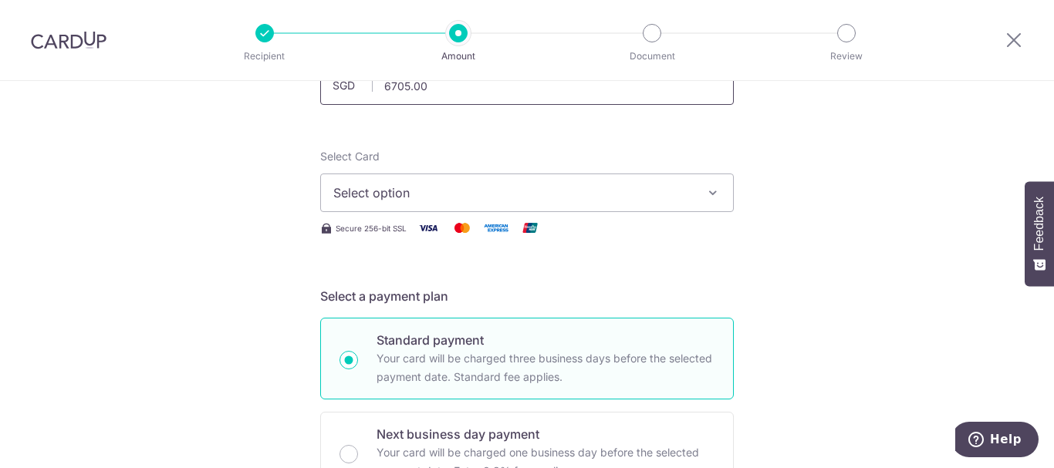
scroll to position [154, 0]
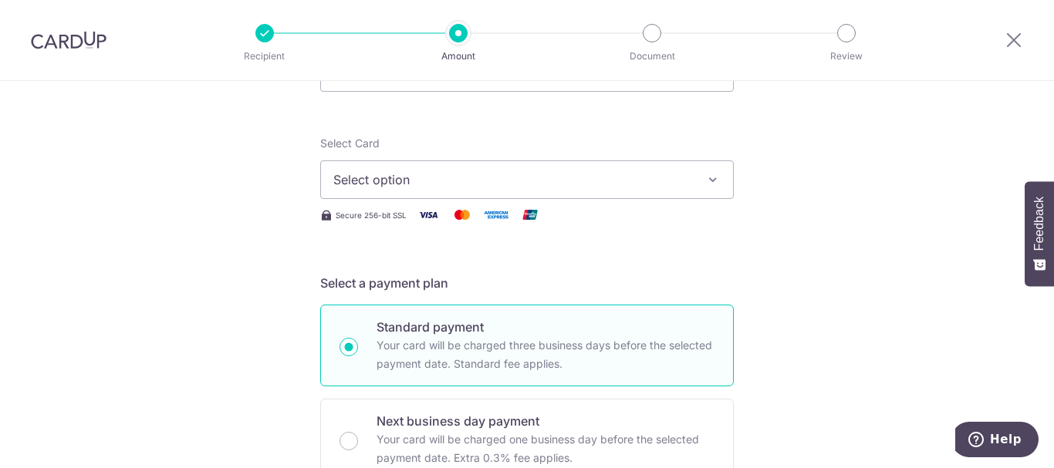
type input "6,705.00"
click at [570, 171] on span "Select option" at bounding box center [512, 179] width 359 height 19
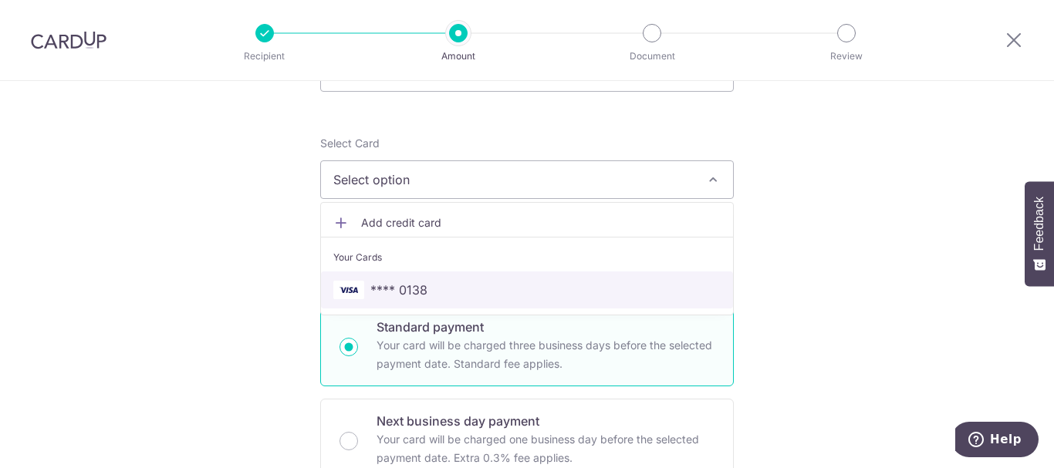
click at [430, 297] on span "**** 0138" at bounding box center [526, 290] width 387 height 19
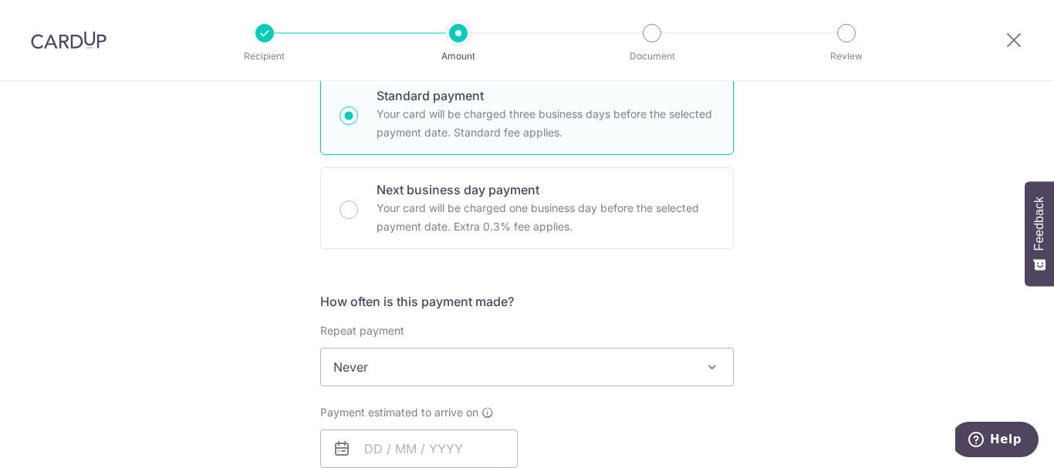
scroll to position [463, 0]
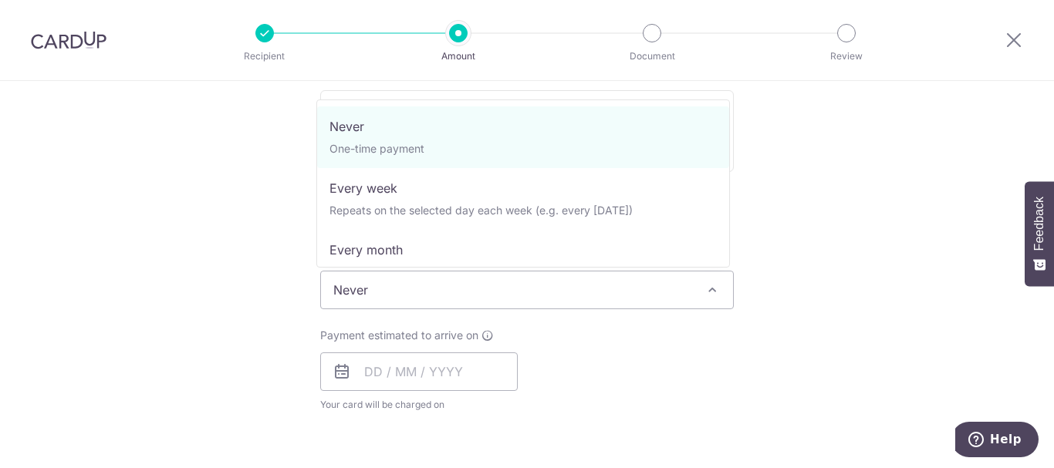
click at [421, 285] on span "Never" at bounding box center [527, 289] width 412 height 37
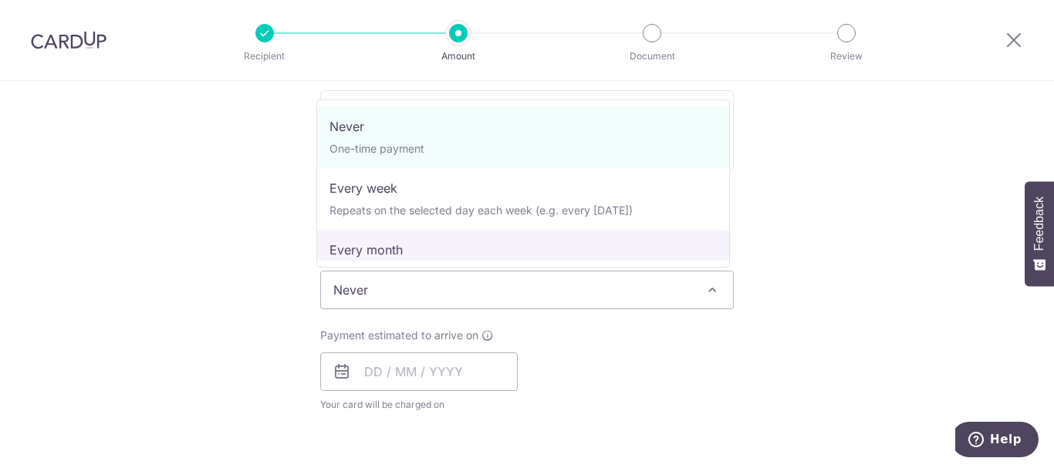
select select "3"
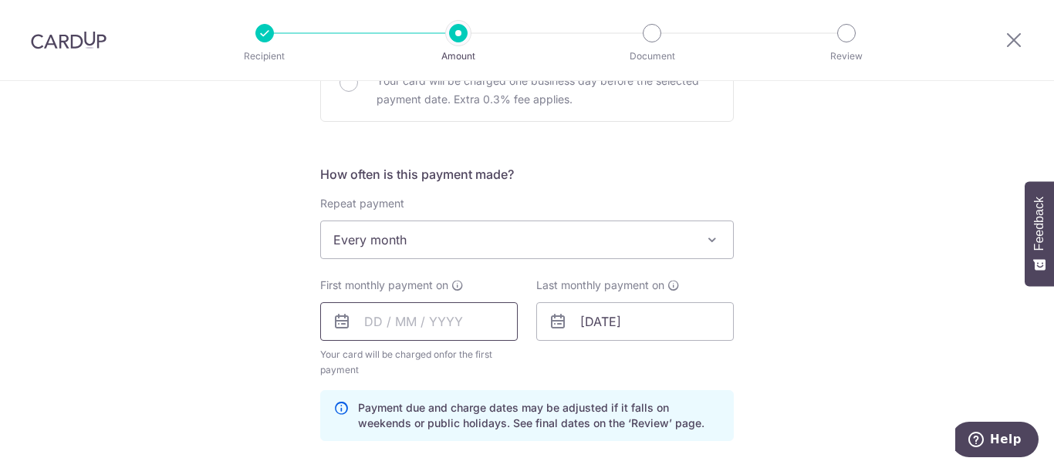
scroll to position [540, 0]
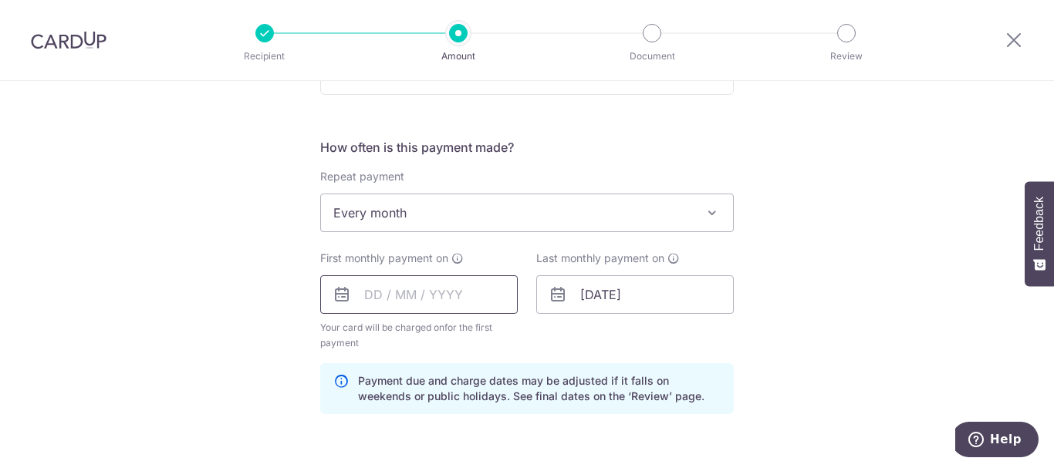
click at [396, 300] on input "text" at bounding box center [418, 294] width 197 height 39
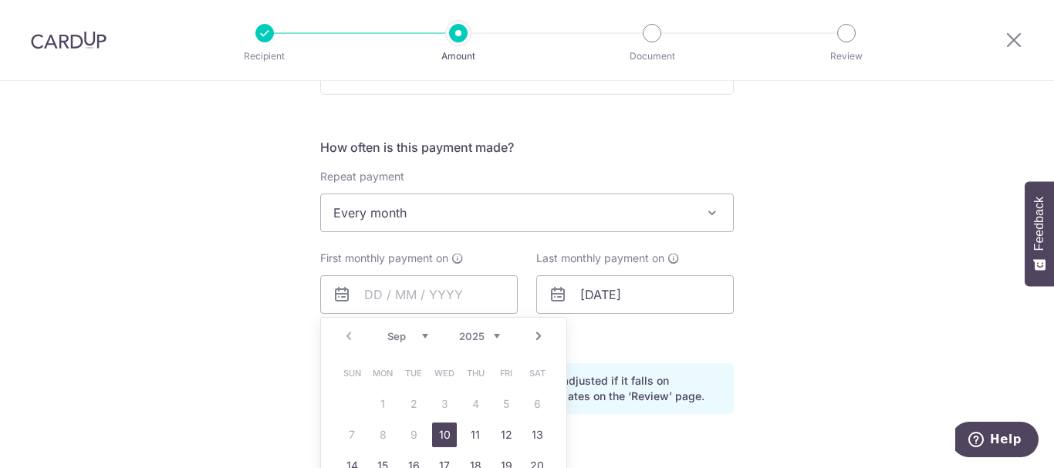
click at [365, 356] on div "Prev Next Sep Oct Nov [DATE] 2026 2027 2028 2029 2030 2031 2032 2033 2034 2035 …" at bounding box center [443, 457] width 247 height 280
click at [529, 337] on link "Next" at bounding box center [538, 336] width 19 height 19
click at [437, 408] on link "1" at bounding box center [444, 404] width 25 height 25
type input "[DATE]"
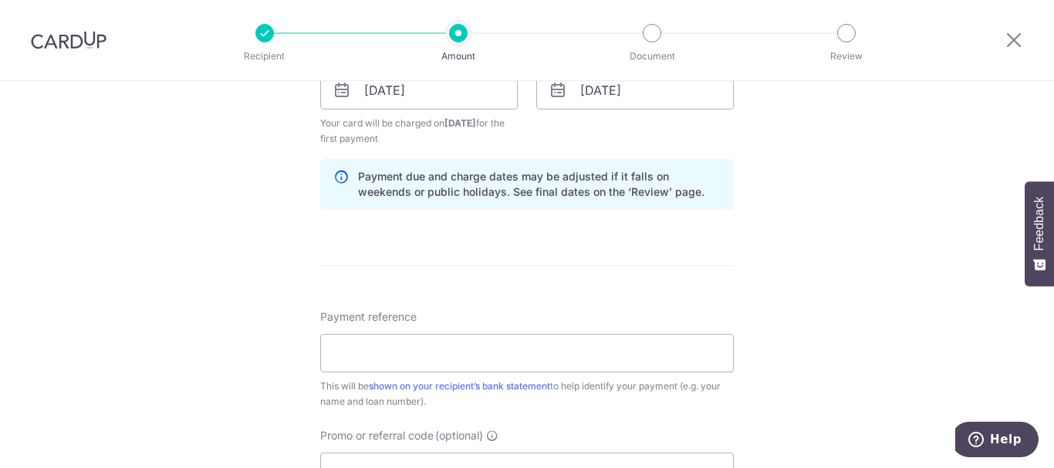
scroll to position [771, 0]
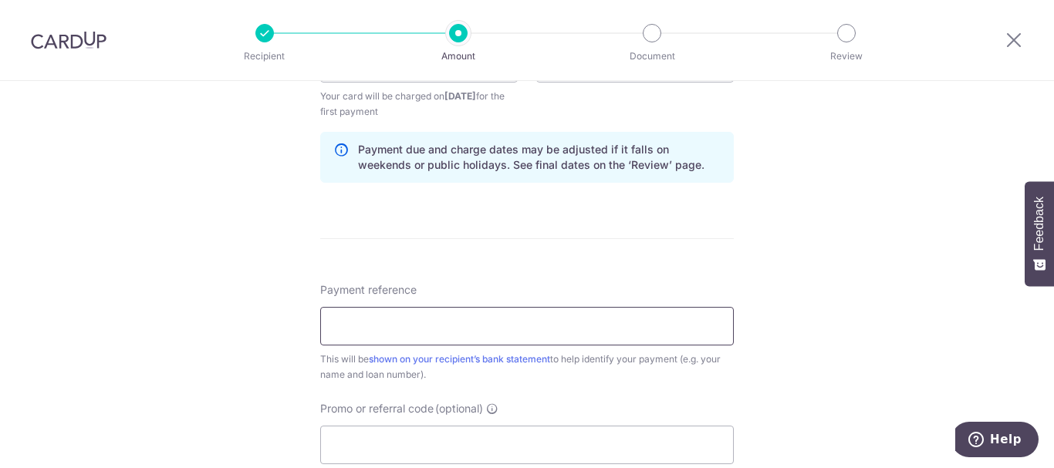
click at [446, 333] on input "Payment reference" at bounding box center [526, 326] width 413 height 39
type input "Skyhabitat"
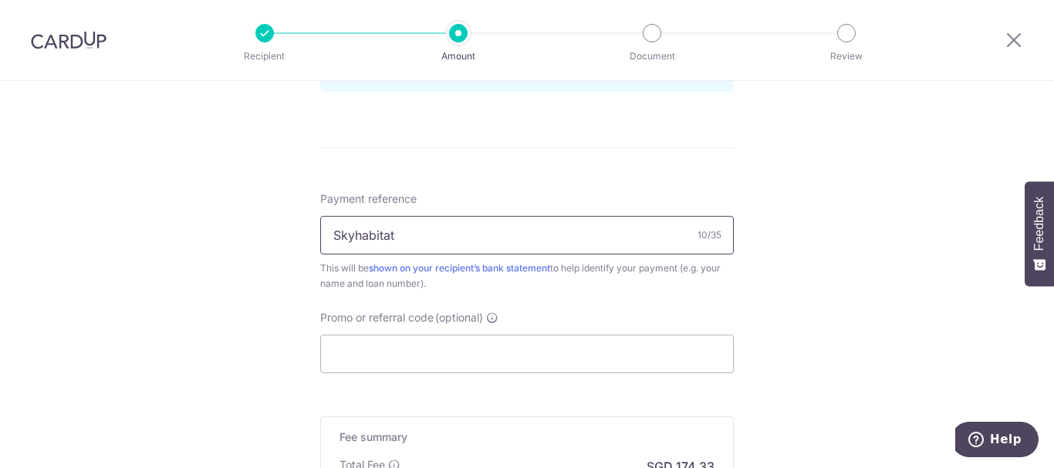
scroll to position [1003, 0]
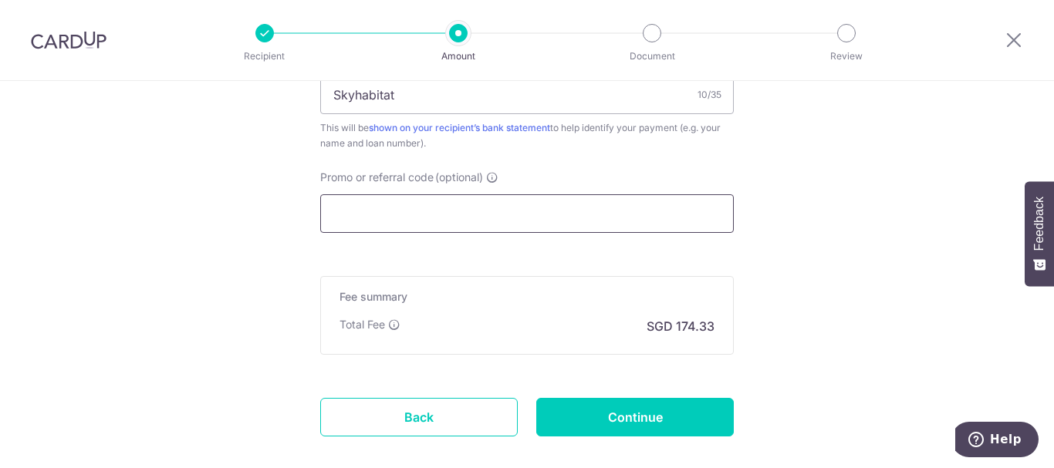
click at [399, 214] on input "Promo or referral code (optional)" at bounding box center [526, 213] width 413 height 39
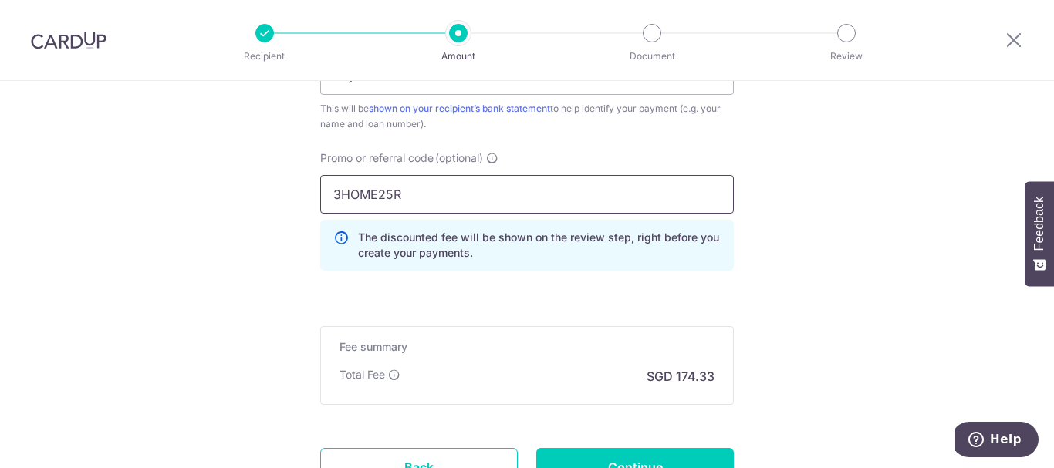
scroll to position [1080, 0]
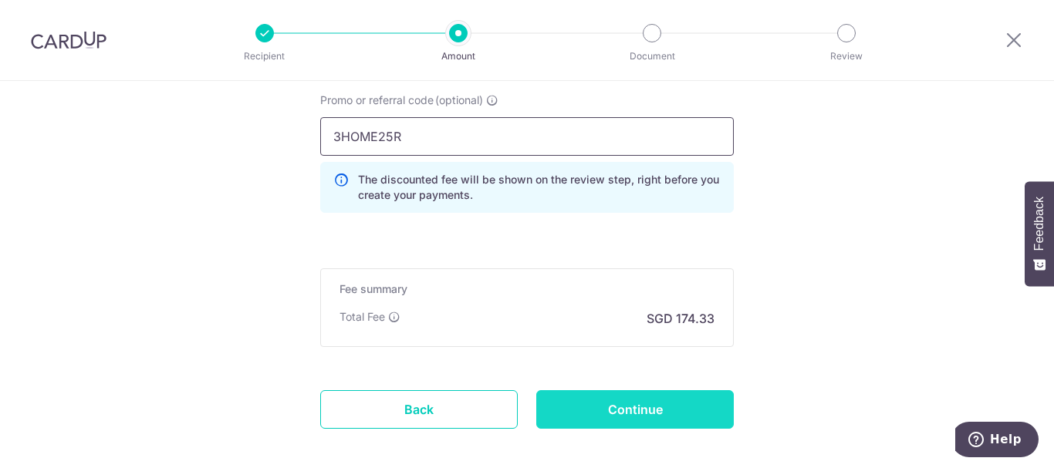
type input "3HOME25R"
click at [620, 413] on input "Continue" at bounding box center [634, 409] width 197 height 39
type input "Create Schedule"
